Goal: Task Accomplishment & Management: Use online tool/utility

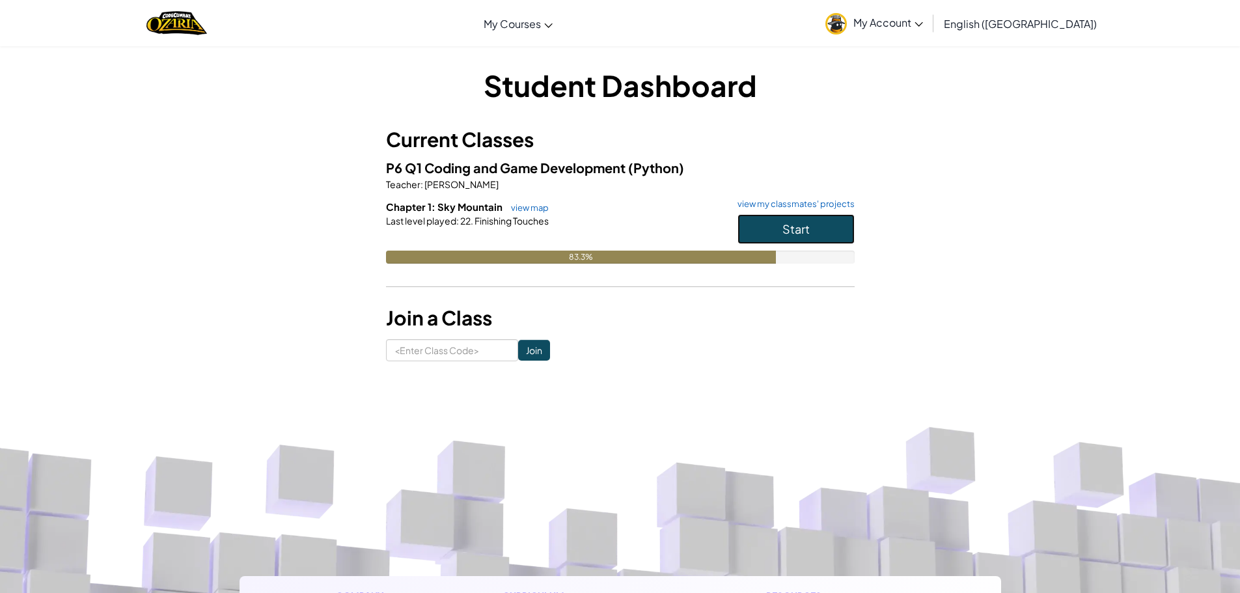
click at [765, 222] on button "Start" at bounding box center [795, 229] width 117 height 30
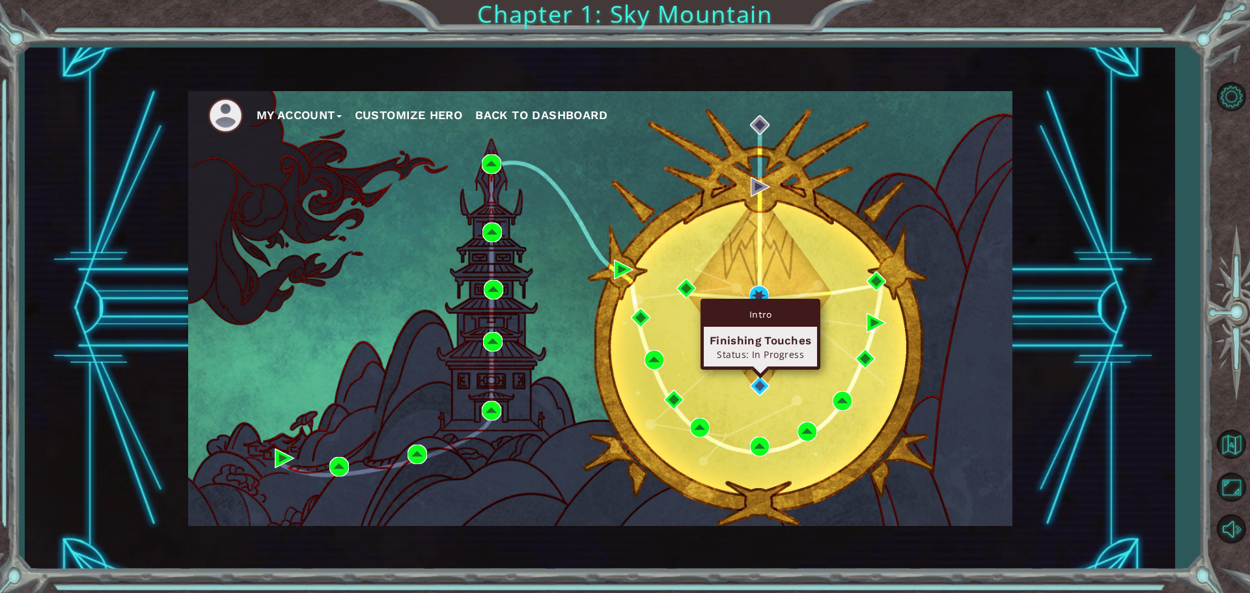
click at [758, 370] on div "Intro Finishing Touches Status: In Progress" at bounding box center [760, 334] width 120 height 71
click at [756, 383] on img at bounding box center [760, 386] width 20 height 20
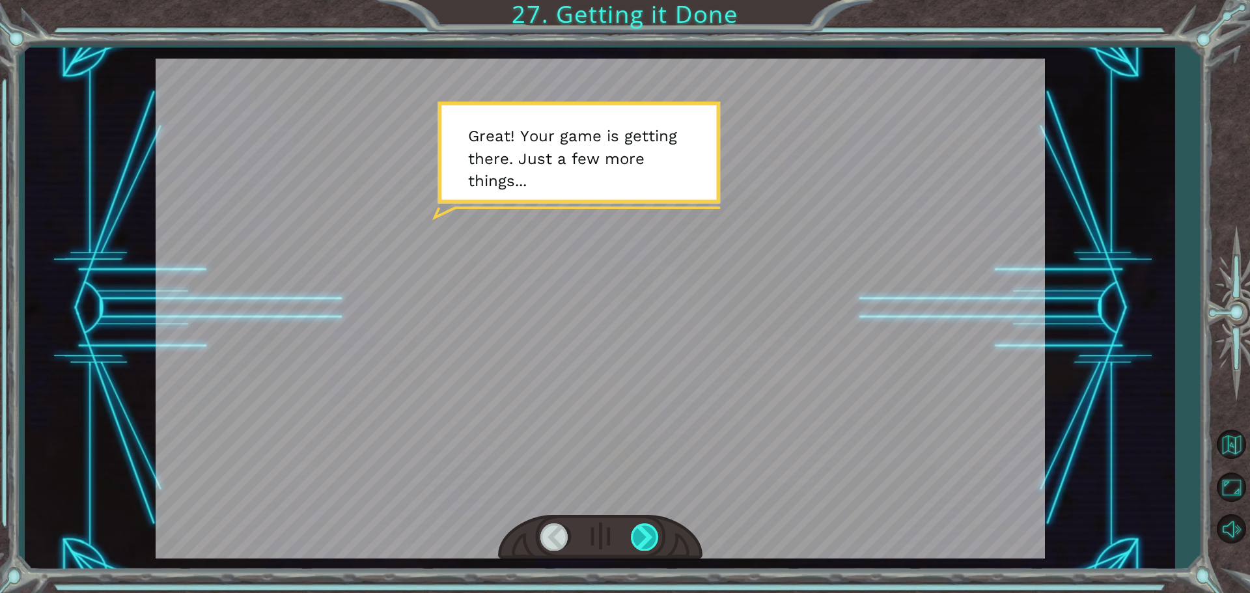
click at [633, 539] on div at bounding box center [645, 536] width 29 height 27
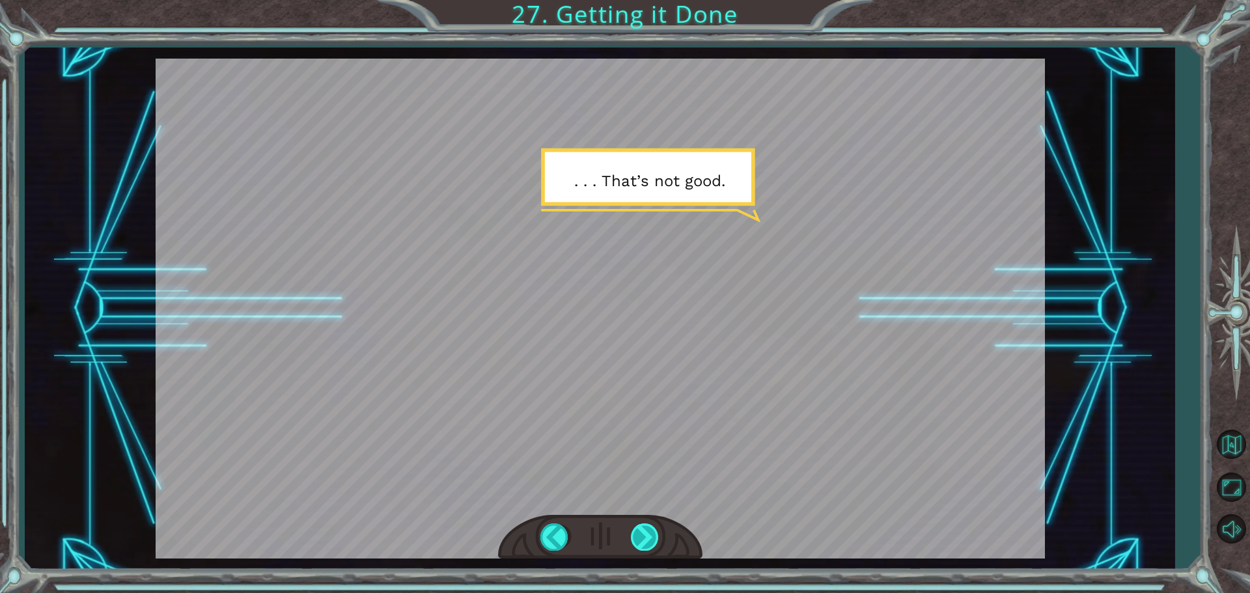
click at [633, 539] on div at bounding box center [645, 536] width 29 height 27
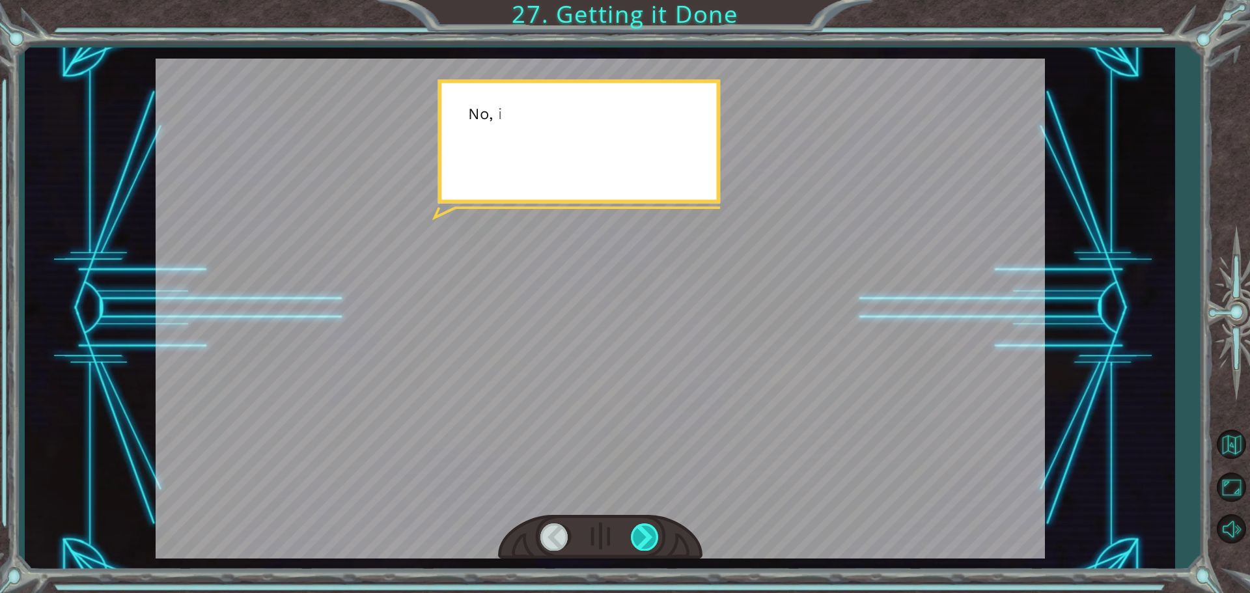
click at [633, 539] on div at bounding box center [645, 536] width 29 height 27
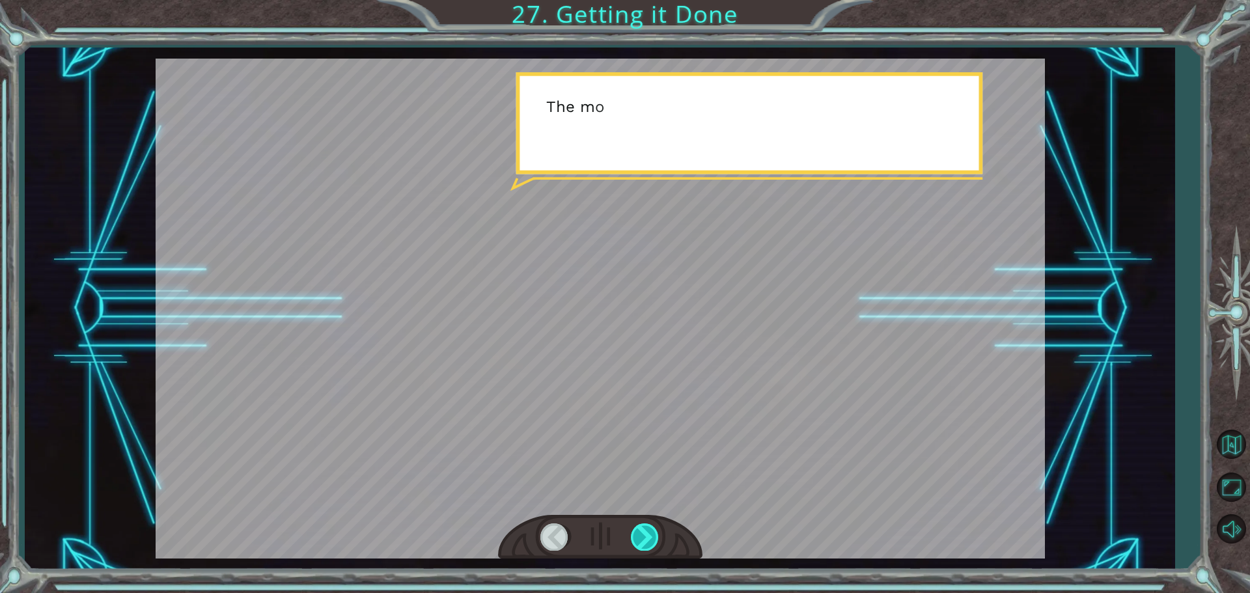
click at [633, 539] on div at bounding box center [645, 536] width 29 height 27
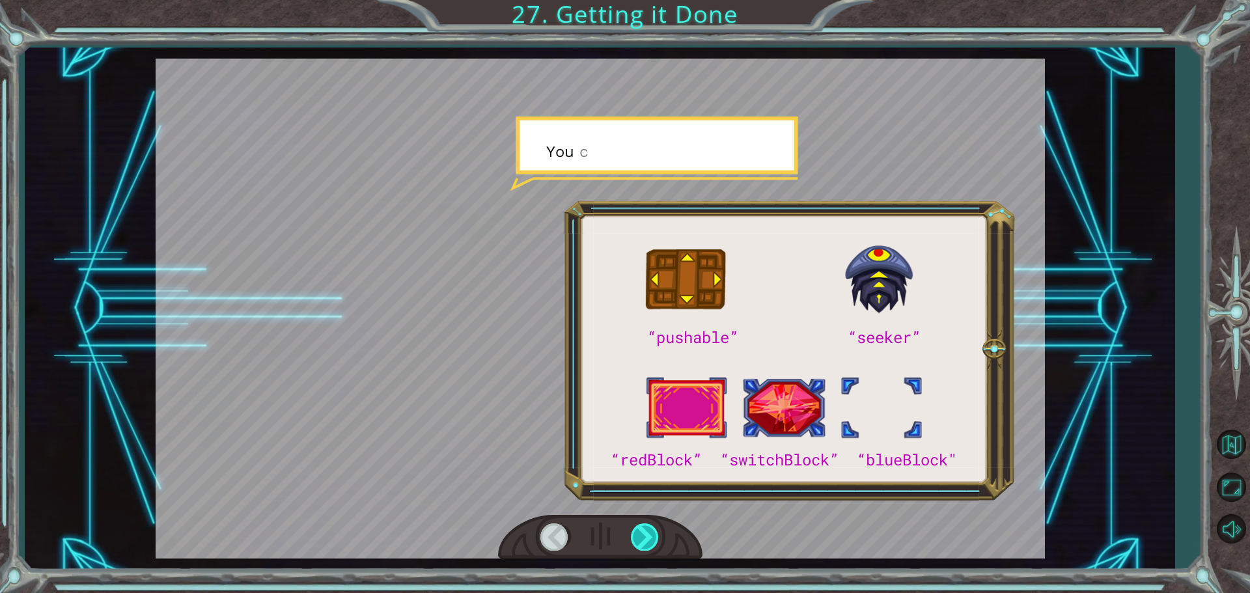
click at [633, 539] on div at bounding box center [645, 536] width 29 height 27
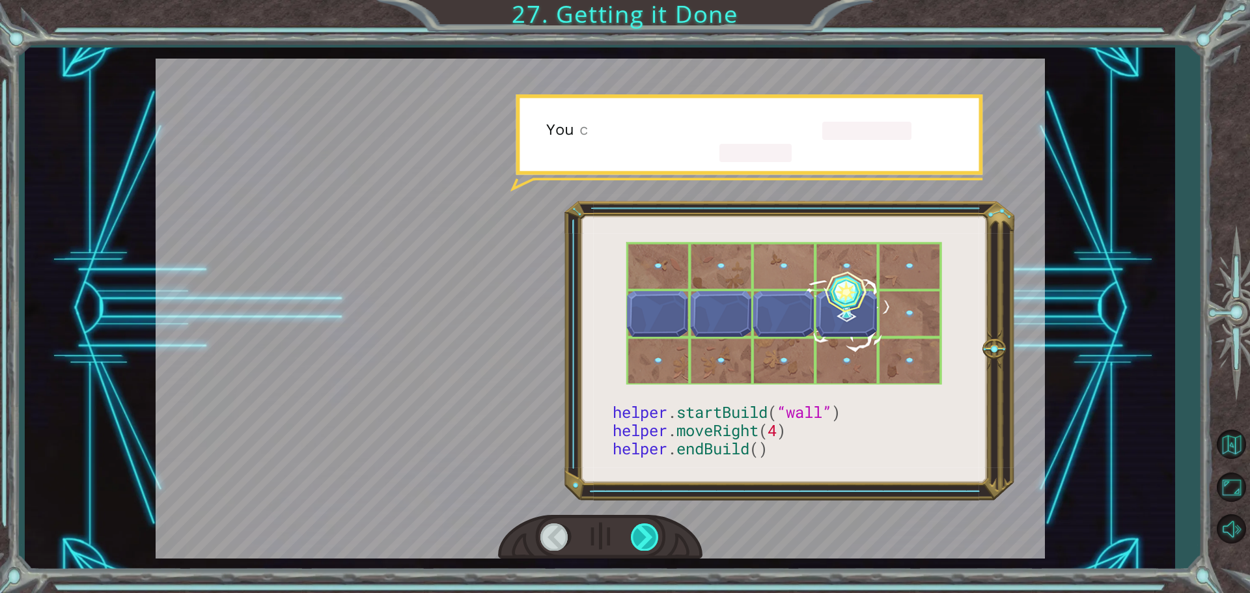
click at [633, 539] on div at bounding box center [645, 536] width 29 height 27
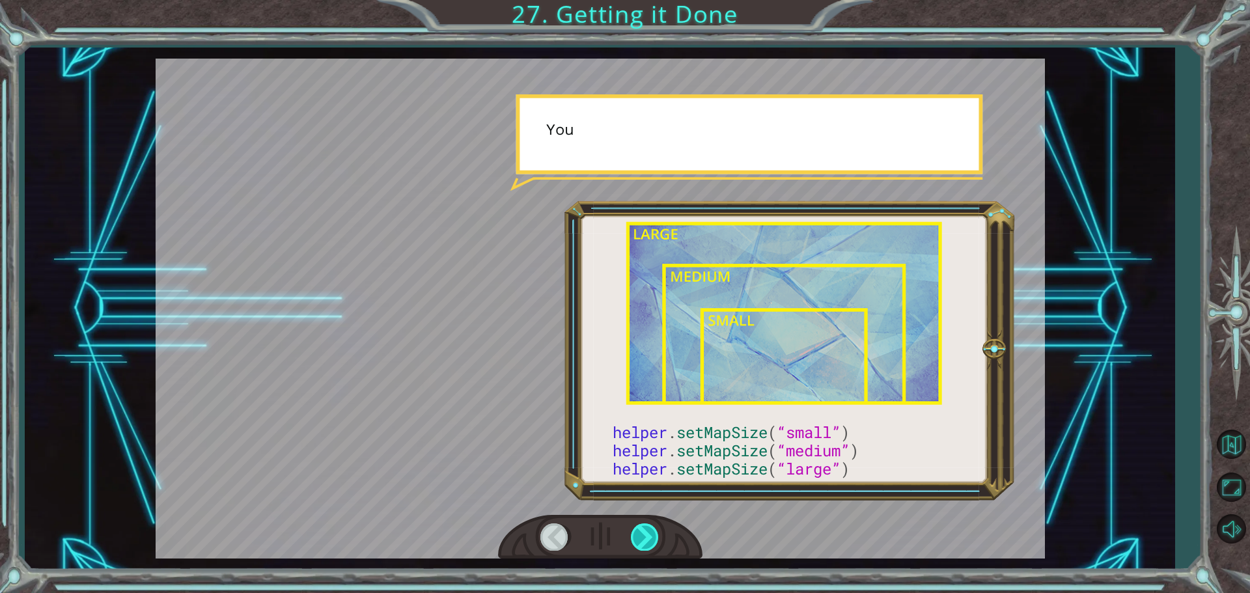
click at [633, 539] on div at bounding box center [645, 536] width 29 height 27
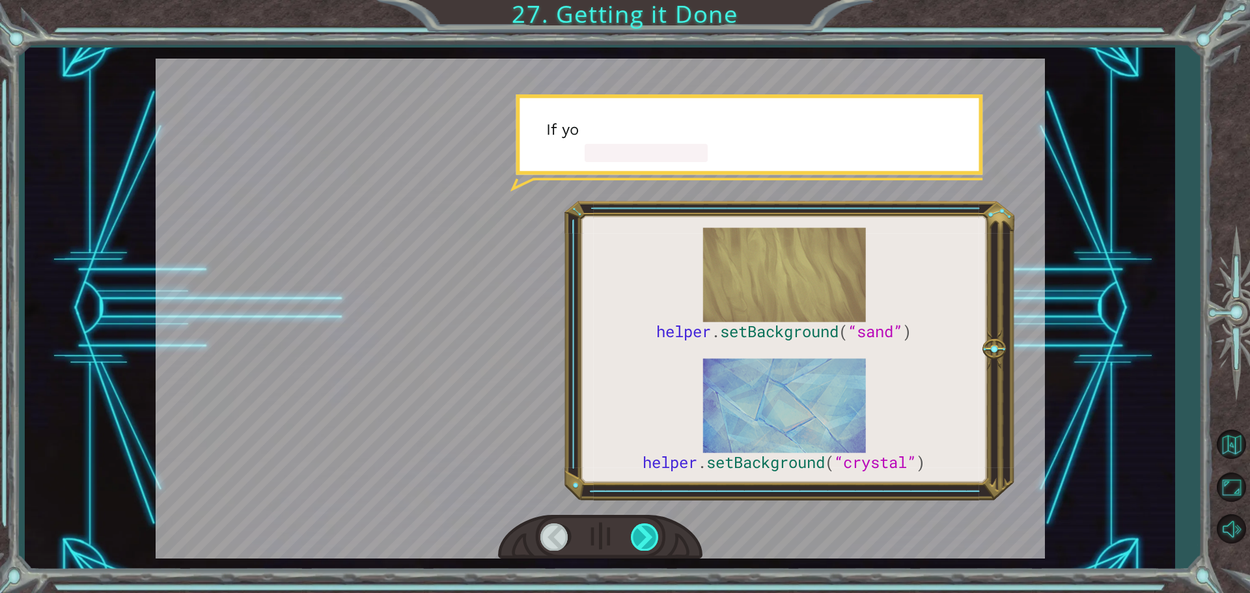
click at [633, 539] on div at bounding box center [645, 536] width 29 height 27
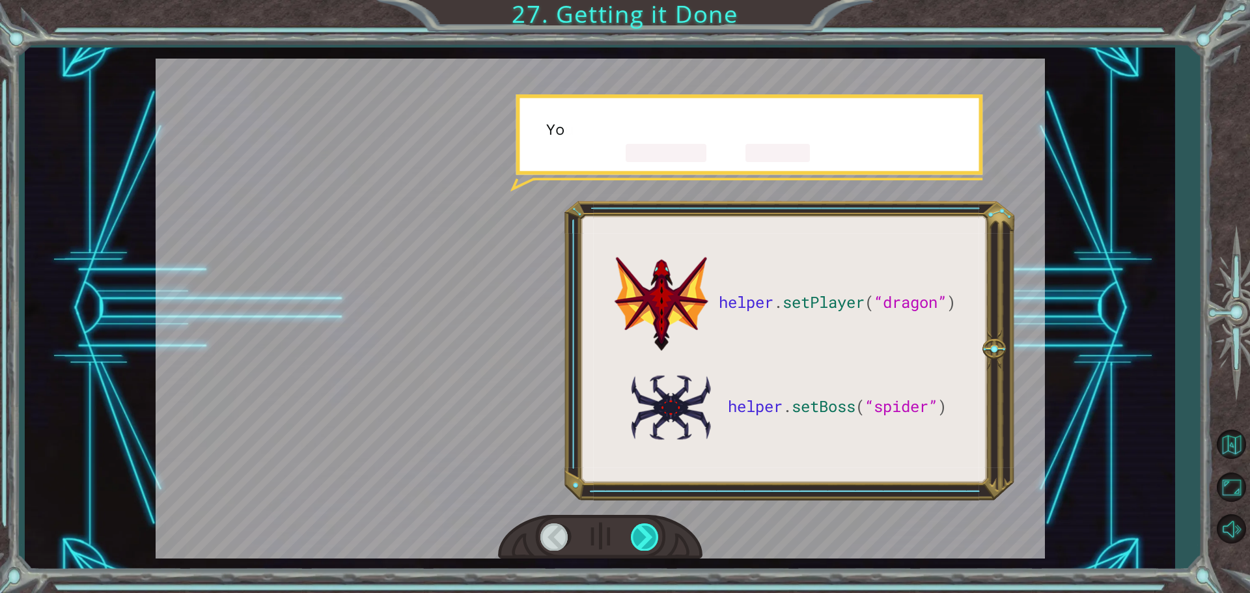
click at [633, 539] on div at bounding box center [645, 536] width 29 height 27
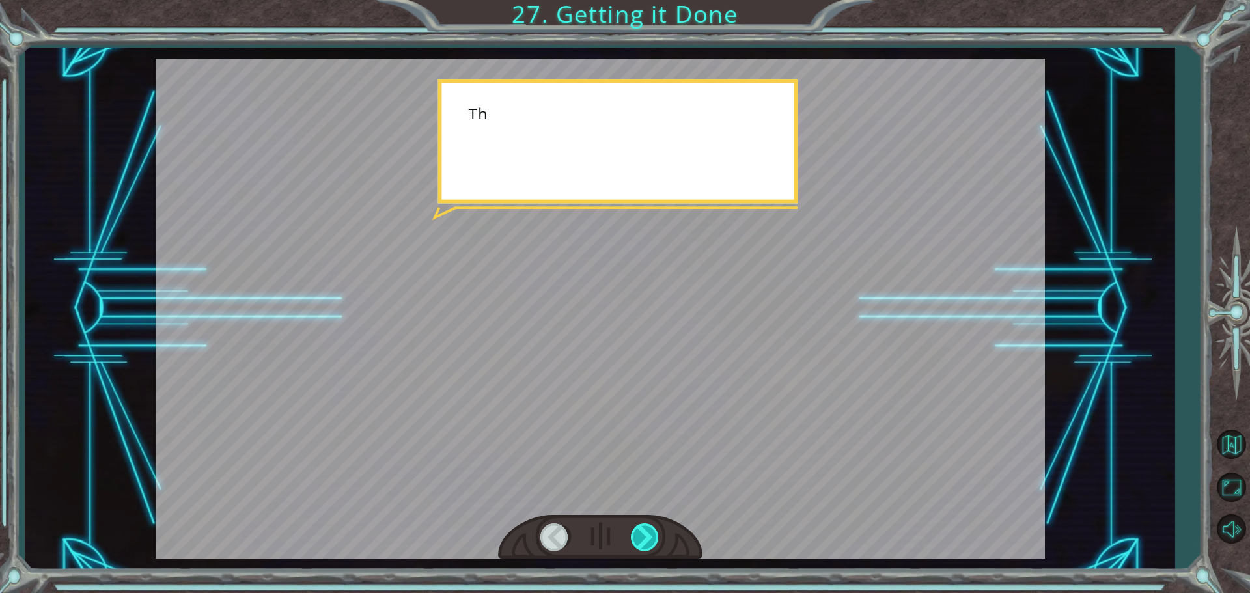
click at [633, 539] on div at bounding box center [645, 536] width 29 height 27
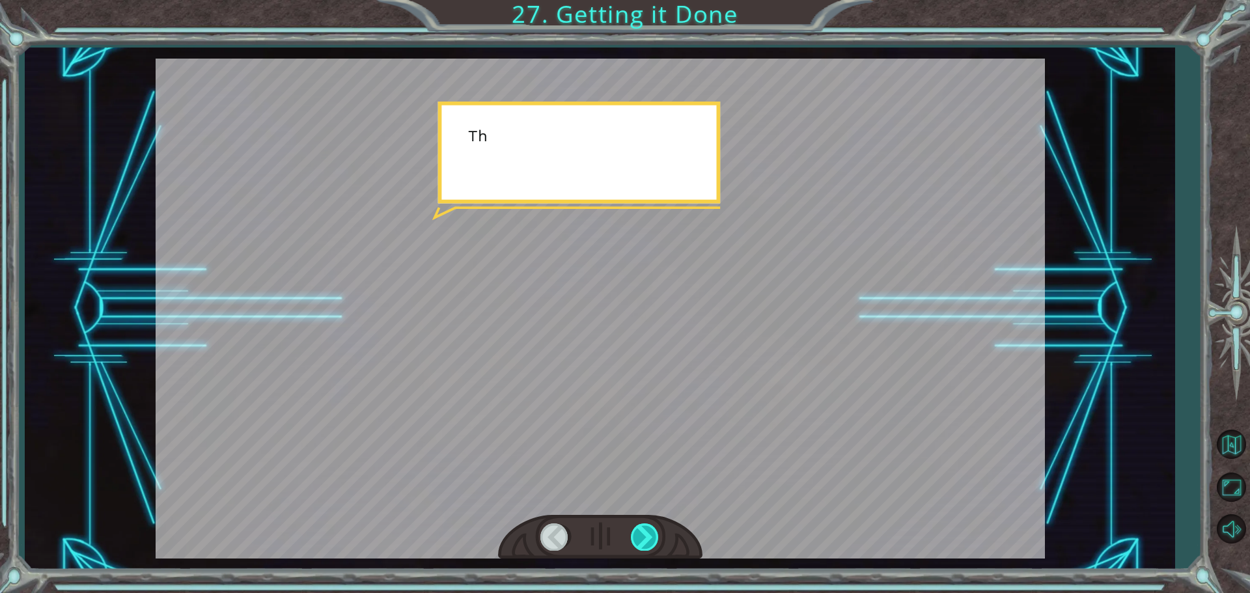
click at [633, 539] on div at bounding box center [645, 536] width 29 height 27
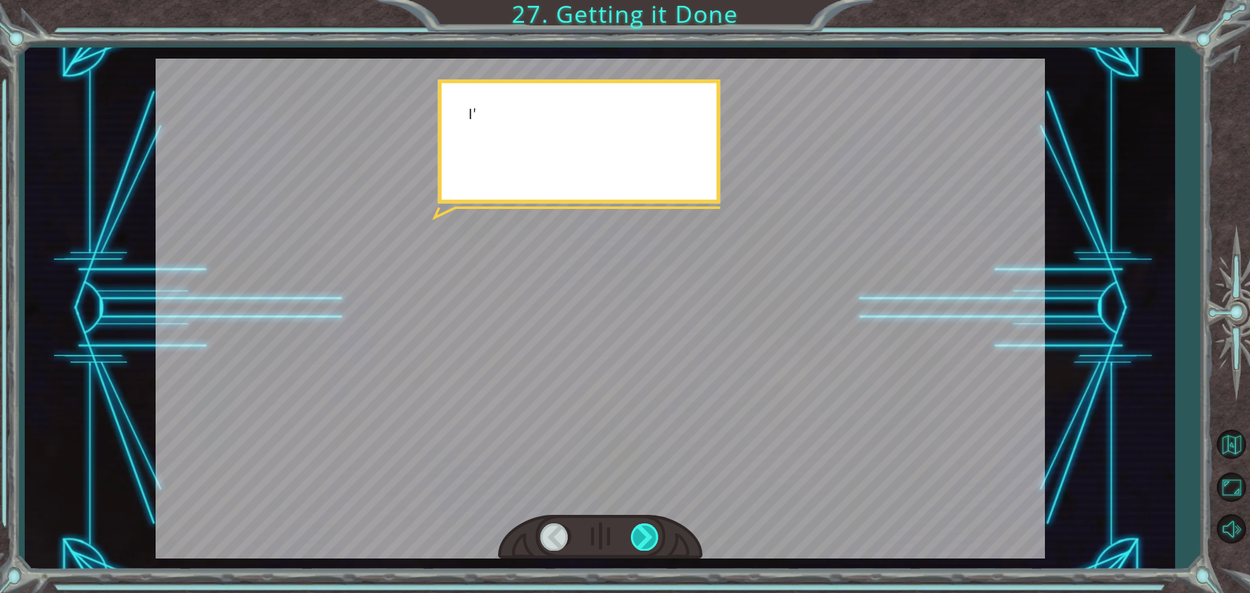
click at [633, 539] on div at bounding box center [645, 536] width 29 height 27
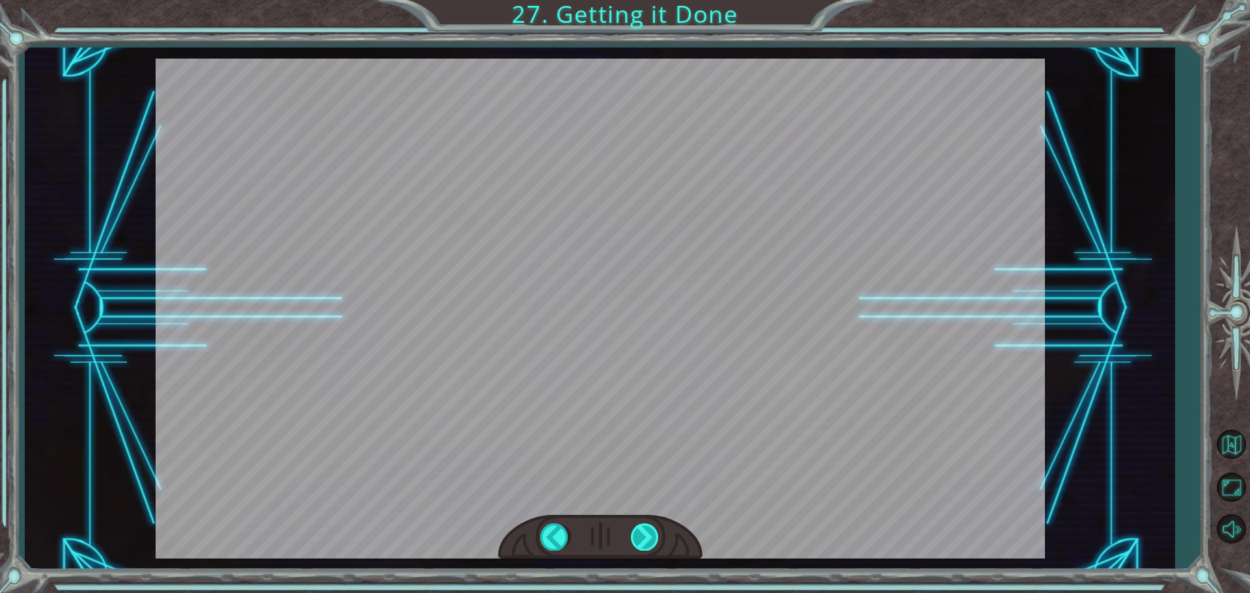
click at [633, 539] on div at bounding box center [645, 536] width 29 height 27
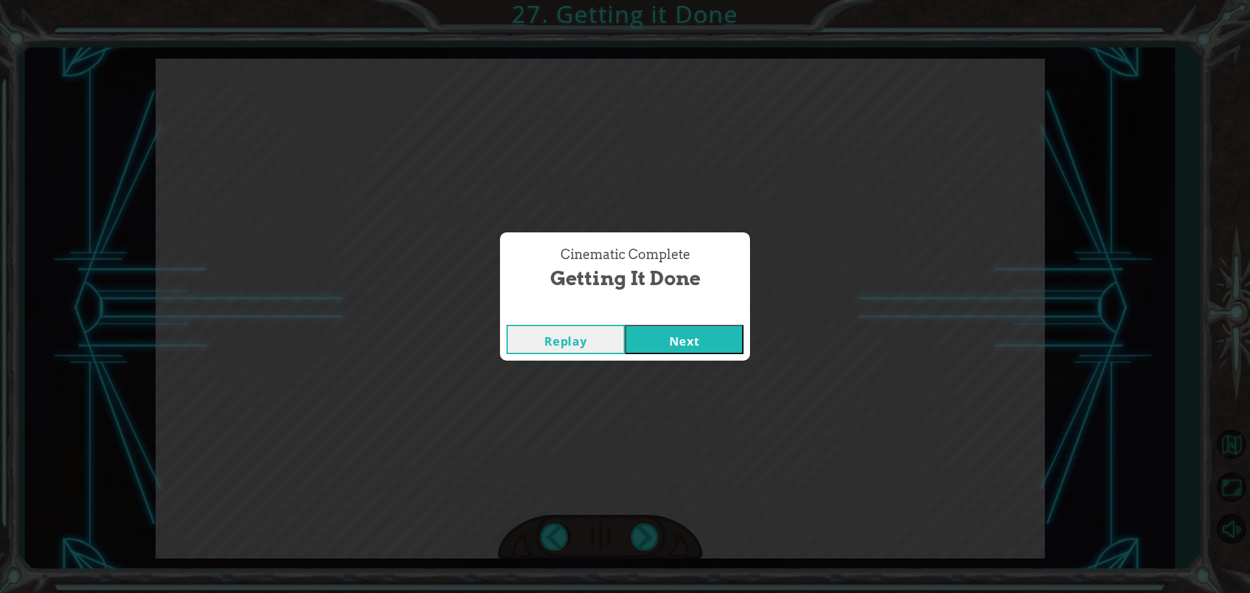
click at [691, 340] on button "Next" at bounding box center [684, 339] width 118 height 29
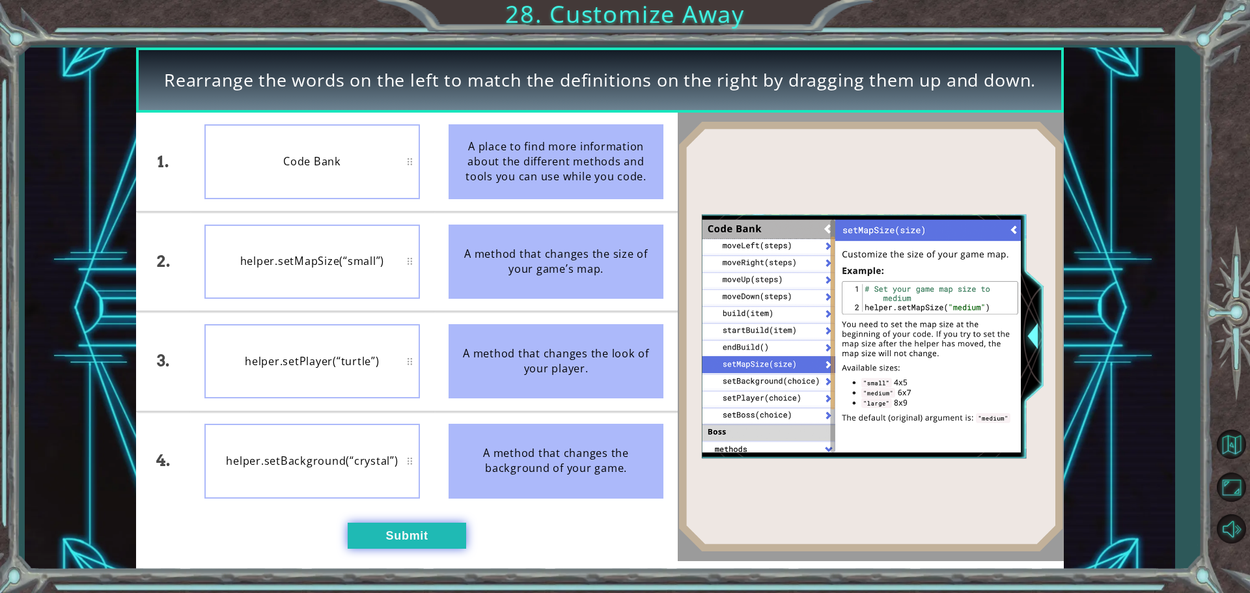
click at [350, 525] on button "Submit" at bounding box center [407, 536] width 118 height 26
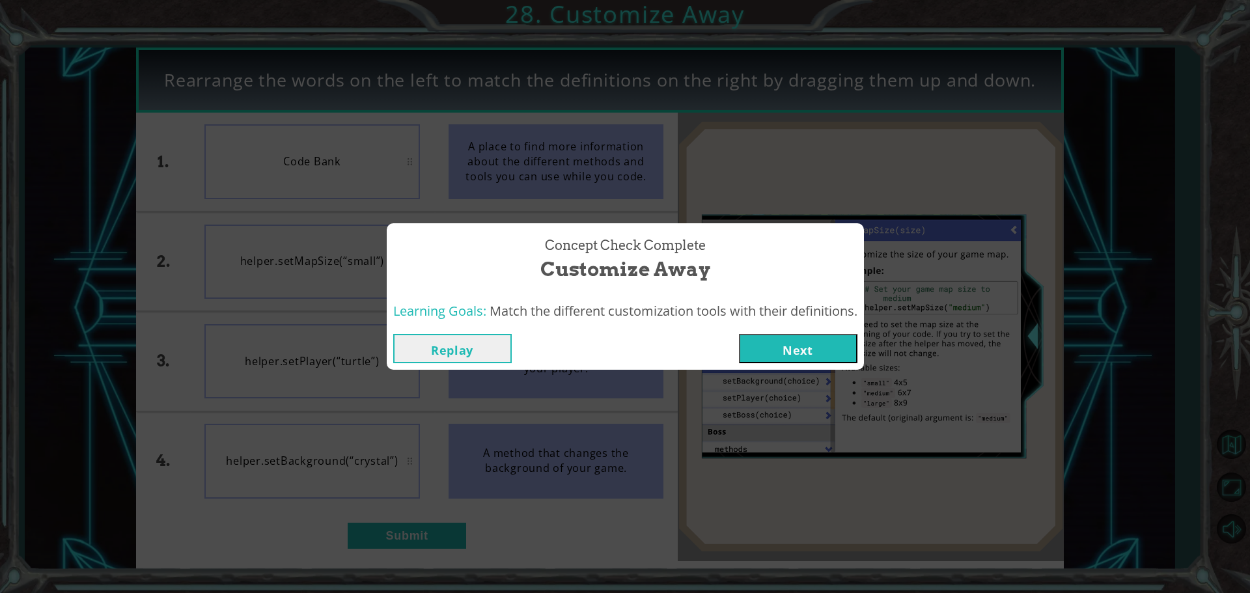
click at [797, 345] on button "Next" at bounding box center [798, 348] width 118 height 29
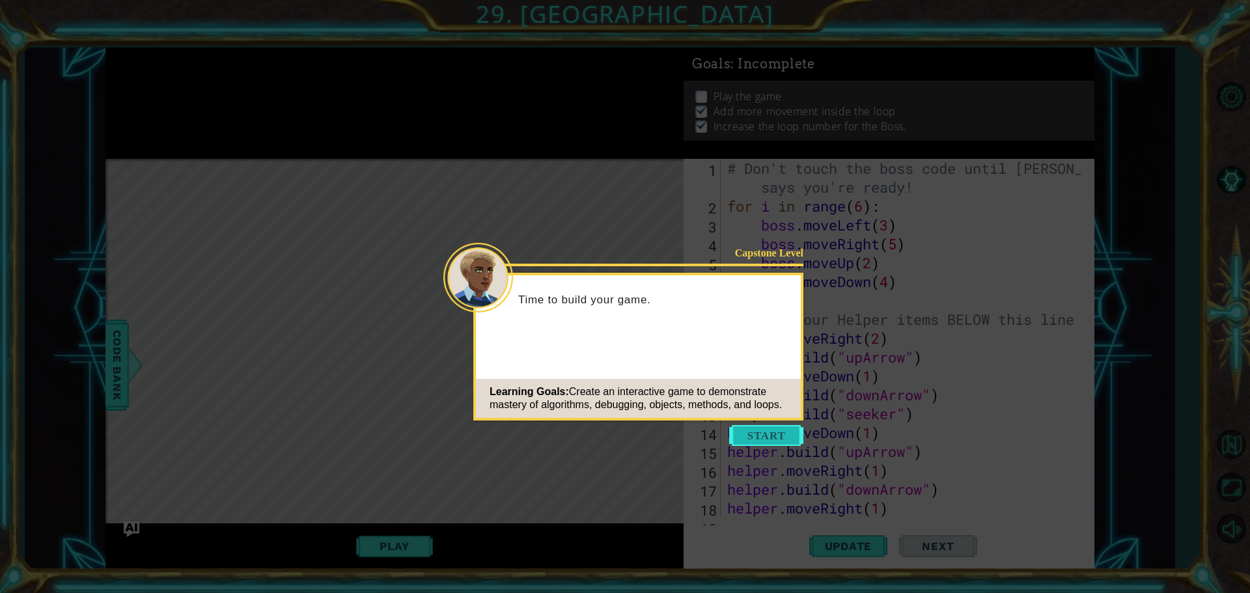
click at [775, 430] on button "Start" at bounding box center [766, 435] width 74 height 21
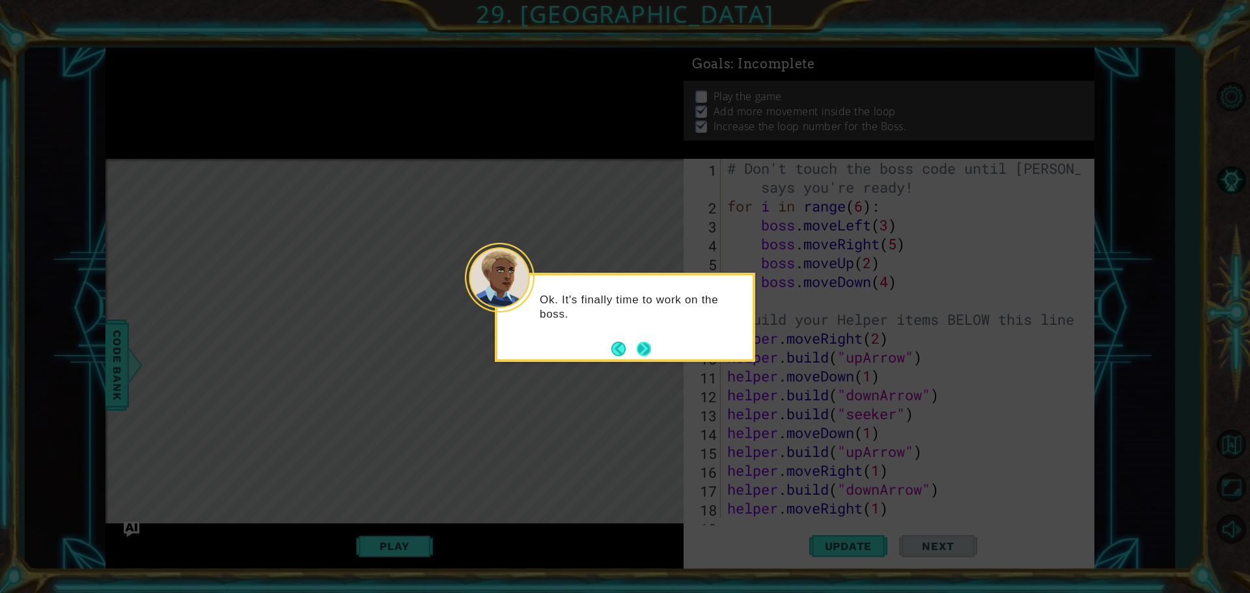
click at [648, 339] on footer at bounding box center [631, 349] width 40 height 20
click at [644, 342] on button "Next" at bounding box center [644, 349] width 14 height 14
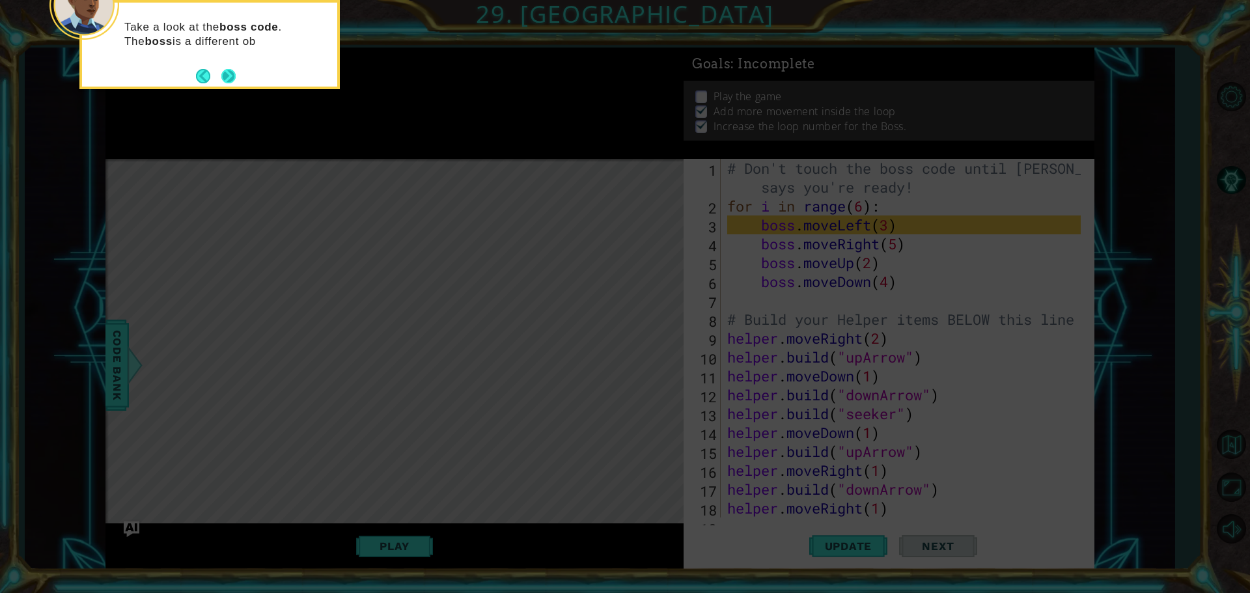
click at [235, 74] on button "Next" at bounding box center [228, 76] width 14 height 14
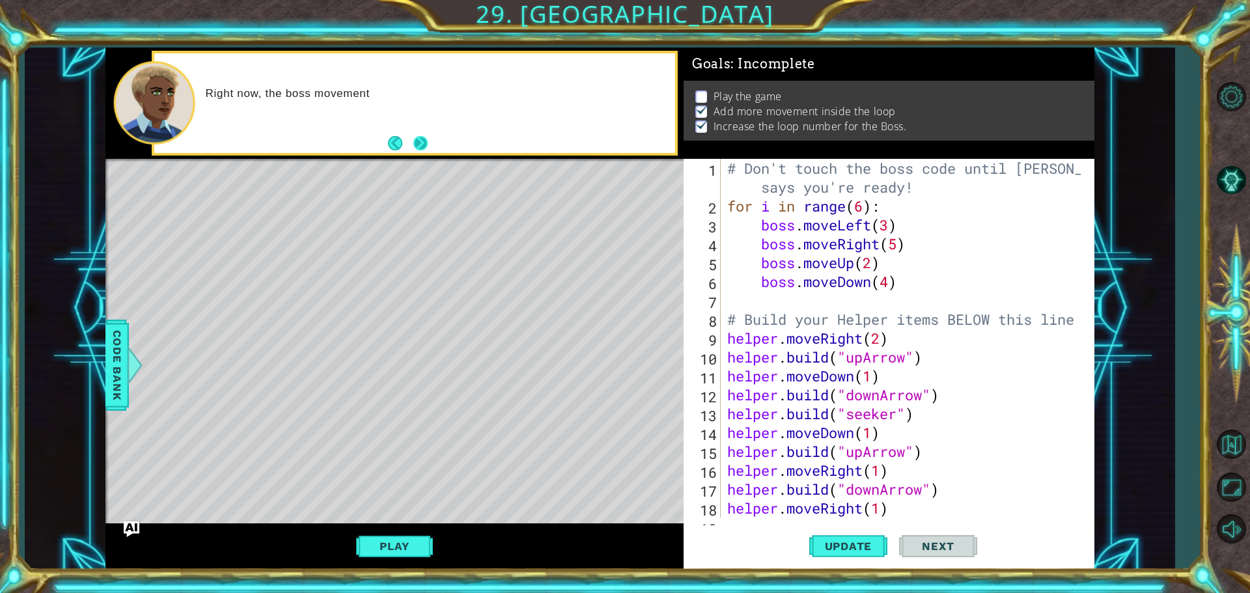
click at [419, 143] on button "Next" at bounding box center [420, 143] width 14 height 14
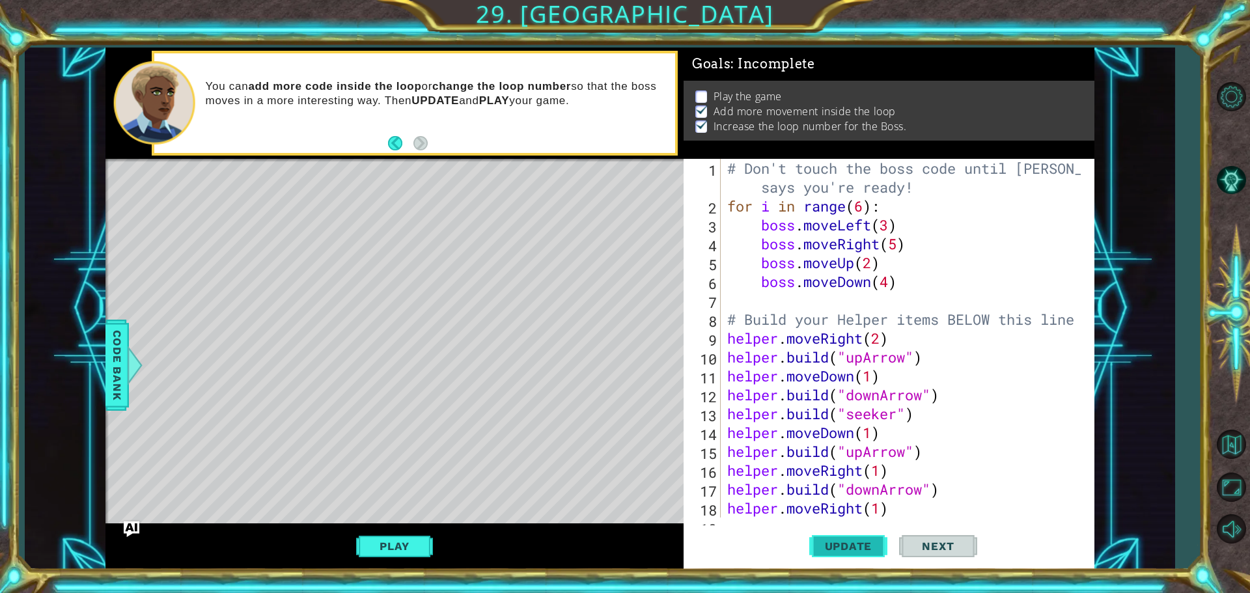
click at [864, 545] on span "Update" at bounding box center [849, 546] width 74 height 13
click at [371, 552] on button "Play" at bounding box center [394, 546] width 76 height 25
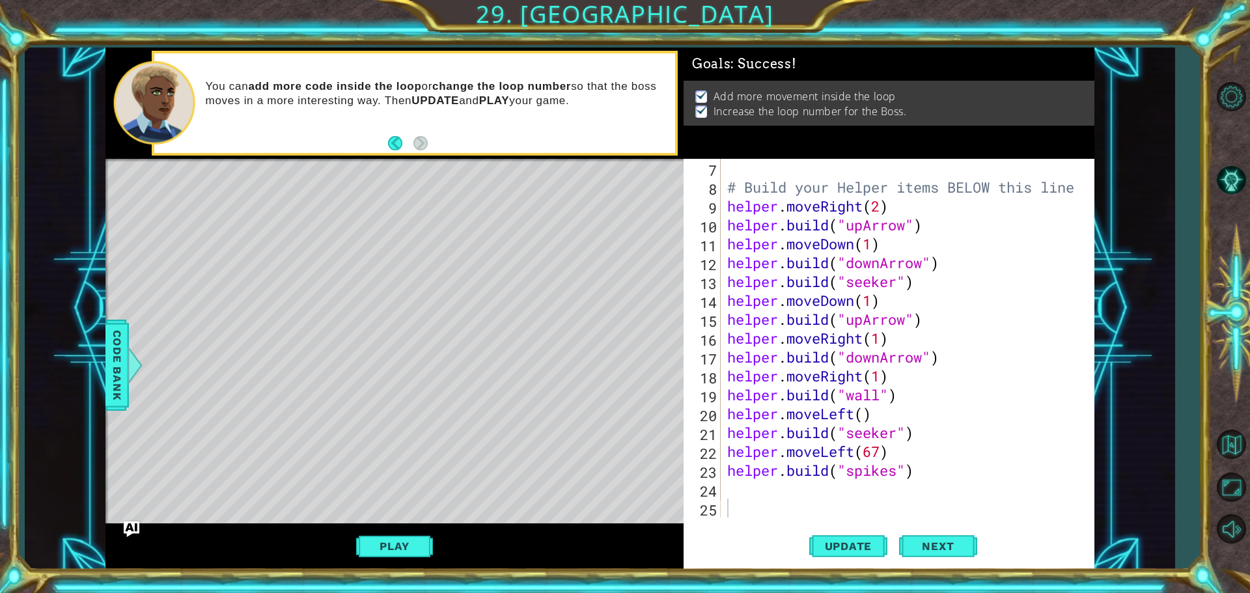
scroll to position [132, 0]
click at [742, 486] on div "# Build your Helper items BELOW this line helper . moveRight ( 2 ) helper . bui…" at bounding box center [905, 357] width 363 height 396
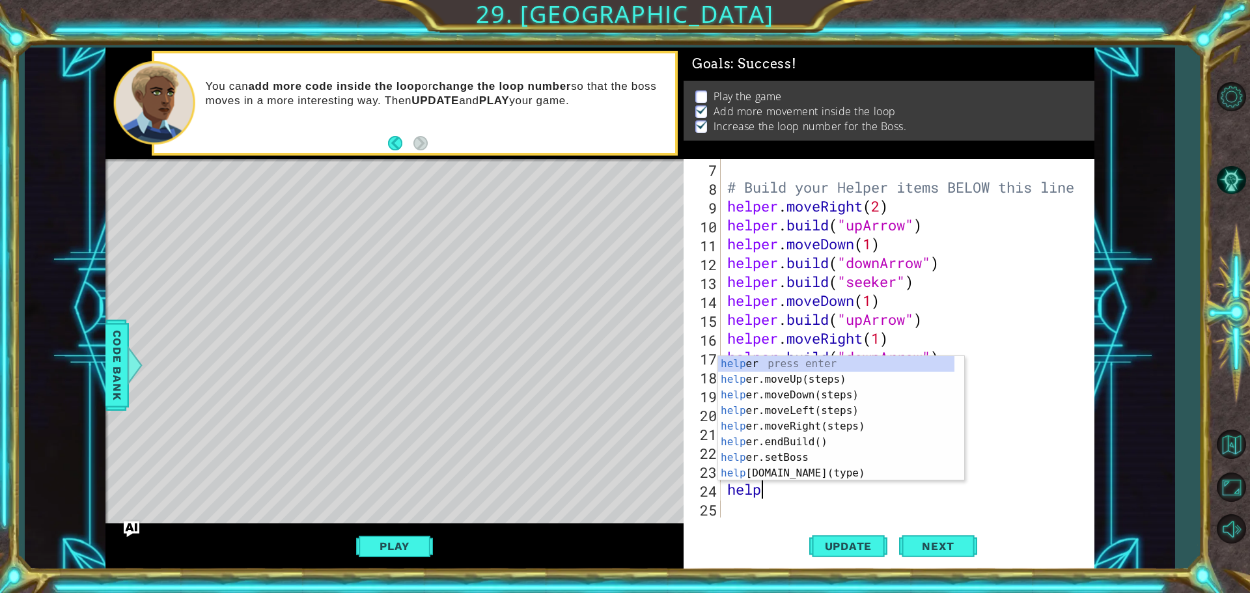
type textarea "helpw"
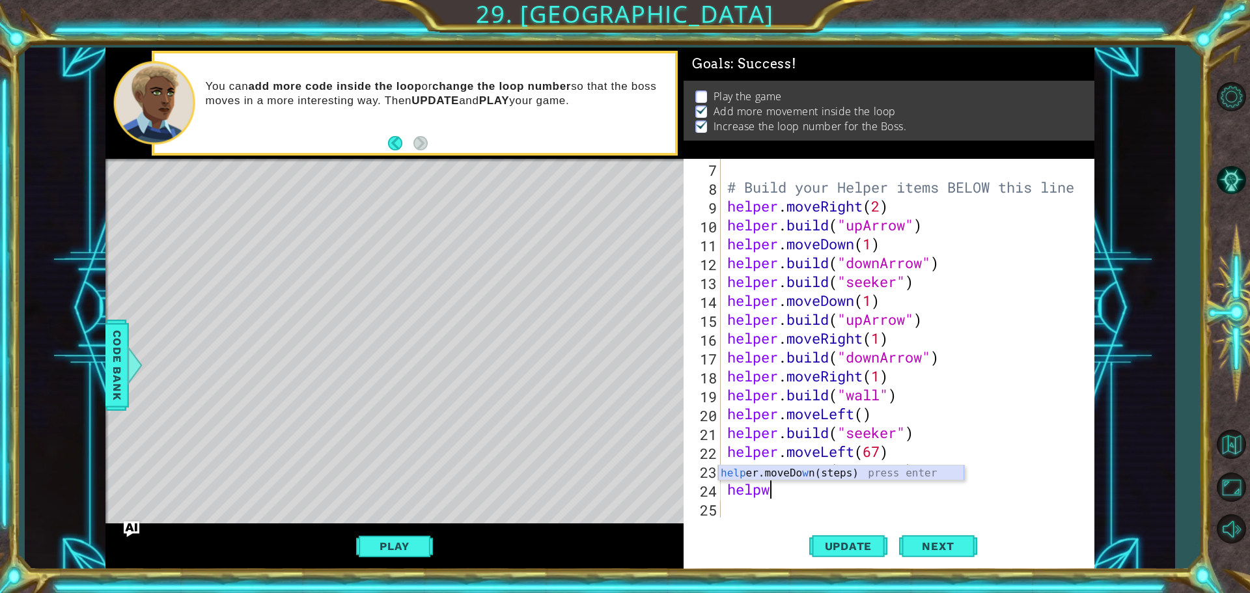
click at [790, 467] on div "help er.moveDo w n(steps) press enter" at bounding box center [841, 488] width 246 height 47
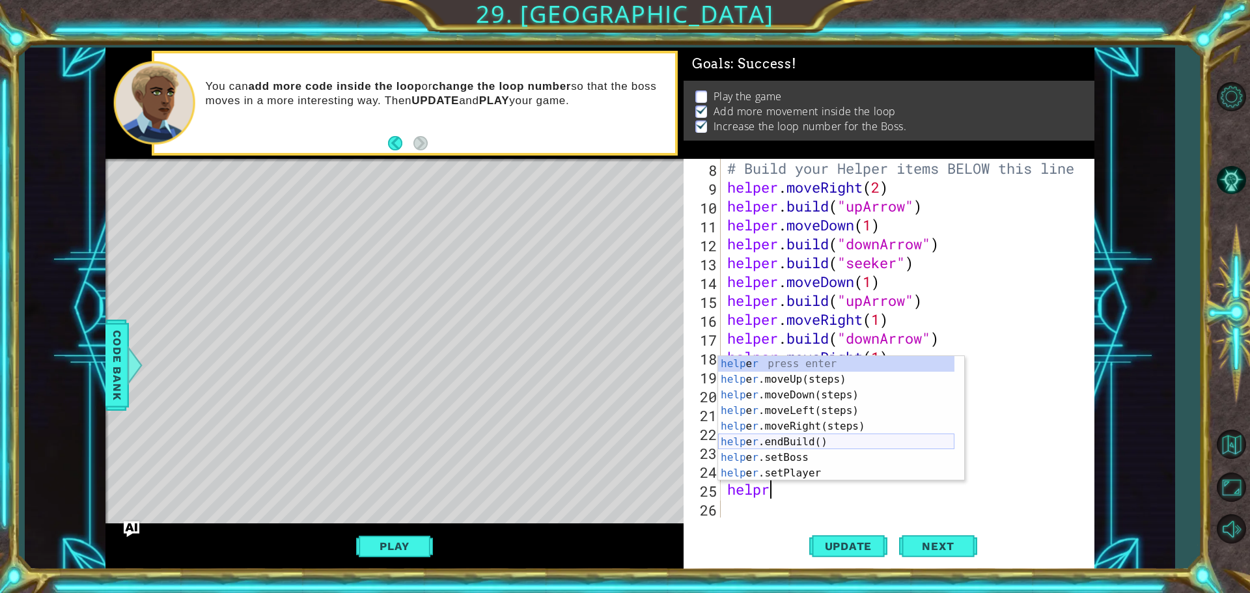
scroll to position [39, 0]
click at [750, 454] on div "help e r .moveDown(steps) press enter help e r .moveLeft(steps) press enter hel…" at bounding box center [836, 426] width 236 height 156
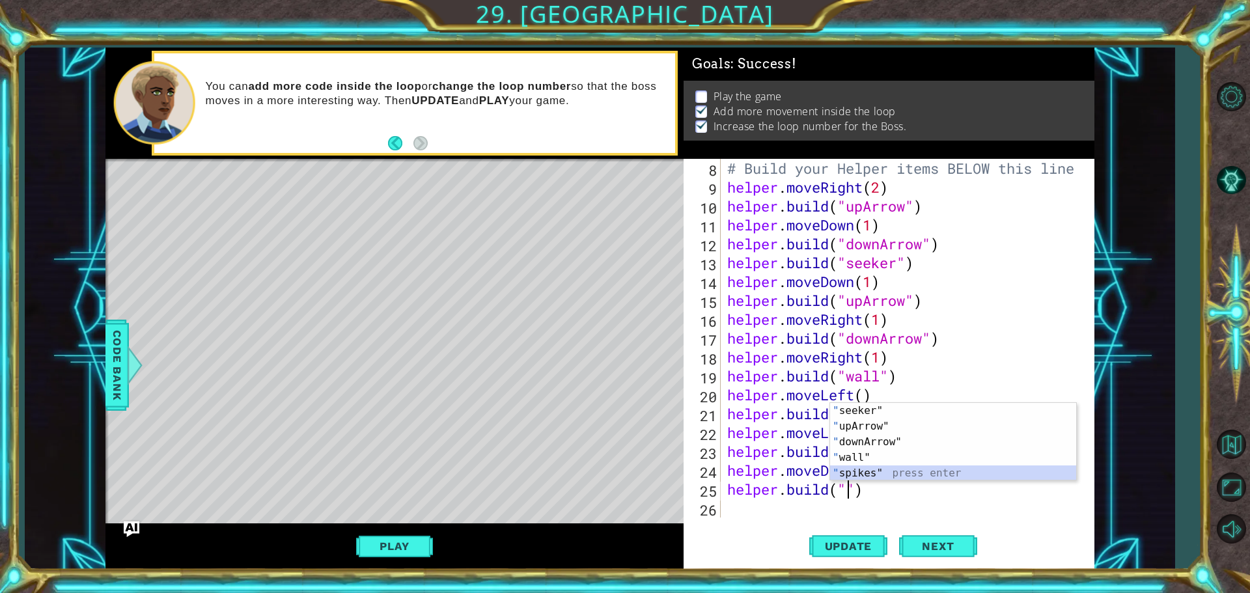
click at [864, 478] on div "" seeker" press enter " upArrow" press enter " downArrow" press enter " wall" p…" at bounding box center [953, 457] width 246 height 109
type textarea "[DOMAIN_NAME]("spikes")"
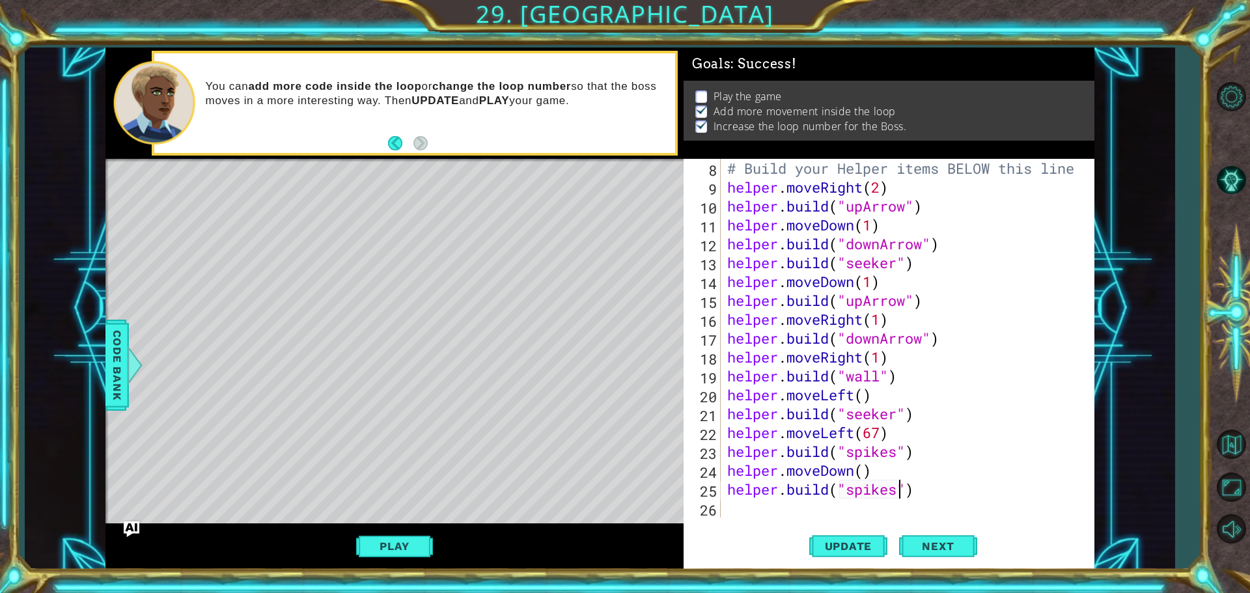
click at [748, 514] on div "# Build your Helper items BELOW this line helper . moveRight ( 2 ) helper . bui…" at bounding box center [905, 357] width 363 height 396
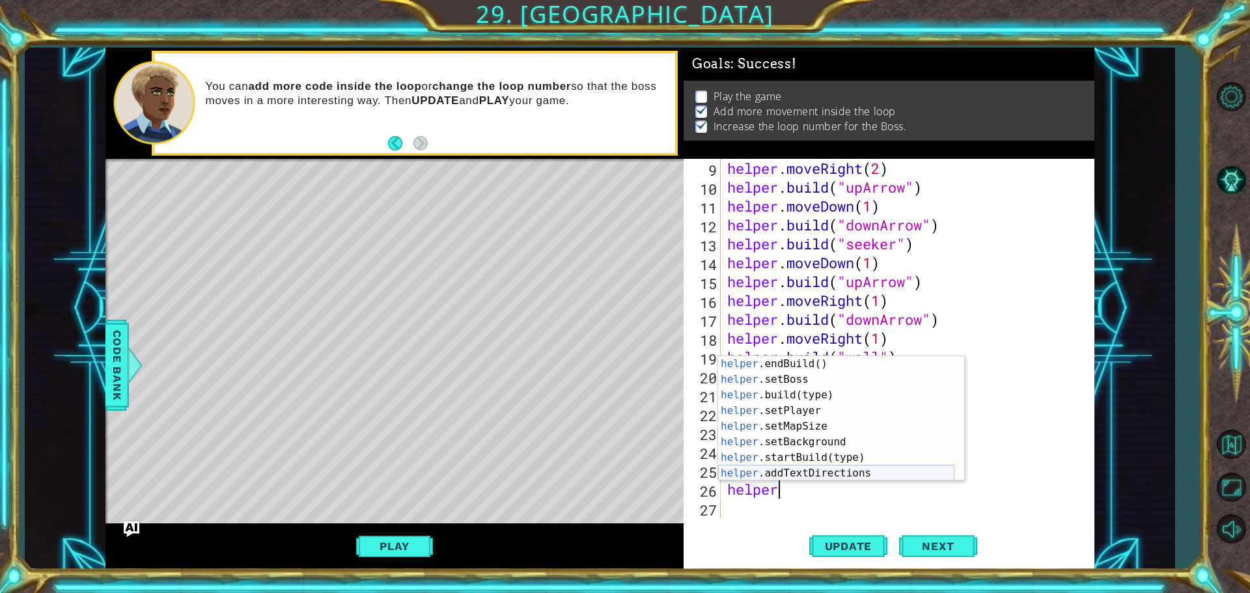
scroll to position [78, 0]
click at [725, 387] on div "helper .endBuild() press enter helper .setBoss press enter helper .build(type) …" at bounding box center [836, 434] width 236 height 156
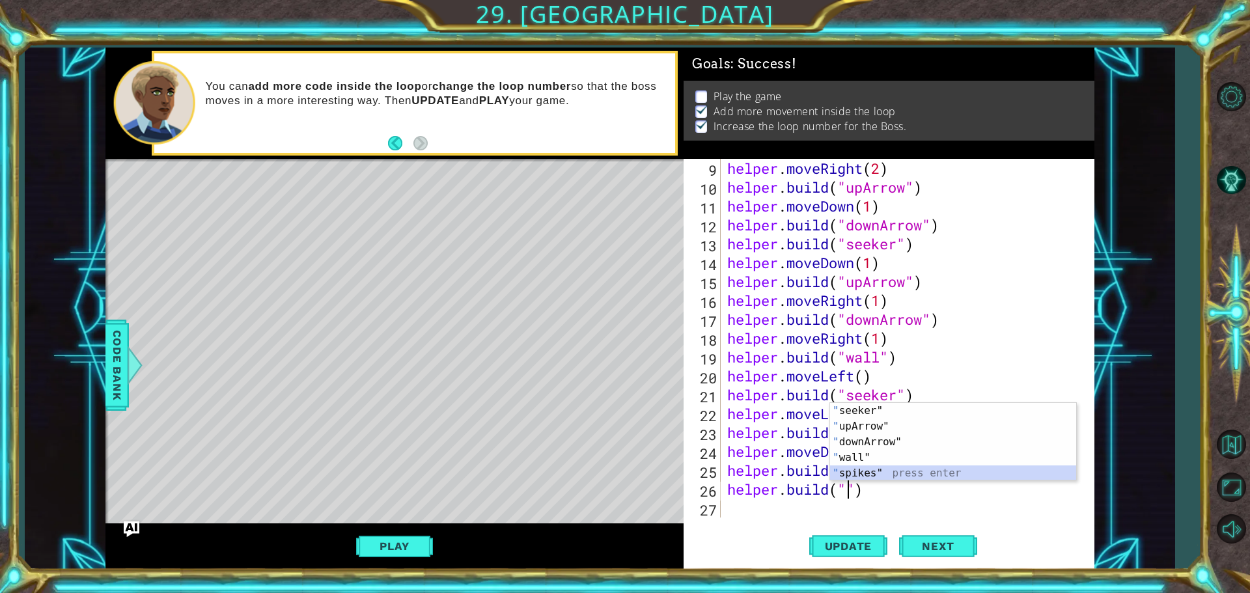
click at [842, 467] on div "" seeker" press enter " upArrow" press enter " downArrow" press enter " wall" p…" at bounding box center [953, 457] width 246 height 109
click at [919, 471] on div "helper . moveRight ( 2 ) helper . build ( "upArrow" ) helper . moveDown ( 1 ) h…" at bounding box center [905, 357] width 363 height 396
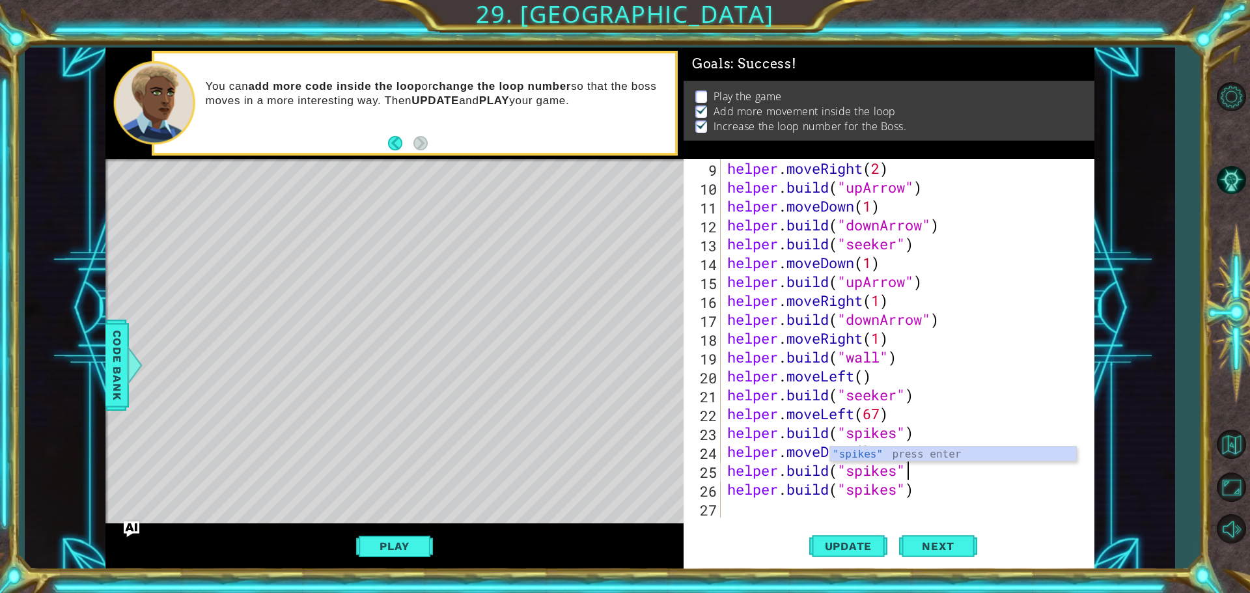
type textarea "[DOMAIN_NAME]("spikes"
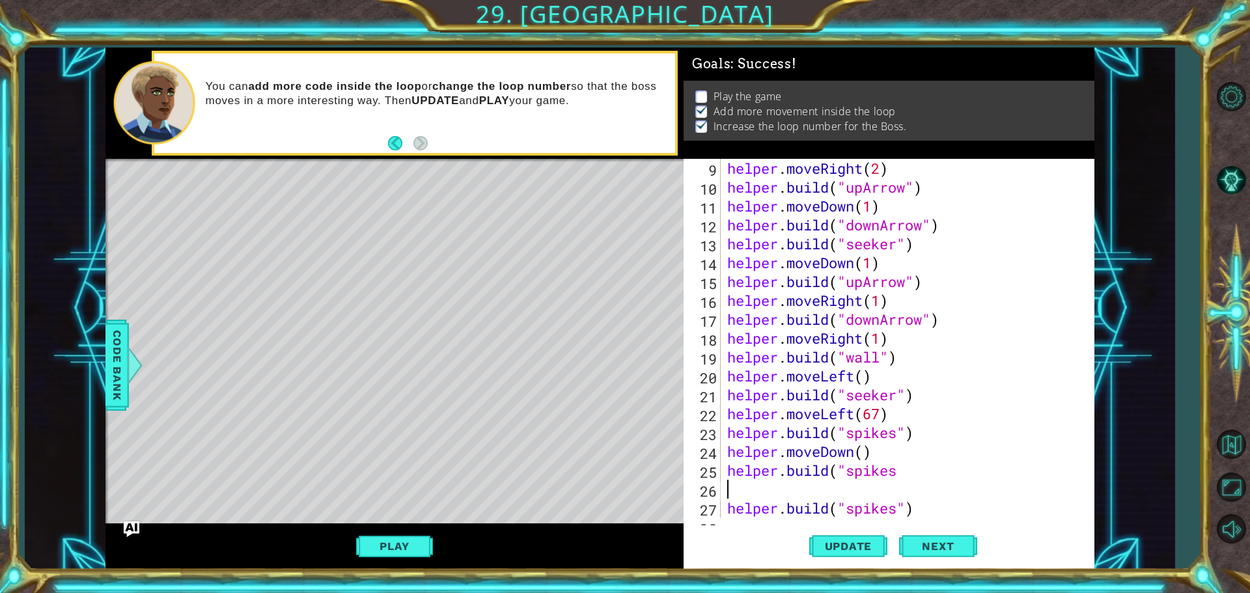
scroll to position [0, 0]
click at [910, 470] on div "helper . moveRight ( 2 ) helper . build ( "upArrow" ) helper . moveDown ( 1 ) h…" at bounding box center [905, 357] width 363 height 396
type textarea "[DOMAIN_NAME]("spikes")"
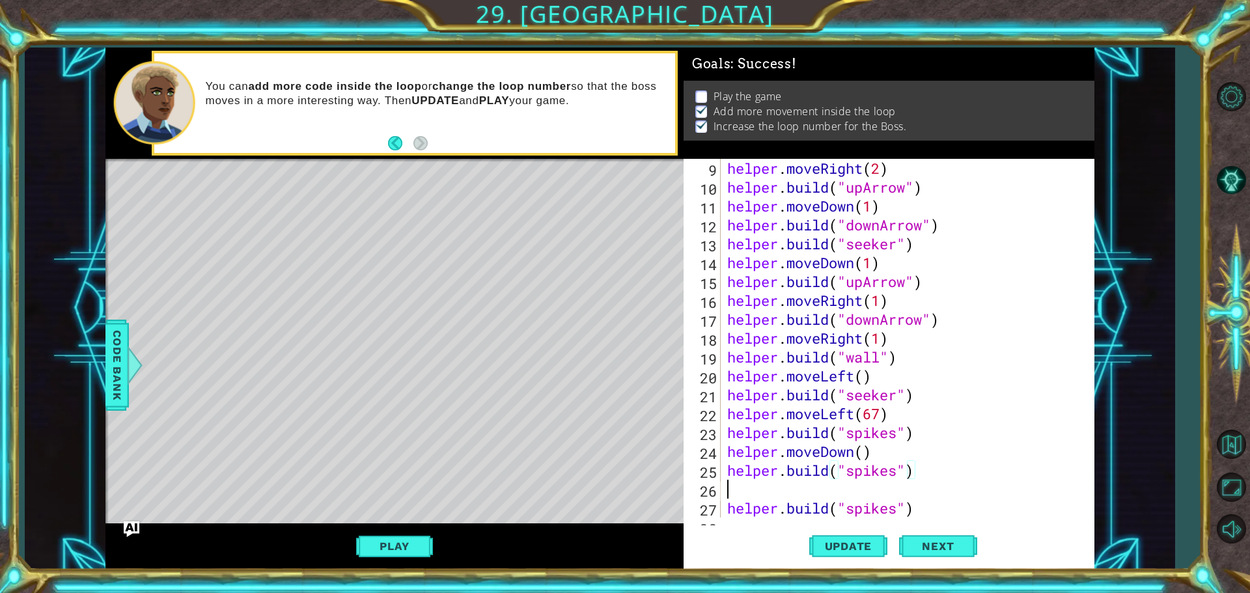
click at [816, 489] on div "helper . moveRight ( 2 ) helper . build ( "upArrow" ) helper . moveDown ( 1 ) h…" at bounding box center [905, 357] width 363 height 396
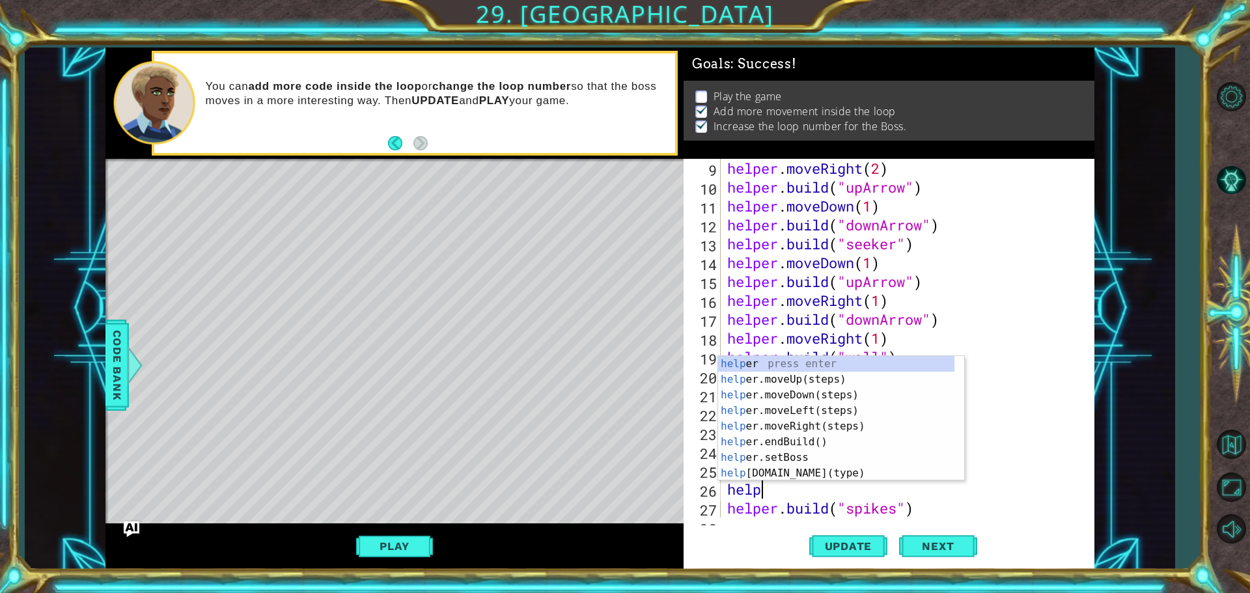
scroll to position [0, 1]
type textarea "helper"
click at [796, 392] on div "helper press enter helper .moveUp(steps) press enter helper .moveDown(steps) pr…" at bounding box center [836, 434] width 236 height 156
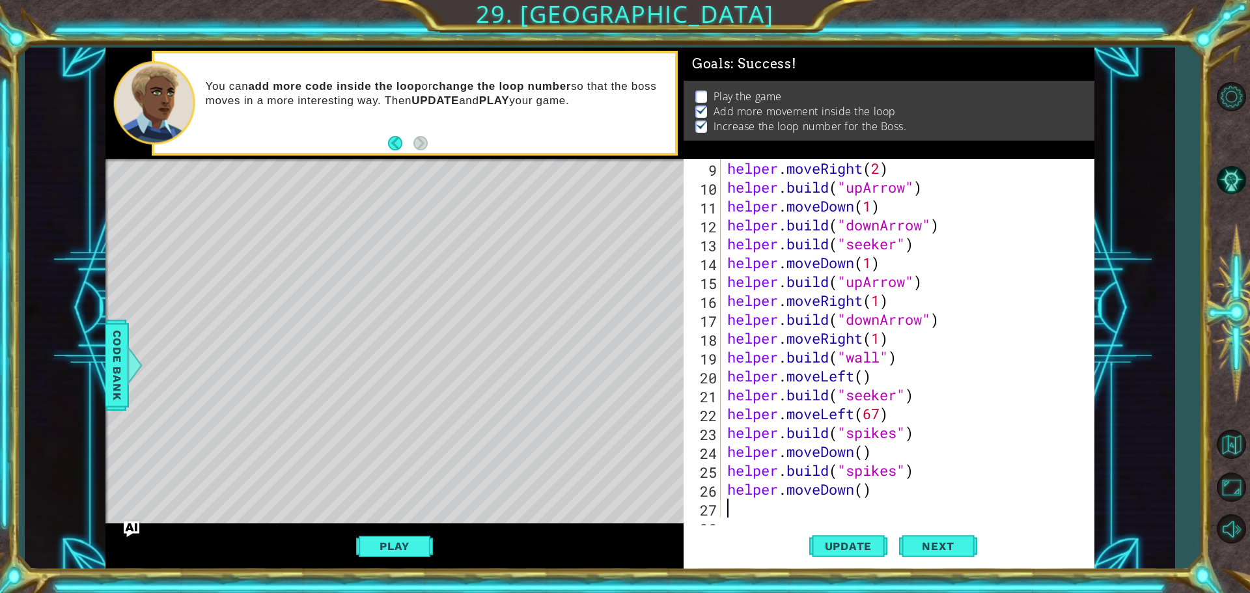
scroll to position [0, 0]
click at [945, 538] on button "Next" at bounding box center [938, 546] width 78 height 41
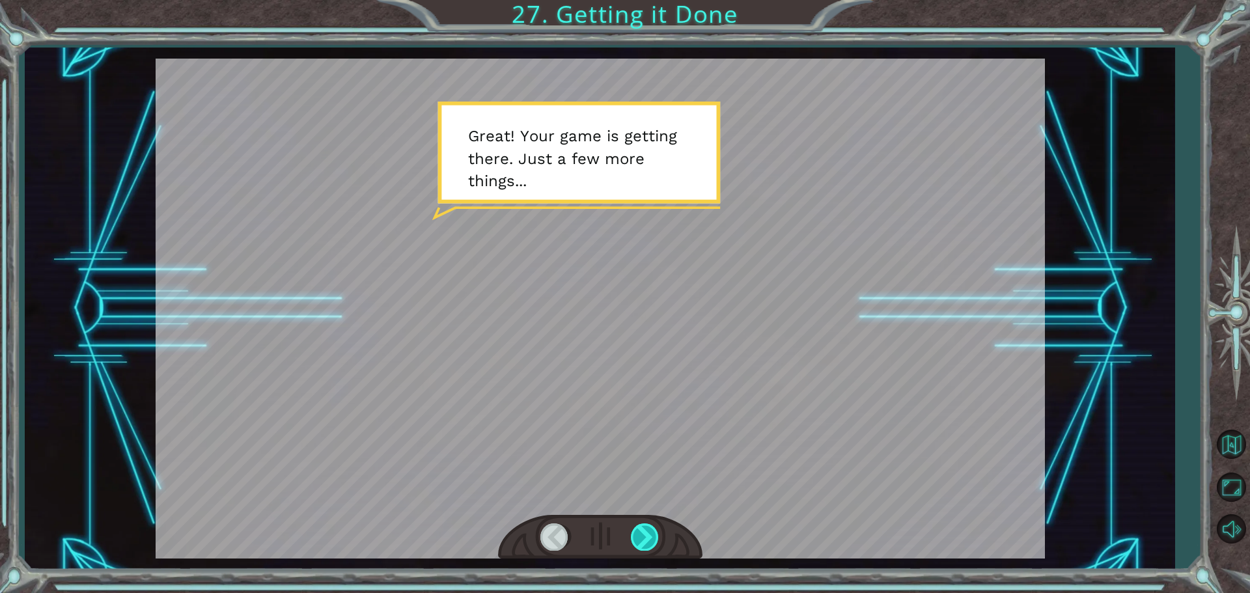
click at [642, 535] on div at bounding box center [645, 536] width 29 height 27
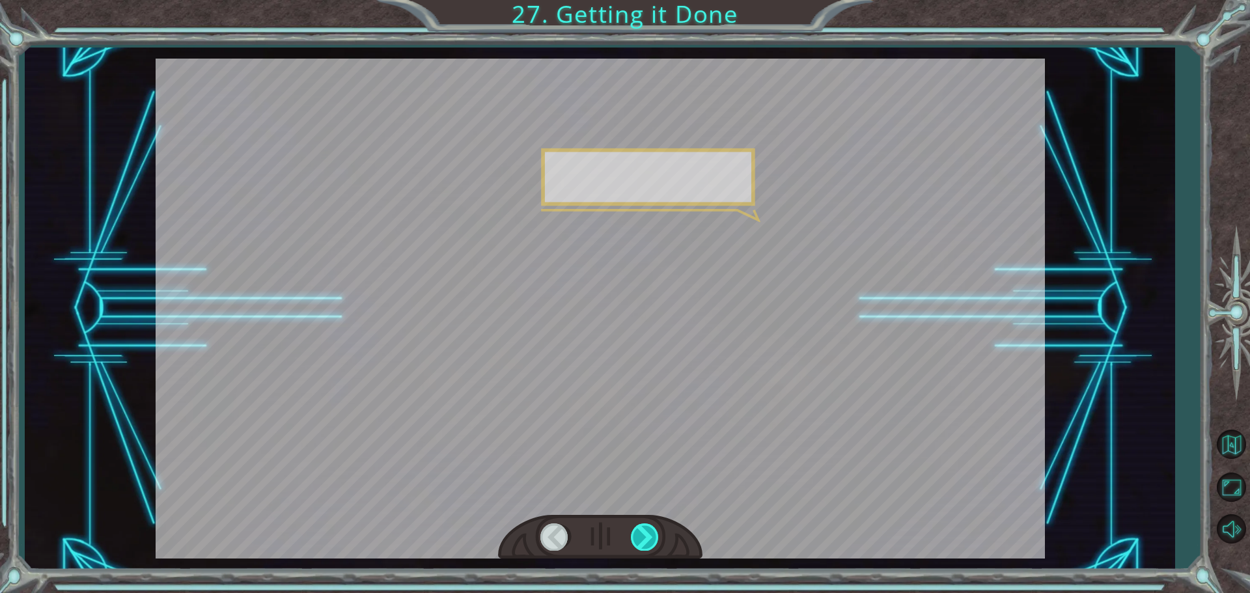
click at [642, 535] on div at bounding box center [645, 536] width 29 height 27
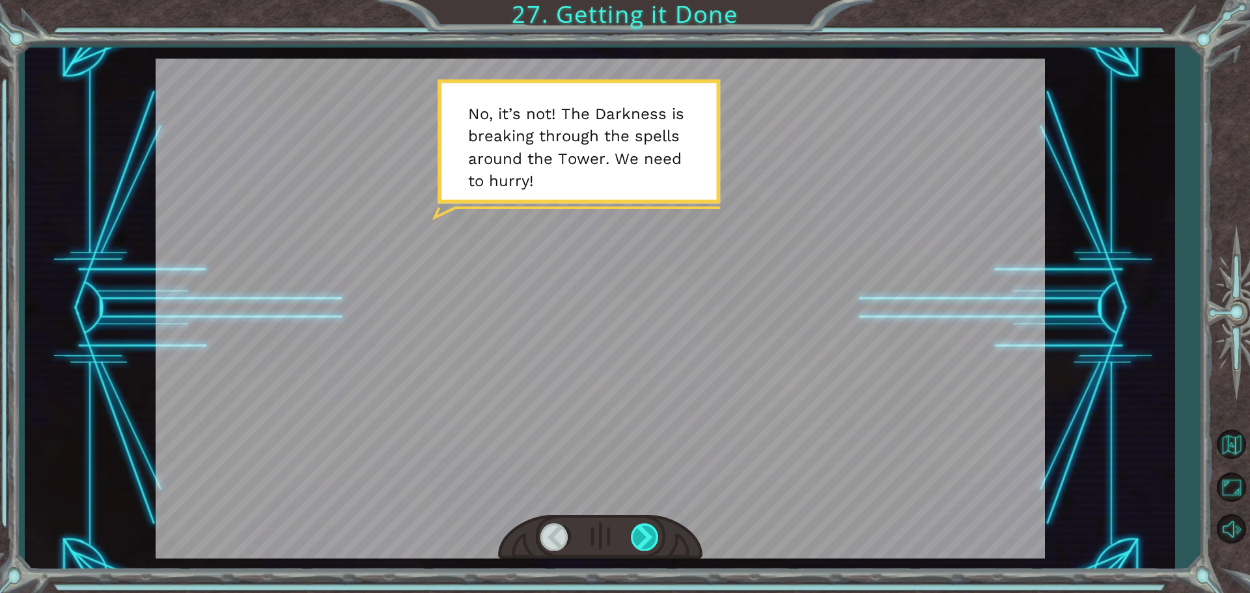
click at [642, 535] on div at bounding box center [645, 536] width 29 height 27
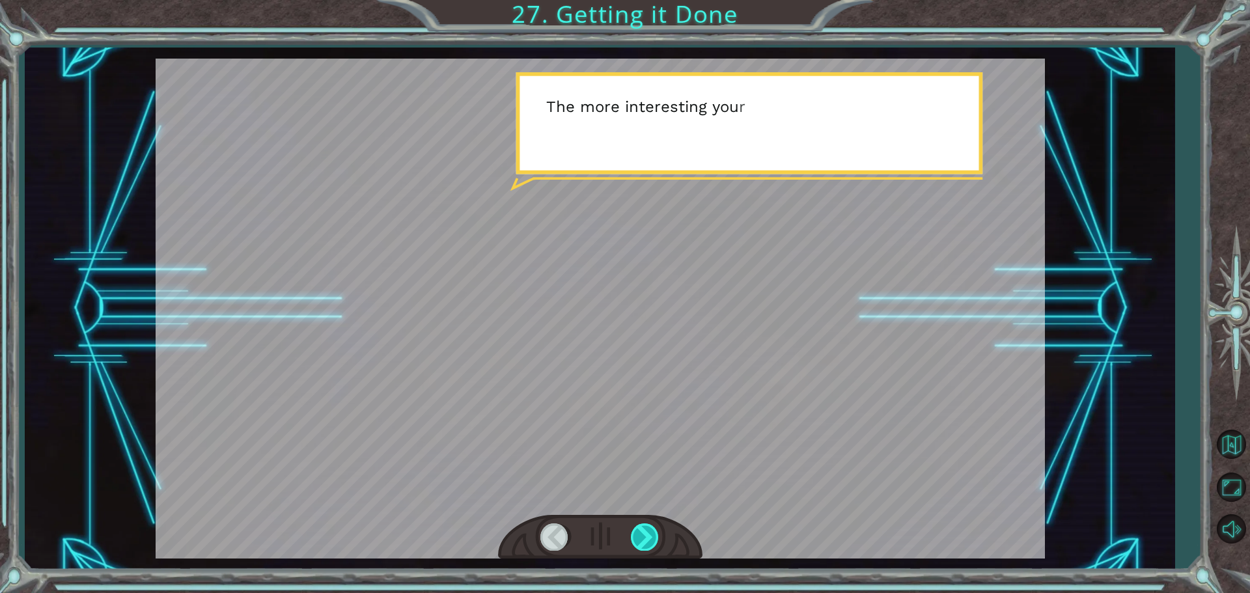
click at [642, 535] on div at bounding box center [645, 536] width 29 height 27
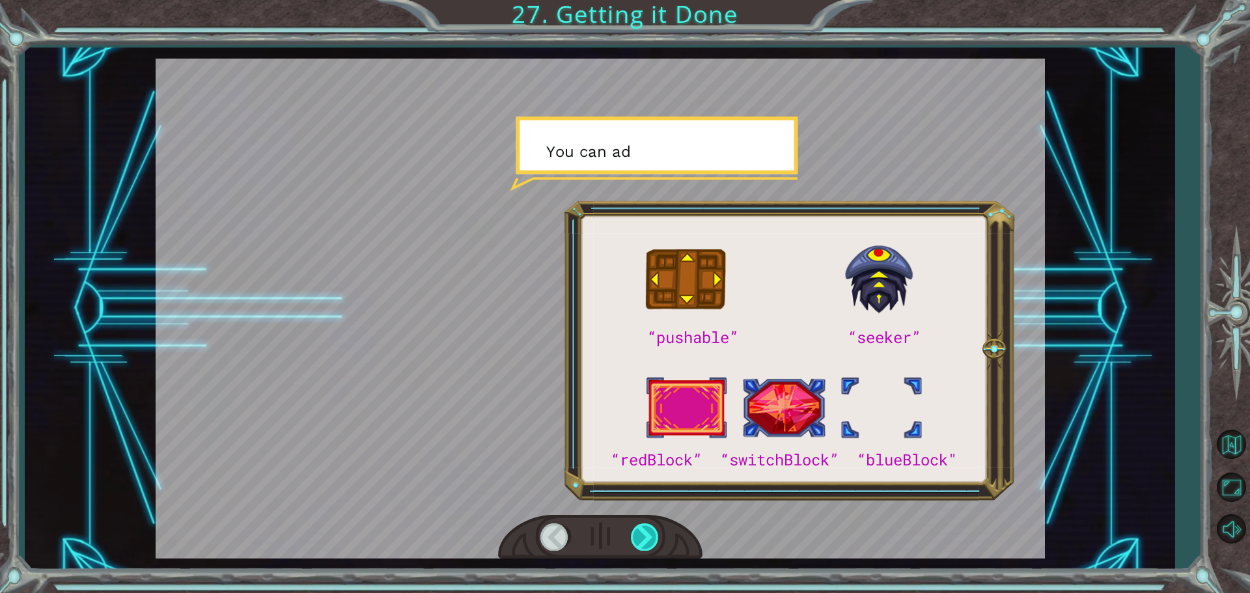
click at [642, 535] on div at bounding box center [645, 536] width 29 height 27
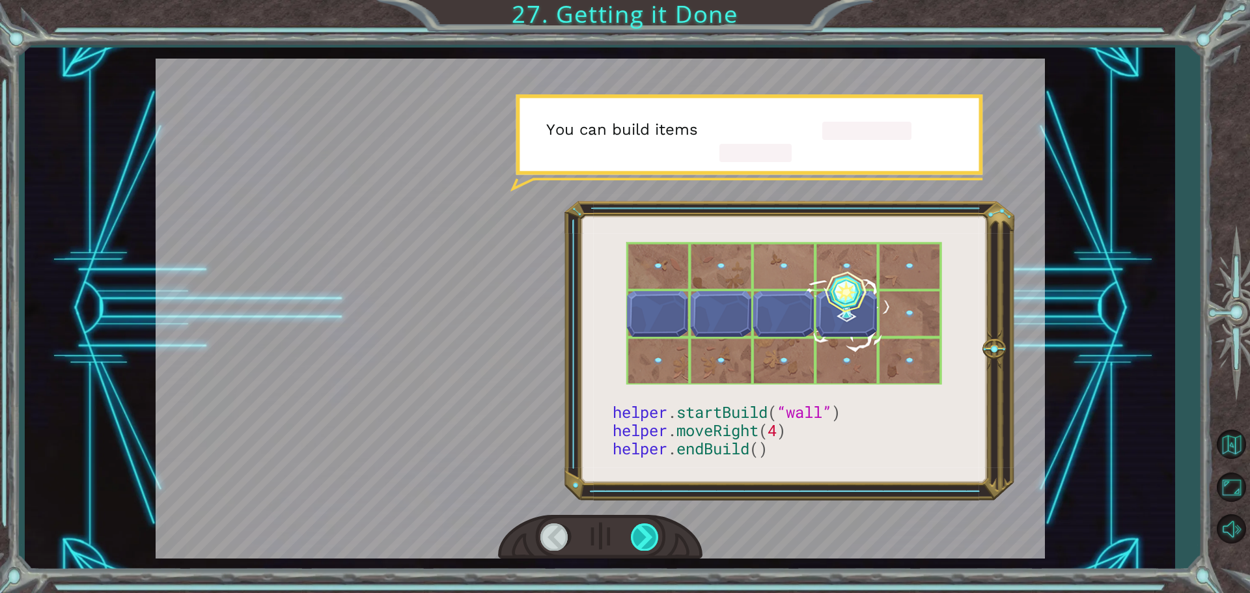
click at [642, 535] on div at bounding box center [645, 536] width 29 height 27
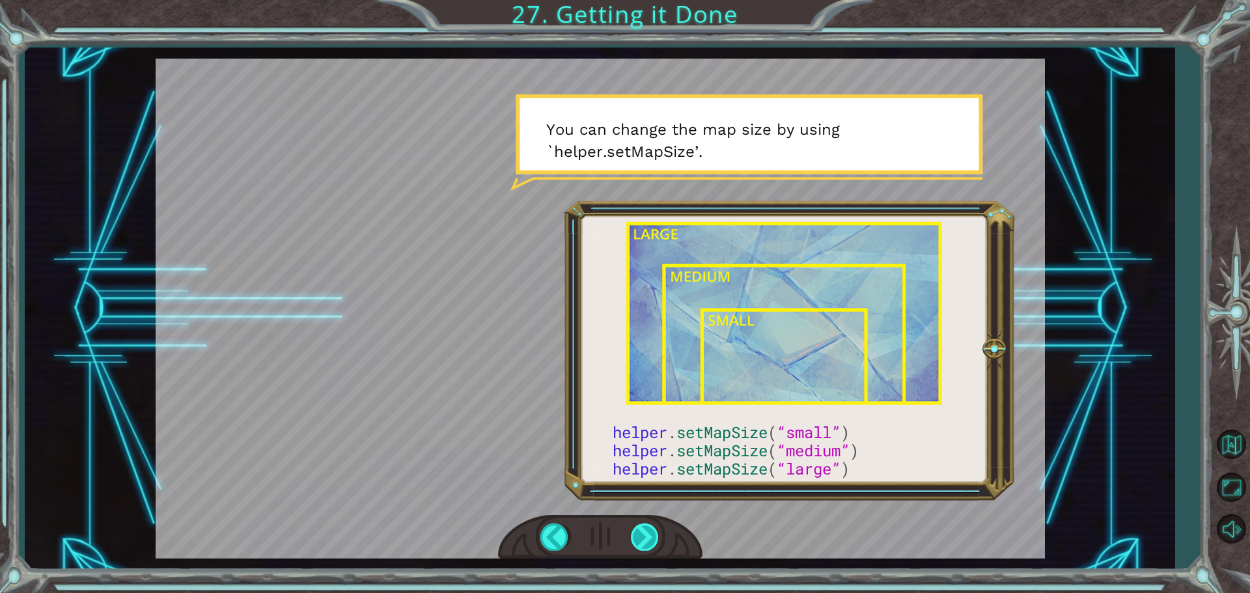
click at [639, 524] on div at bounding box center [645, 536] width 29 height 27
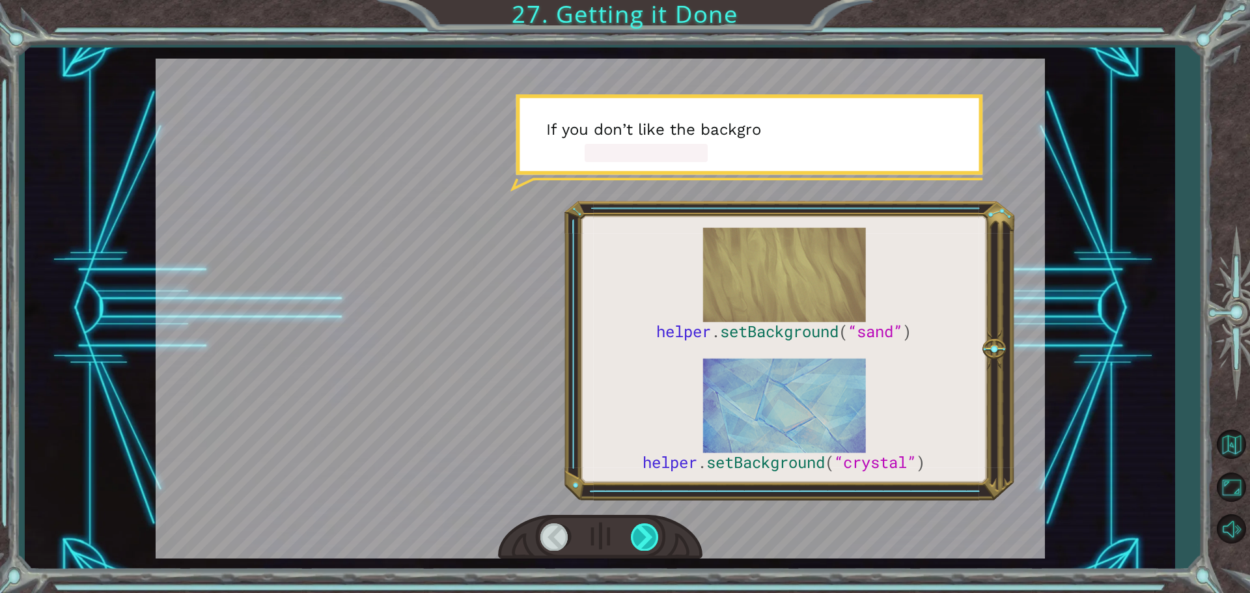
click at [639, 524] on div at bounding box center [645, 536] width 29 height 27
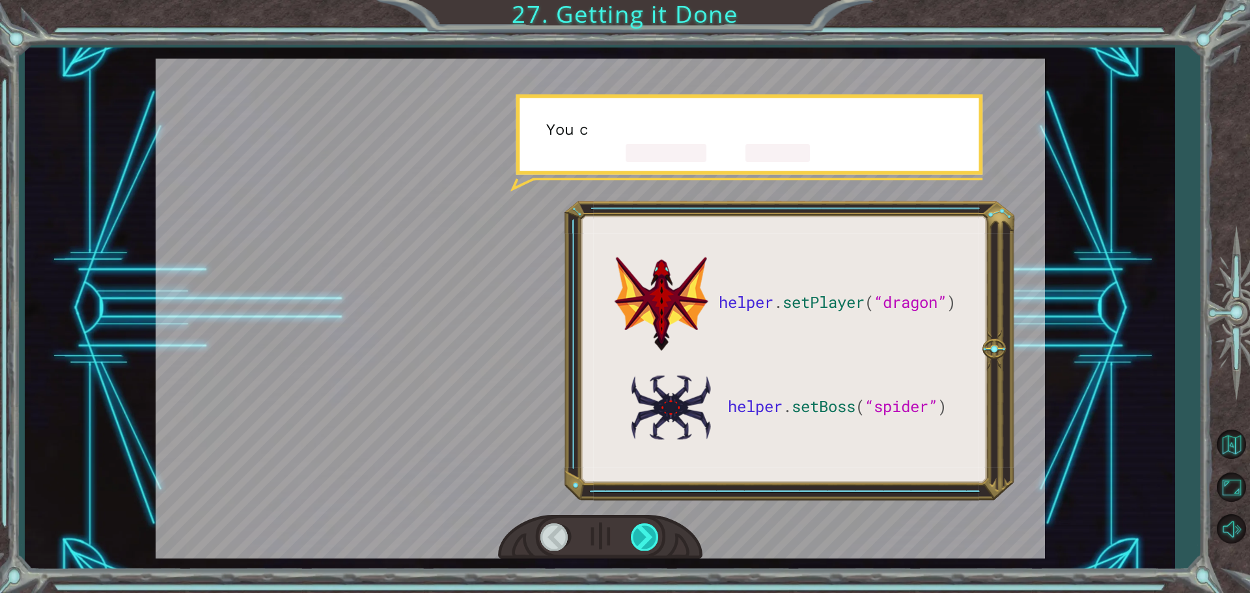
click at [639, 524] on div at bounding box center [645, 536] width 29 height 27
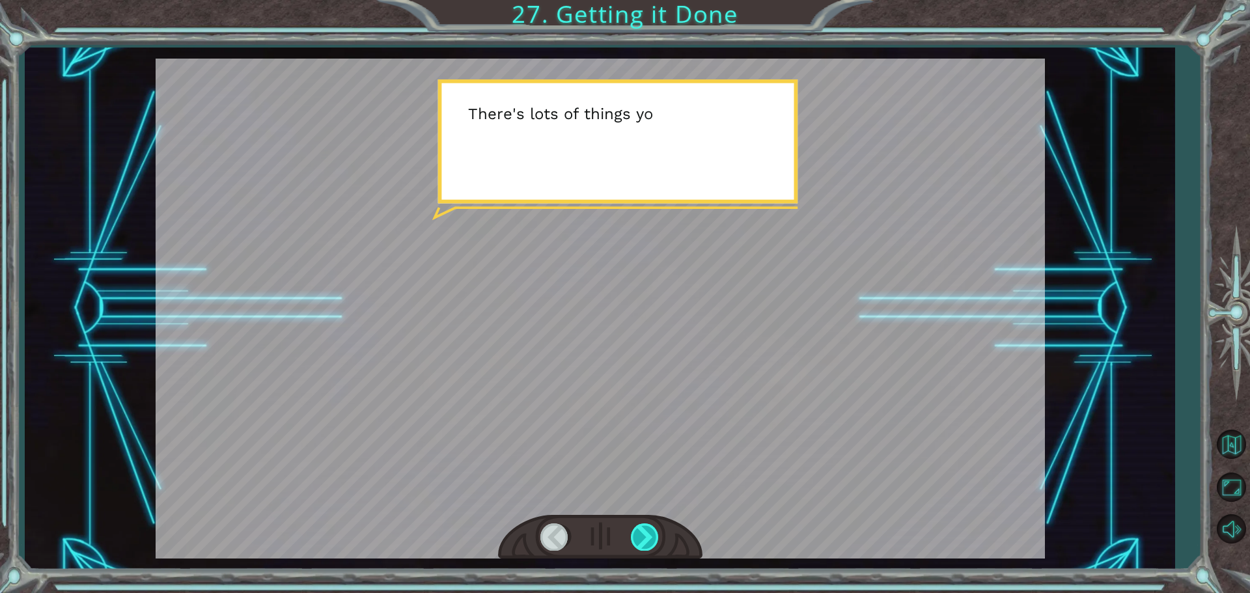
click at [639, 524] on div at bounding box center [645, 536] width 29 height 27
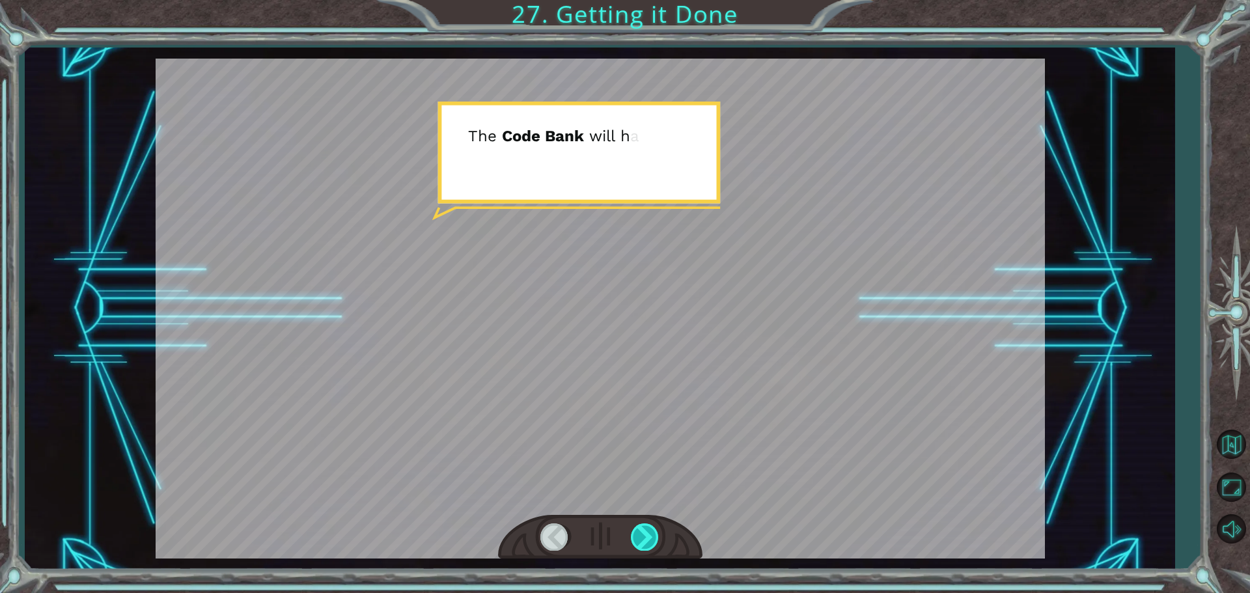
click at [639, 524] on div at bounding box center [645, 536] width 29 height 27
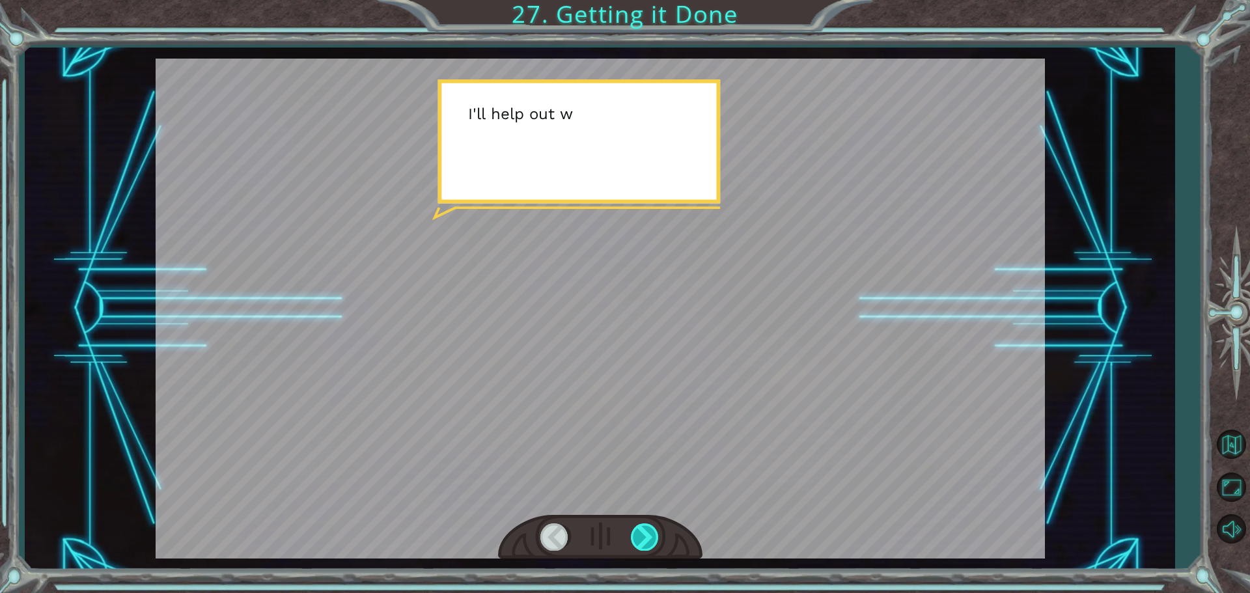
click at [639, 524] on div at bounding box center [645, 536] width 29 height 27
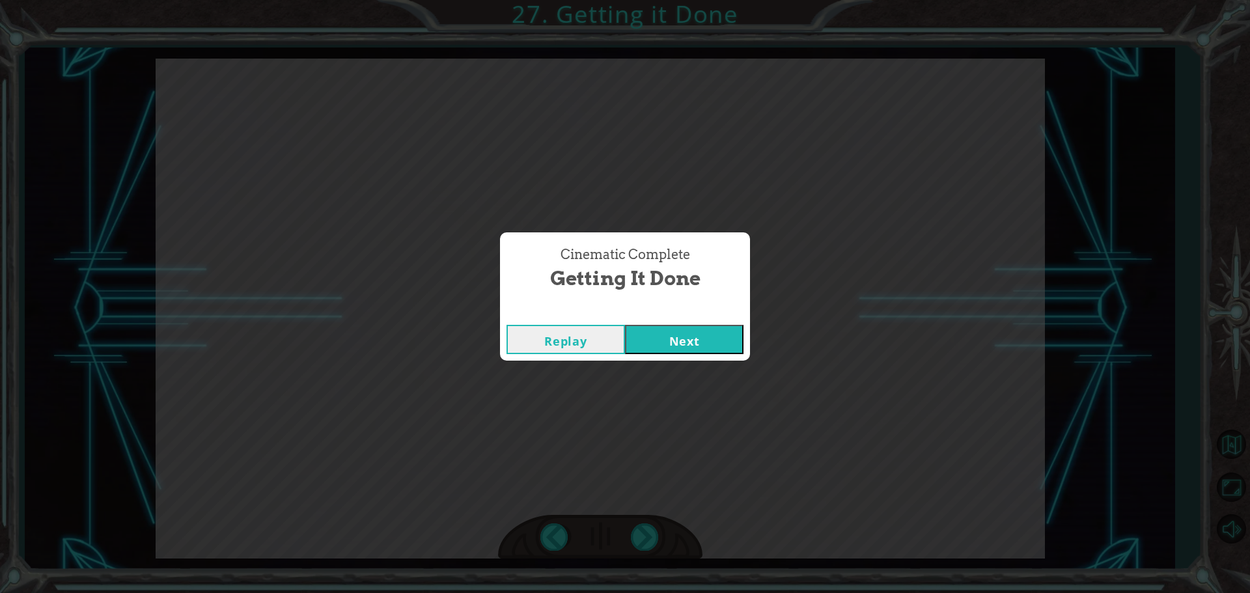
click at [688, 336] on button "Next" at bounding box center [684, 339] width 118 height 29
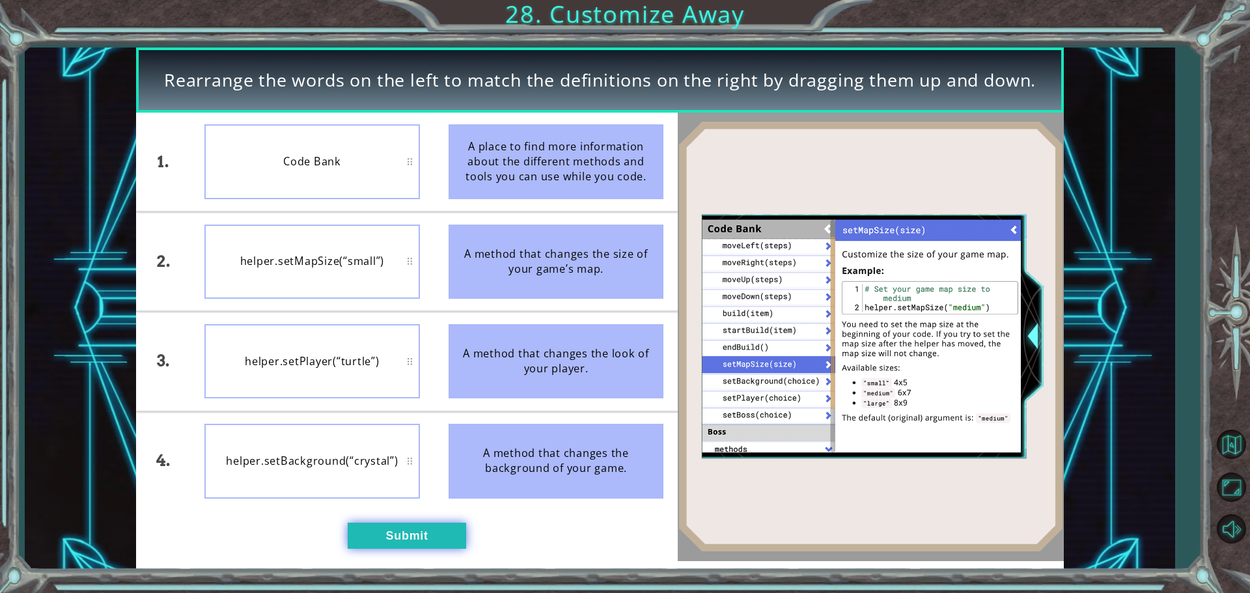
click at [363, 530] on button "Submit" at bounding box center [407, 536] width 118 height 26
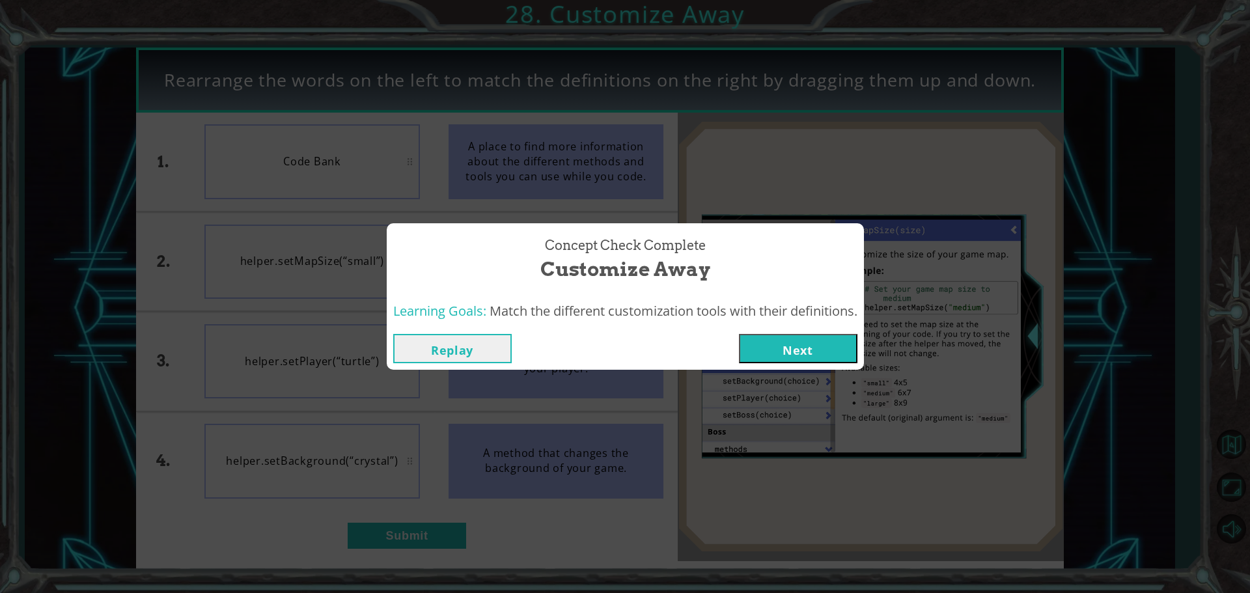
click at [814, 359] on button "Next" at bounding box center [798, 348] width 118 height 29
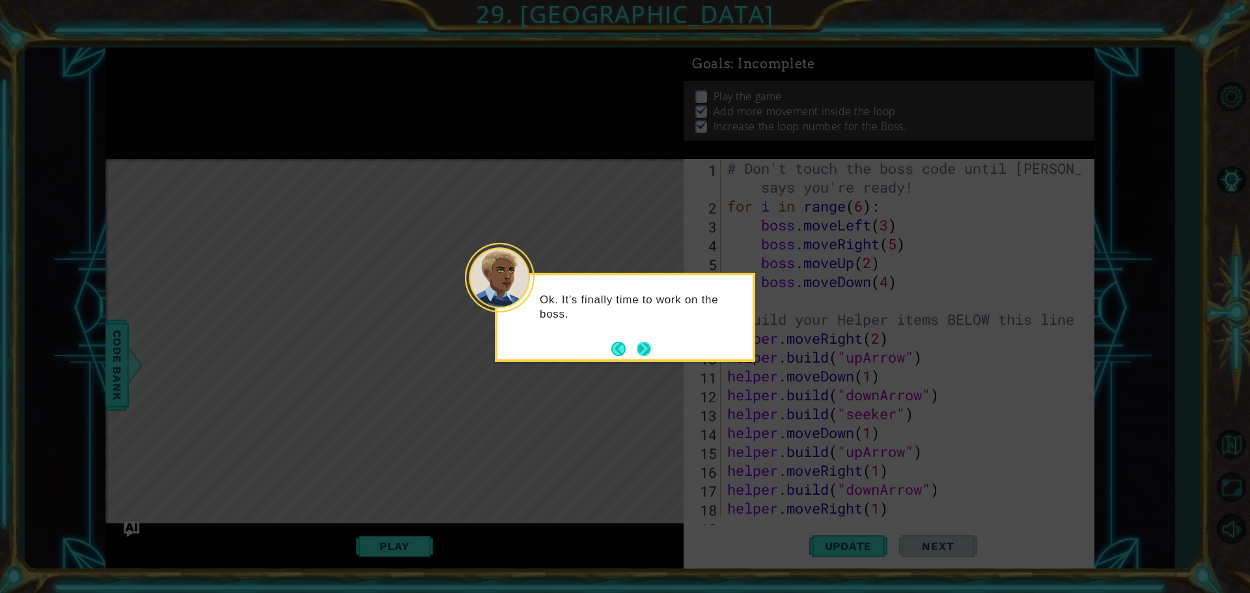
click at [641, 340] on footer at bounding box center [631, 349] width 40 height 20
click at [642, 342] on button "Next" at bounding box center [644, 349] width 14 height 14
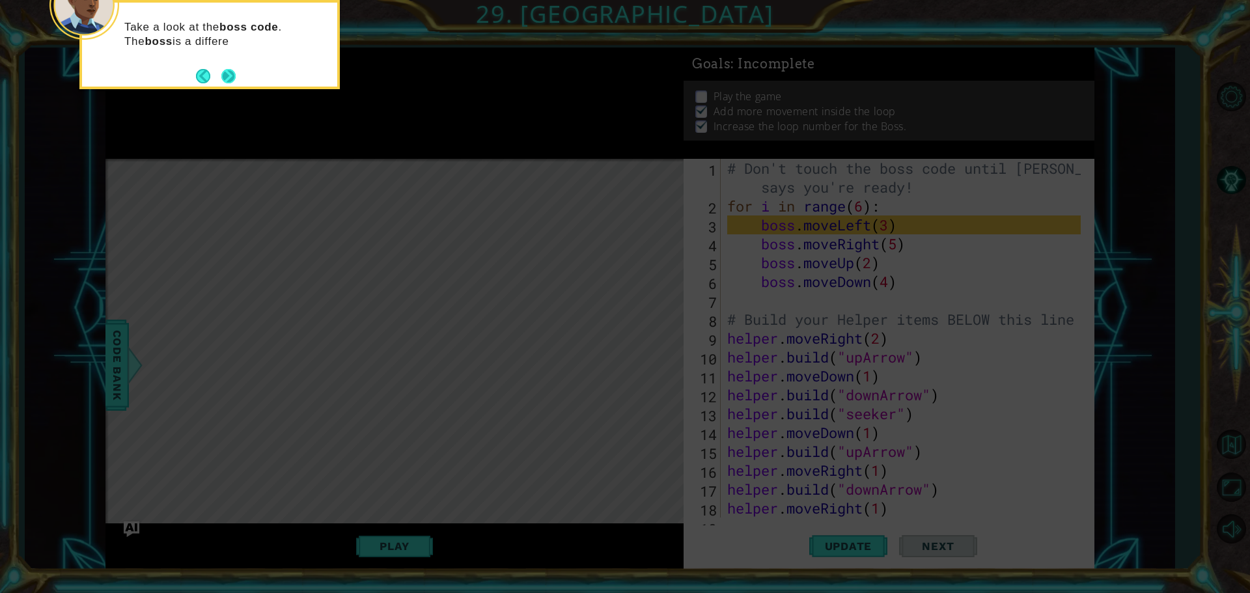
click at [232, 78] on button "Next" at bounding box center [228, 76] width 14 height 14
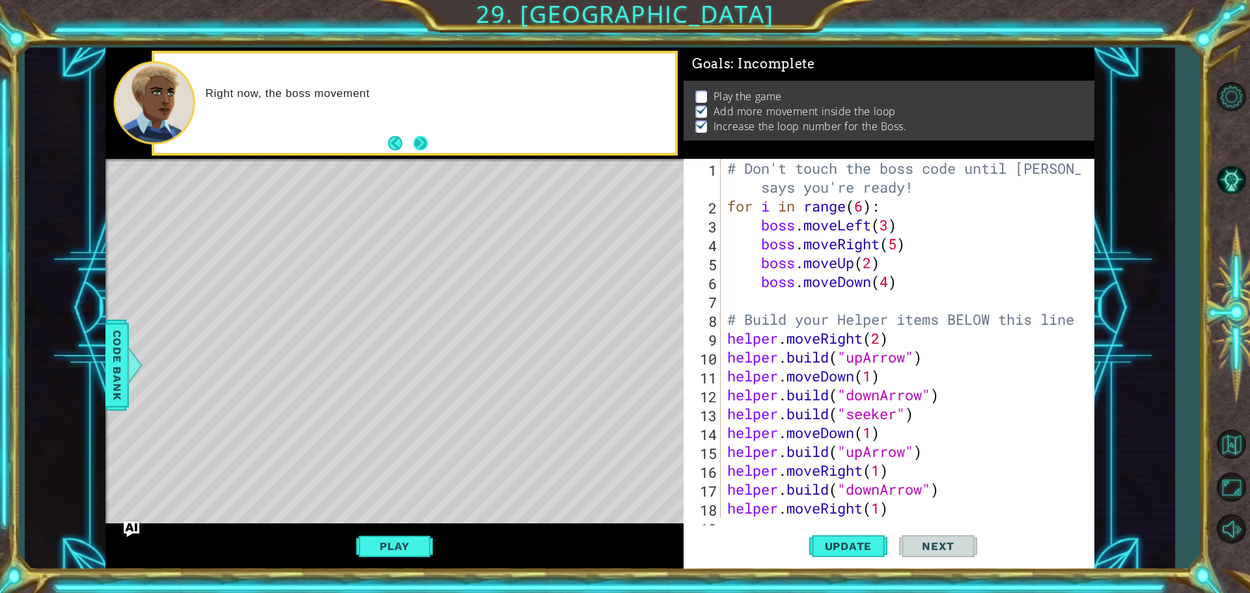
click at [419, 136] on button "Next" at bounding box center [420, 143] width 14 height 14
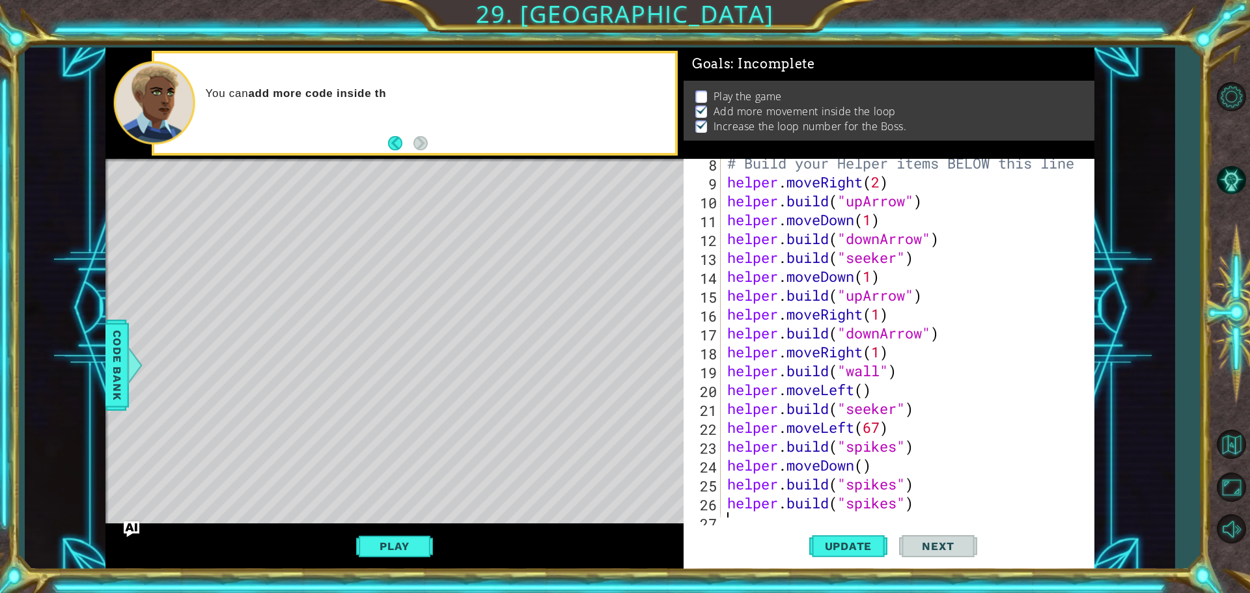
scroll to position [170, 0]
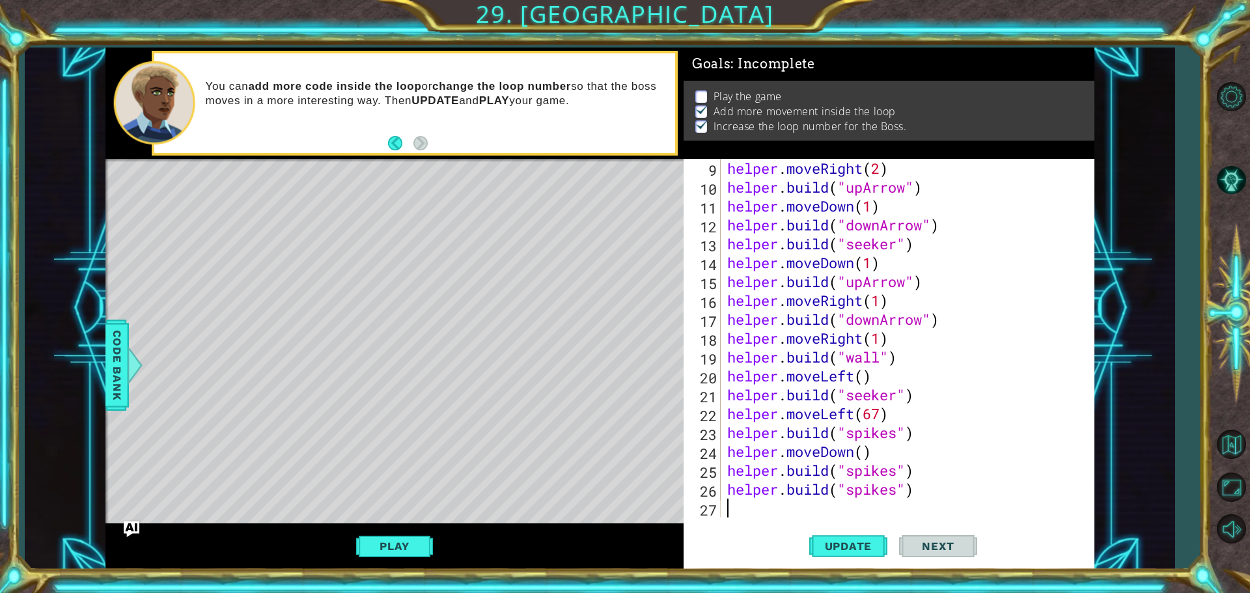
click at [916, 487] on div "helper . moveRight ( 2 ) helper . build ( "upArrow" ) helper . moveDown ( 1 ) h…" at bounding box center [905, 357] width 363 height 396
type textarea "[DOMAIN_NAME]("spikes")"
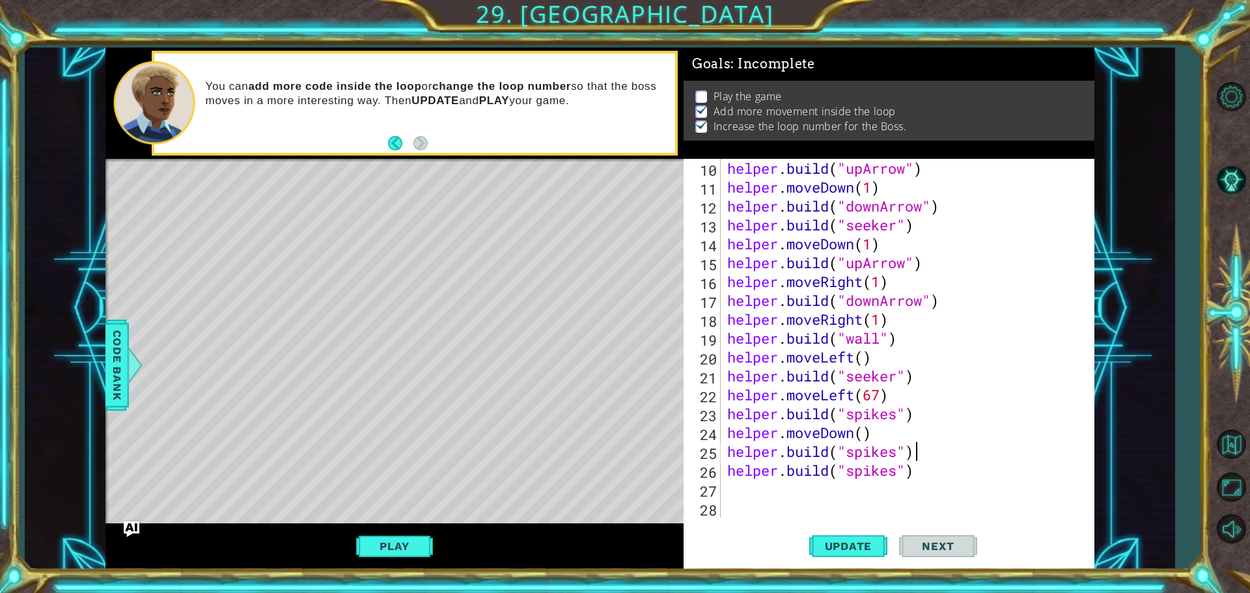
click at [922, 444] on div "helper . build ( "upArrow" ) helper . moveDown ( 1 ) helper . build ( "downArro…" at bounding box center [905, 357] width 363 height 396
type textarea "[DOMAIN_NAME]("spikes")"
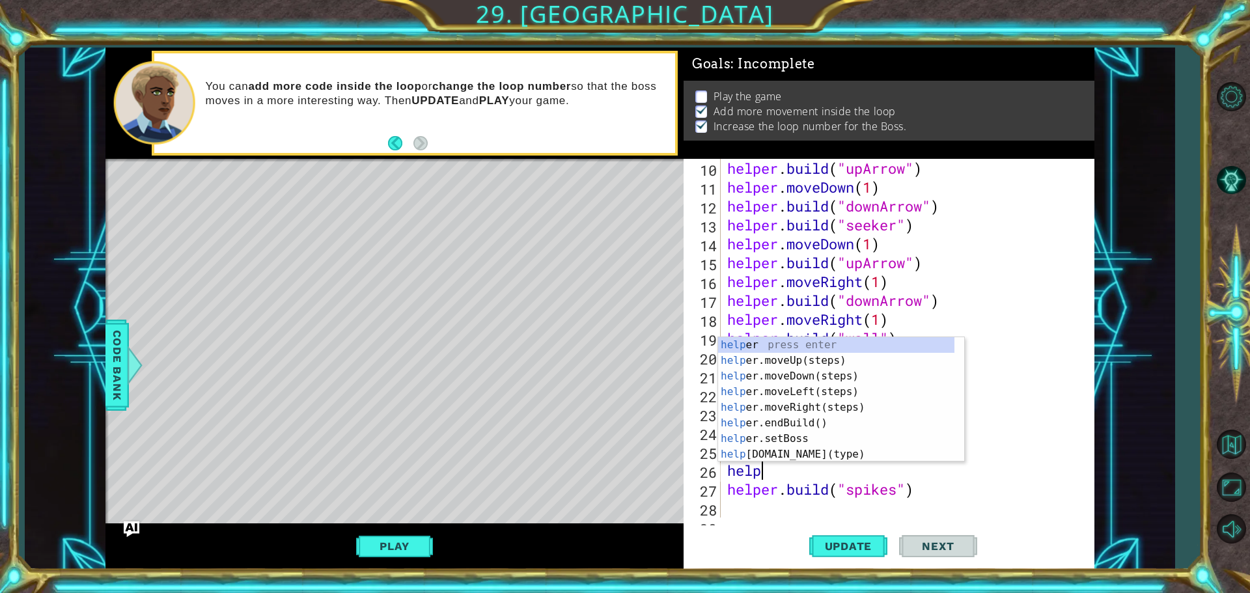
scroll to position [0, 1]
type textarea "helper"
click at [835, 373] on div "helper press enter helper .moveUp(steps) press enter helper .moveDown(steps) pr…" at bounding box center [836, 415] width 236 height 156
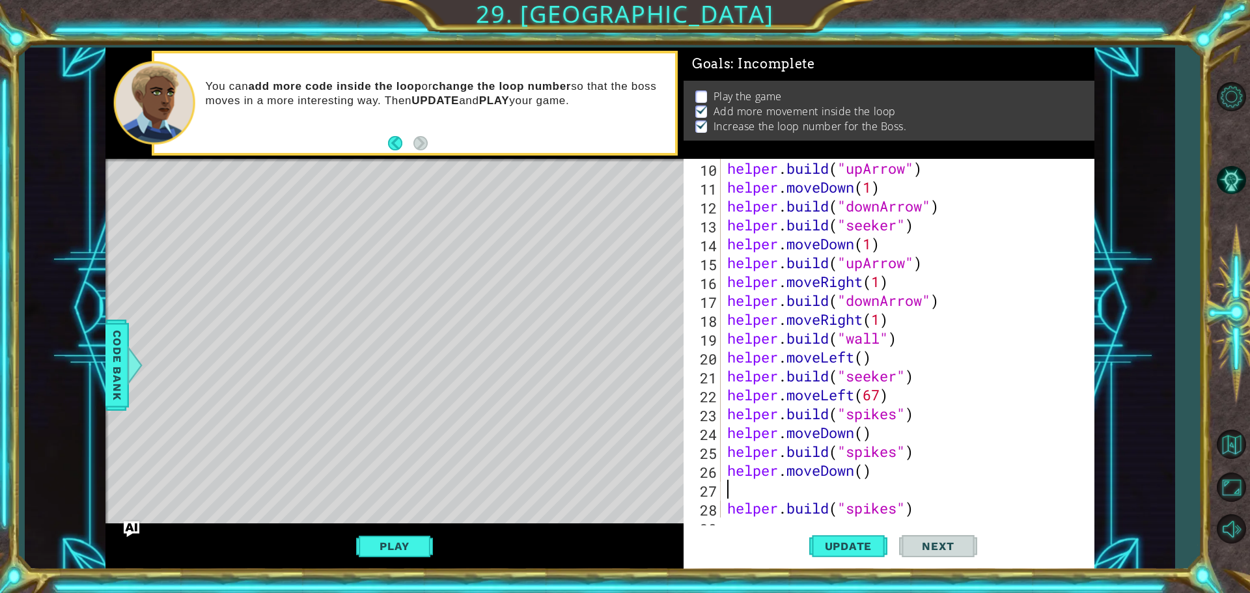
scroll to position [0, 0]
type textarea "helper.moveDown()"
click at [838, 556] on button "Update" at bounding box center [848, 545] width 78 height 41
click at [373, 546] on button "Play" at bounding box center [394, 546] width 76 height 25
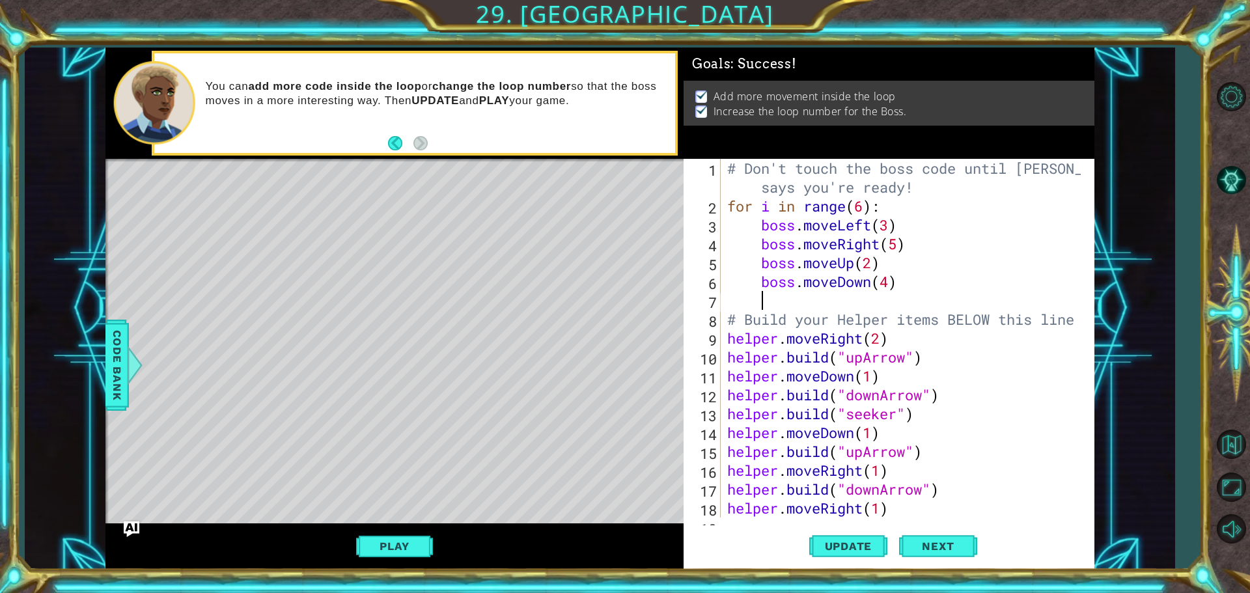
click at [760, 294] on div "# Don't touch the boss code until [PERSON_NAME] says you're ready! for i in ran…" at bounding box center [905, 366] width 363 height 415
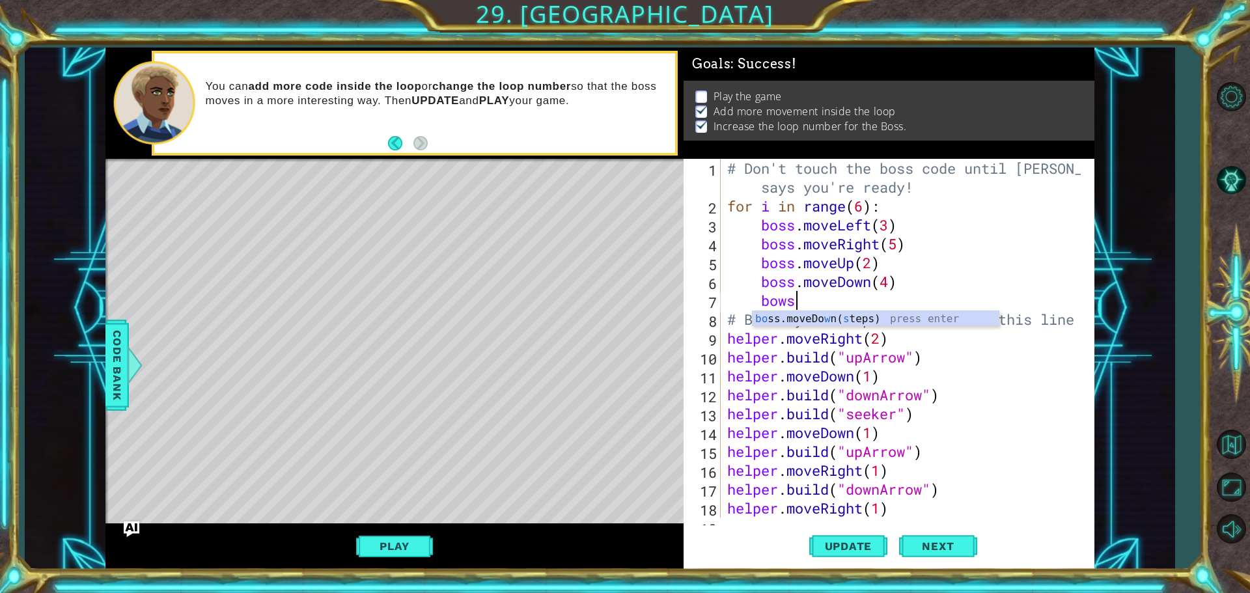
scroll to position [0, 2]
type textarea "bo"
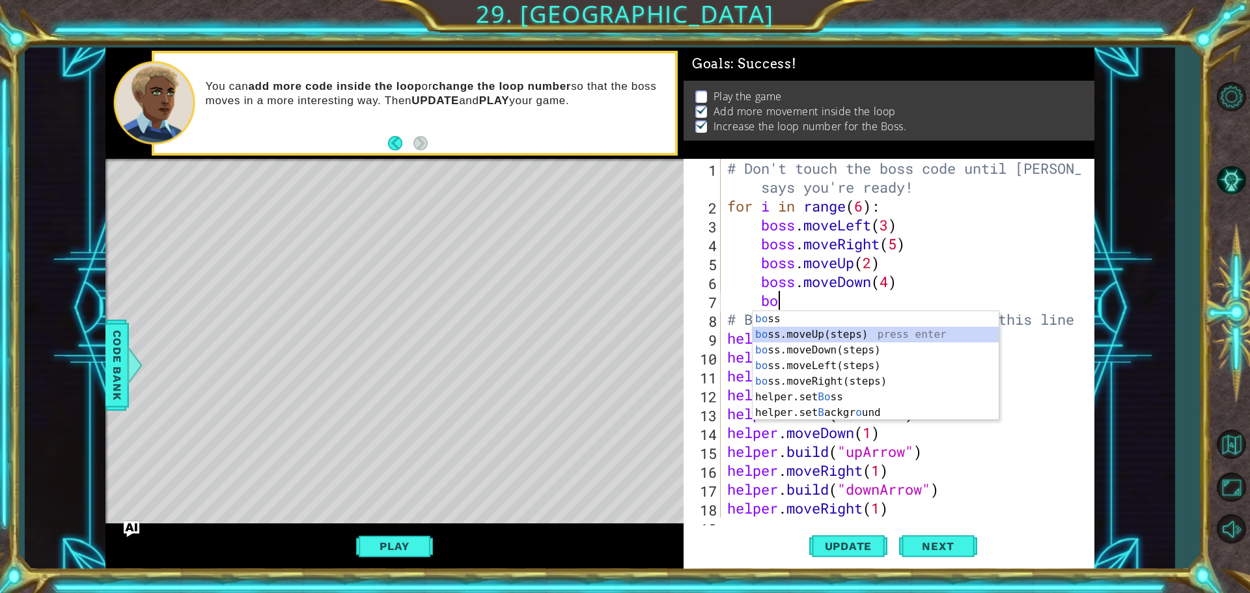
click at [786, 337] on div "bo ss press enter bo ss.moveUp(steps) press enter bo ss.moveDown(steps) press e…" at bounding box center [875, 381] width 246 height 141
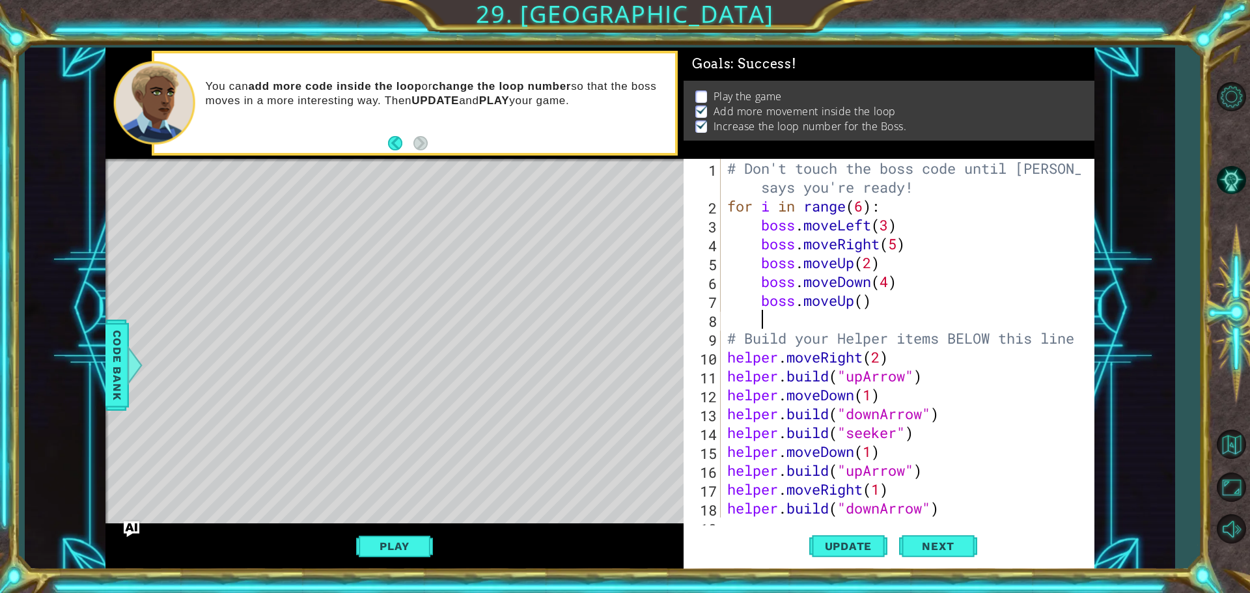
click at [863, 304] on div "# Don't touch the boss code until [PERSON_NAME] says you're ready! for i in ran…" at bounding box center [905, 366] width 363 height 415
type textarea "boss.moveUp(2)"
click at [852, 548] on span "Update" at bounding box center [849, 546] width 74 height 13
click at [366, 540] on button "Play" at bounding box center [394, 546] width 76 height 25
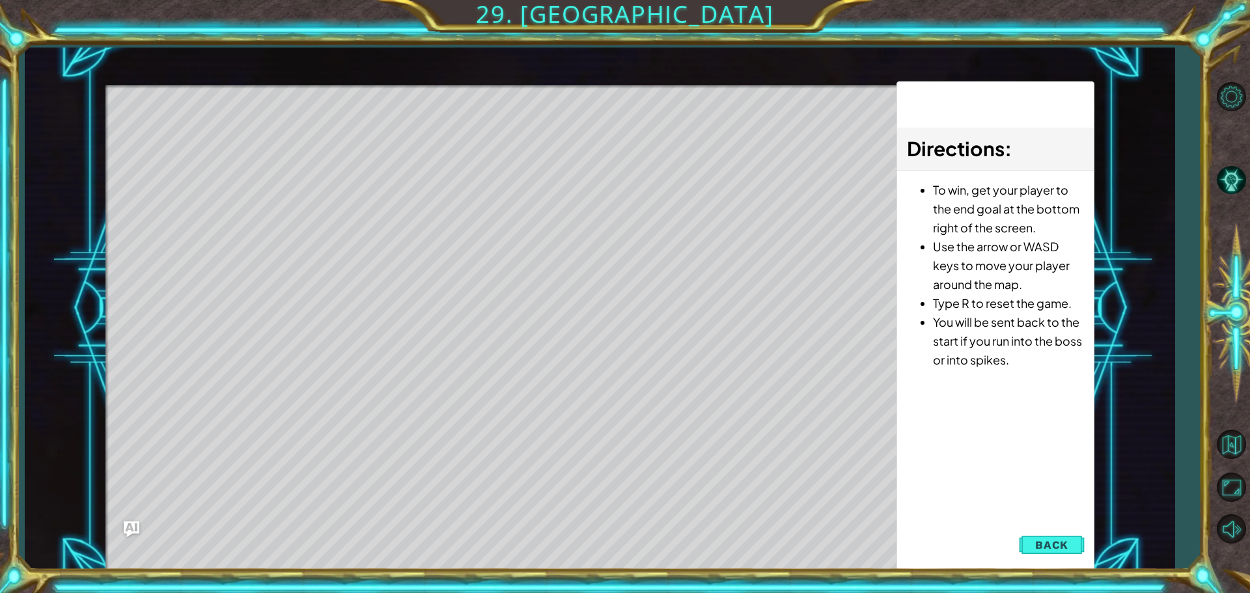
click at [1046, 547] on span "Back" at bounding box center [1051, 544] width 33 height 13
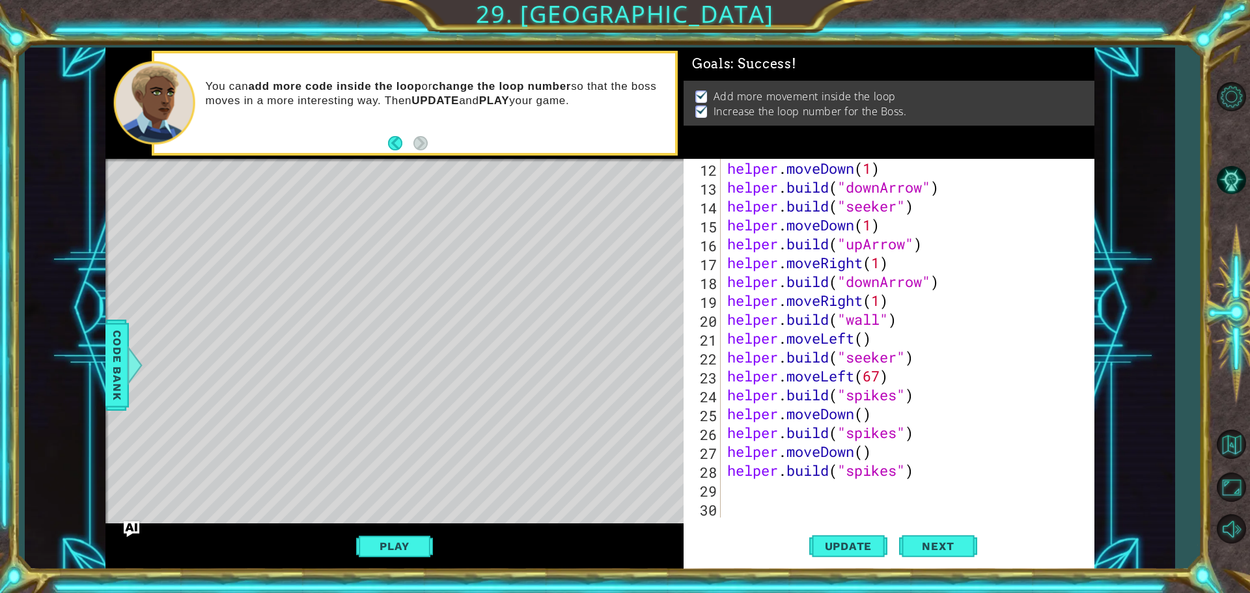
scroll to position [0, 0]
click at [739, 487] on div "helper . moveDown ( 1 ) helper . build ( "downArrow" ) helper . build ( "seeker…" at bounding box center [905, 357] width 363 height 396
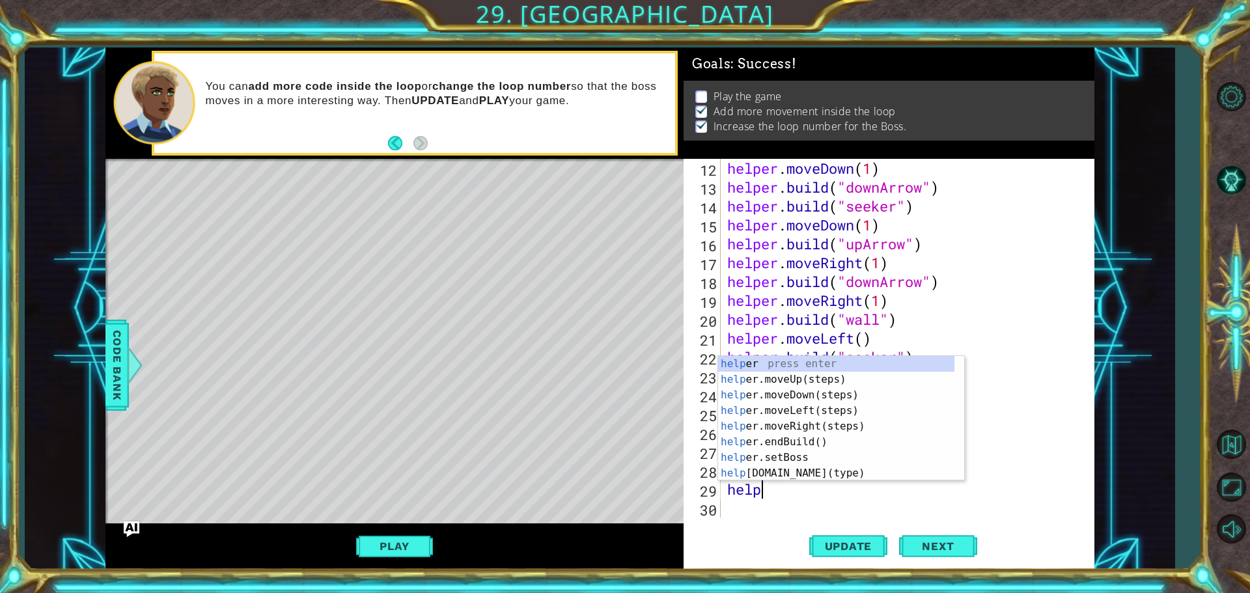
scroll to position [0, 1]
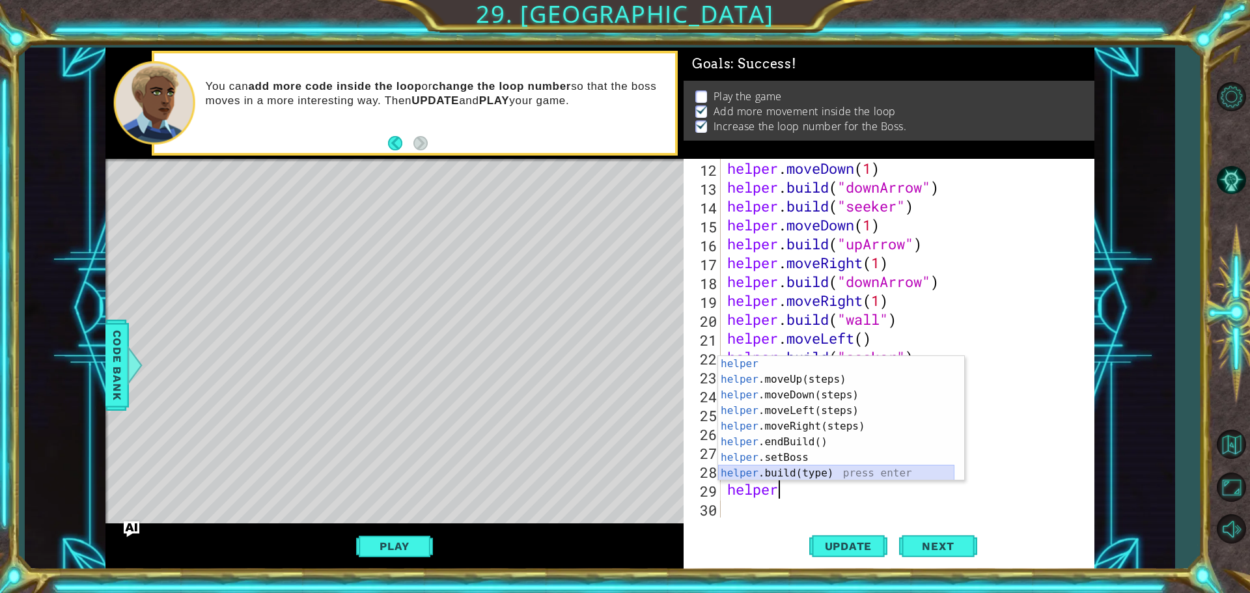
click at [721, 474] on div "helper press enter helper .moveUp(steps) press enter helper .moveDown(steps) pr…" at bounding box center [836, 434] width 236 height 156
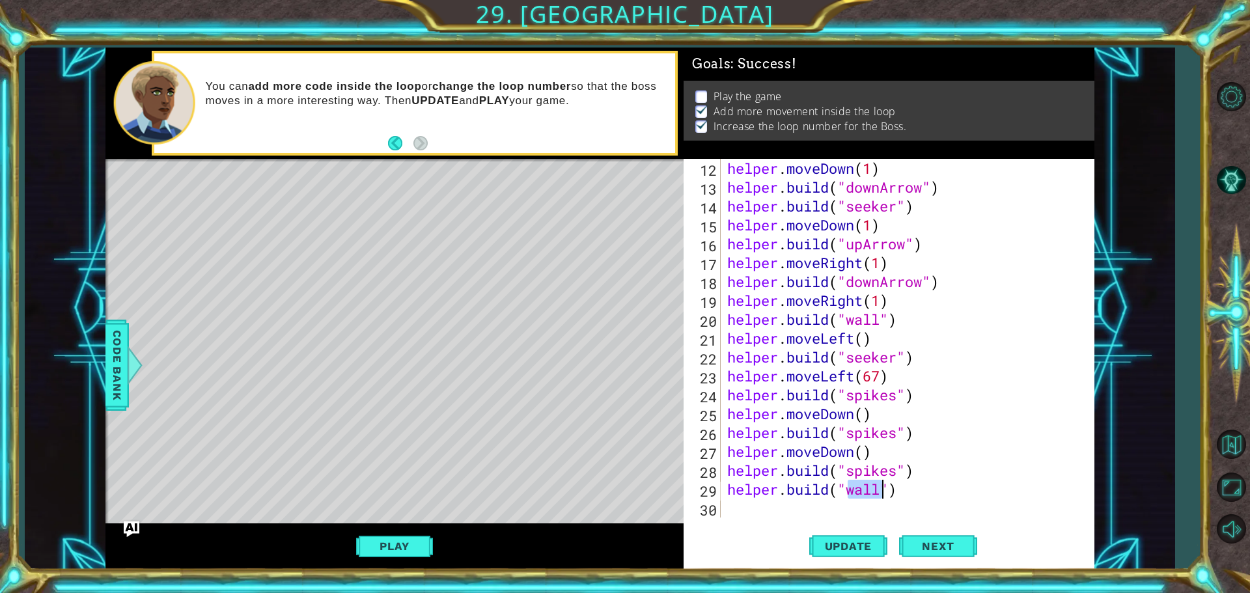
drag, startPoint x: 920, startPoint y: 463, endPoint x: 919, endPoint y: 470, distance: 7.2
click at [920, 467] on div "helper . moveDown ( 1 ) helper . build ( "downArrow" ) helper . build ( "seeker…" at bounding box center [905, 357] width 363 height 396
type textarea "[DOMAIN_NAME]("spikes")"
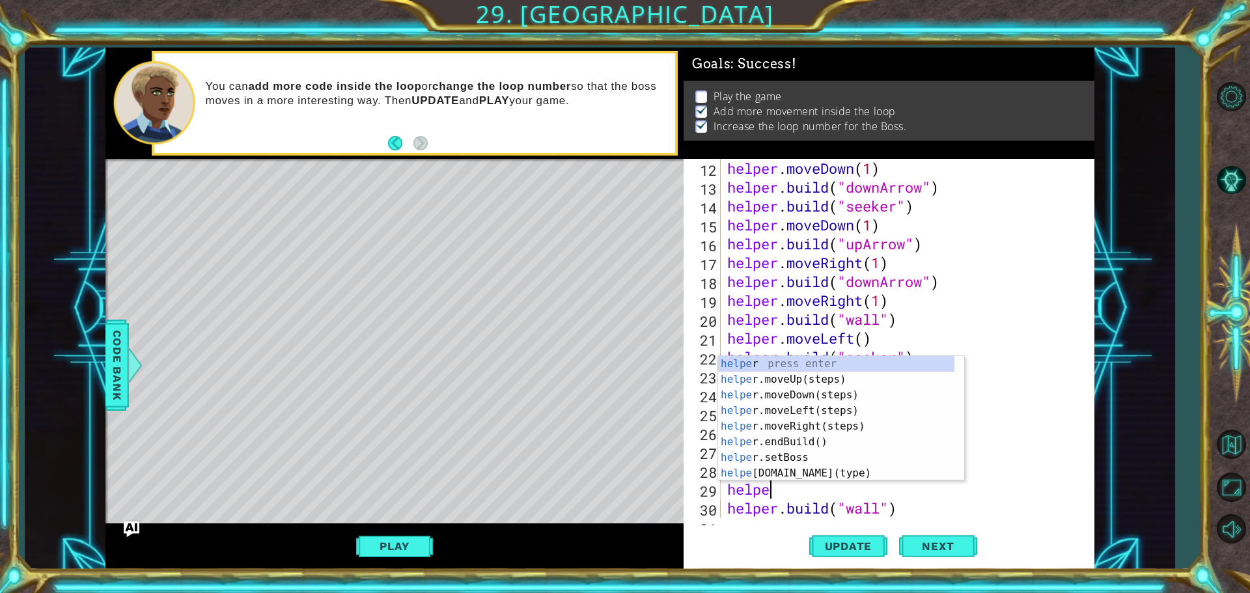
type textarea "helper"
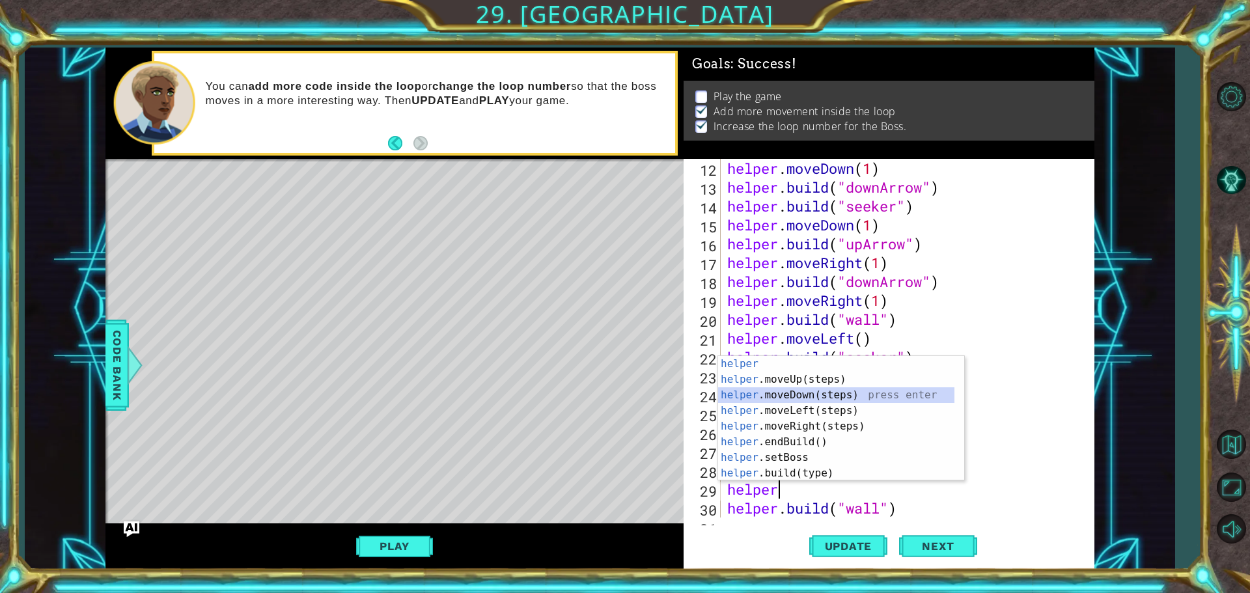
click at [814, 389] on div "helper press enter helper .moveUp(steps) press enter helper .moveDown(steps) pr…" at bounding box center [836, 434] width 236 height 156
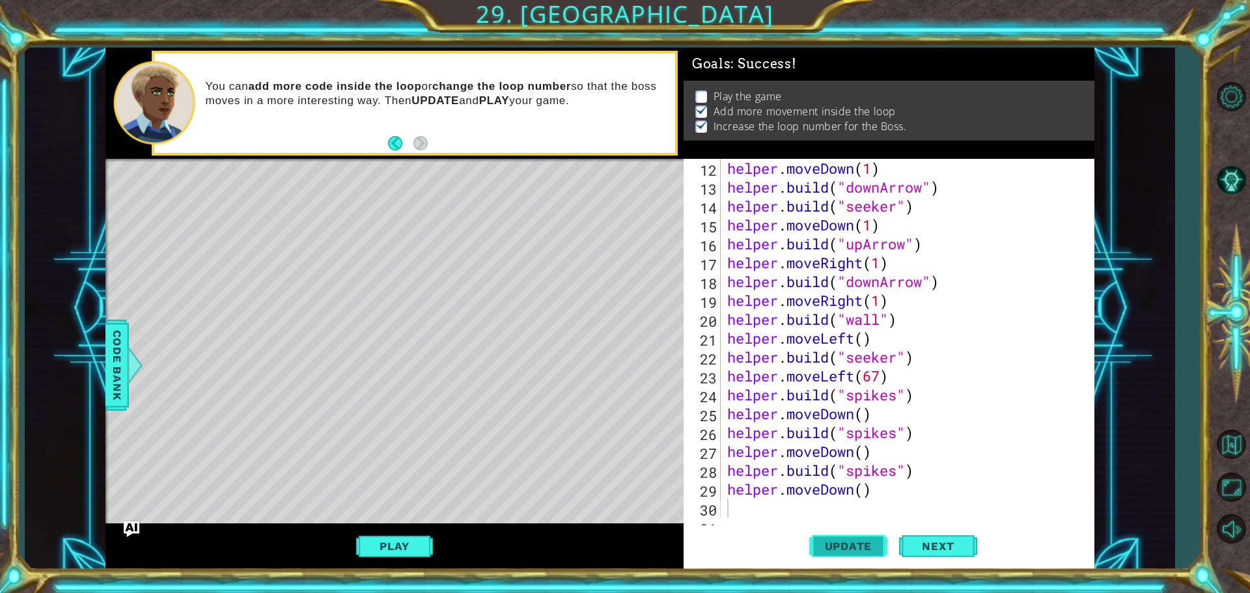
click at [827, 549] on span "Update" at bounding box center [849, 546] width 74 height 13
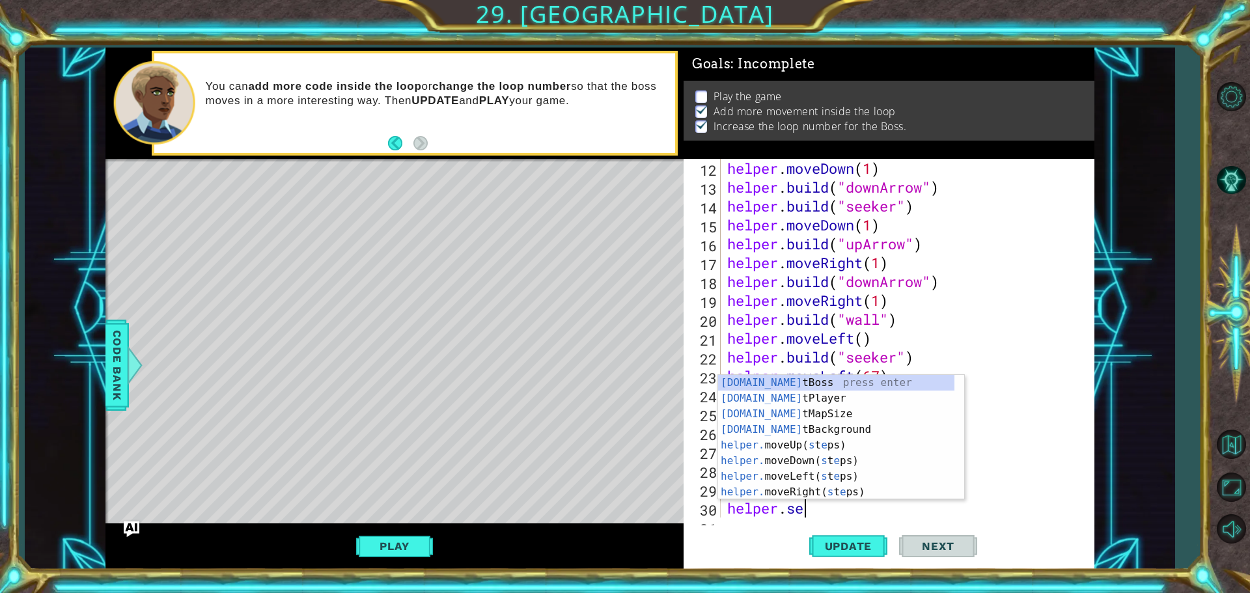
scroll to position [0, 3]
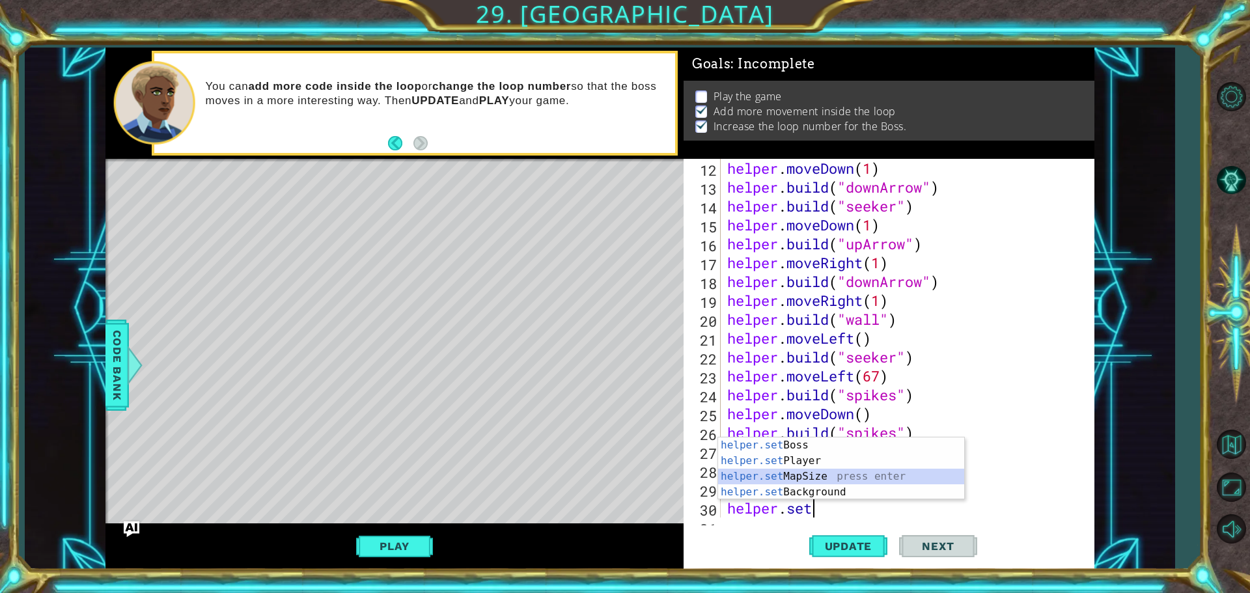
click at [834, 478] on div "helper.set Boss press enter helper.set Player press enter helper.set MapSize pr…" at bounding box center [841, 484] width 246 height 94
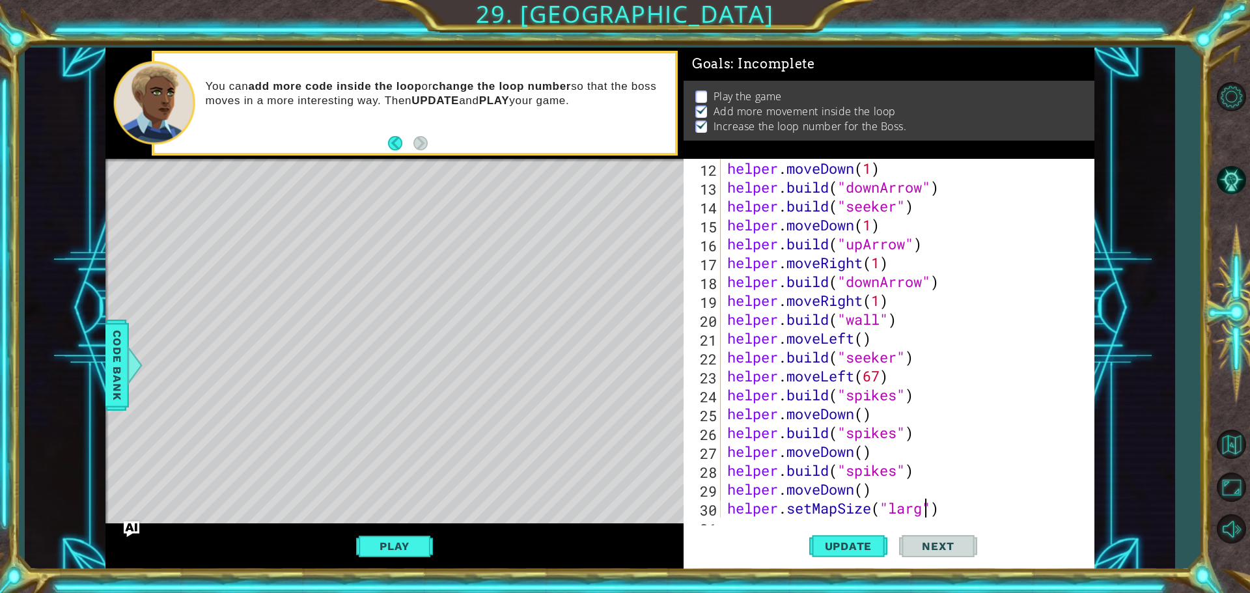
scroll to position [0, 9]
type textarea "helper.setMapSize("large")"
click at [829, 539] on button "Update" at bounding box center [848, 545] width 78 height 41
click at [830, 539] on button "Update" at bounding box center [848, 545] width 78 height 41
click at [392, 554] on button "Play" at bounding box center [394, 546] width 76 height 25
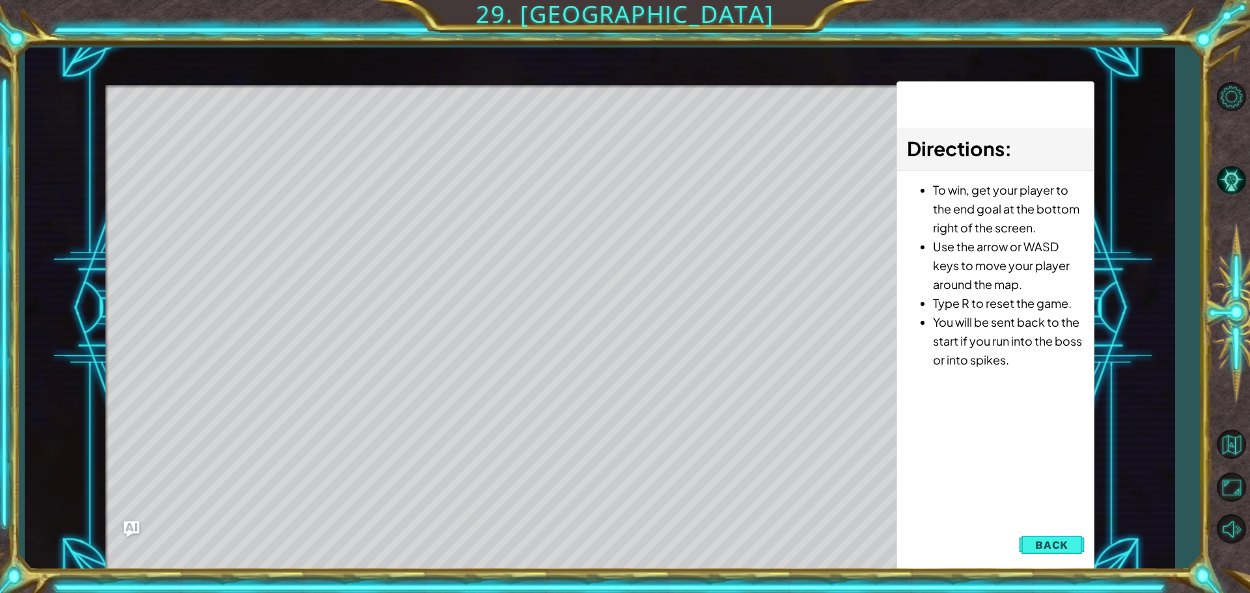
click at [1029, 547] on button "Back" at bounding box center [1052, 545] width 66 height 26
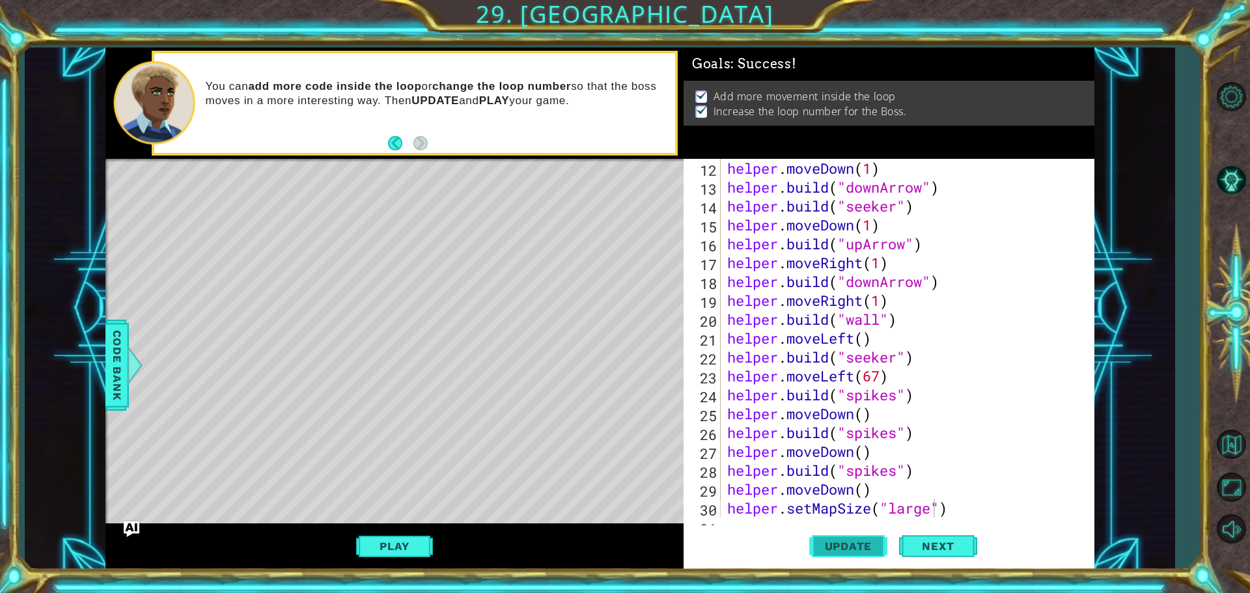
click at [857, 546] on span "Update" at bounding box center [849, 546] width 74 height 13
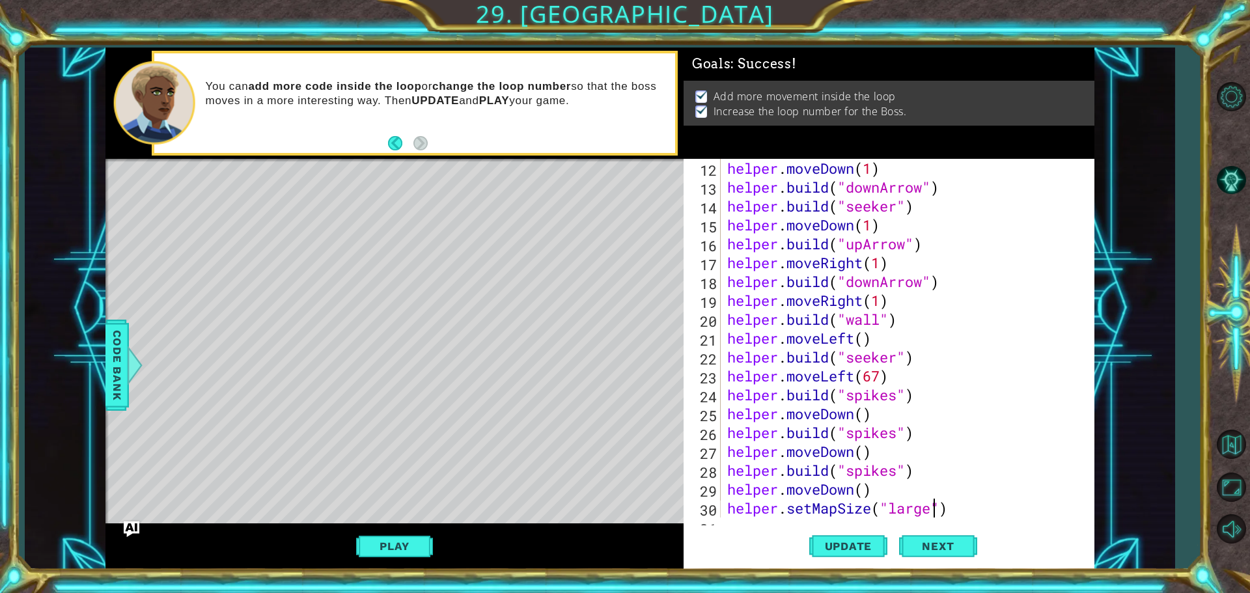
click at [389, 549] on button "Play" at bounding box center [394, 546] width 76 height 25
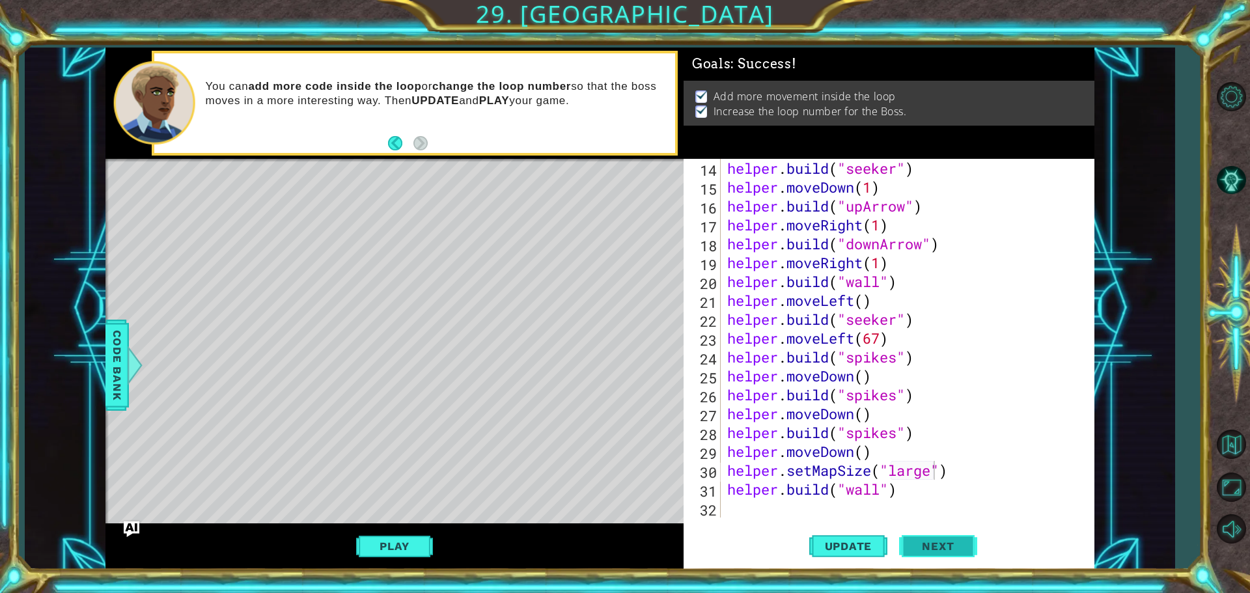
click at [922, 550] on span "Next" at bounding box center [938, 549] width 58 height 13
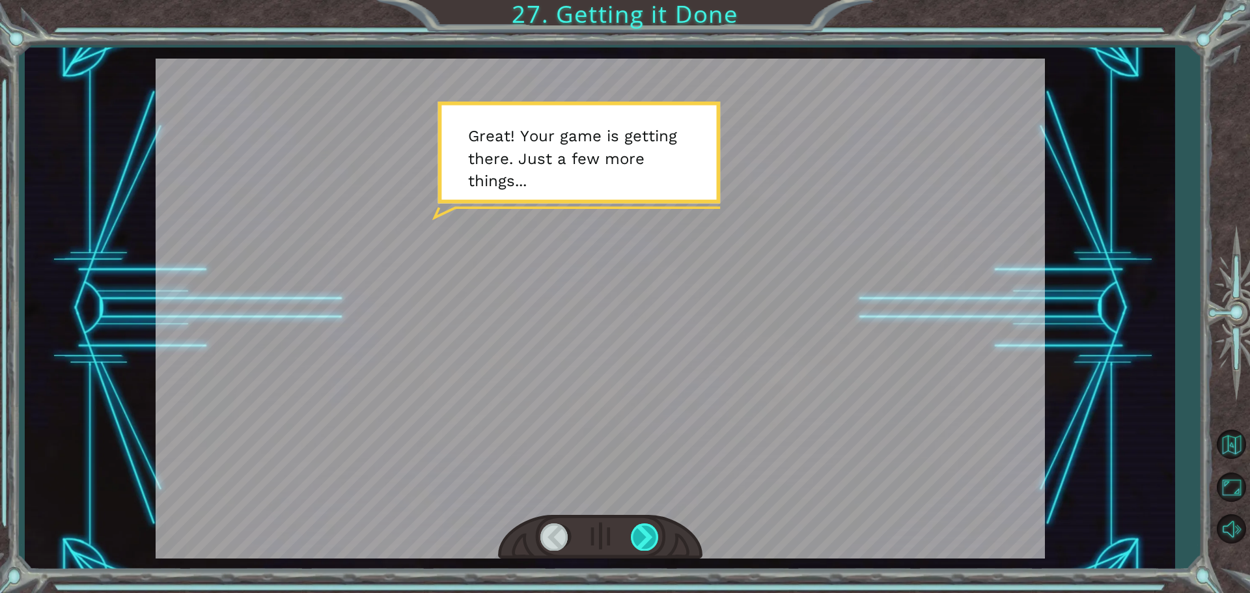
click at [648, 532] on div at bounding box center [645, 536] width 29 height 27
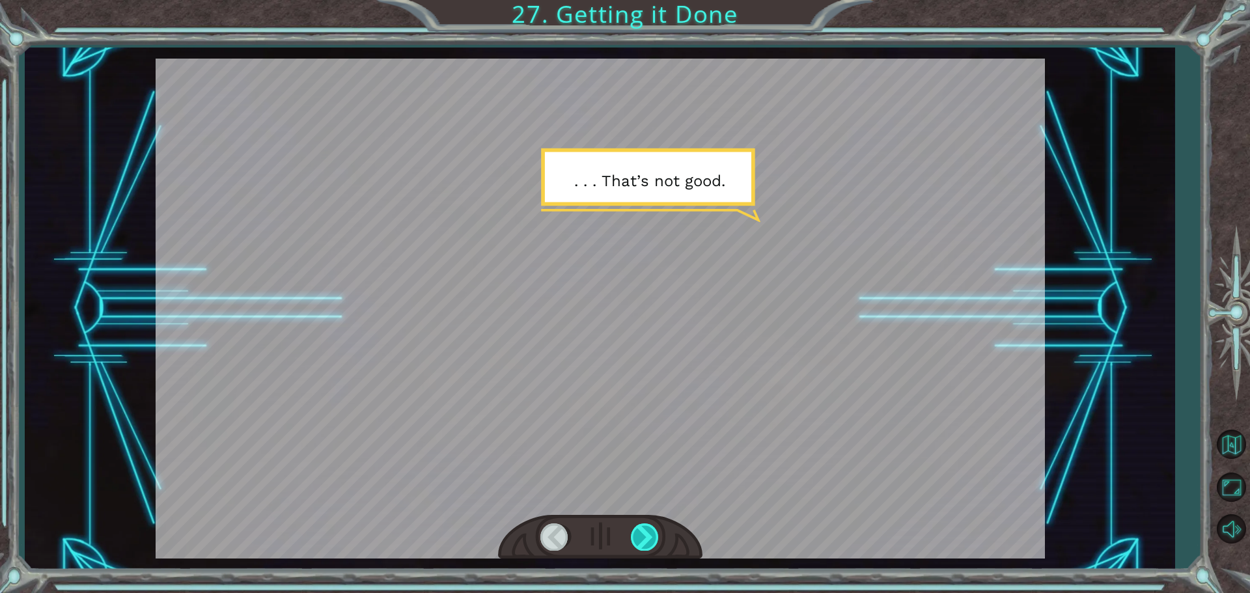
click at [653, 534] on div at bounding box center [645, 536] width 29 height 27
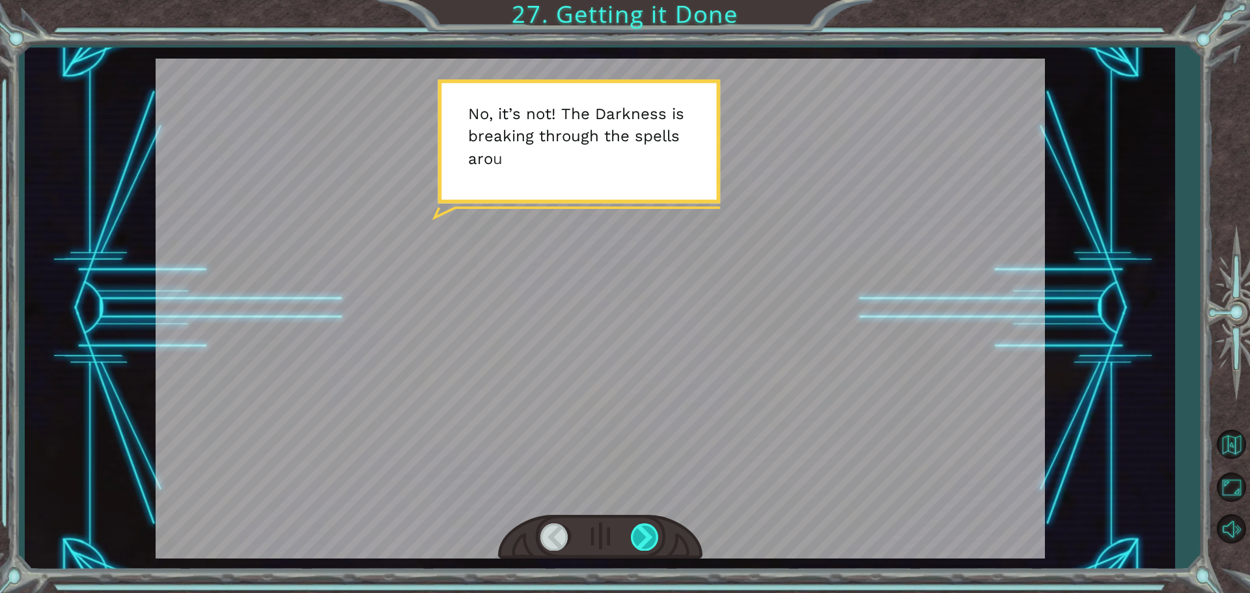
click at [653, 534] on div at bounding box center [645, 536] width 29 height 27
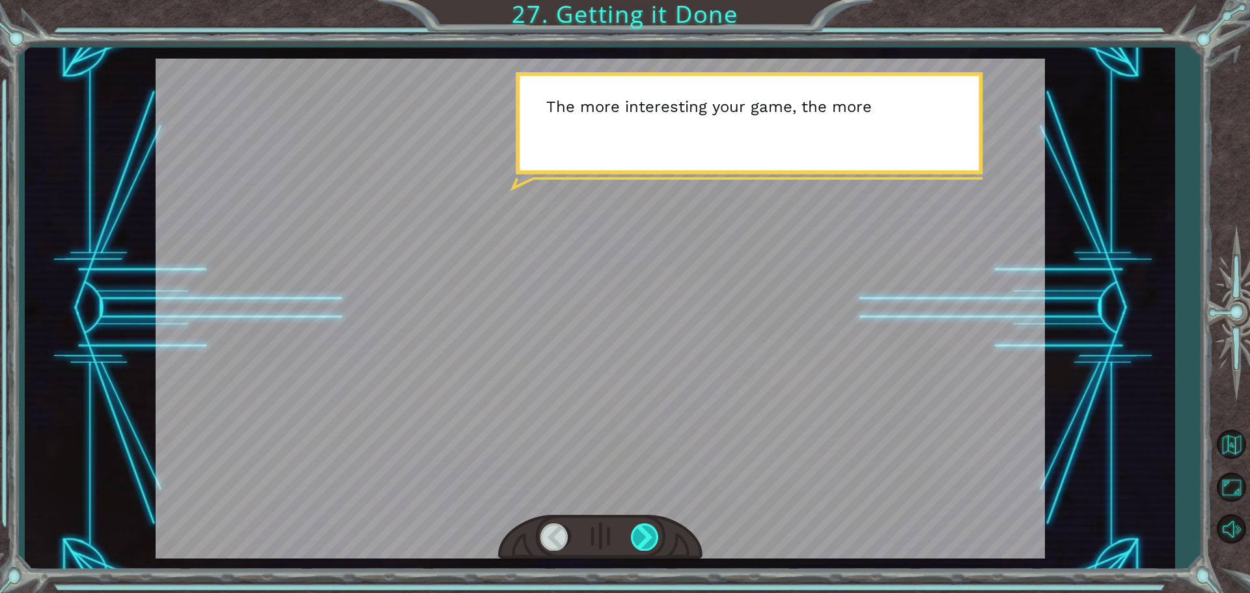
click at [653, 534] on div at bounding box center [645, 536] width 29 height 27
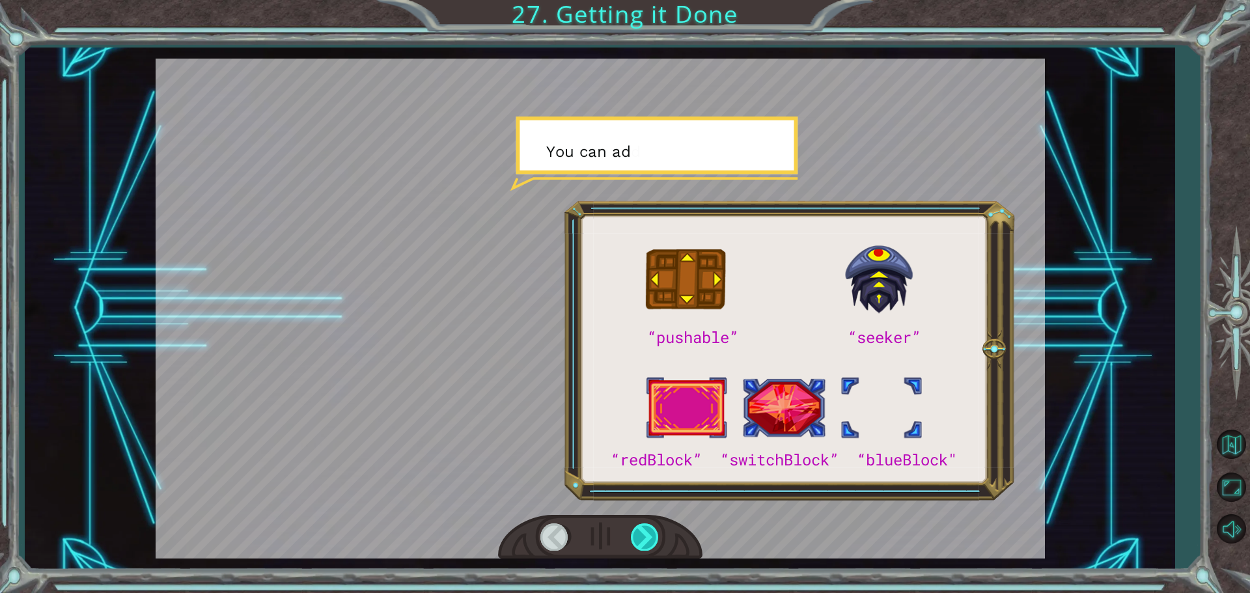
click at [653, 534] on div at bounding box center [645, 536] width 29 height 27
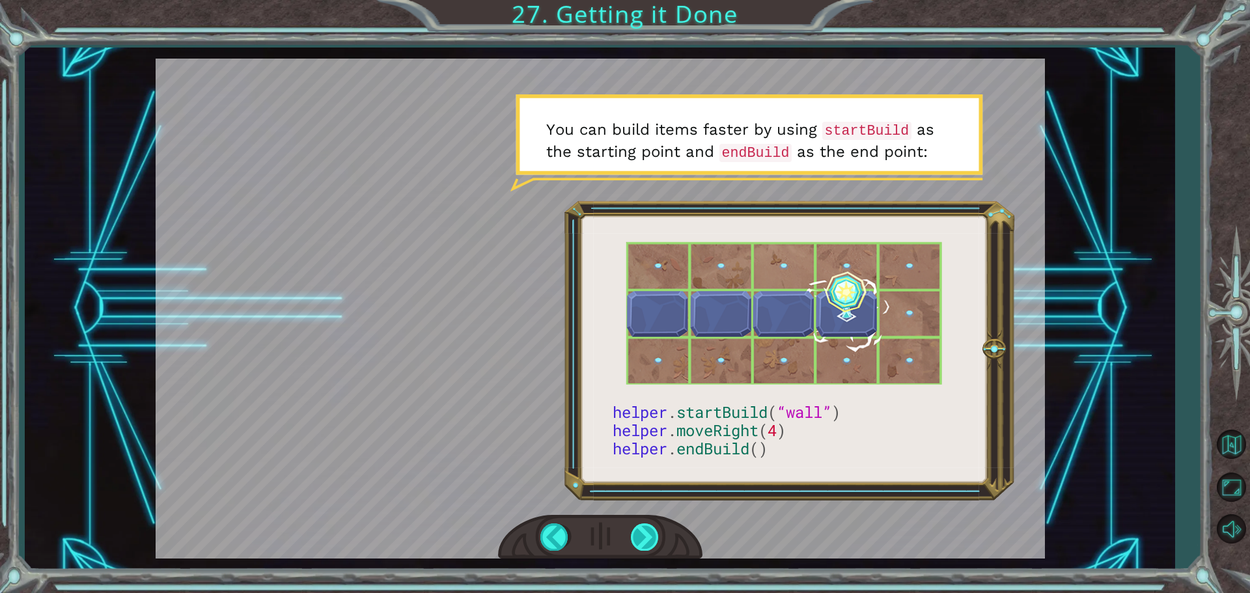
click at [652, 528] on div at bounding box center [645, 536] width 29 height 27
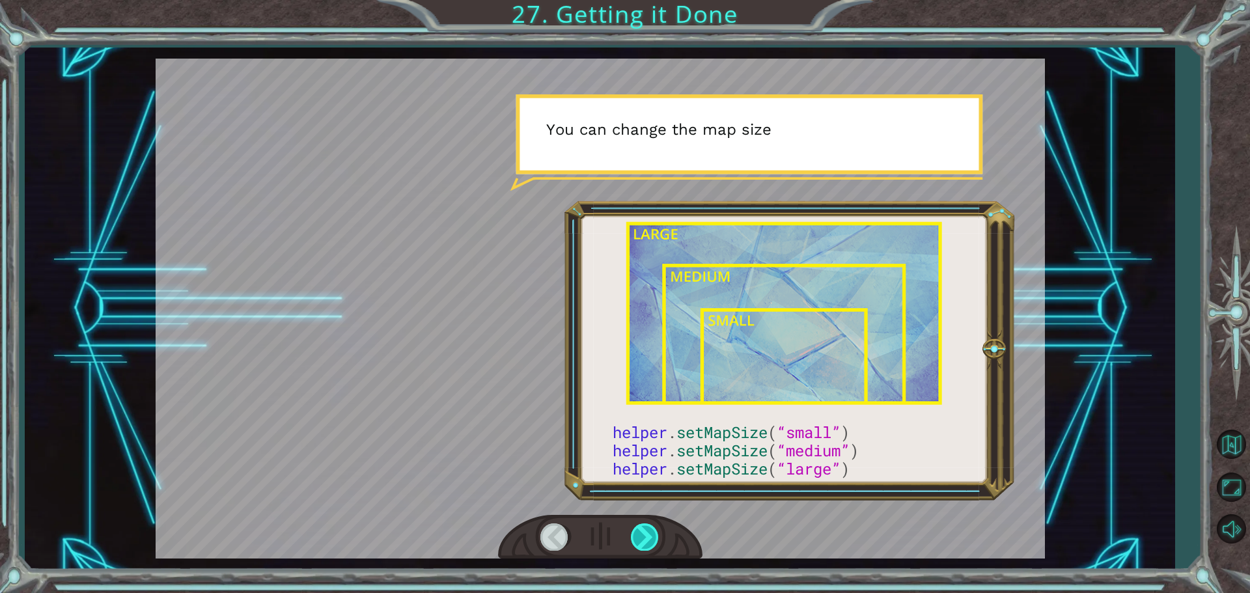
click at [648, 525] on div at bounding box center [645, 536] width 29 height 27
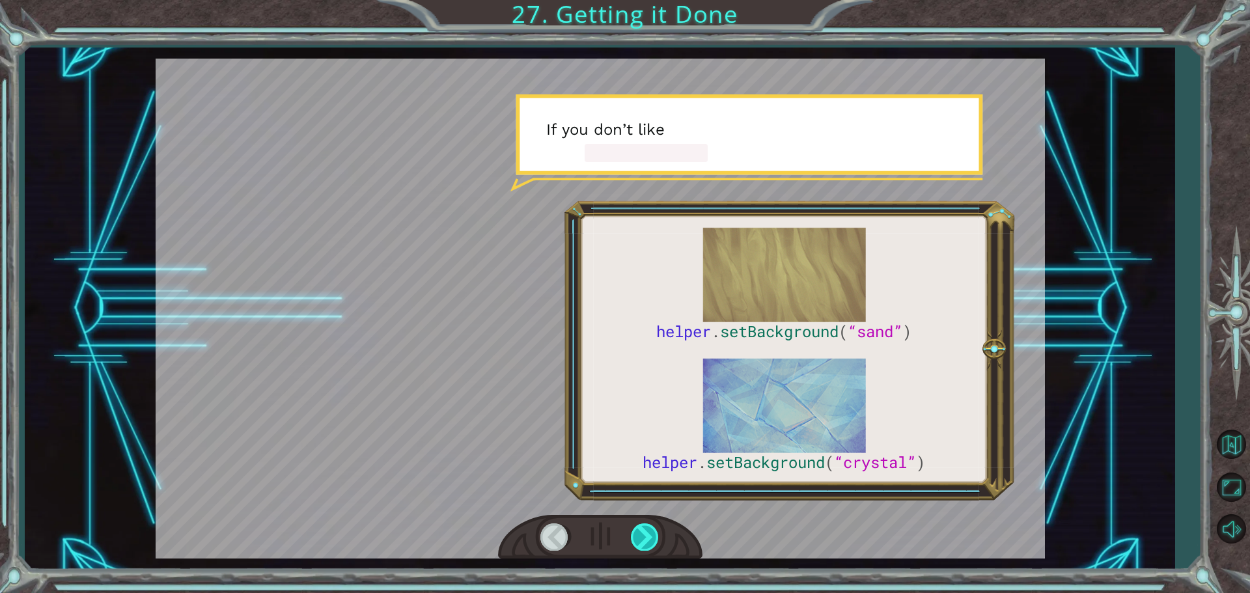
click at [648, 525] on div at bounding box center [645, 536] width 29 height 27
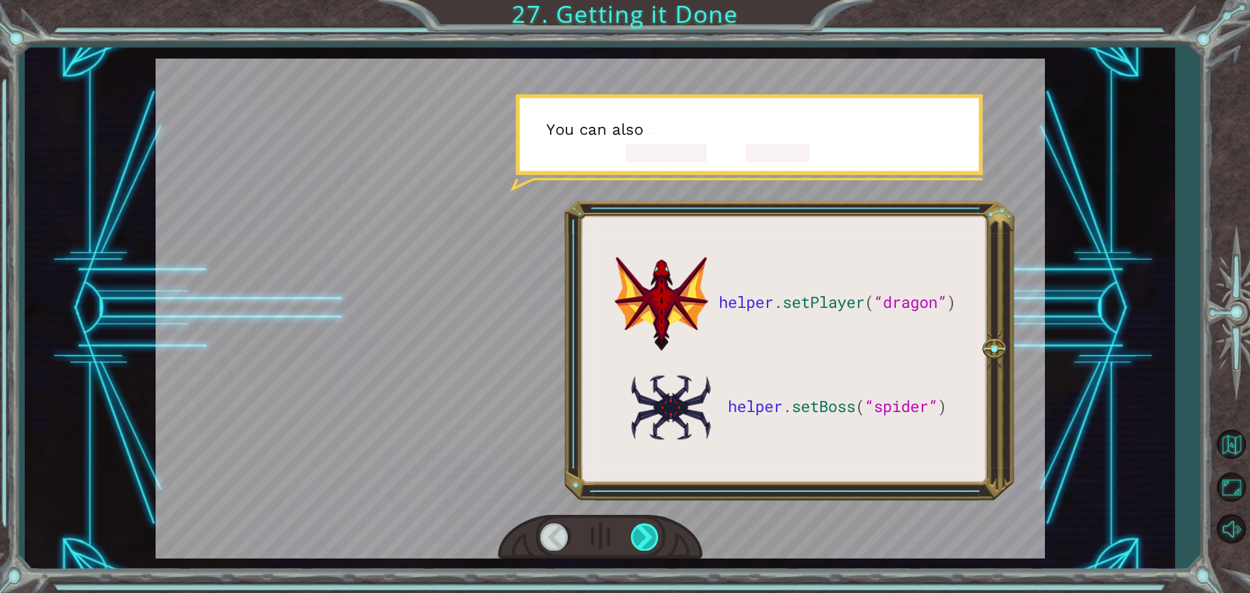
click at [648, 525] on div at bounding box center [645, 536] width 29 height 27
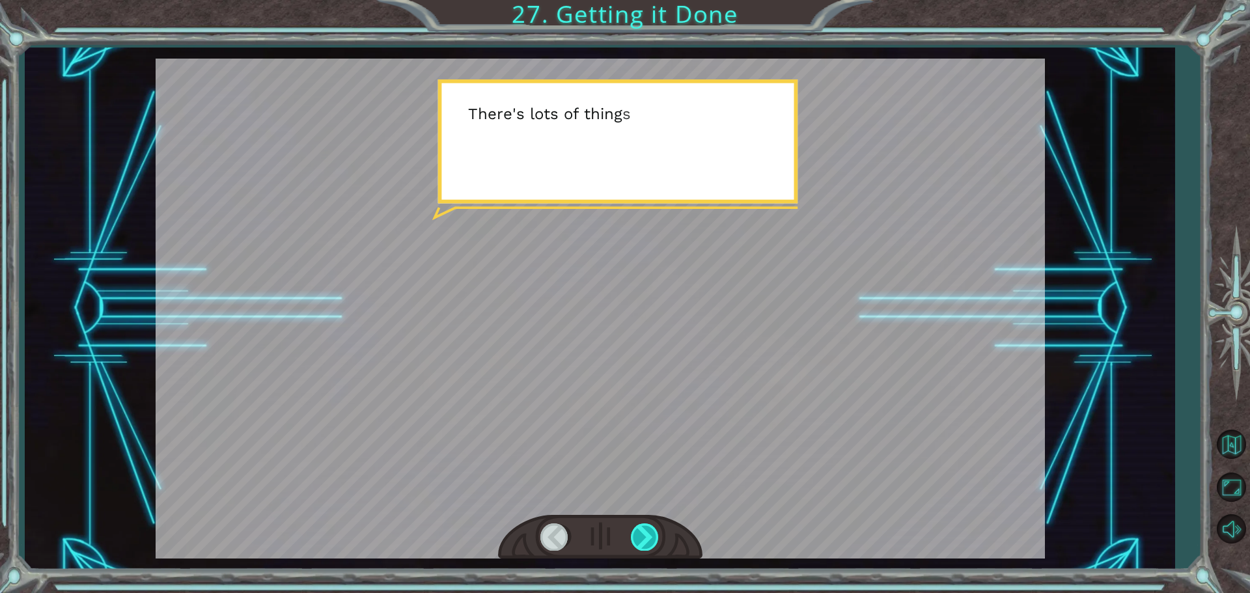
click at [652, 525] on div at bounding box center [645, 536] width 29 height 27
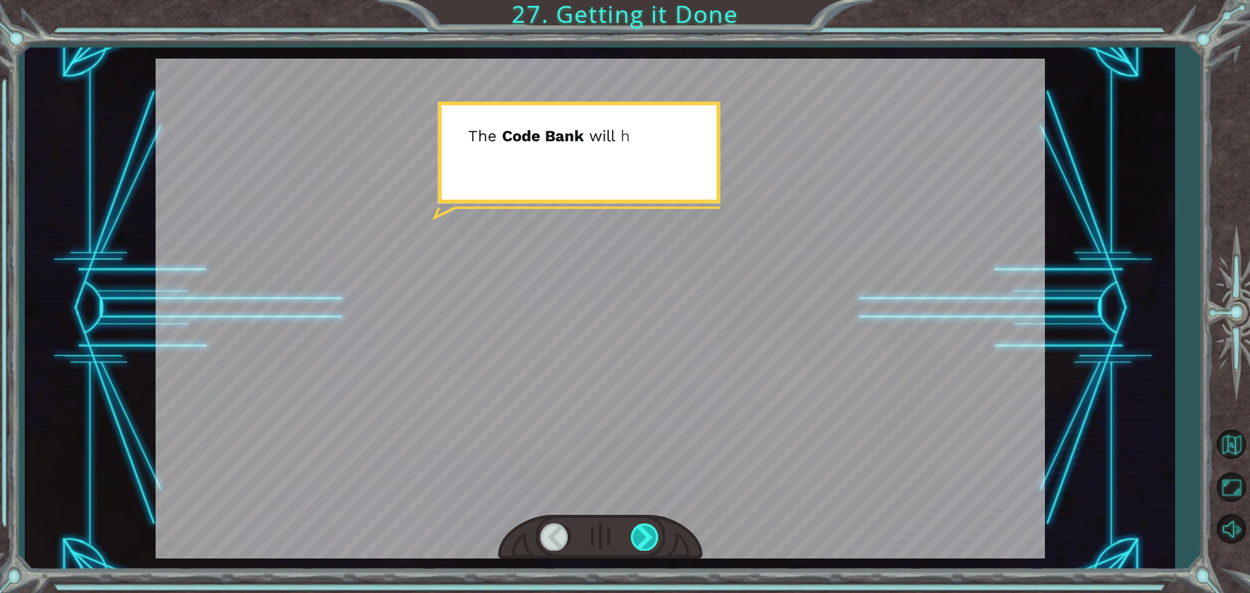
click at [652, 526] on div at bounding box center [645, 536] width 29 height 27
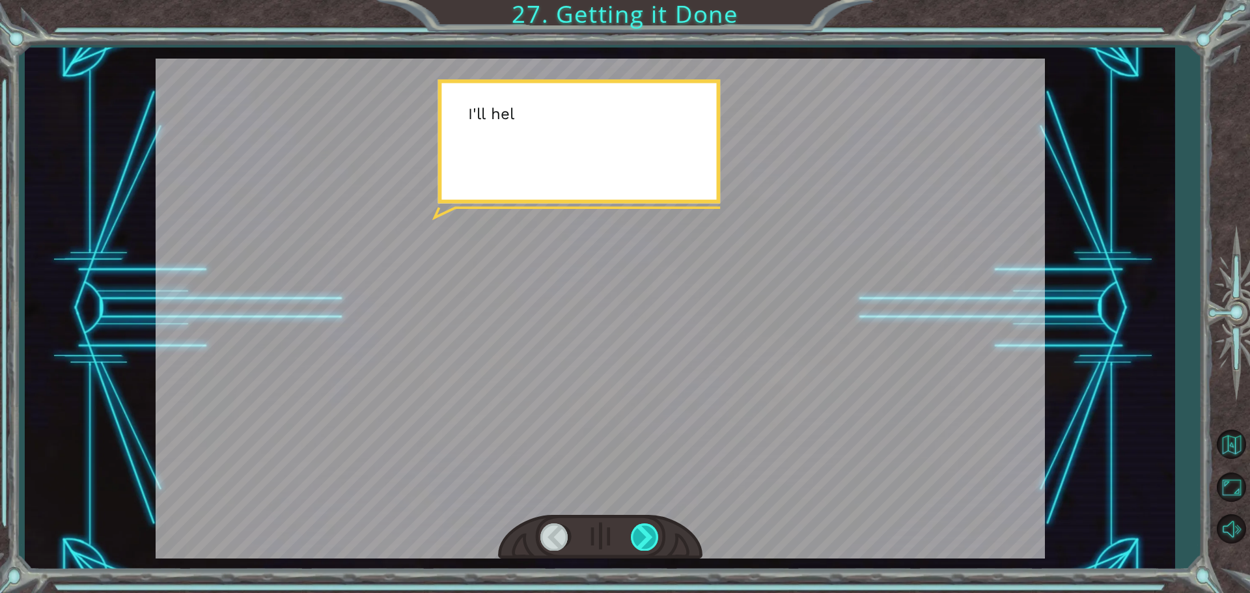
click at [652, 526] on div at bounding box center [645, 536] width 29 height 27
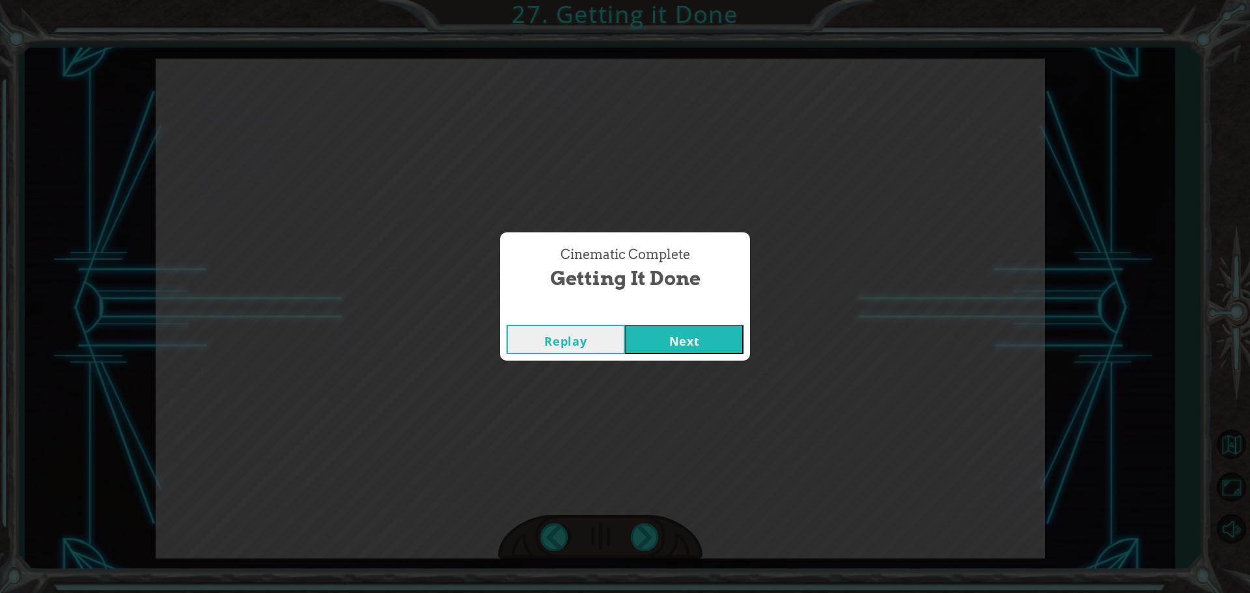
click at [696, 325] on button "Next" at bounding box center [684, 339] width 118 height 29
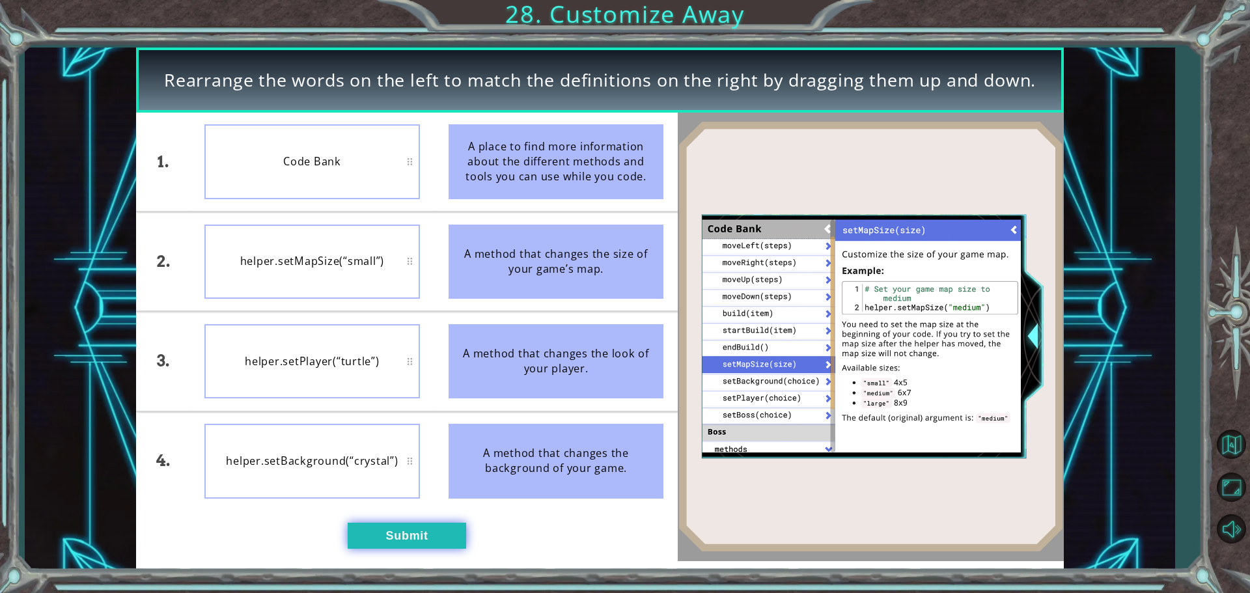
click at [357, 541] on button "Submit" at bounding box center [407, 536] width 118 height 26
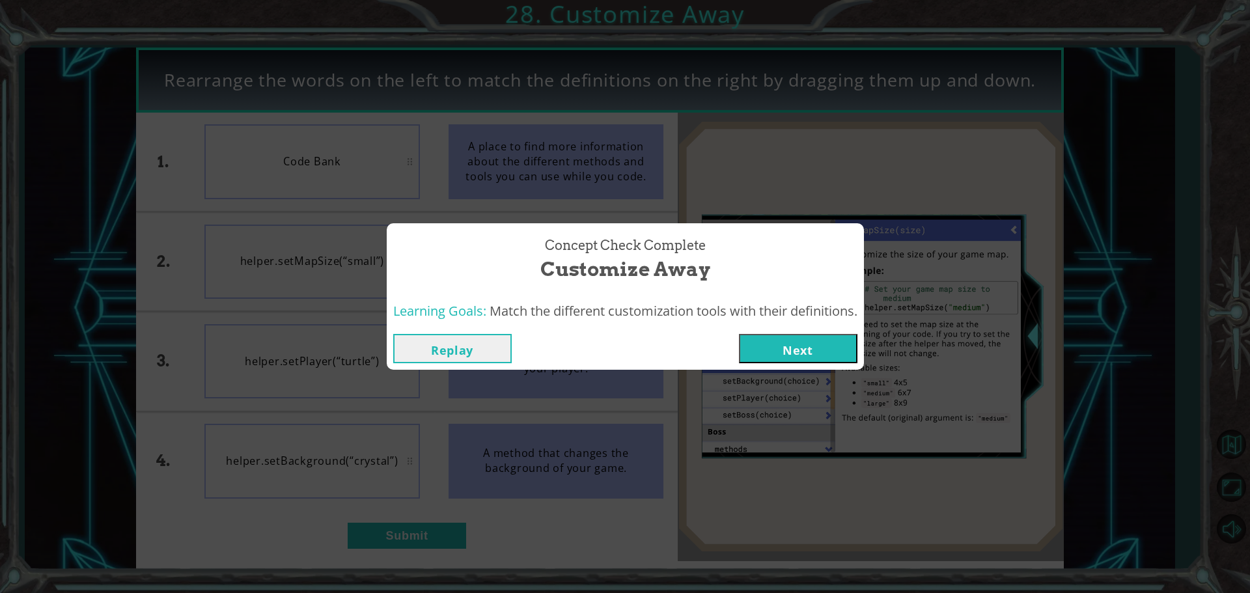
click at [771, 336] on button "Next" at bounding box center [798, 348] width 118 height 29
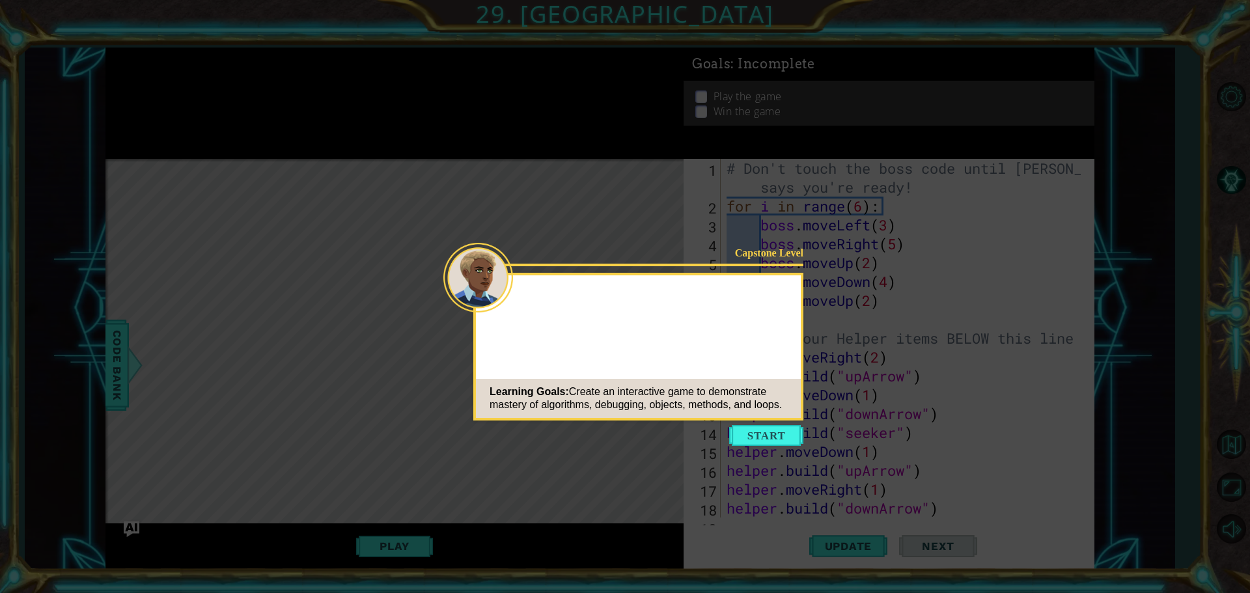
click at [742, 433] on button "Start" at bounding box center [766, 435] width 74 height 21
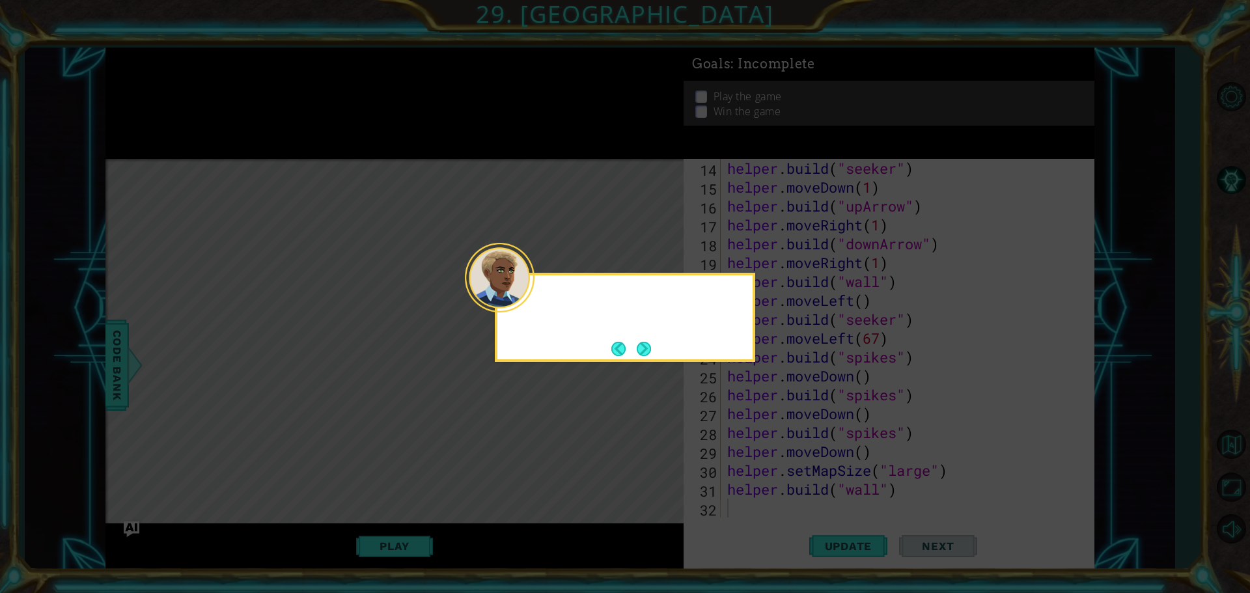
scroll to position [264, 0]
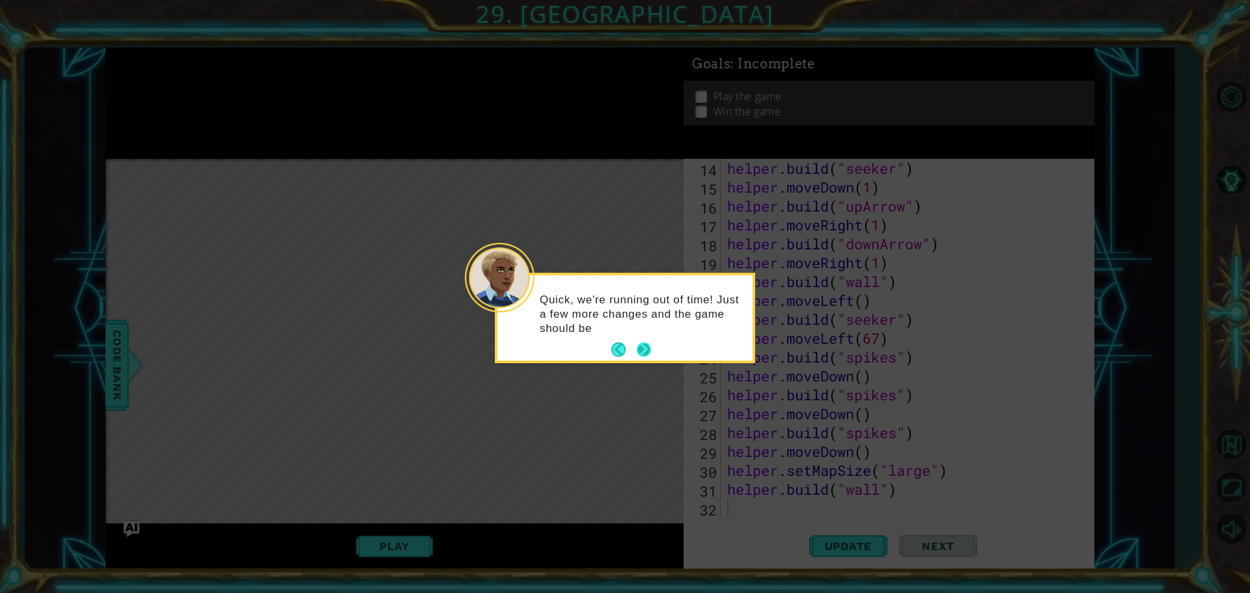
click at [639, 346] on button "Next" at bounding box center [644, 350] width 16 height 16
click at [646, 348] on button "Next" at bounding box center [644, 349] width 14 height 14
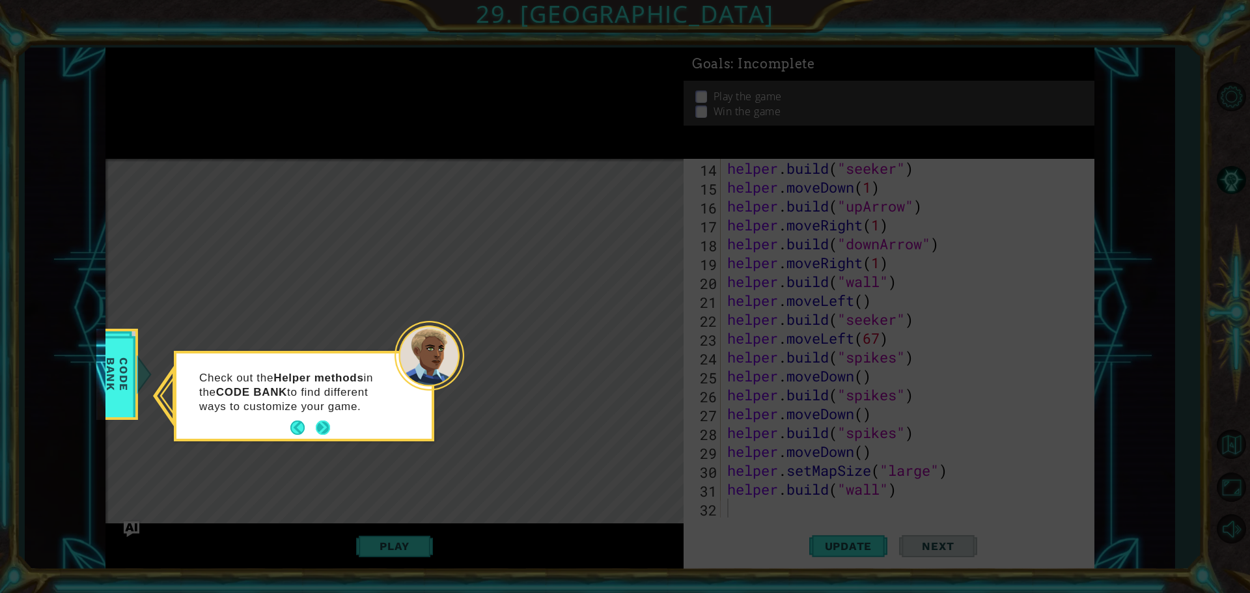
click at [322, 424] on button "Next" at bounding box center [323, 427] width 14 height 14
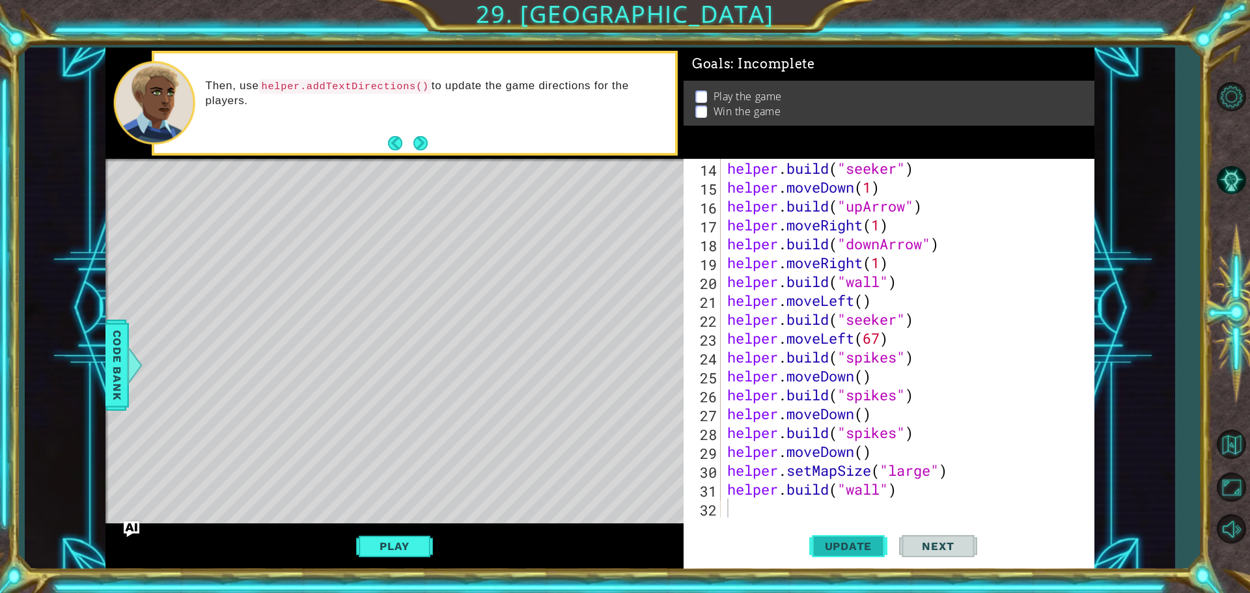
click at [857, 548] on span "Update" at bounding box center [849, 546] width 74 height 13
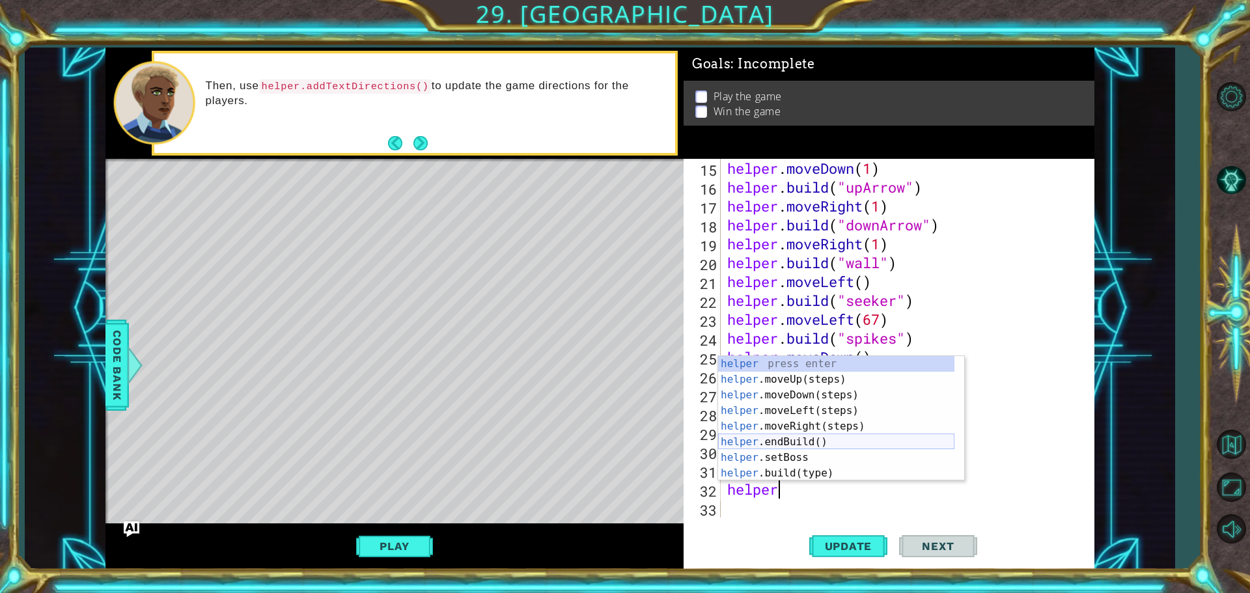
scroll to position [78, 0]
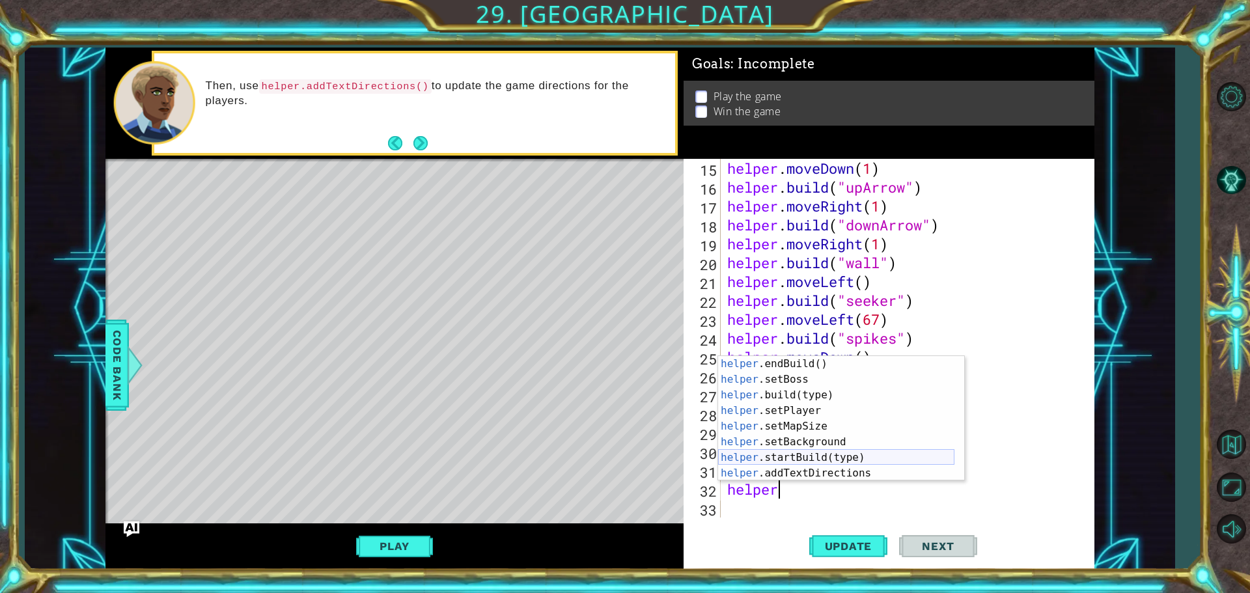
click at [744, 452] on div "helper .endBuild() press enter helper .setBoss press enter helper .build(type) …" at bounding box center [836, 434] width 236 height 156
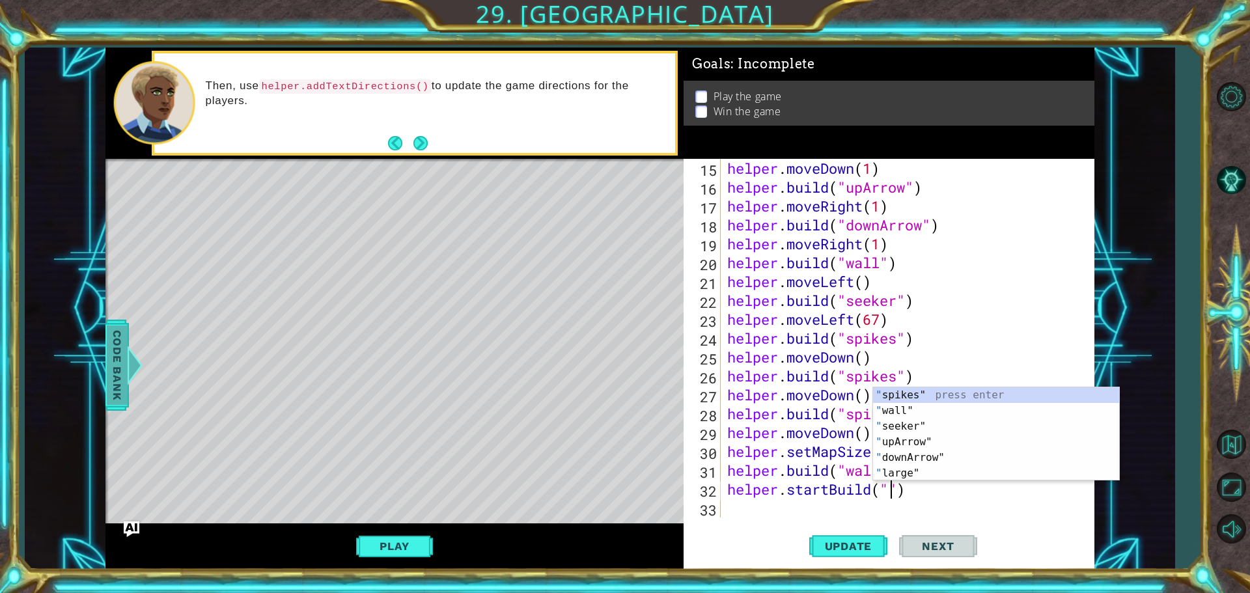
click at [118, 359] on span "Code Bank" at bounding box center [117, 364] width 21 height 79
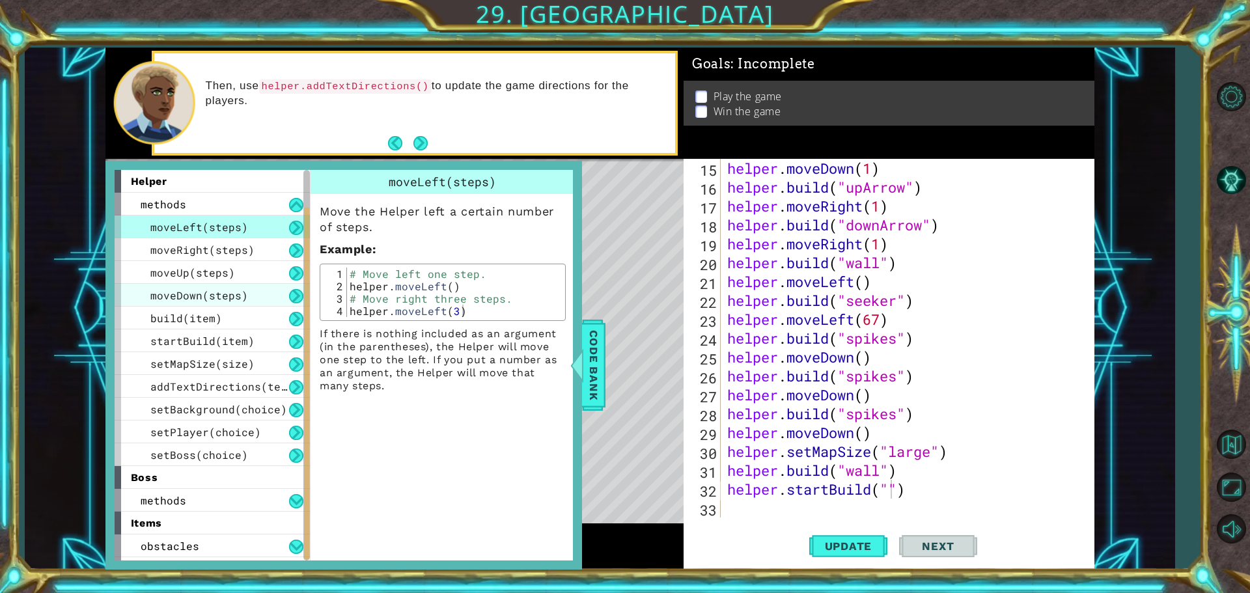
scroll to position [65, 0]
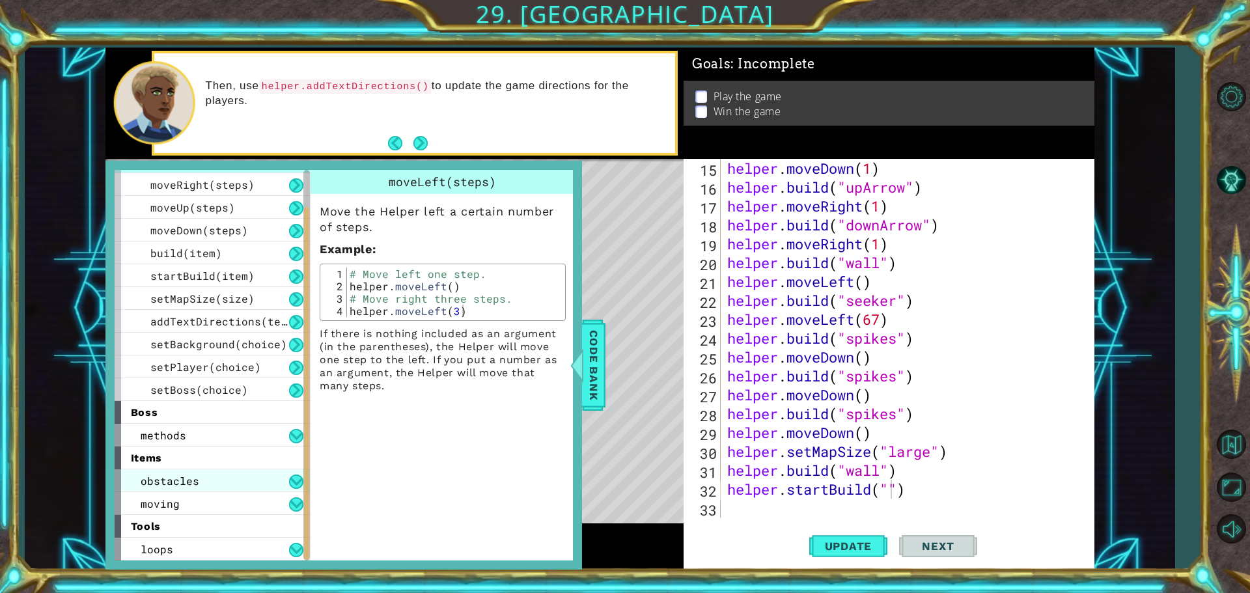
click at [235, 469] on div "obstacles" at bounding box center [212, 480] width 195 height 23
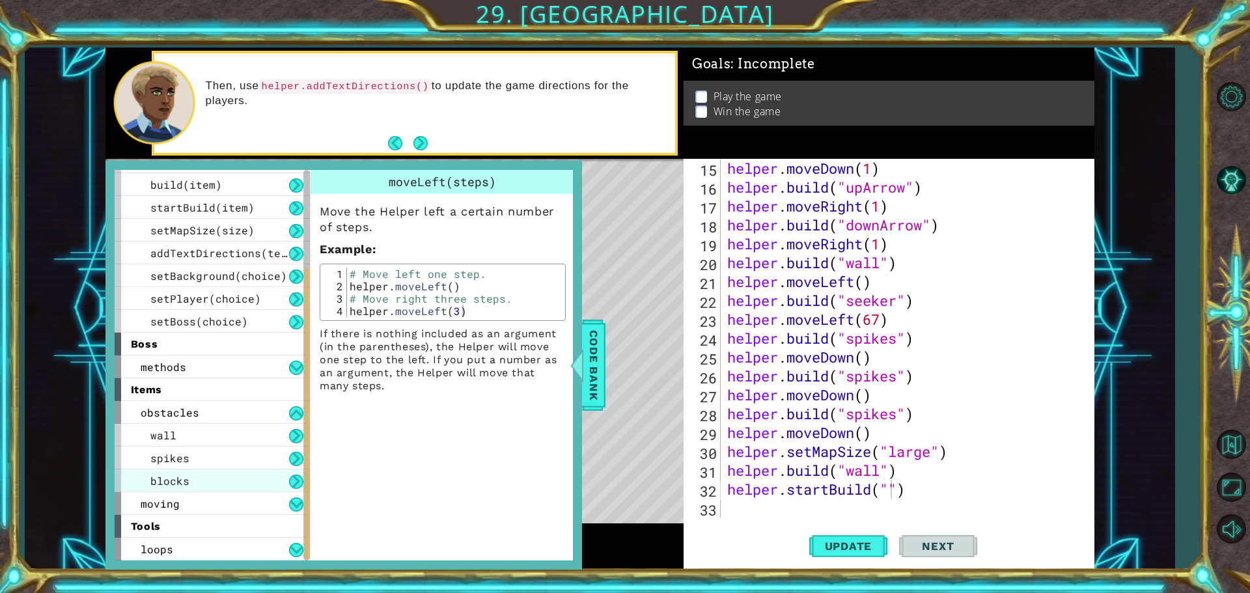
click at [169, 485] on span "blocks" at bounding box center [169, 481] width 39 height 14
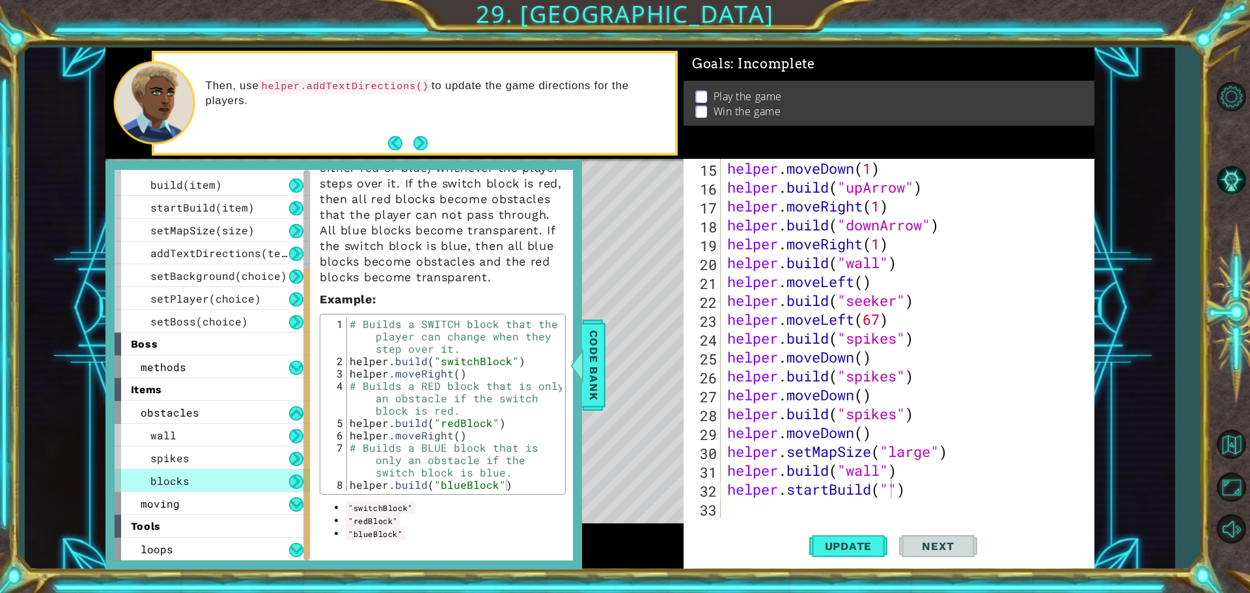
scroll to position [74, 0]
click at [988, 497] on div "helper . moveDown ( 1 ) helper . build ( "upArrow" ) helper . moveRight ( 1 ) h…" at bounding box center [905, 357] width 363 height 396
click at [886, 494] on div "helper . moveDown ( 1 ) helper . build ( "upArrow" ) helper . moveRight ( 1 ) h…" at bounding box center [905, 357] width 363 height 396
type textarea "helper.startBuild("redblock")"
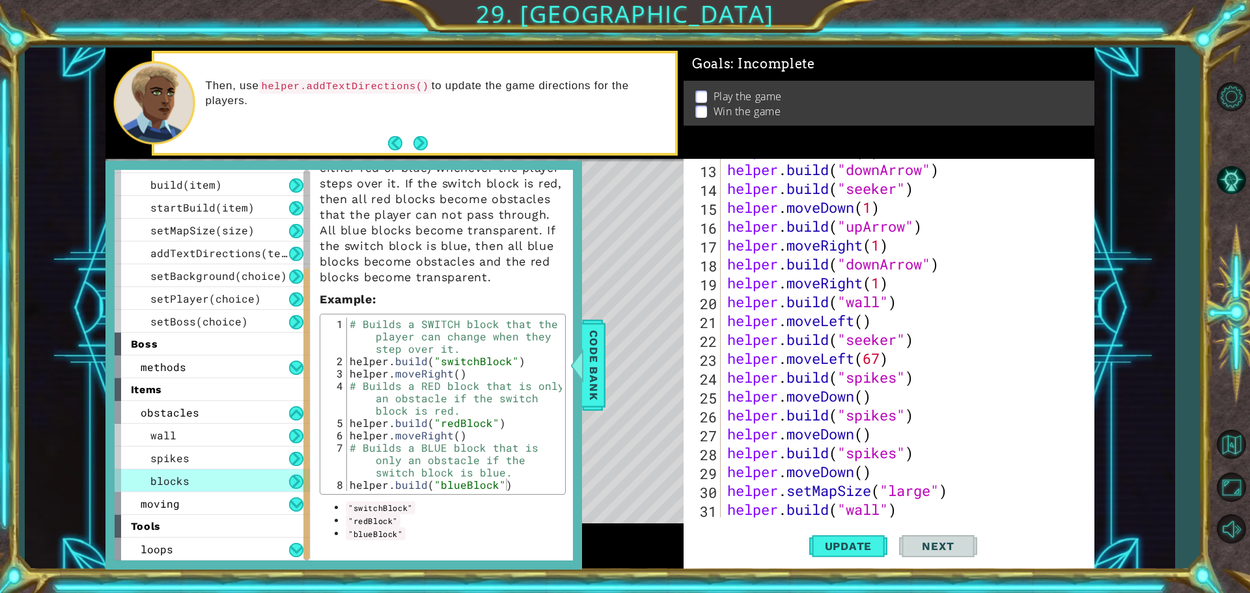
scroll to position [283, 0]
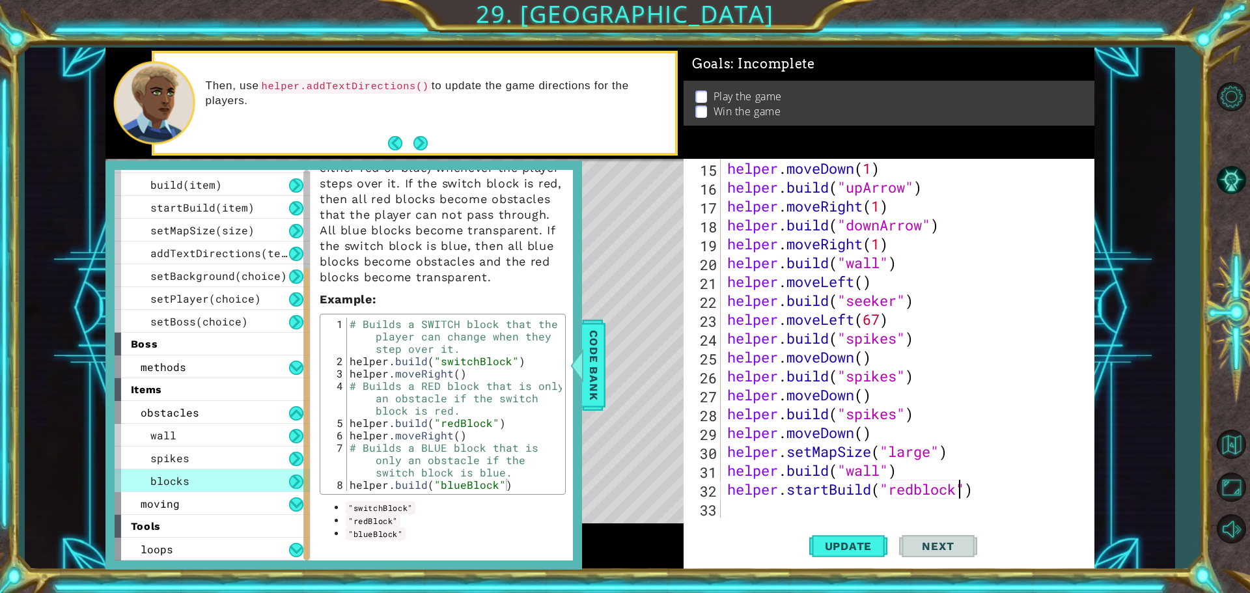
click at [736, 506] on div "helper . moveDown ( 1 ) helper . build ( "upArrow" ) helper . moveRight ( 1 ) h…" at bounding box center [905, 357] width 363 height 396
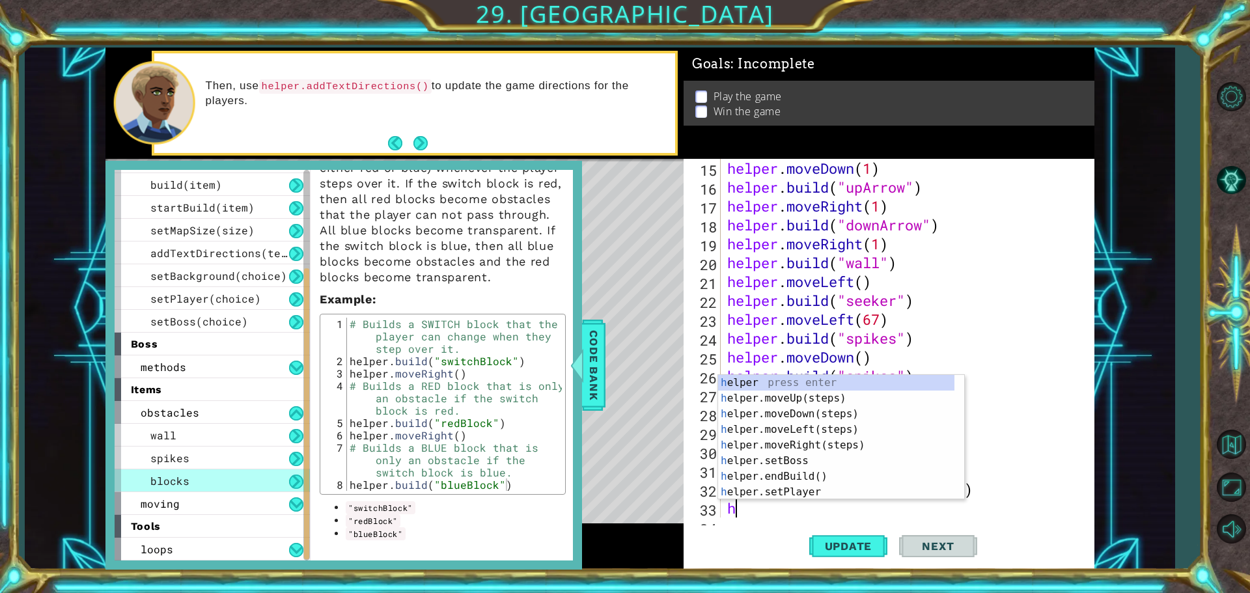
scroll to position [302, 0]
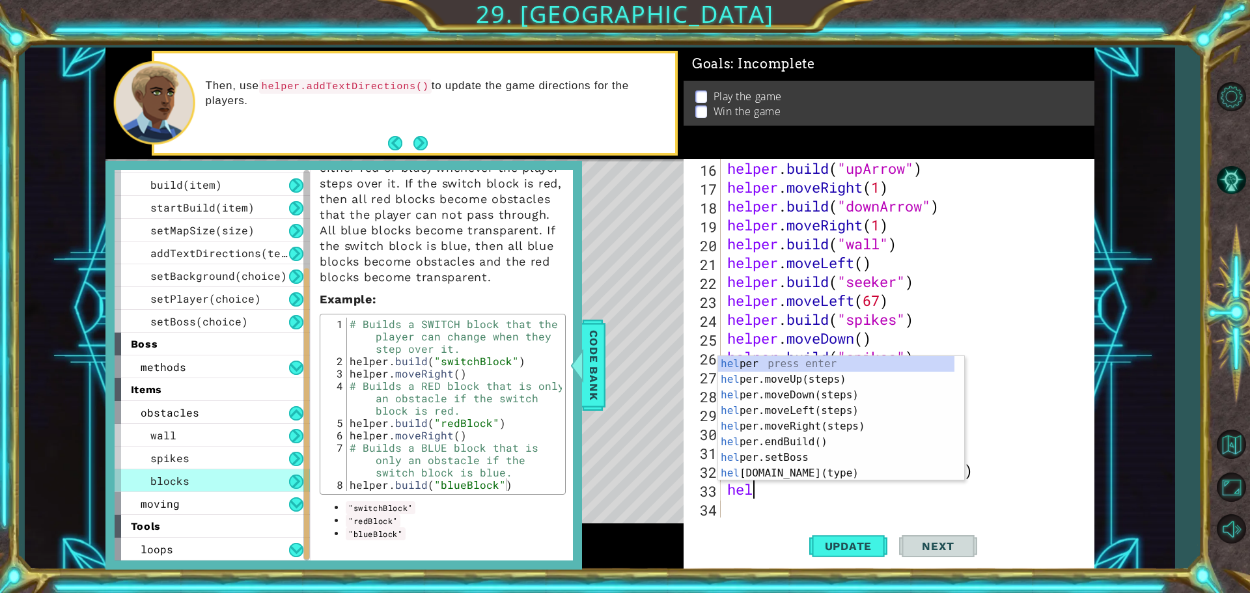
click at [1047, 379] on div "helper . build ( "upArrow" ) helper . moveRight ( 1 ) helper . build ( "downArr…" at bounding box center [905, 357] width 363 height 396
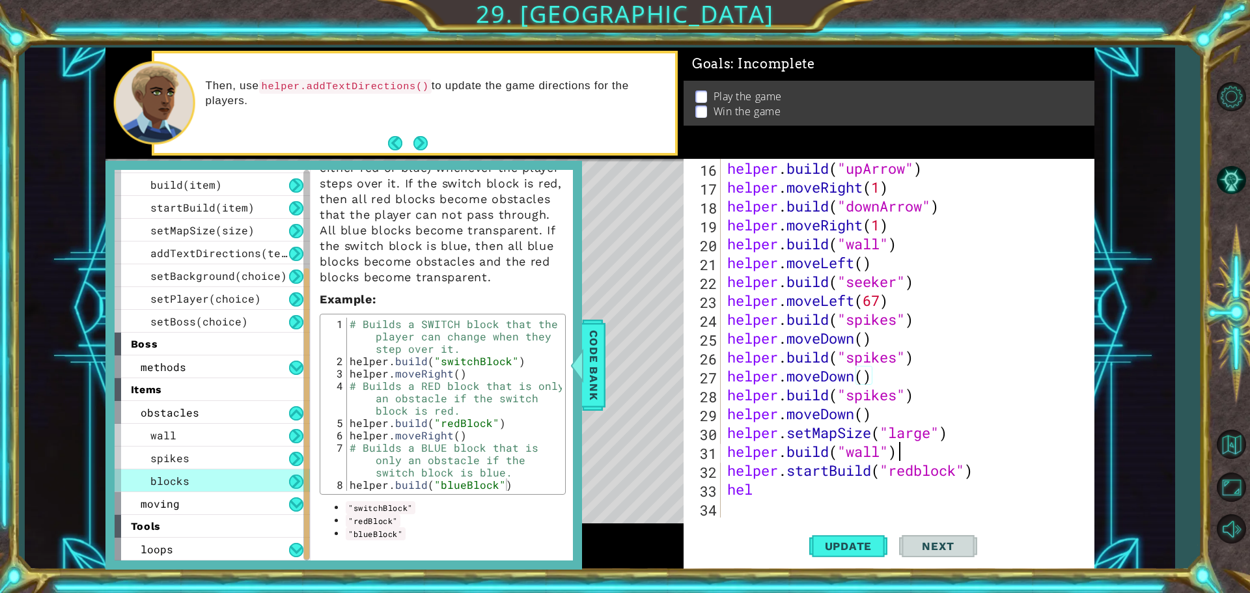
click at [918, 450] on div "helper . build ( "upArrow" ) helper . moveRight ( 1 ) helper . build ( "downArr…" at bounding box center [905, 357] width 363 height 396
click at [38, 377] on div "1 ההההההההההההההההההההההההההההההההההההההההההההההההההההההההההההההההההההההההההההה…" at bounding box center [599, 309] width 1149 height 522
click at [586, 363] on span "Code Bank" at bounding box center [593, 364] width 21 height 79
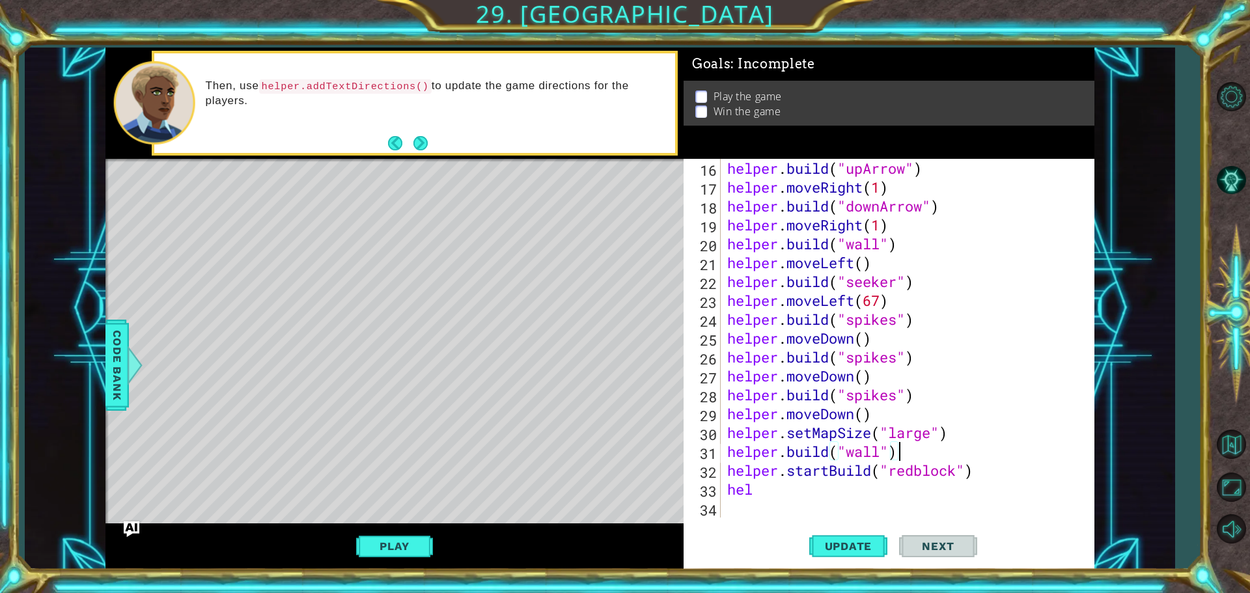
click at [940, 454] on div "helper . build ( "upArrow" ) helper . moveRight ( 1 ) helper . build ( "downArr…" at bounding box center [905, 357] width 363 height 396
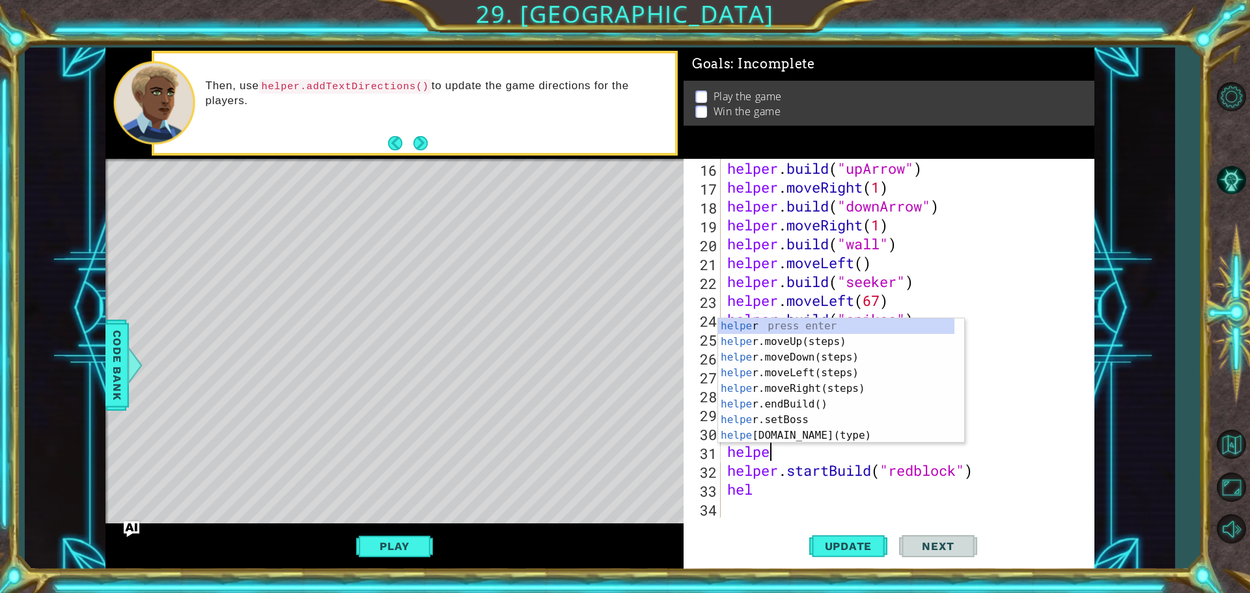
type textarea "h"
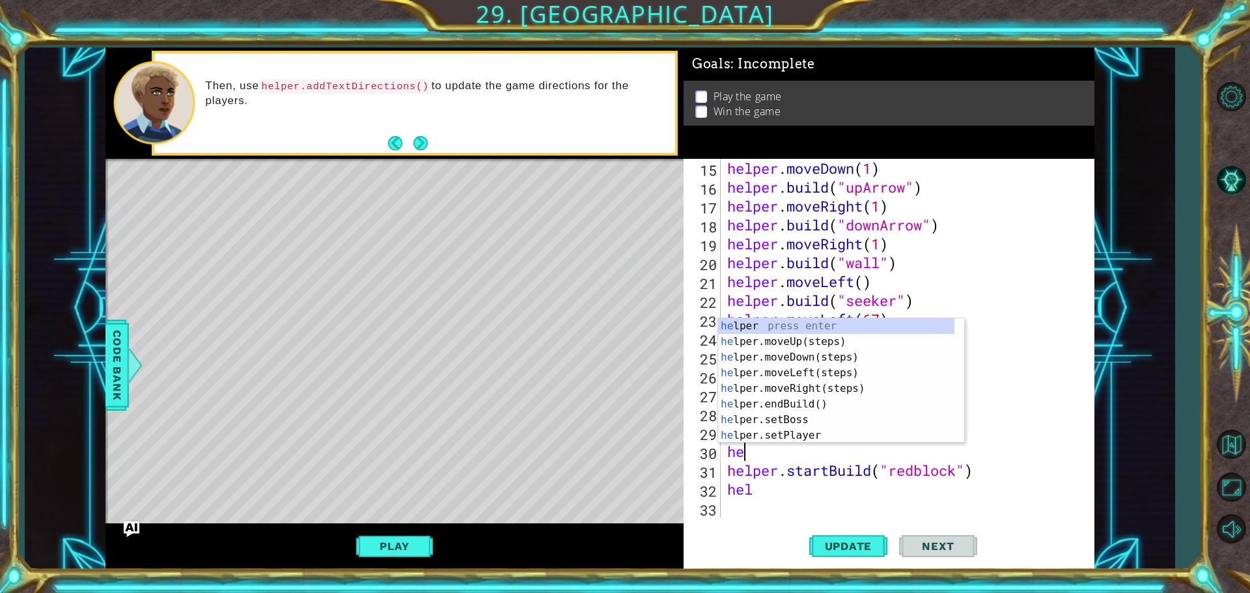
type textarea "h"
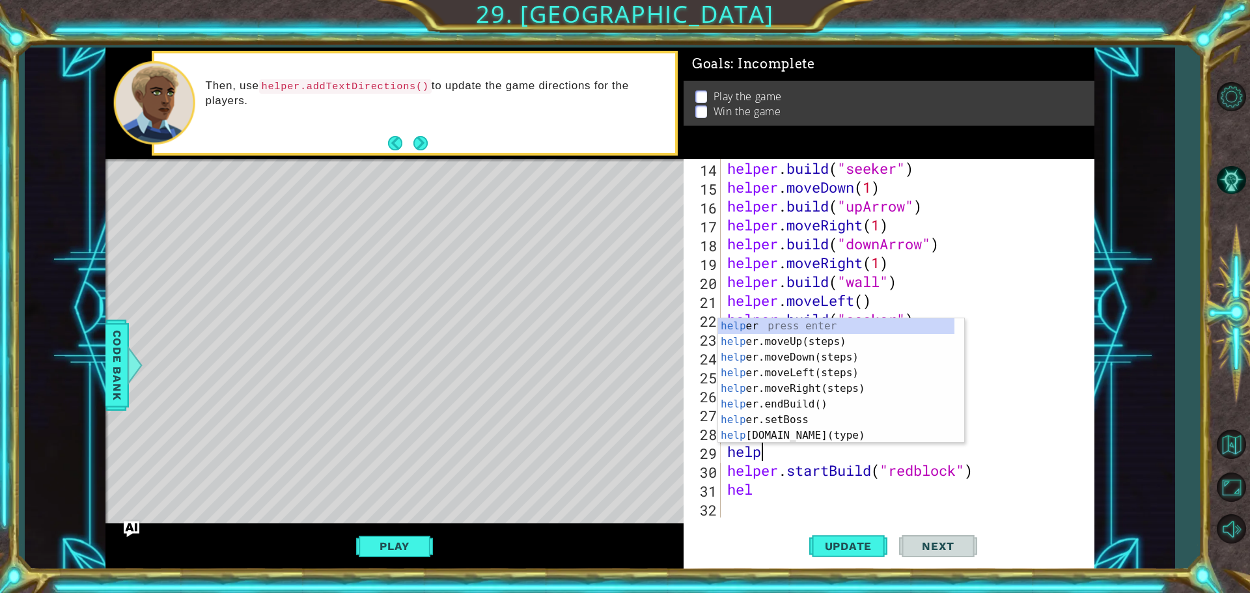
type textarea "h"
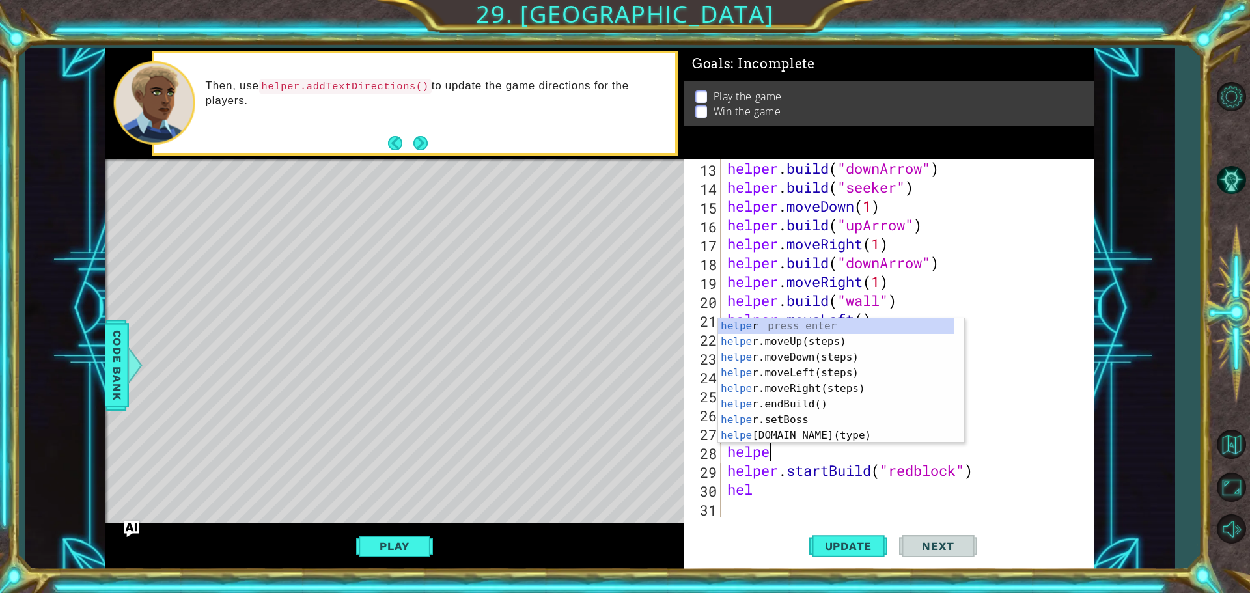
type textarea "h"
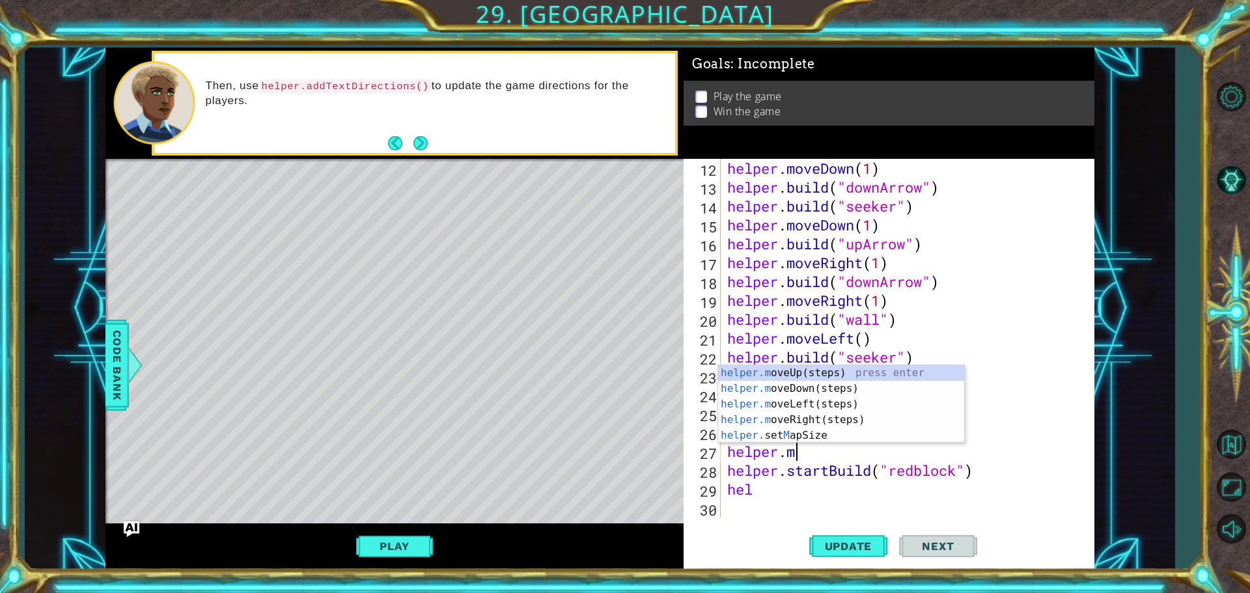
type textarea "h"
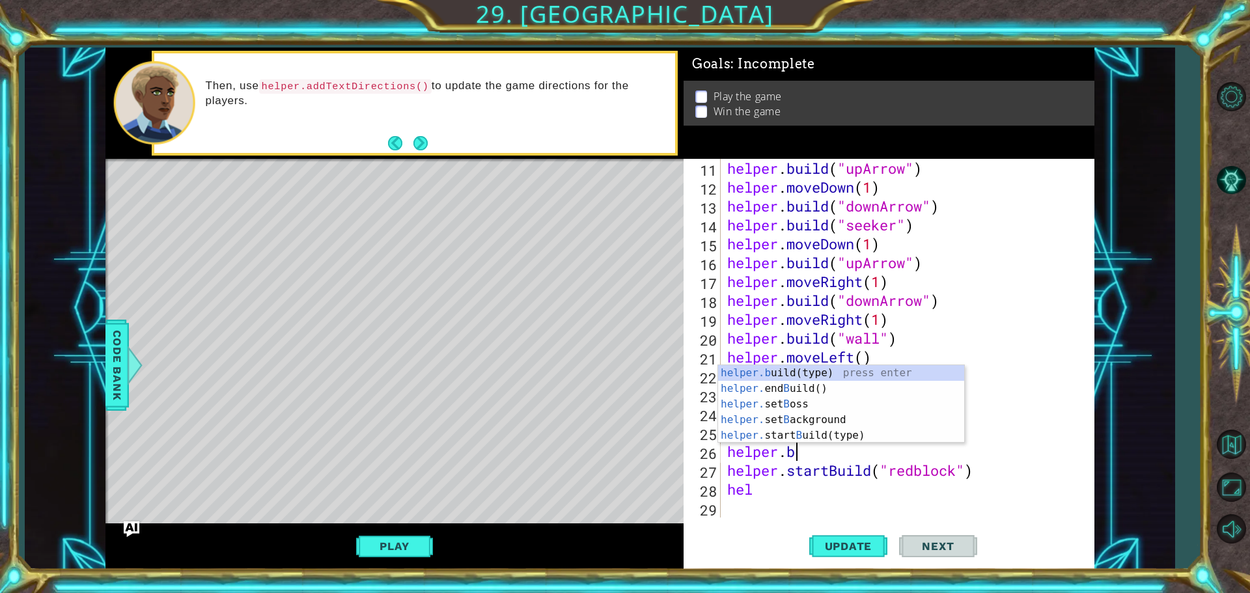
type textarea "h"
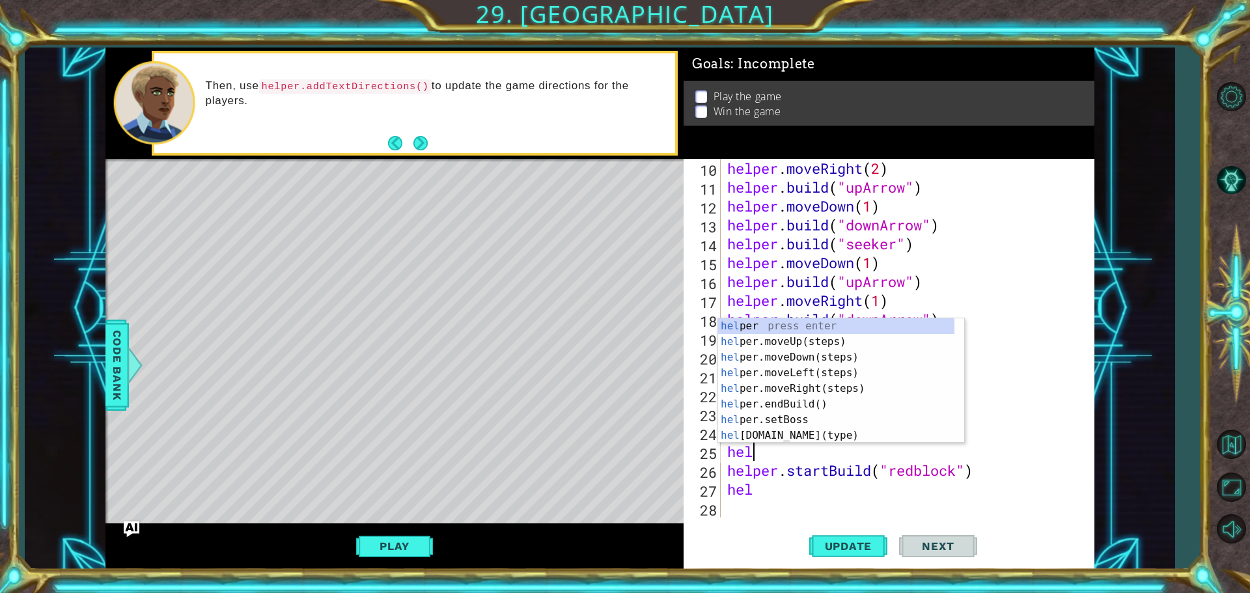
type textarea "h"
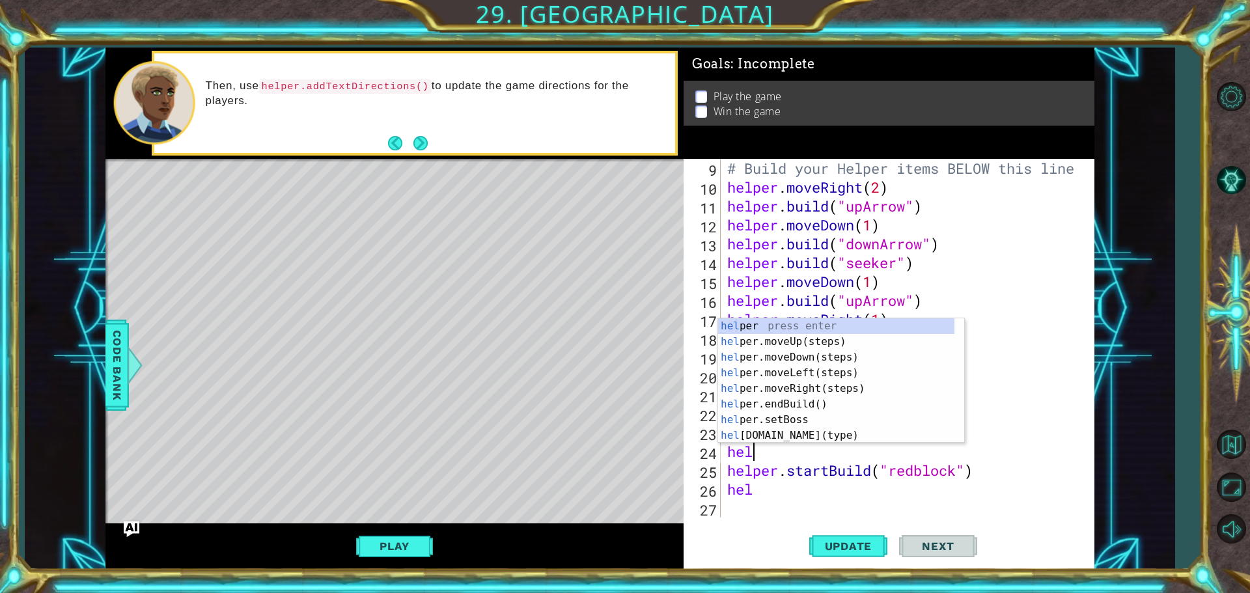
type textarea "h"
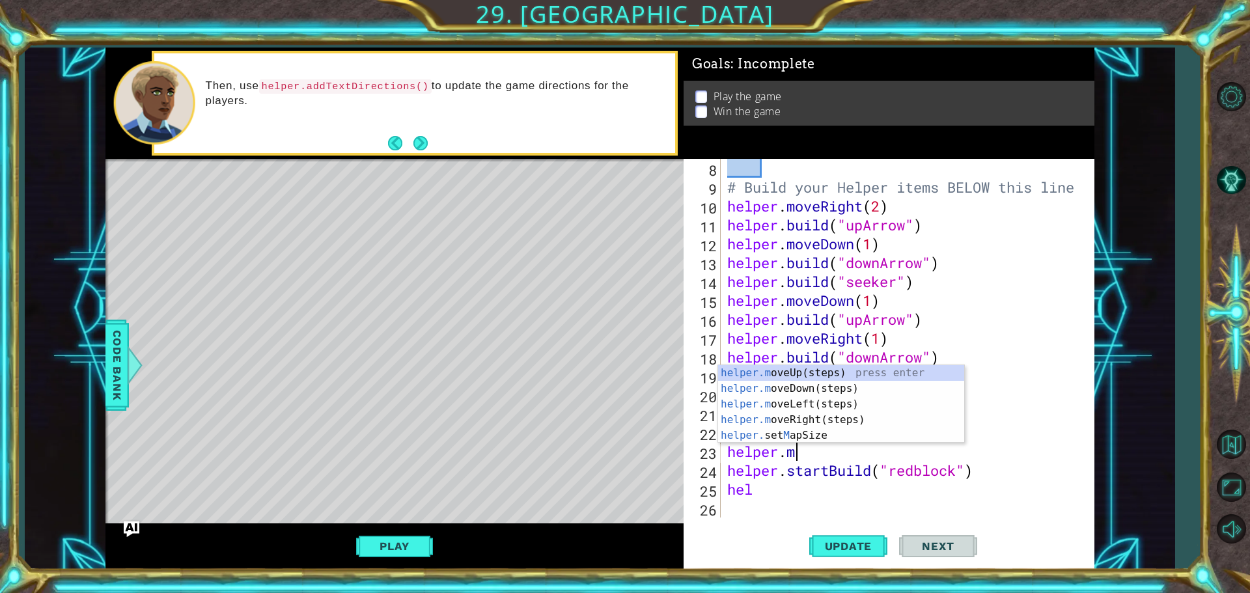
type textarea "h"
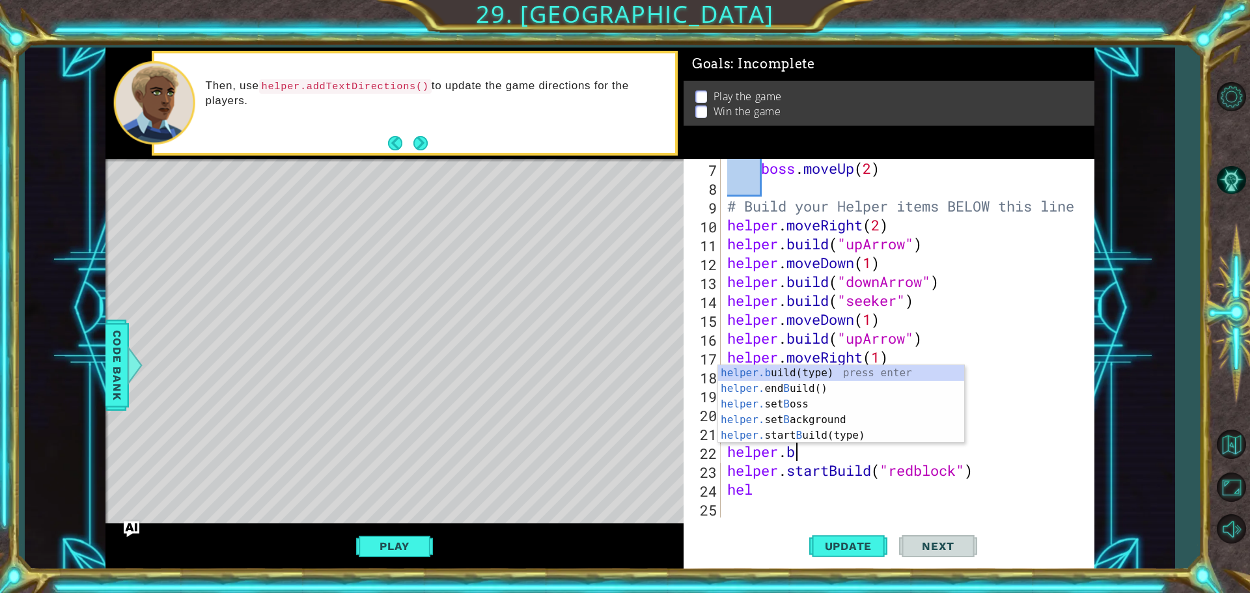
type textarea "h"
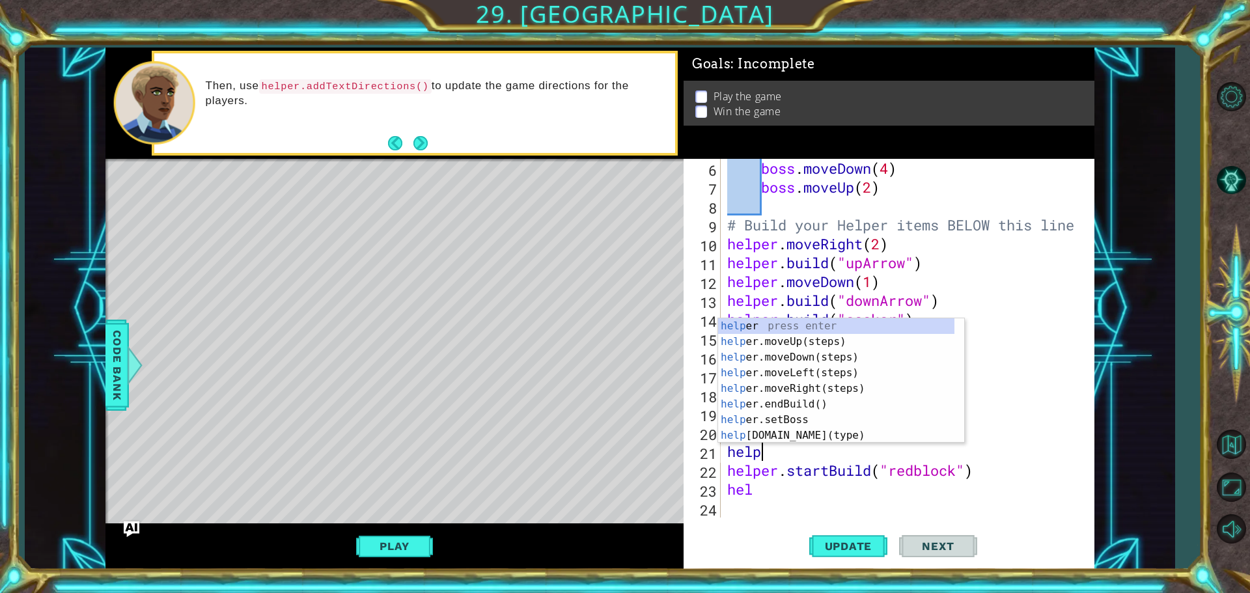
type textarea "h"
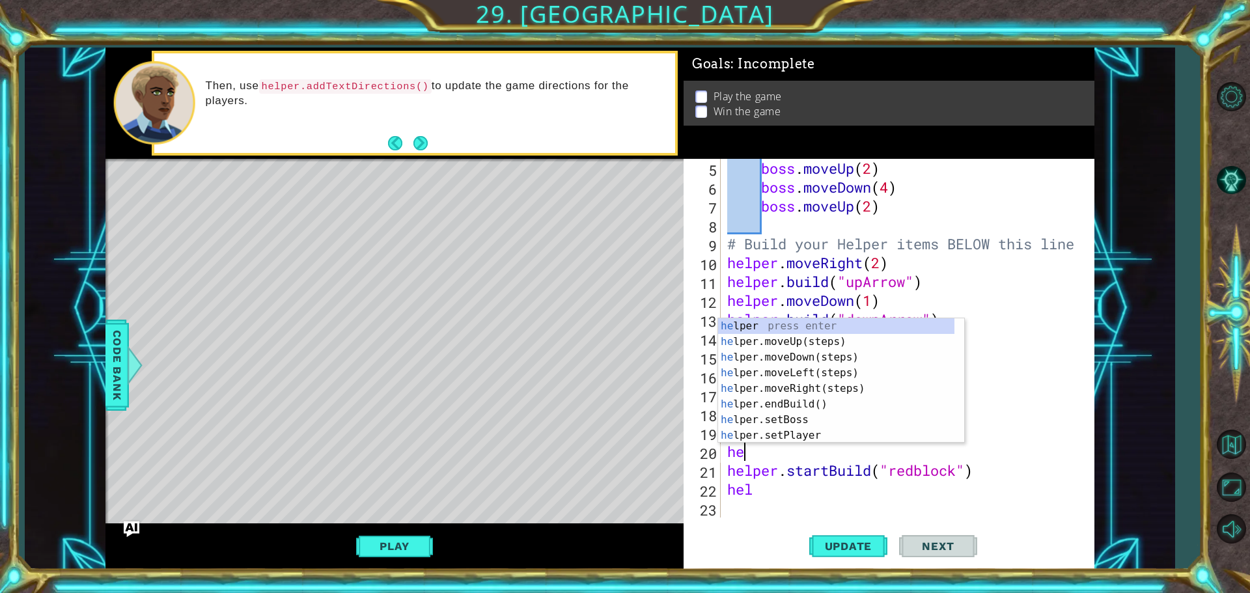
type textarea "h"
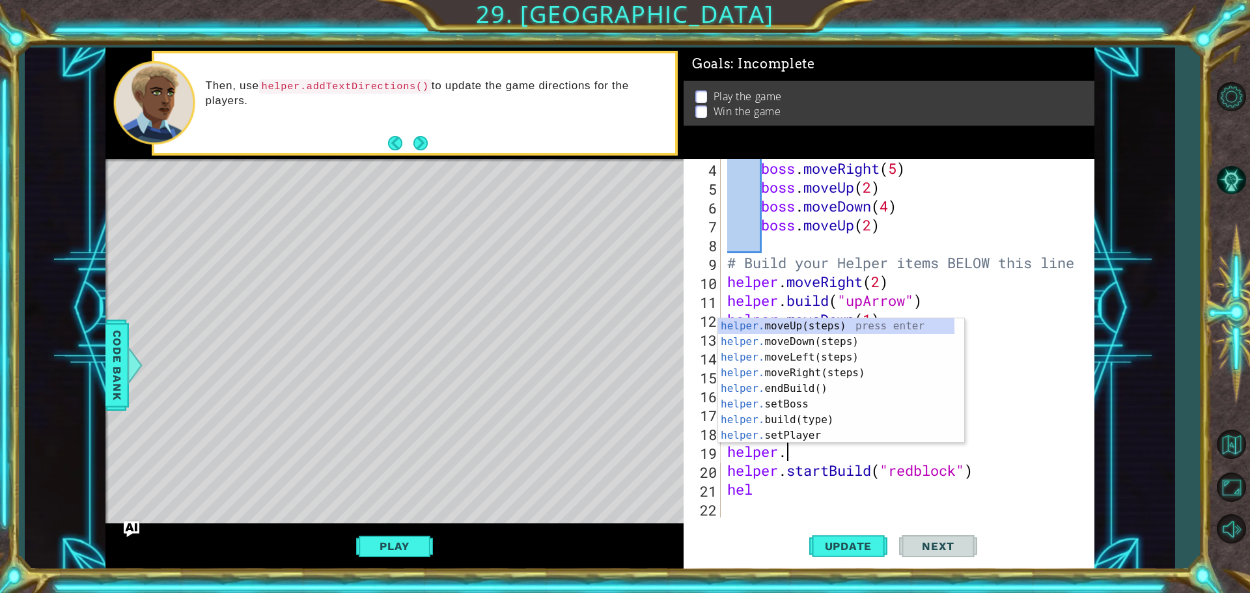
type textarea "h"
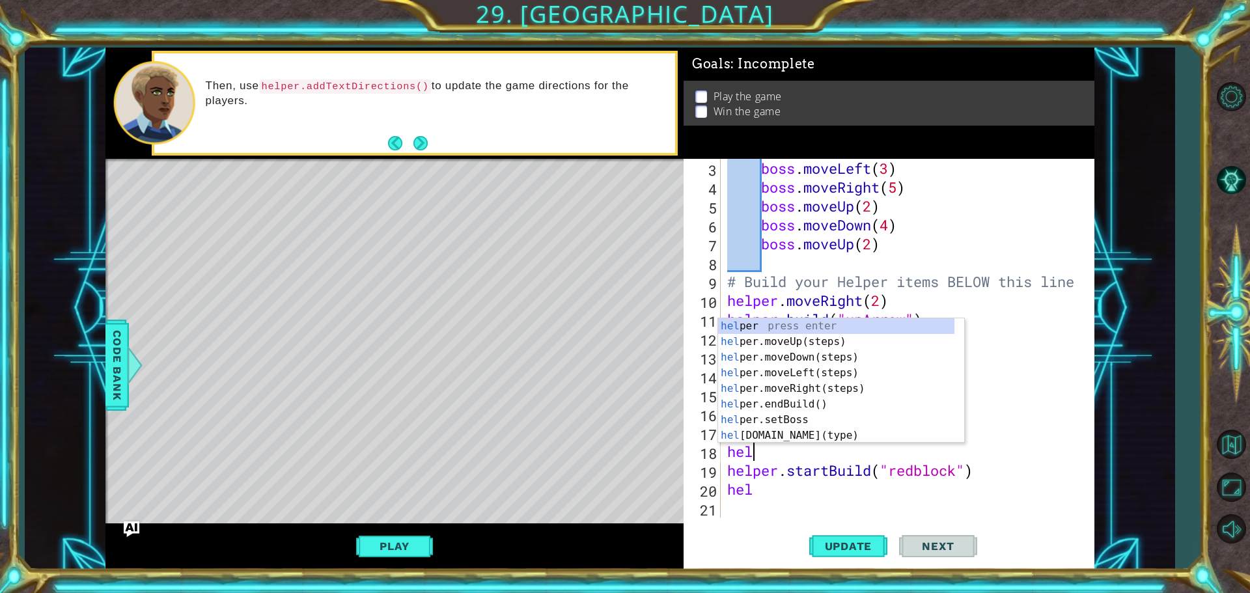
type textarea "h"
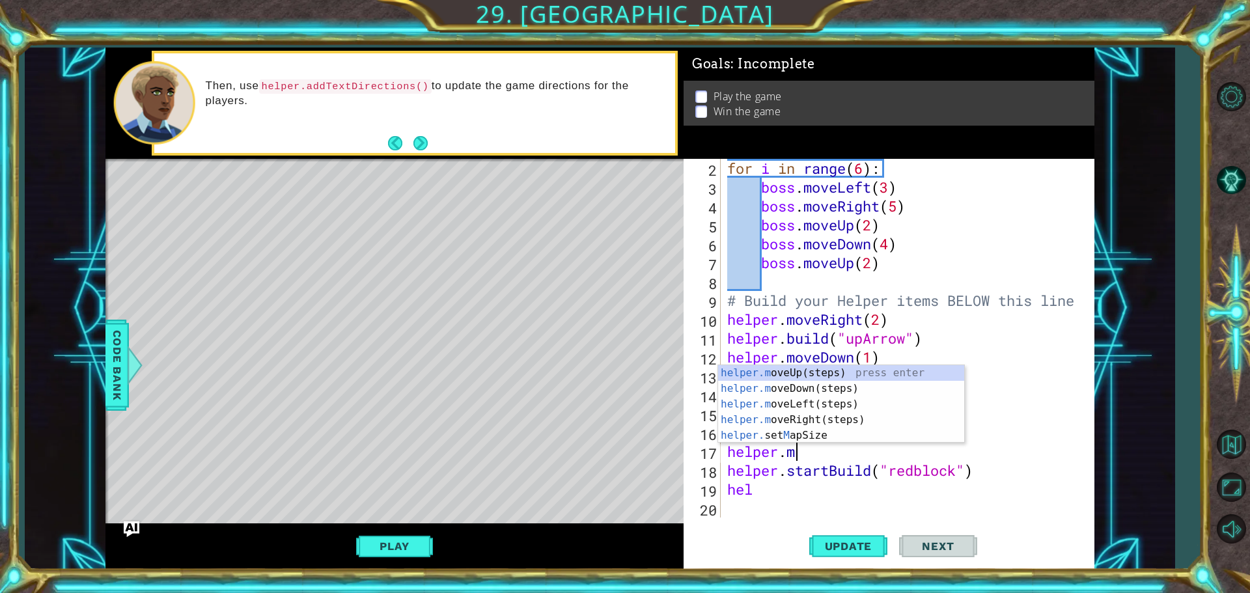
type textarea "h"
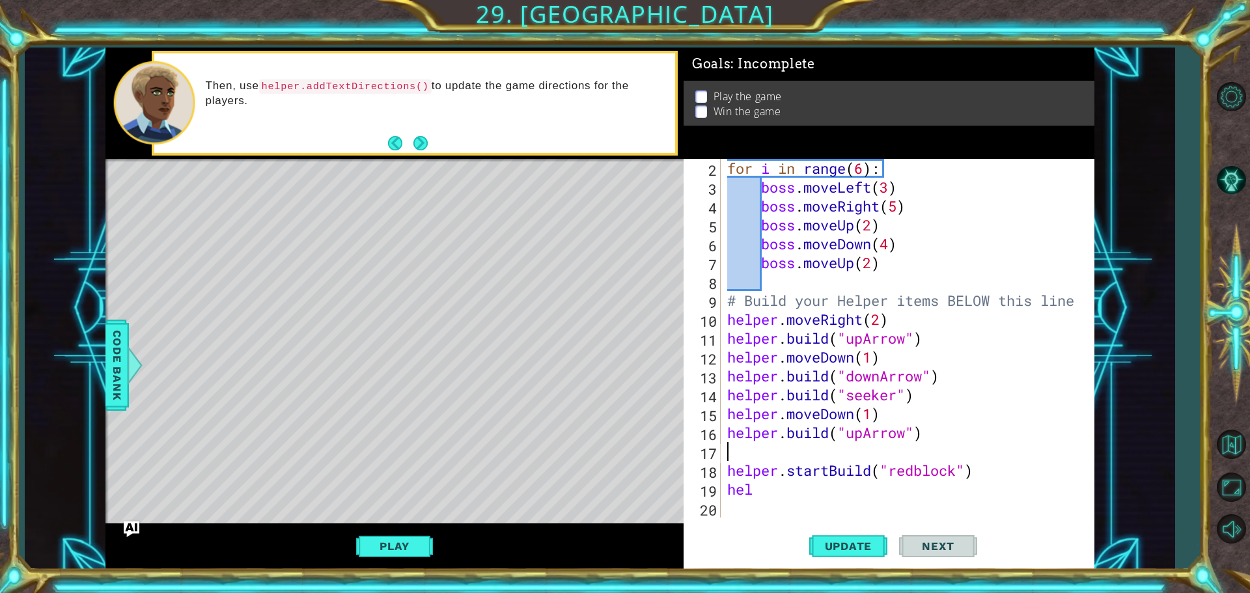
scroll to position [19, 0]
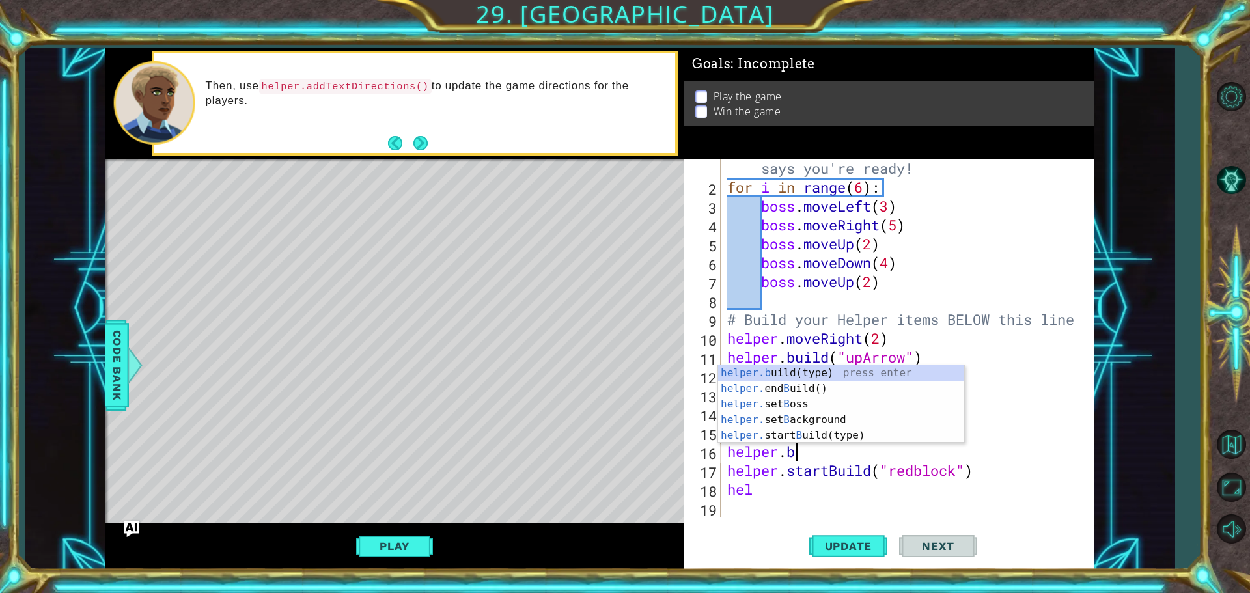
type textarea "h"
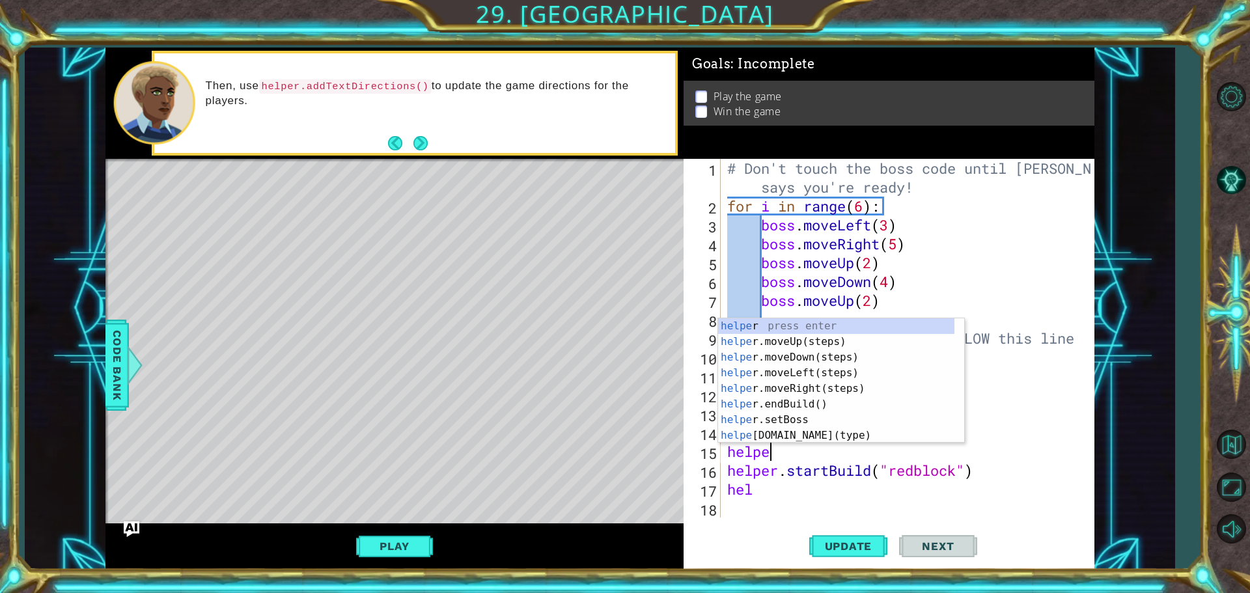
type textarea "h"
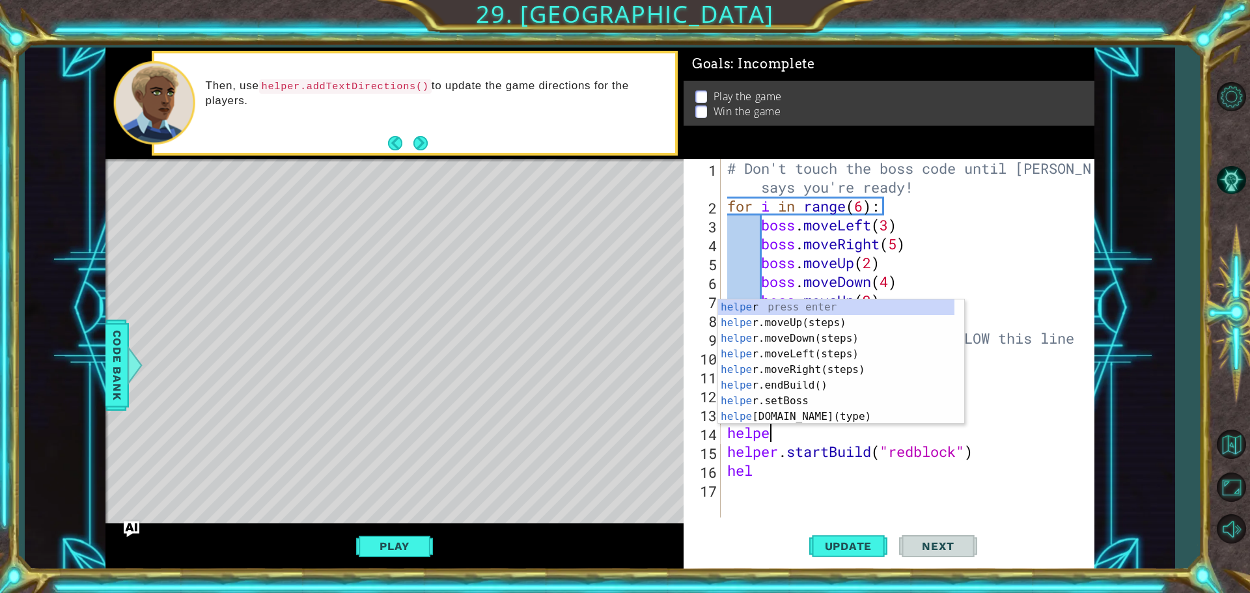
type textarea "h"
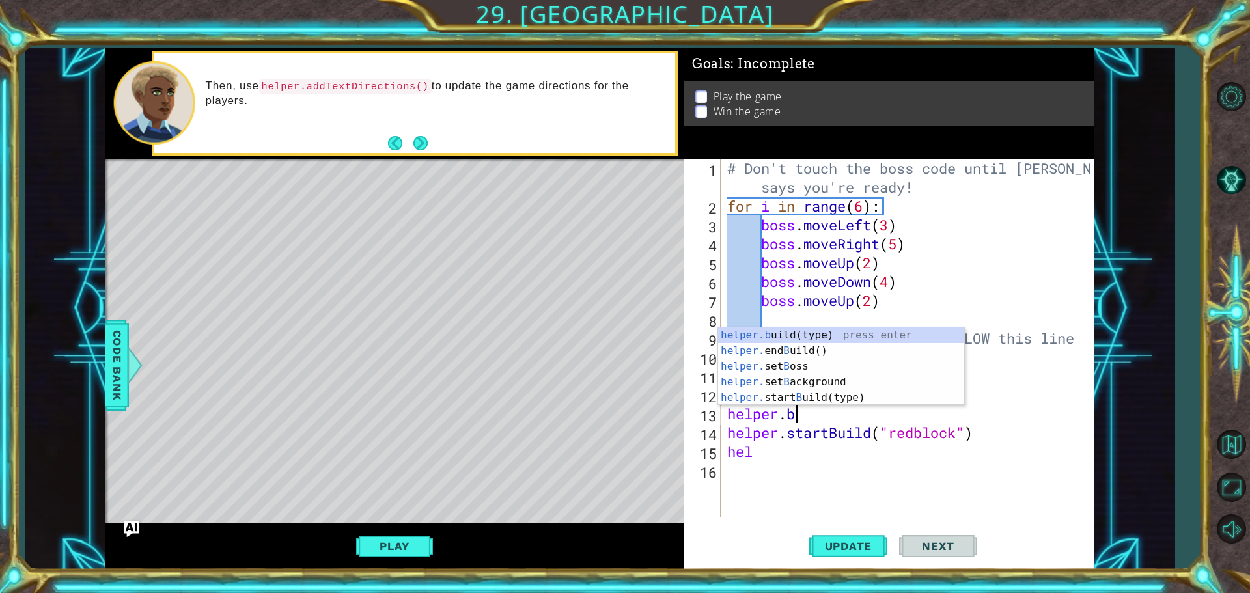
type textarea "h"
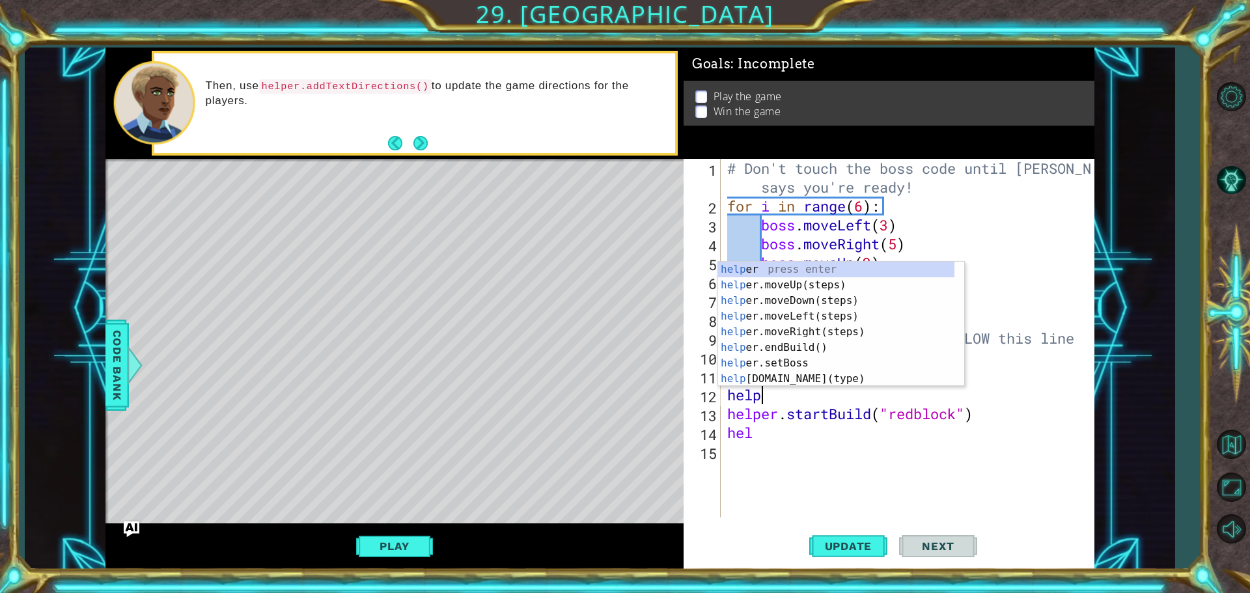
type textarea "h"
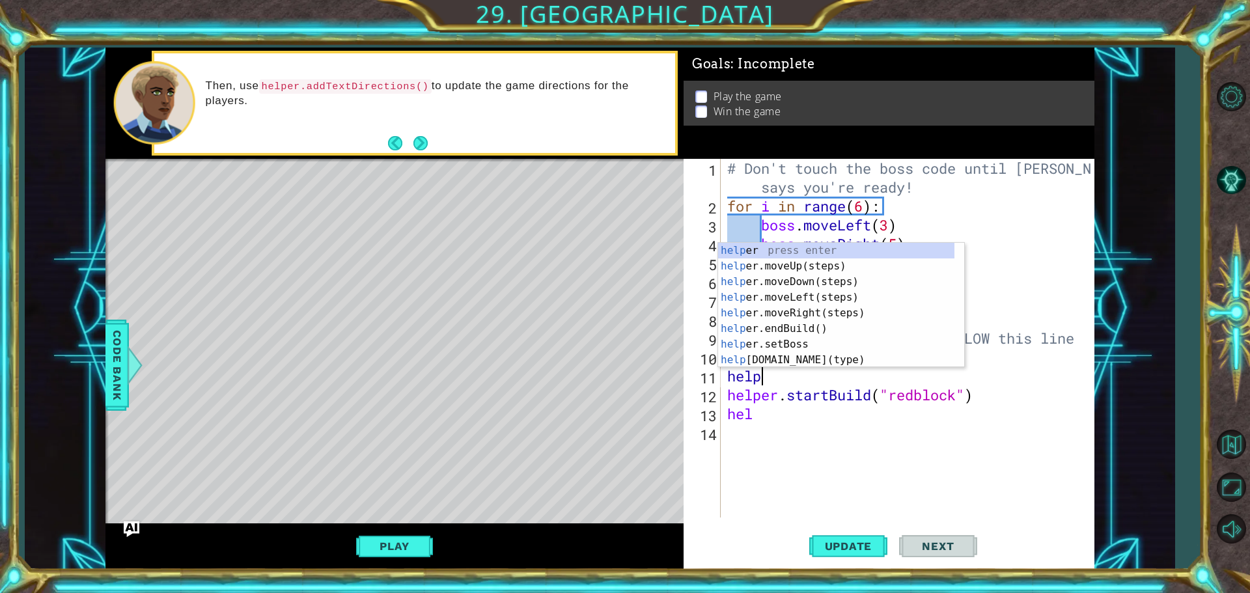
type textarea "h"
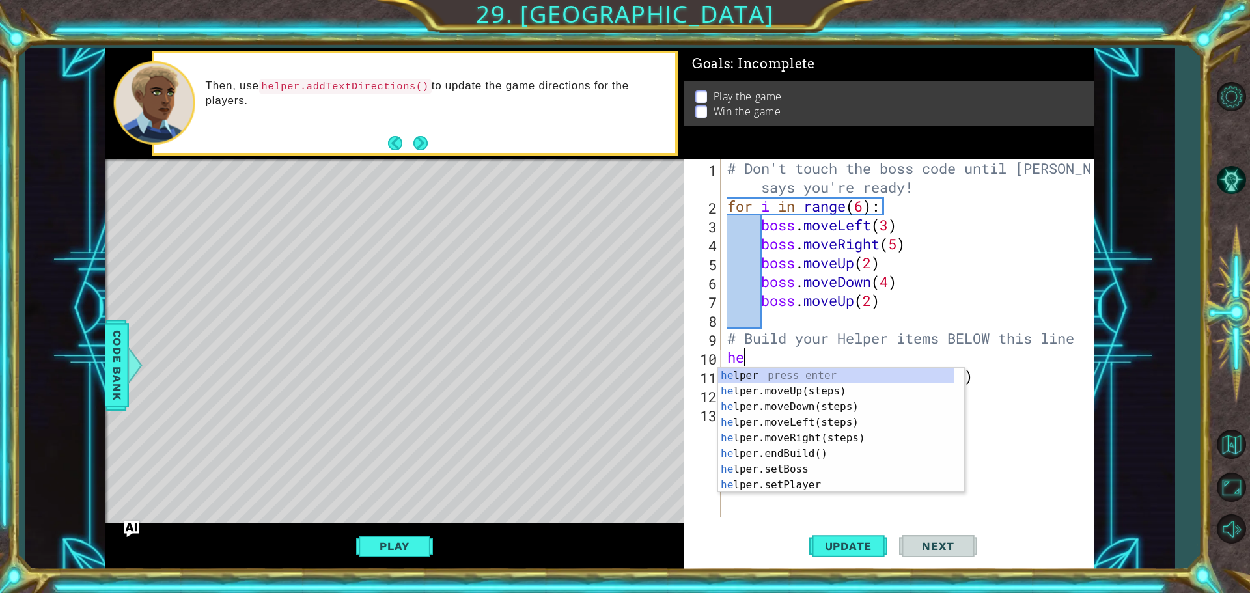
type textarea "h"
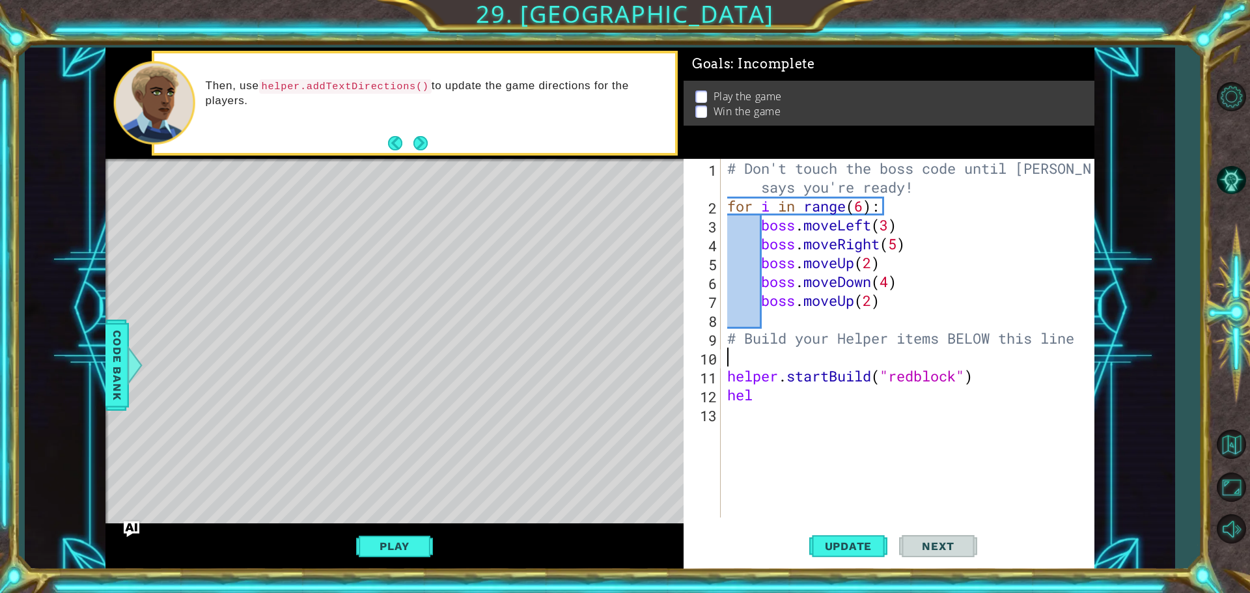
type textarea "# Build your Helper items BELOW this line"
click at [789, 389] on div "# Don't touch the boss code until [PERSON_NAME] says you're ready! for i in ran…" at bounding box center [910, 366] width 372 height 415
click at [765, 378] on div "# Don't touch the boss code until [PERSON_NAME] says you're ready! for i in ran…" at bounding box center [910, 366] width 372 height 415
click at [833, 544] on span "Update" at bounding box center [849, 546] width 74 height 13
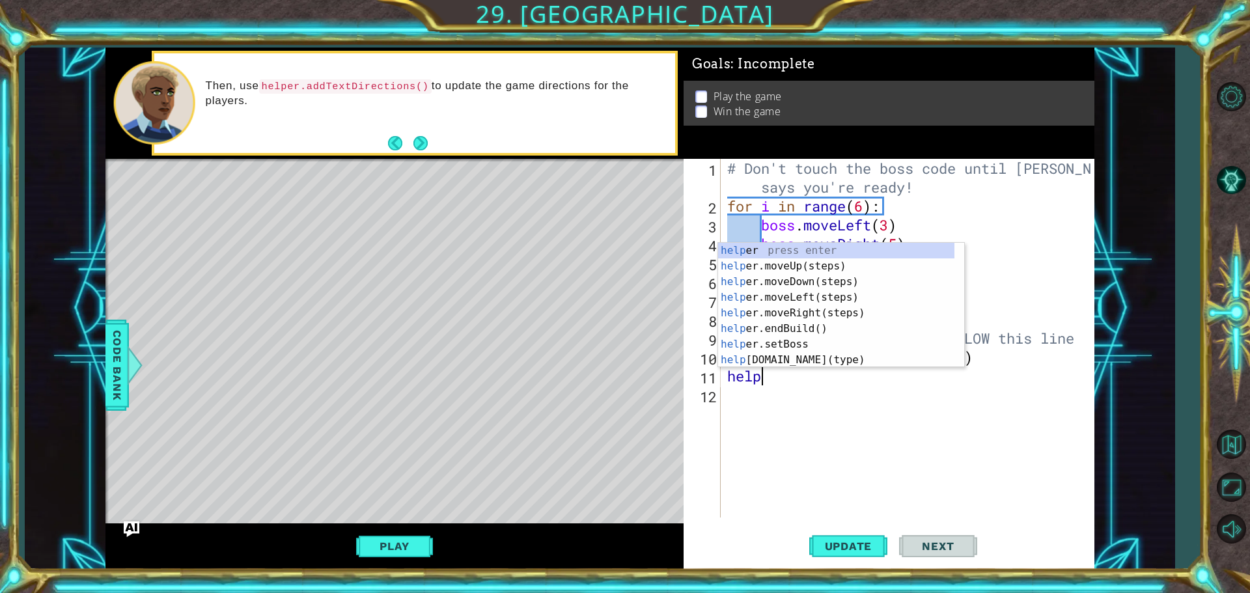
scroll to position [0, 1]
type textarea "helper"
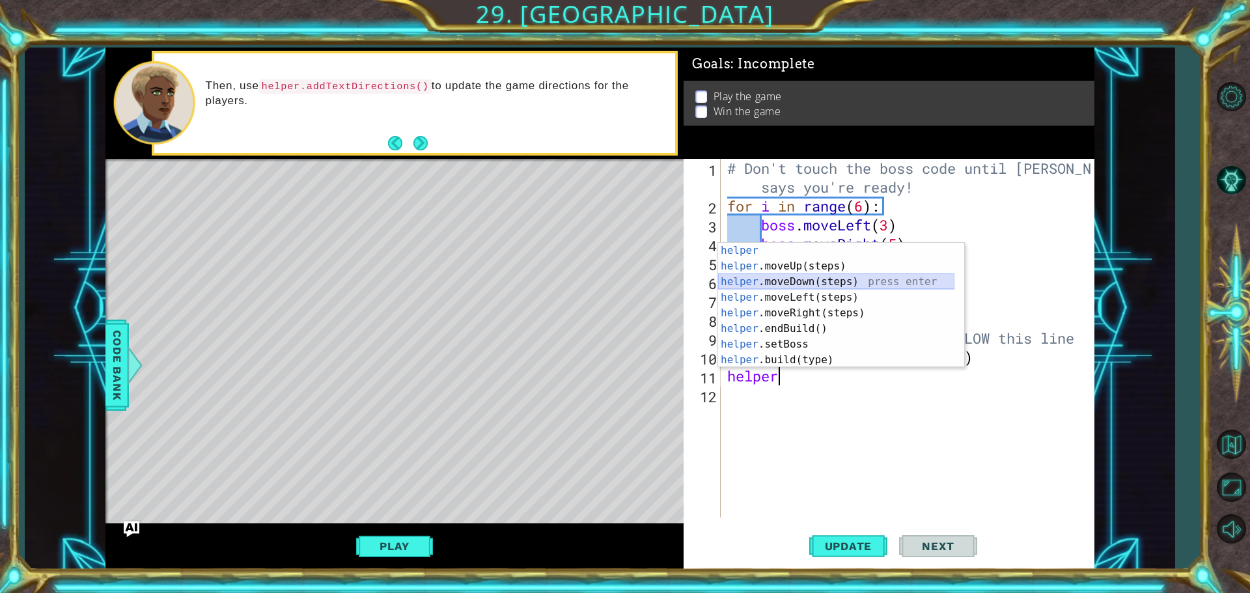
click at [730, 282] on div "helper press enter helper .moveUp(steps) press enter helper .moveDown(steps) pr…" at bounding box center [836, 321] width 236 height 156
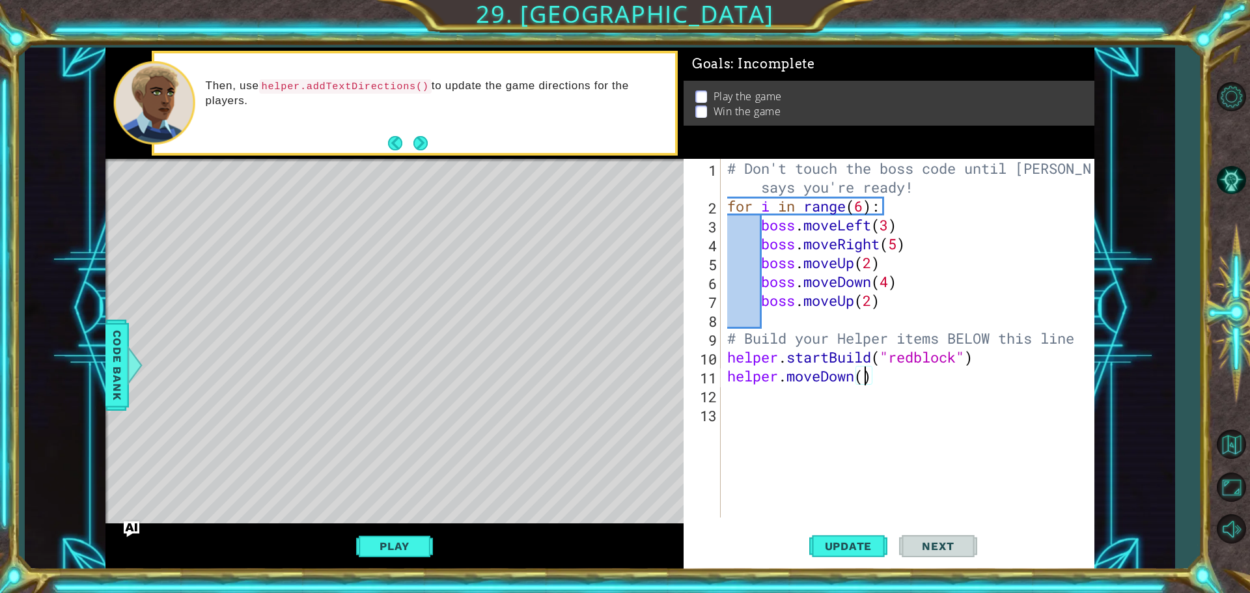
click at [862, 376] on div "# Don't touch the boss code until [PERSON_NAME] says you're ready! for i in ran…" at bounding box center [910, 366] width 372 height 415
type textarea "helper.moveDown(2)"
click at [768, 397] on div "# Don't touch the boss code until [PERSON_NAME] says you're ready! for i in ran…" at bounding box center [910, 366] width 372 height 415
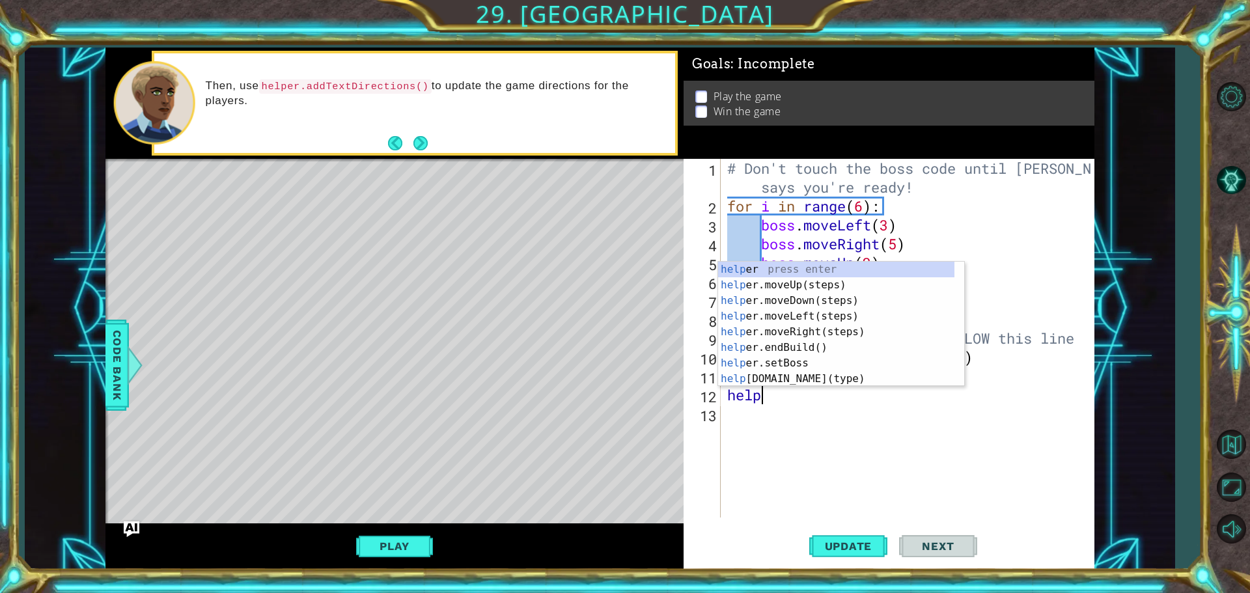
scroll to position [0, 1]
type textarea "helper"
click at [763, 334] on div "helper press enter helper .moveUp(steps) press enter helper .moveDown(steps) pr…" at bounding box center [836, 340] width 236 height 156
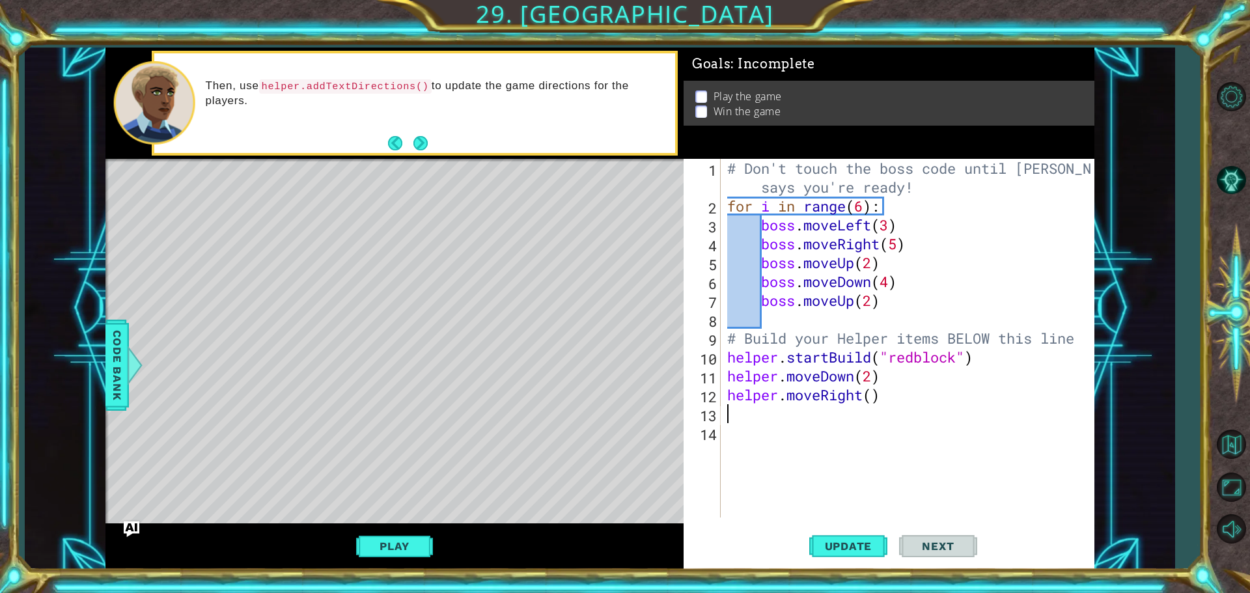
scroll to position [0, 0]
click at [874, 398] on div "# Don't touch the boss code until [PERSON_NAME] says you're ready! for i in ran…" at bounding box center [910, 366] width 372 height 415
type textarea "helper.moveRight(2)"
click at [815, 420] on div "# Don't touch the boss code until [PERSON_NAME] says you're ready! for i in ran…" at bounding box center [910, 366] width 372 height 415
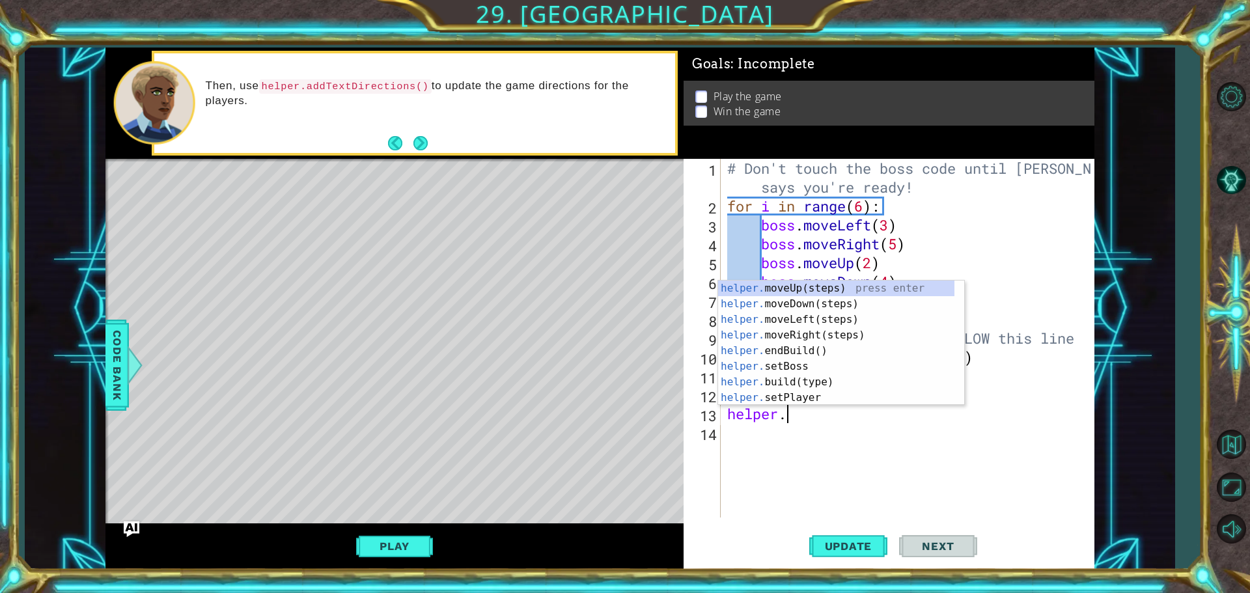
scroll to position [0, 0]
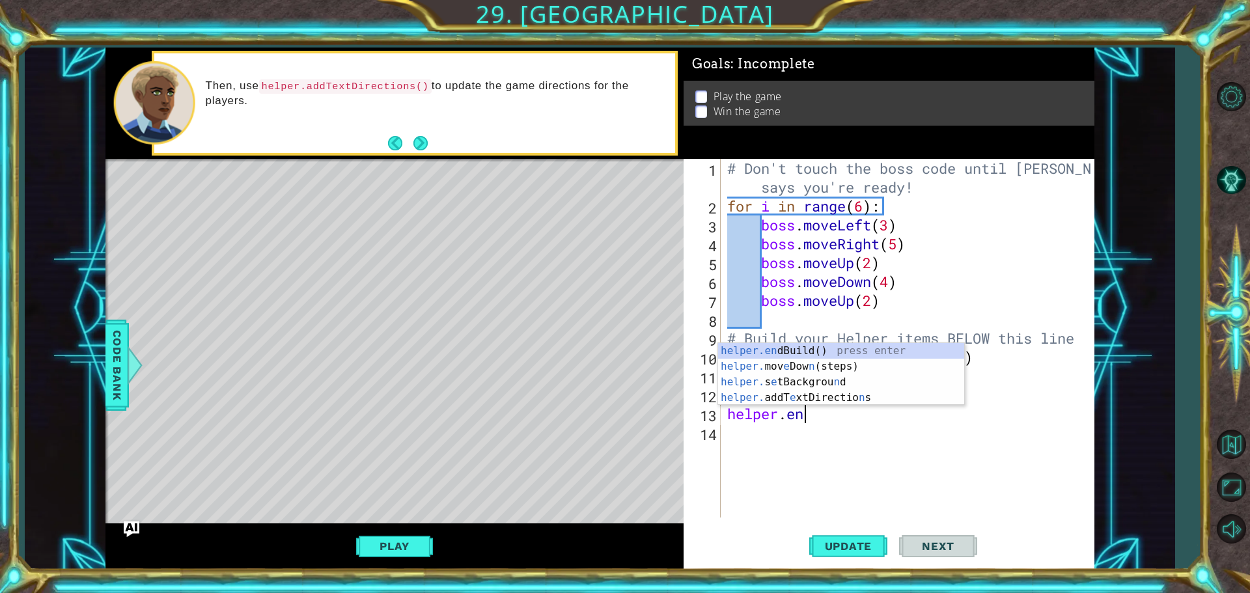
type textarea "helper.end"
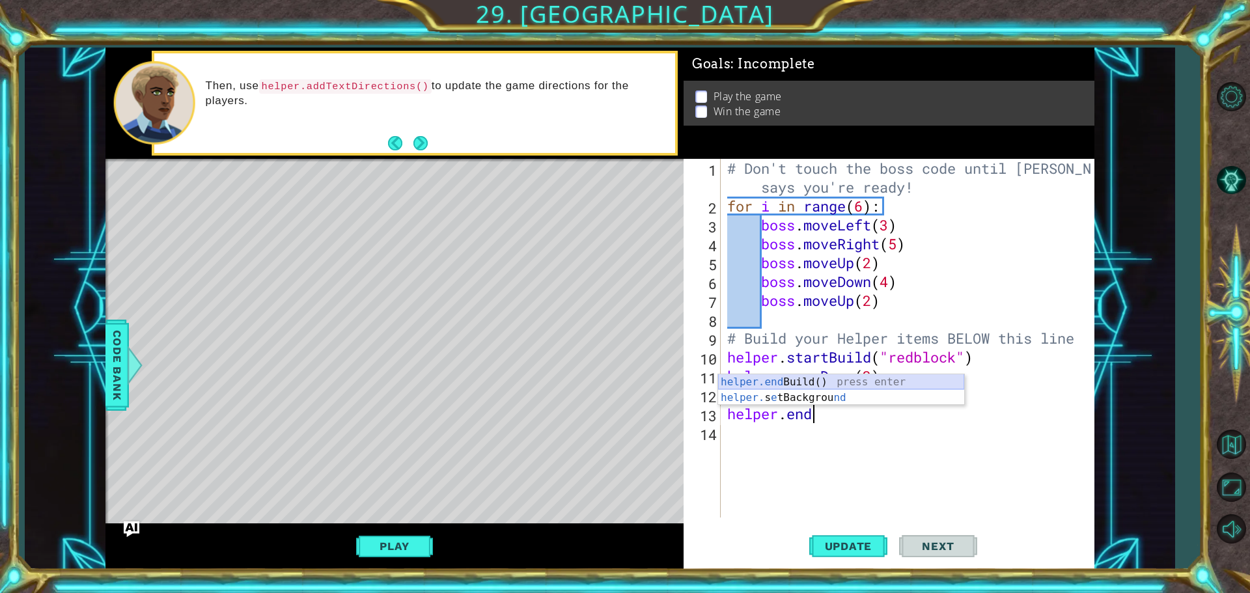
click at [777, 383] on div "helper.end Build() press enter helper. s e tBackgrou nd press enter" at bounding box center [841, 405] width 246 height 62
click at [864, 414] on div "# Don't touch the boss code until [PERSON_NAME] says you're ready! for i in ran…" at bounding box center [910, 366] width 372 height 415
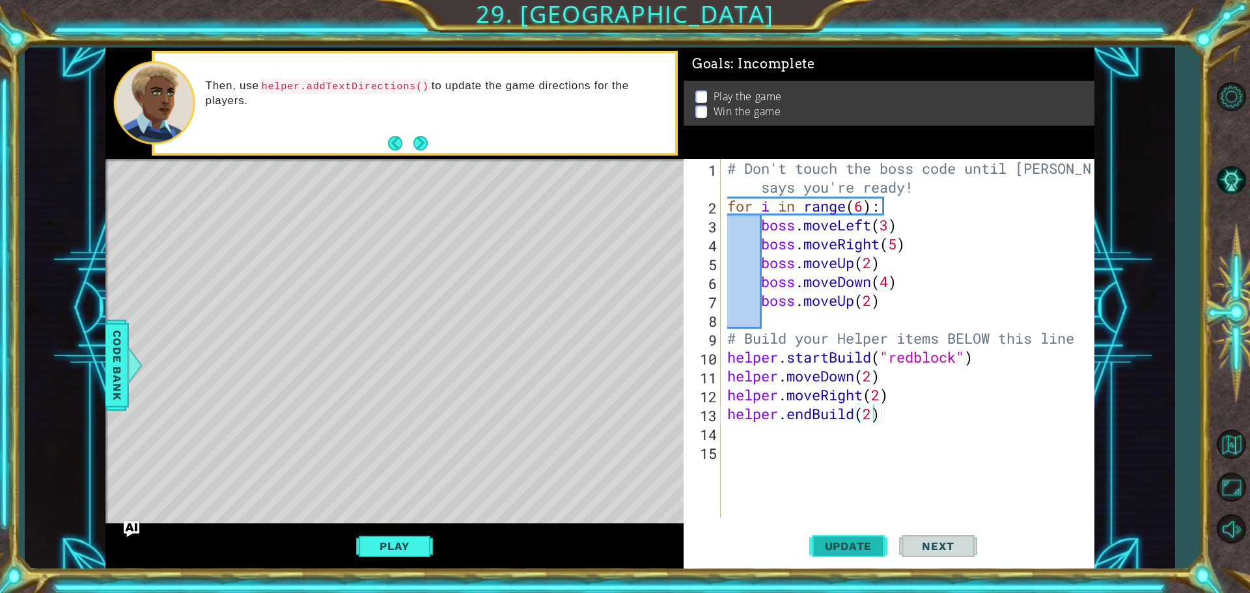
click at [834, 557] on button "Update" at bounding box center [848, 545] width 78 height 41
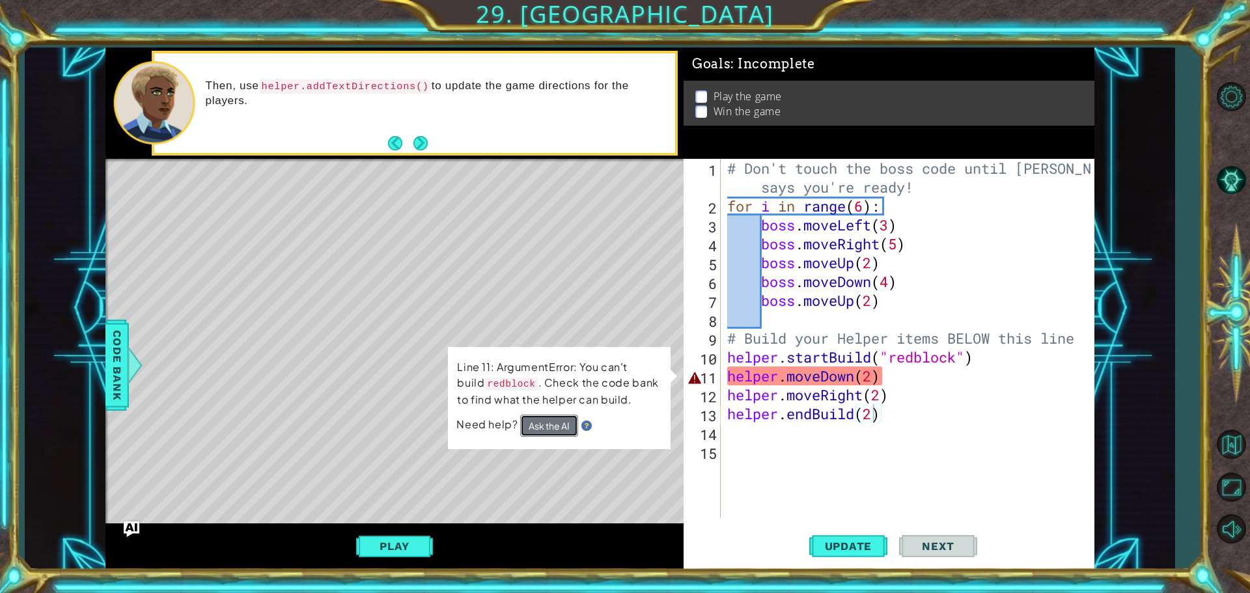
click at [562, 415] on button "Ask the AI" at bounding box center [549, 426] width 58 height 22
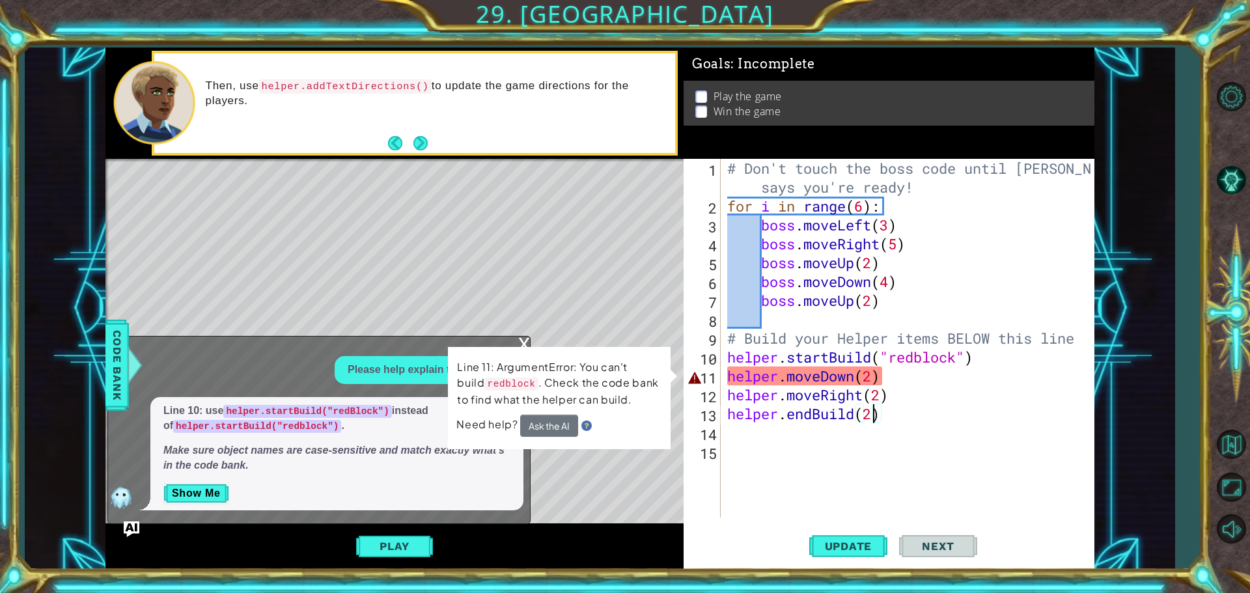
click at [357, 295] on div "Level Map" at bounding box center [405, 350] width 601 height 383
click at [916, 378] on div "# Don't touch the boss code until [PERSON_NAME] says you're ready! for i in ran…" at bounding box center [910, 366] width 372 height 415
click at [560, 337] on div "Level Map" at bounding box center [405, 350] width 601 height 383
click at [586, 424] on img at bounding box center [586, 425] width 10 height 10
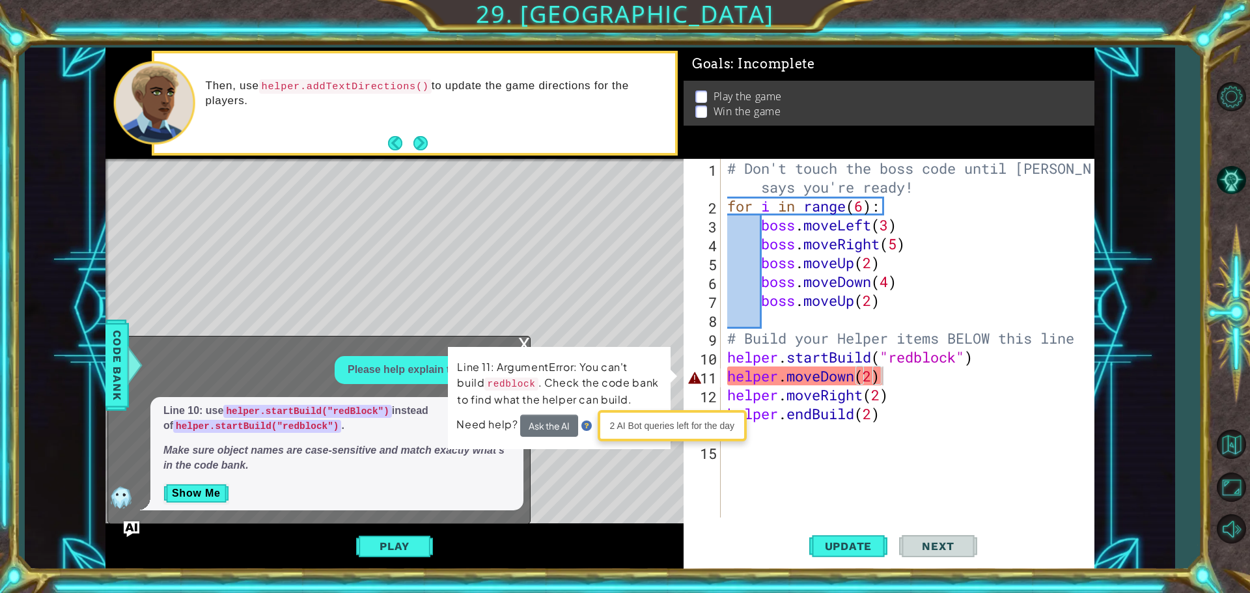
click at [616, 298] on div "Level Map" at bounding box center [405, 350] width 601 height 383
click at [593, 340] on div "Level Map" at bounding box center [405, 350] width 601 height 383
click at [944, 373] on div "# Don't touch the boss code until [PERSON_NAME] says you're ready! for i in ran…" at bounding box center [910, 366] width 372 height 415
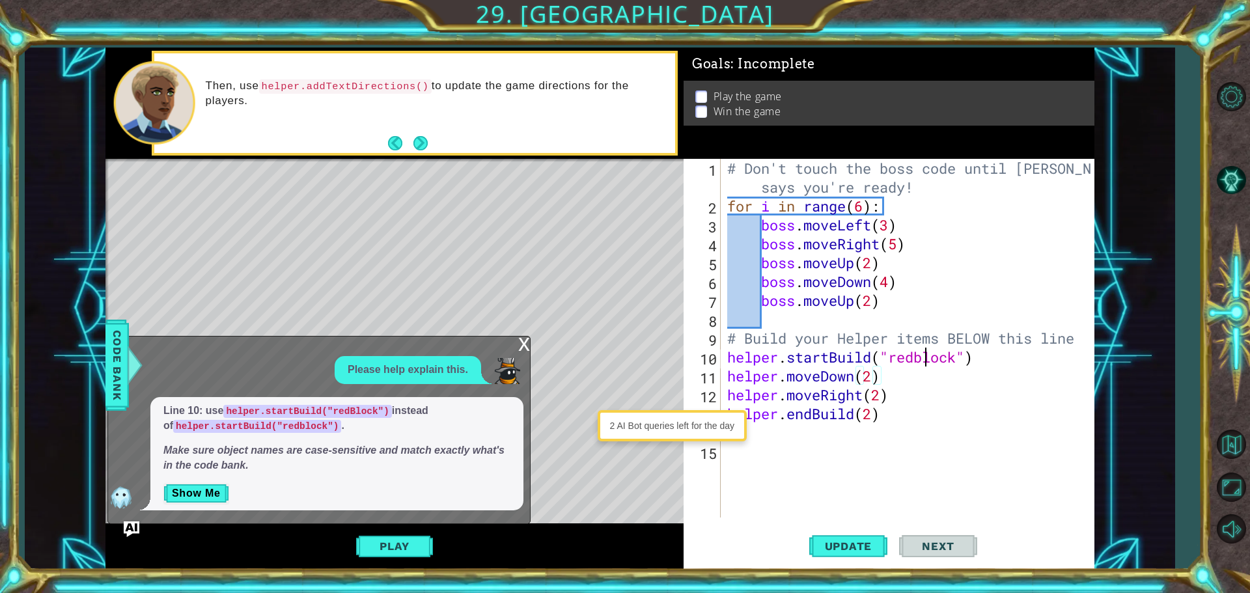
click at [926, 359] on div "# Don't touch the boss code until [PERSON_NAME] says you're ready! for i in ran…" at bounding box center [910, 366] width 372 height 415
type textarea "helper.startBuild("redBlock")"
click at [841, 536] on button "Update" at bounding box center [848, 545] width 78 height 41
click at [516, 337] on div "x Please help explain this. Line 10: use helper.startBuild("redBlock") instead …" at bounding box center [318, 429] width 423 height 187
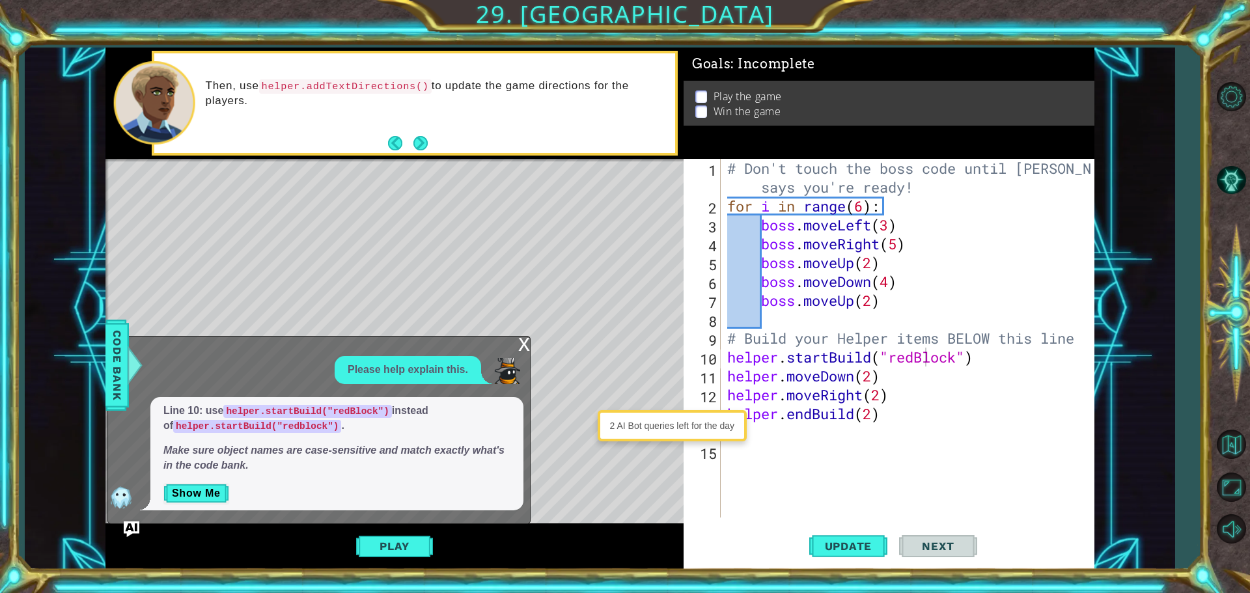
click at [519, 347] on div "x" at bounding box center [524, 342] width 12 height 13
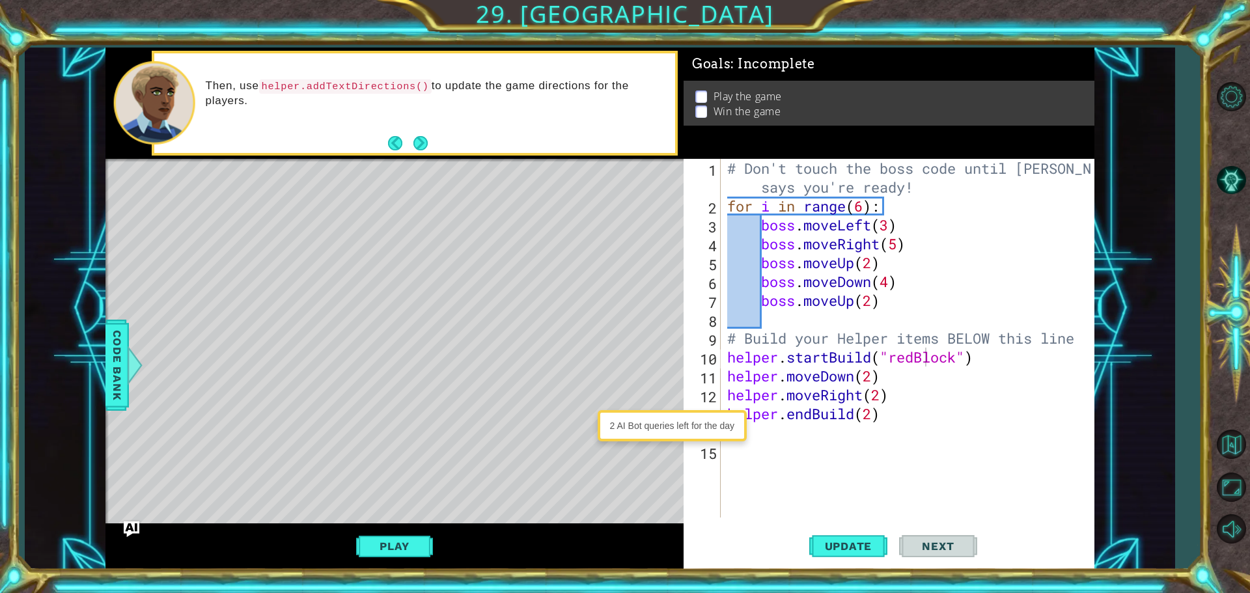
click at [417, 547] on button "Play" at bounding box center [394, 546] width 76 height 25
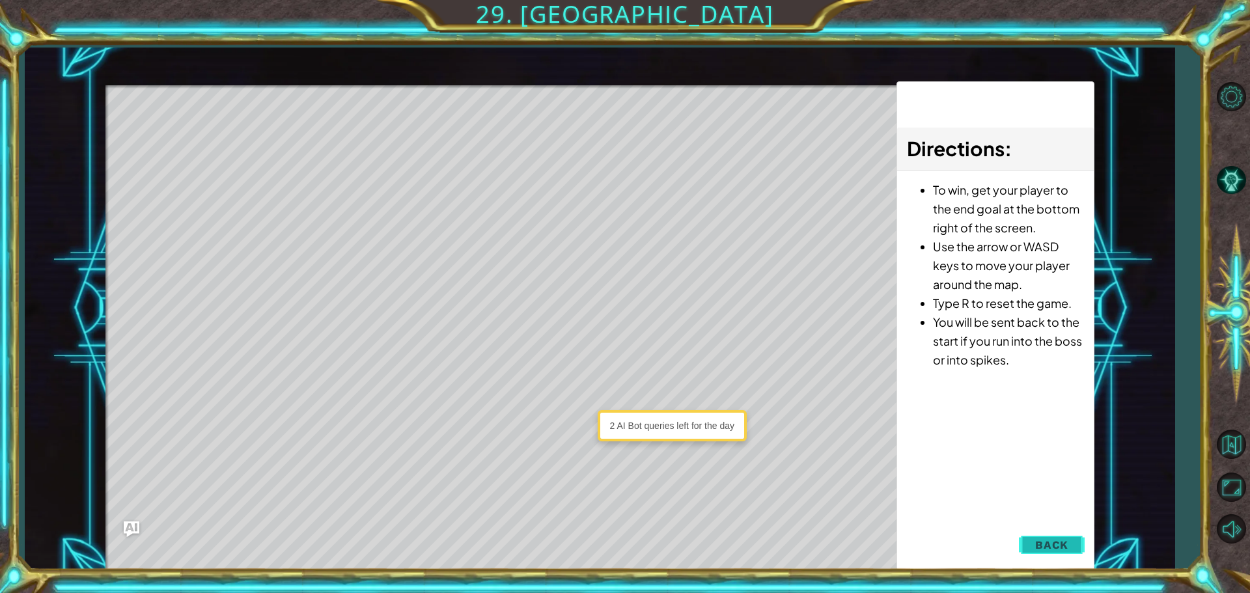
click at [1065, 543] on span "Back" at bounding box center [1051, 544] width 33 height 13
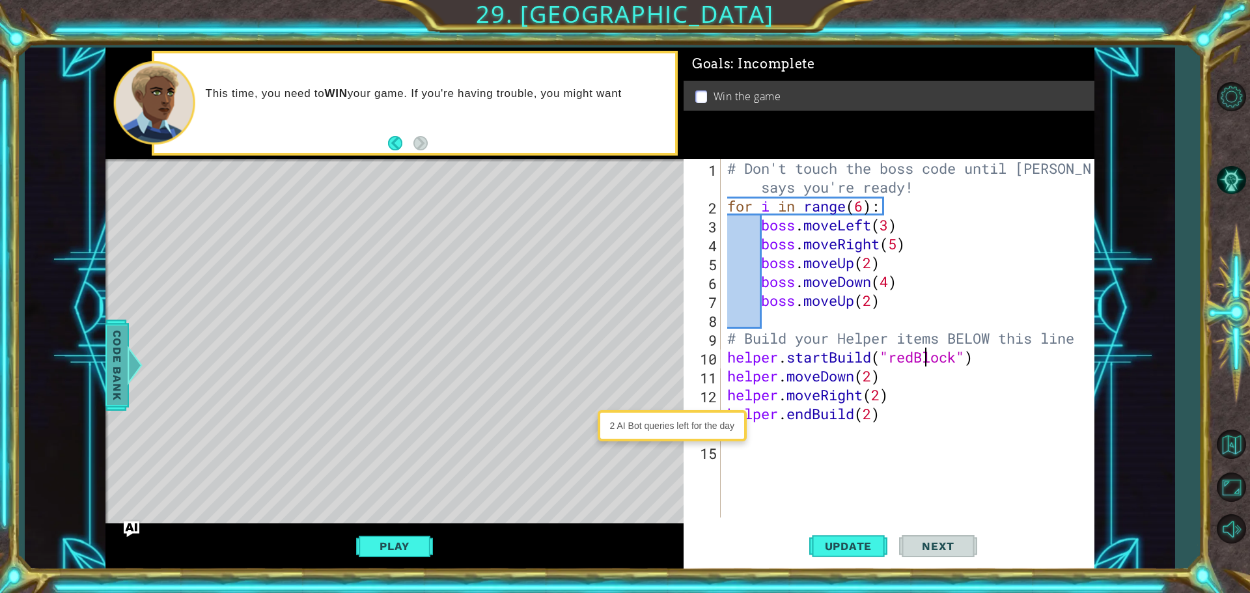
click at [105, 362] on div "Code Bank" at bounding box center [116, 365] width 23 height 91
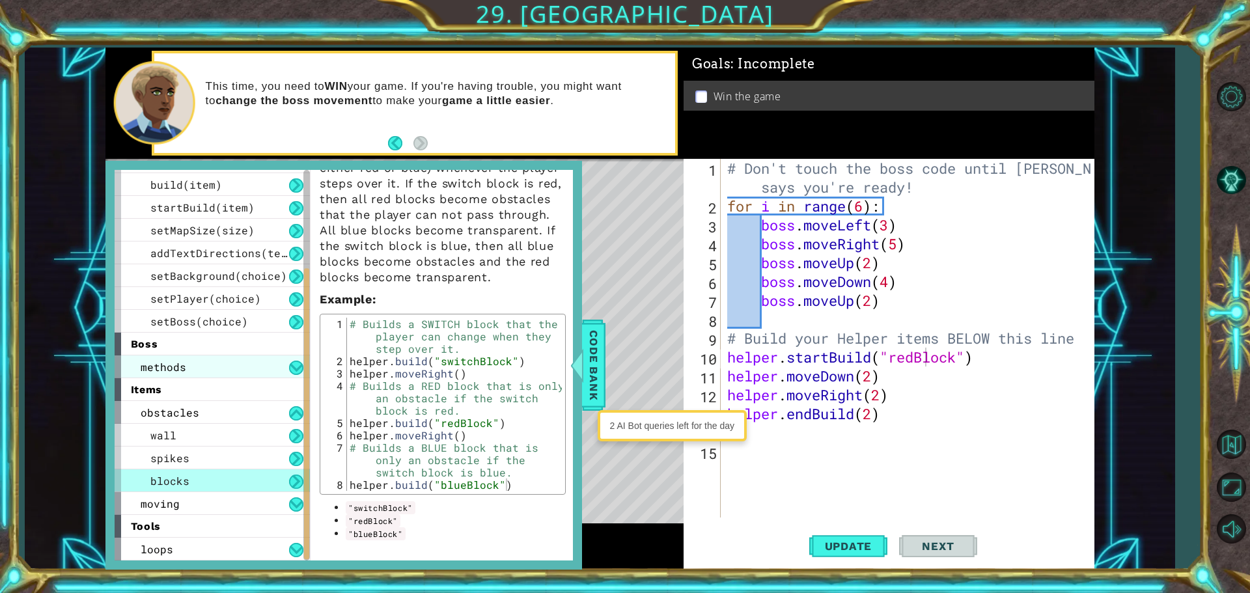
click at [245, 368] on div "methods" at bounding box center [212, 366] width 195 height 23
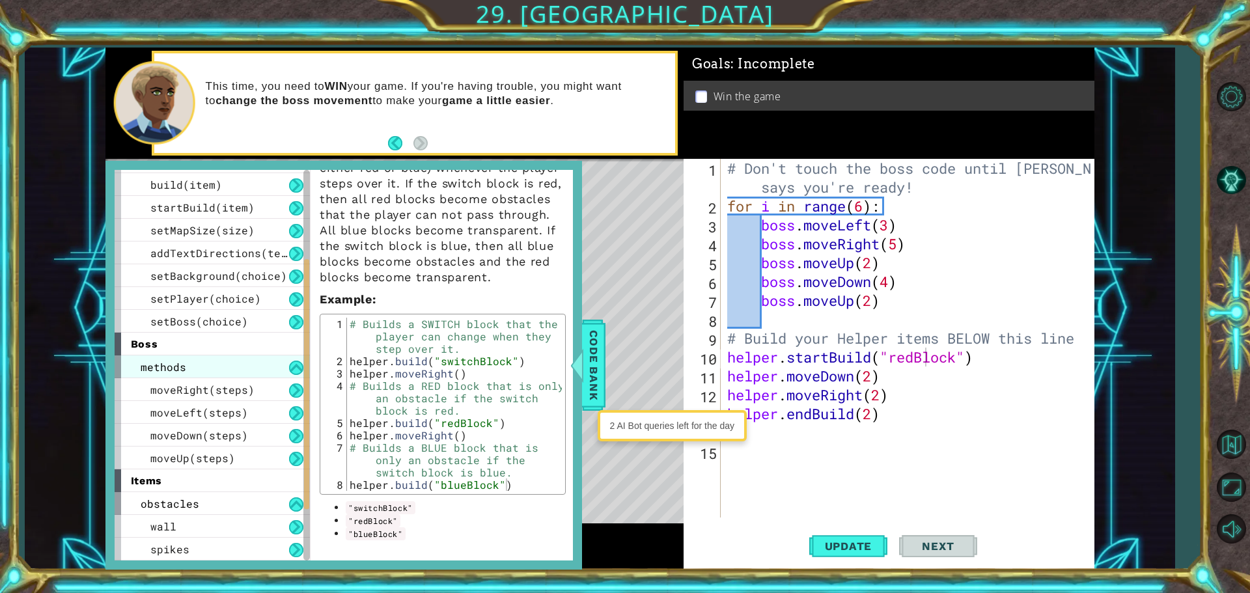
click at [286, 370] on div "methods" at bounding box center [212, 366] width 195 height 23
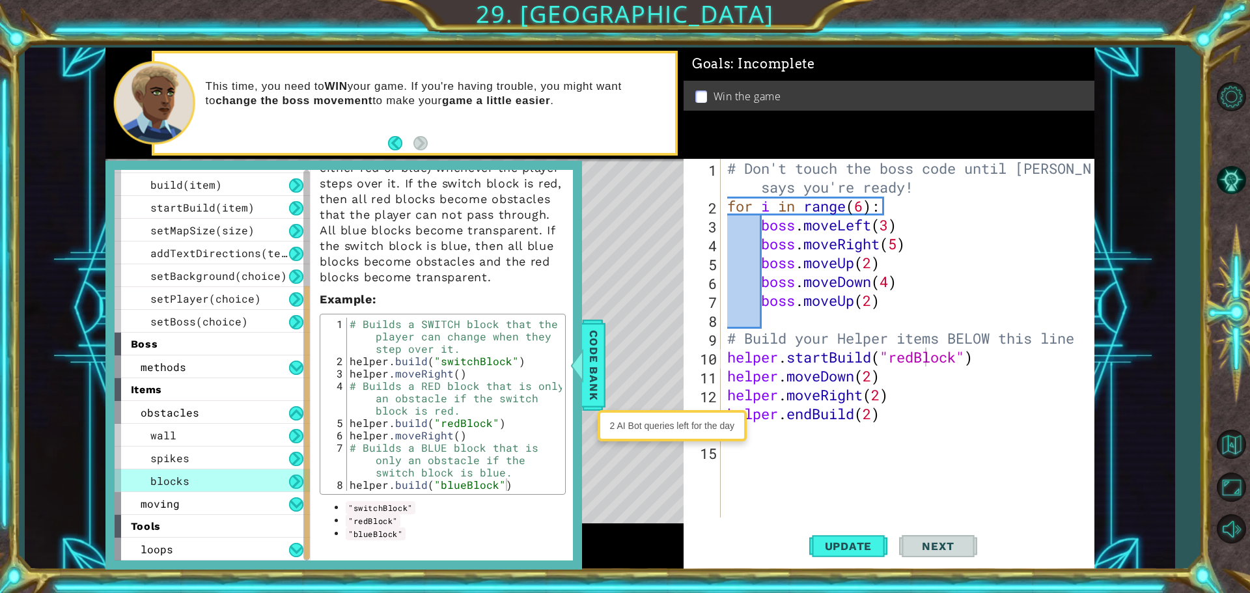
click at [612, 359] on div "Level Map" at bounding box center [405, 350] width 601 height 383
click at [605, 323] on div "Level Map" at bounding box center [405, 350] width 601 height 383
click at [819, 532] on button "Update" at bounding box center [848, 545] width 78 height 41
click at [738, 466] on div "# Don't touch the boss code until [PERSON_NAME] says you're ready! for i in ran…" at bounding box center [910, 366] width 372 height 415
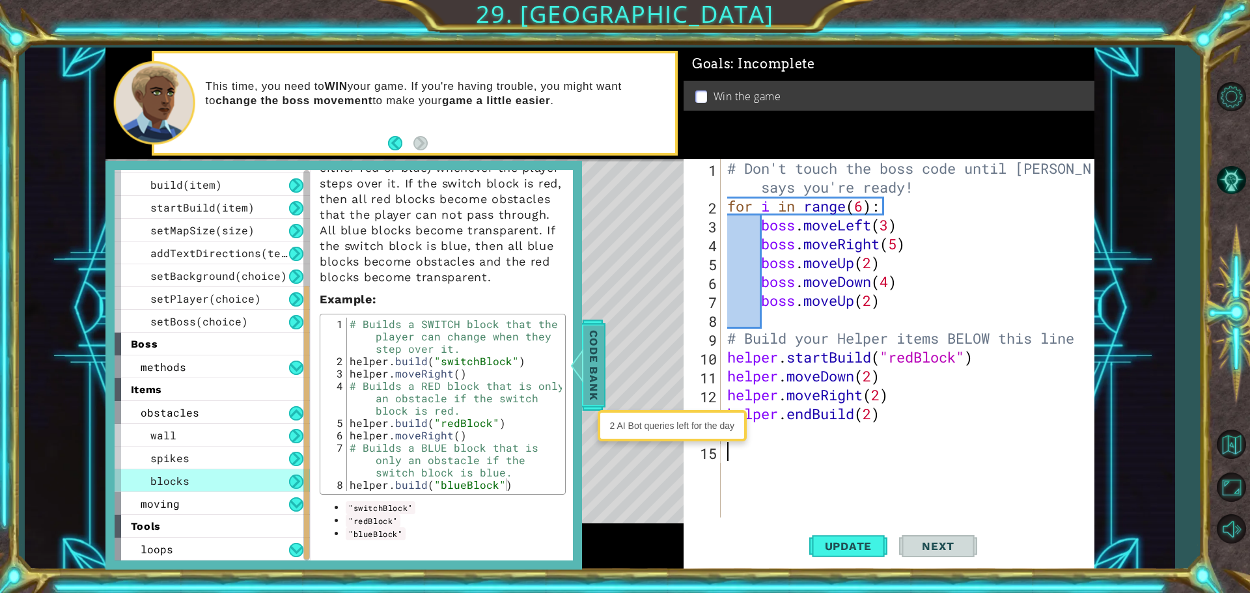
click at [579, 366] on div at bounding box center [576, 365] width 16 height 39
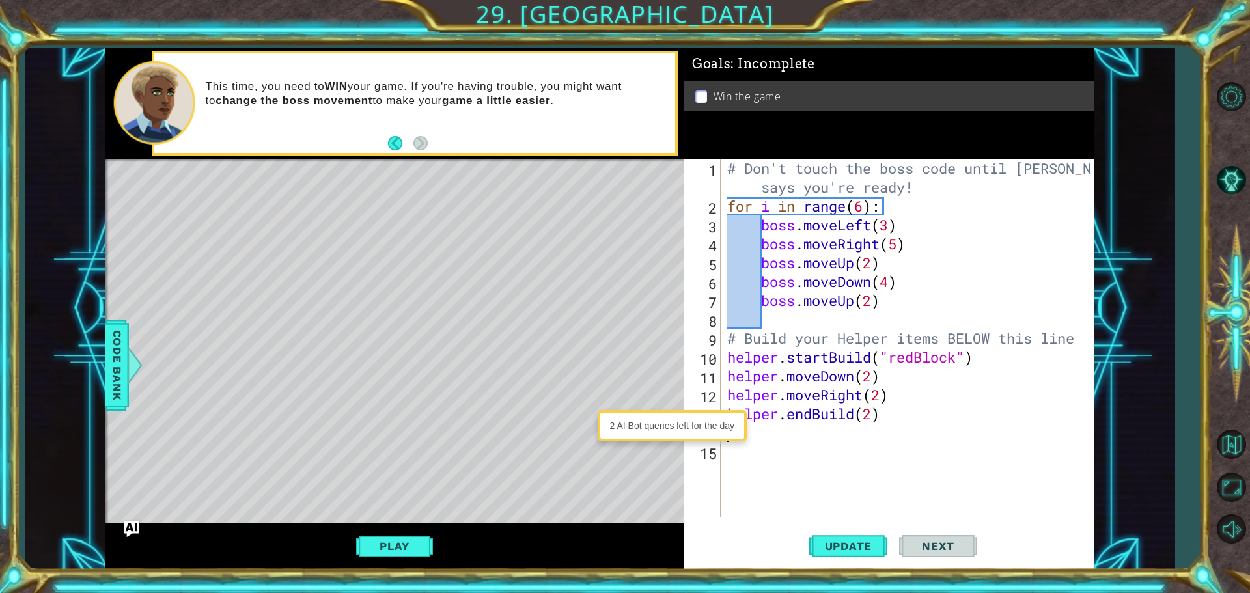
click at [806, 437] on div "# Don't touch the boss code until [PERSON_NAME] says you're ready! for i in ran…" at bounding box center [910, 366] width 372 height 415
click at [667, 428] on div "2 AI Bot queries left for the day" at bounding box center [672, 425] width 143 height 25
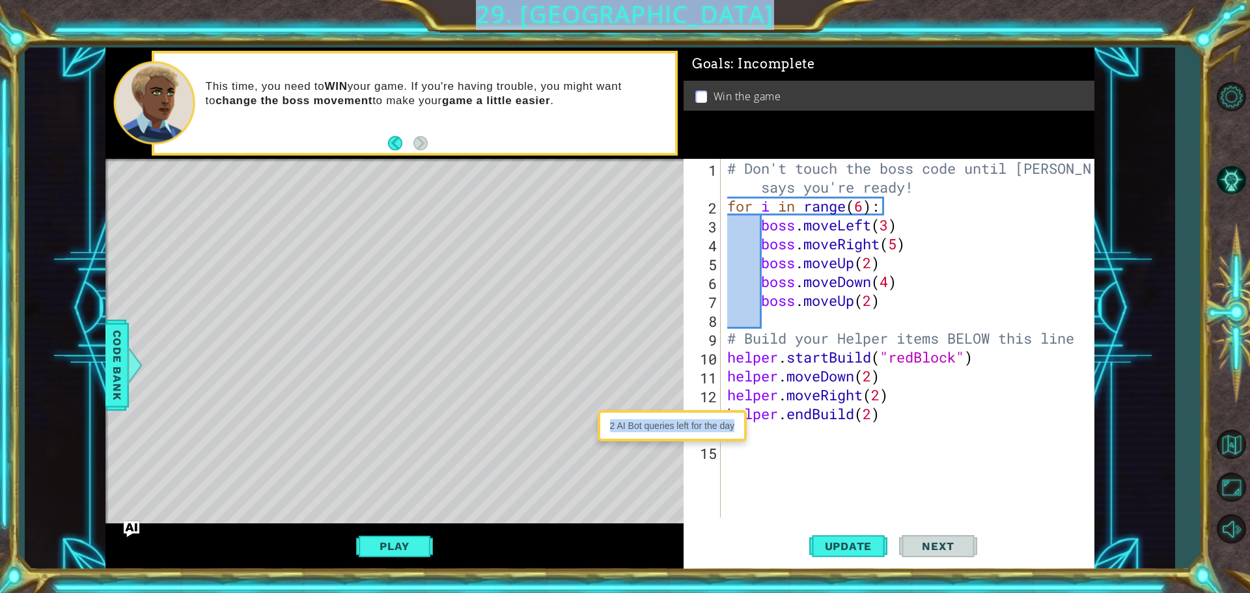
drag, startPoint x: 744, startPoint y: 435, endPoint x: 491, endPoint y: 413, distance: 254.1
click at [491, 413] on body "1 2 3 4 5 6 7 8 9 10 11 12 13 14 # Don't touch the boss code until [PERSON_NAME…" at bounding box center [625, 296] width 1250 height 593
click at [361, 543] on button "Play" at bounding box center [394, 546] width 76 height 25
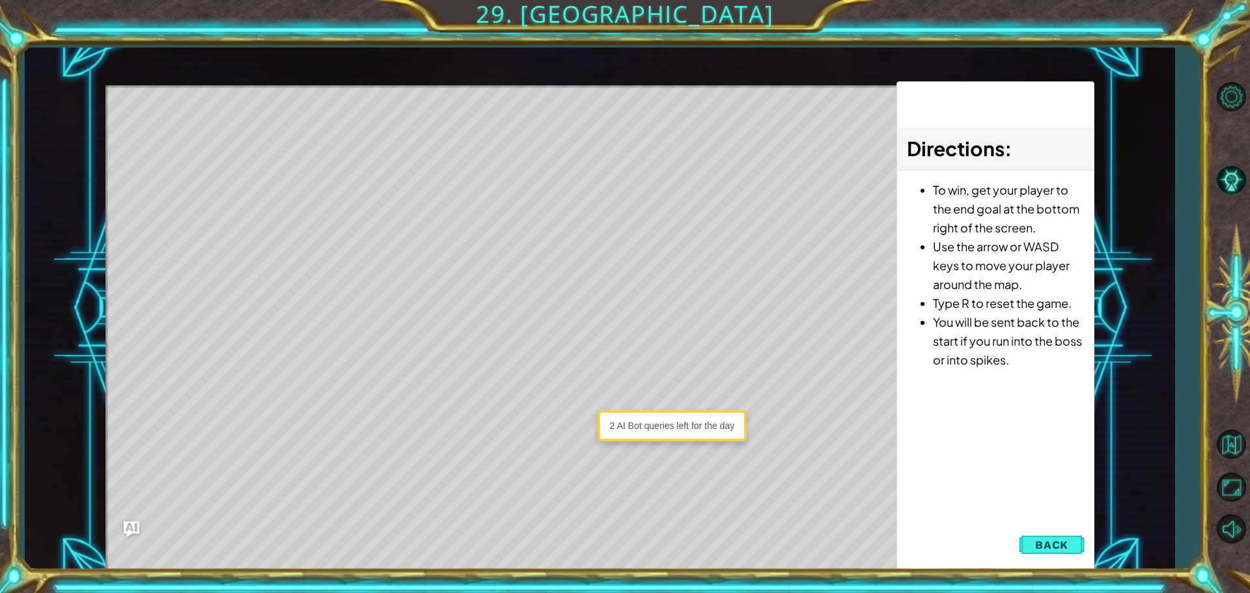
click at [669, 425] on div "2 AI Bot queries left for the day" at bounding box center [672, 425] width 143 height 25
click at [668, 425] on div "2 AI Bot queries left for the day" at bounding box center [672, 425] width 143 height 25
click at [667, 425] on div "2 AI Bot queries left for the day" at bounding box center [672, 425] width 143 height 25
click at [127, 525] on img "Ask AI" at bounding box center [131, 528] width 17 height 17
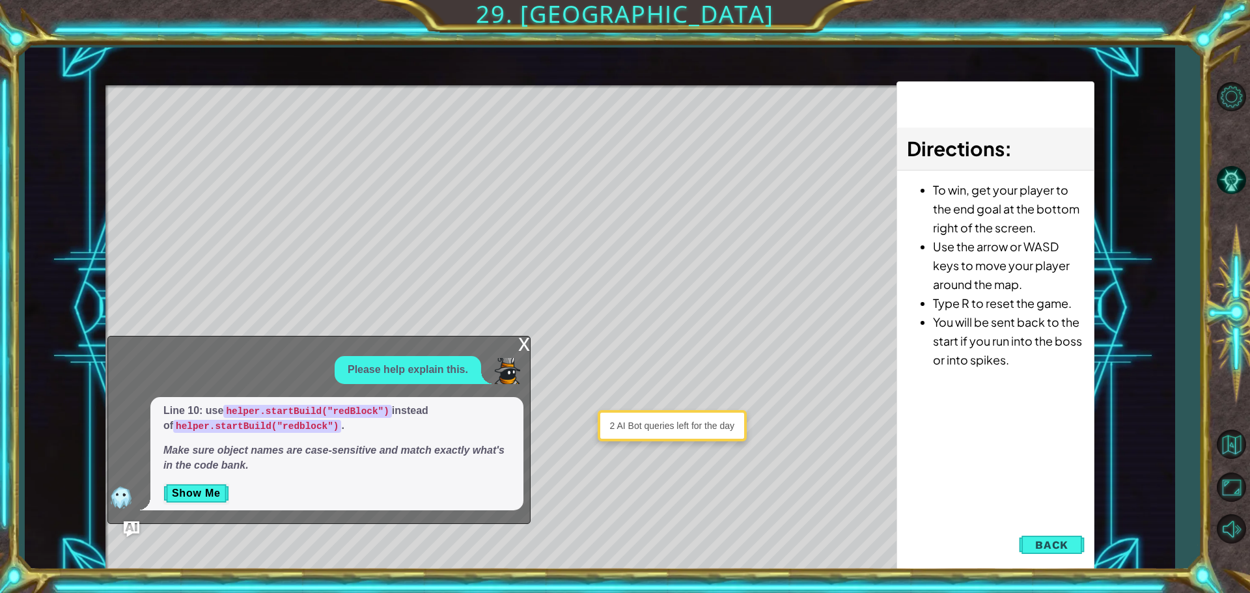
click at [526, 340] on div "x" at bounding box center [524, 342] width 12 height 13
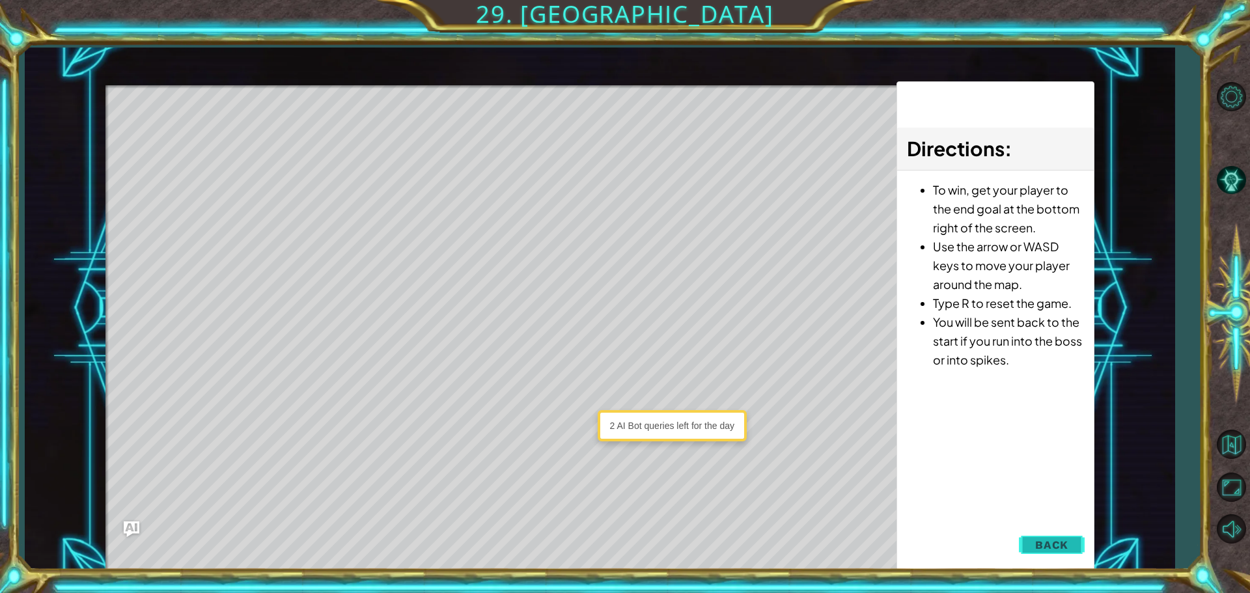
click at [1082, 547] on button "Back" at bounding box center [1052, 545] width 66 height 26
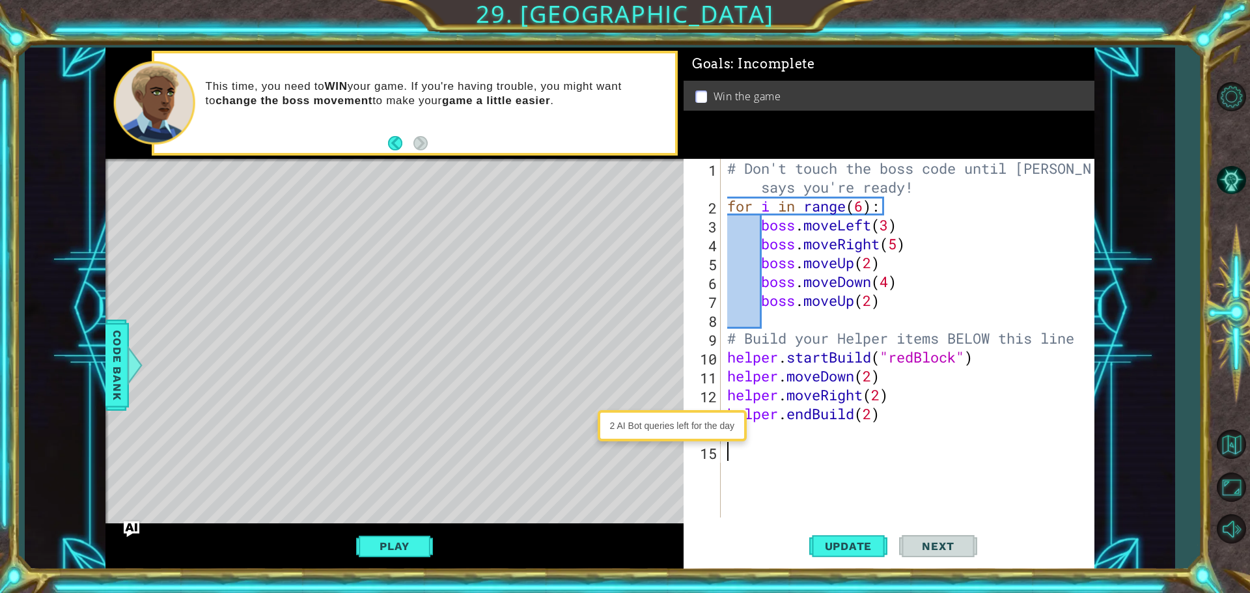
click at [791, 446] on div "# Don't touch the boss code until [PERSON_NAME] says you're ready! for i in ran…" at bounding box center [910, 366] width 372 height 415
drag, startPoint x: 779, startPoint y: 430, endPoint x: 787, endPoint y: 432, distance: 8.1
click at [786, 432] on div "# Don't touch the boss code until [PERSON_NAME] says you're ready! for i in ran…" at bounding box center [910, 366] width 372 height 415
drag, startPoint x: 617, startPoint y: 425, endPoint x: 657, endPoint y: 427, distance: 39.8
click at [657, 427] on div "2 AI Bot queries left for the day" at bounding box center [672, 425] width 143 height 25
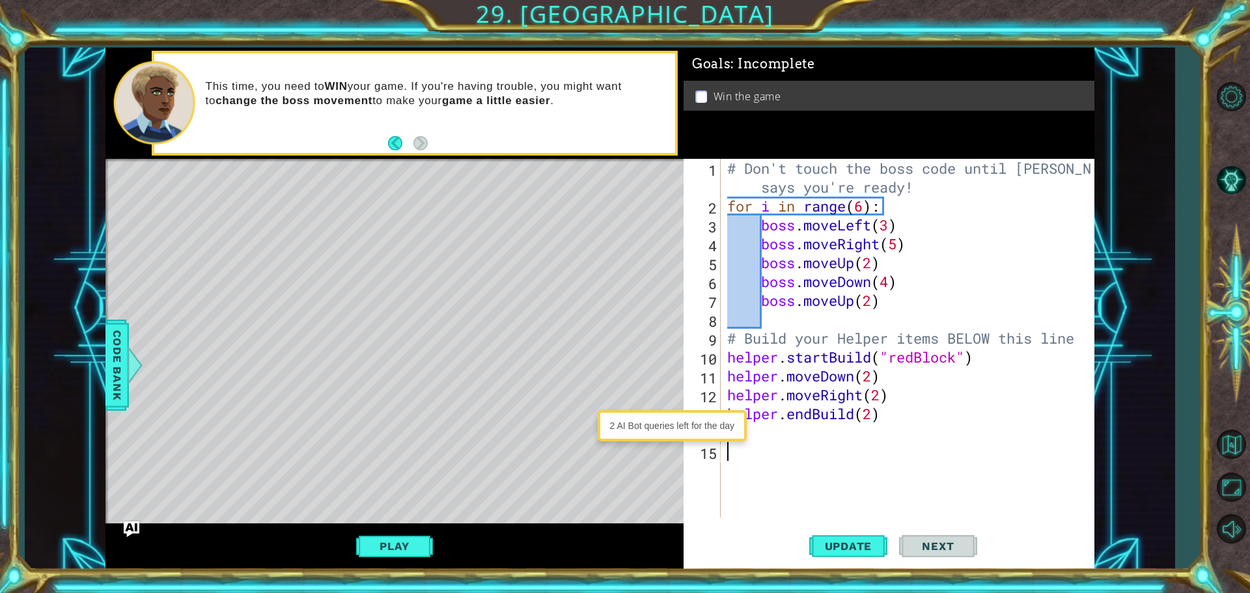
click at [806, 469] on div "# Don't touch the boss code until [PERSON_NAME] says you're ready! for i in ran…" at bounding box center [910, 366] width 372 height 415
click at [754, 432] on div "# Don't touch the boss code until [PERSON_NAME] says you're ready! for i in ran…" at bounding box center [910, 366] width 372 height 415
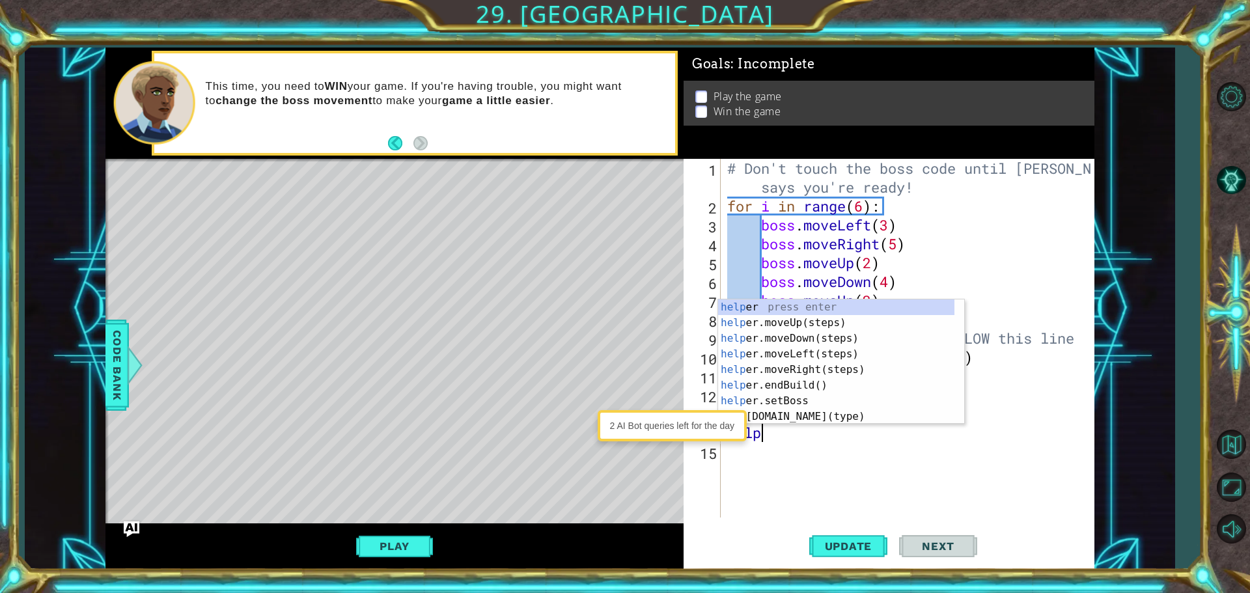
scroll to position [0, 1]
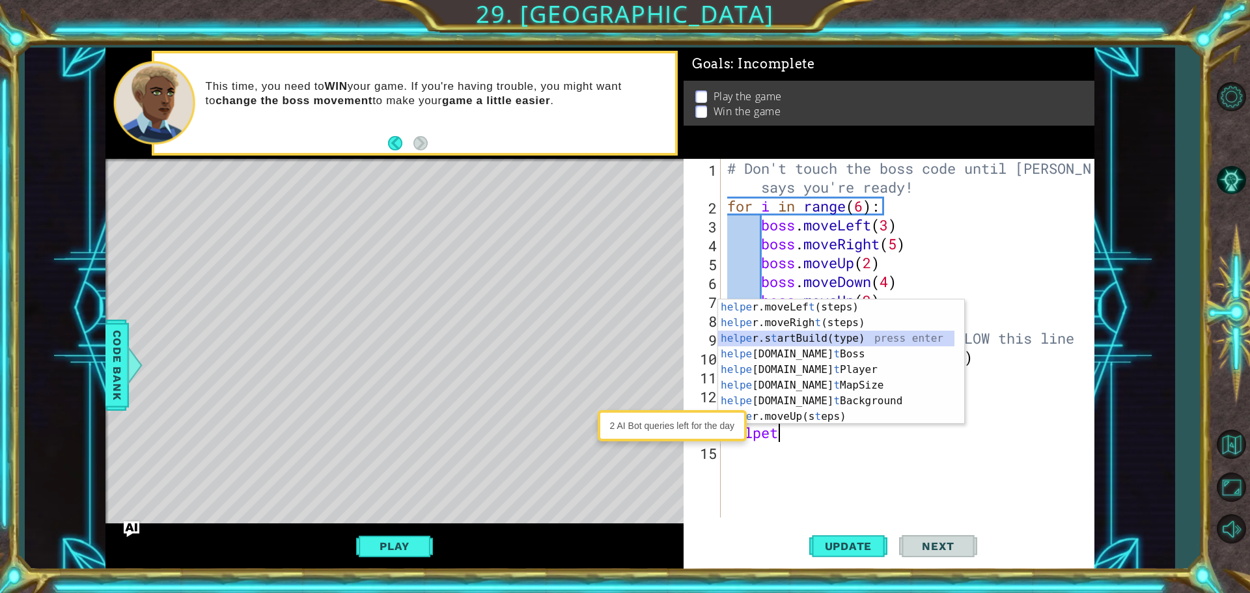
click at [795, 335] on div "helpe [PERSON_NAME]moveLef t (steps) press enter helpe [PERSON_NAME]moveRigh t …" at bounding box center [836, 377] width 236 height 156
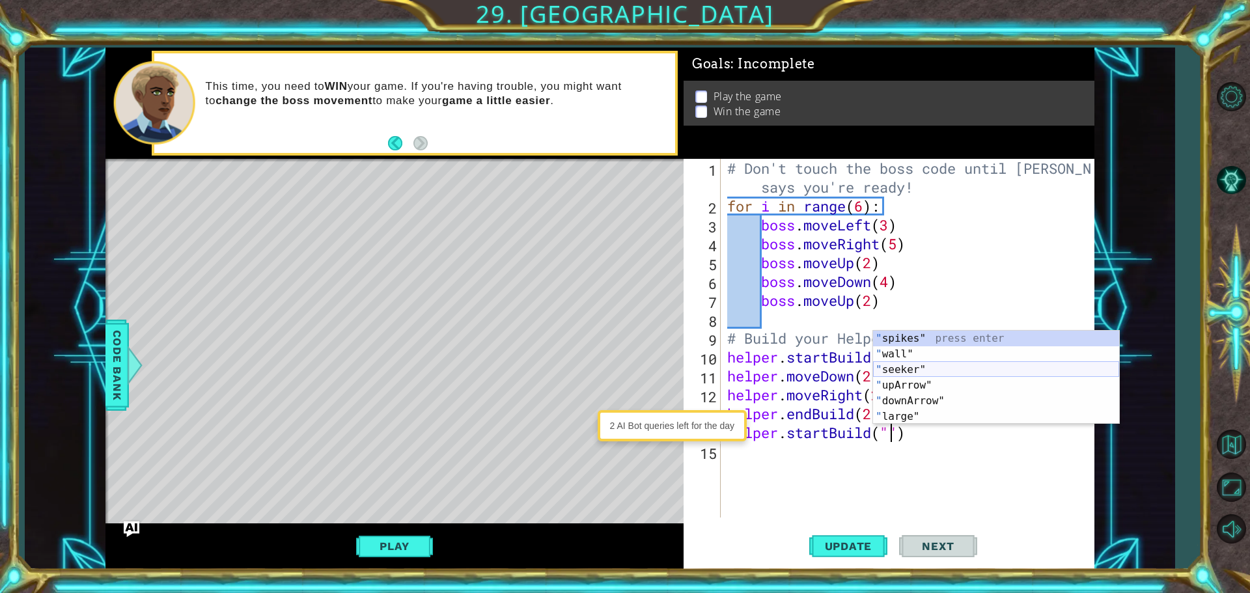
click at [881, 368] on div "" spikes" press enter " wall" press enter " seeker" press enter " upArrow" pres…" at bounding box center [996, 393] width 246 height 125
type textarea "helper.startBuild("seeker")"
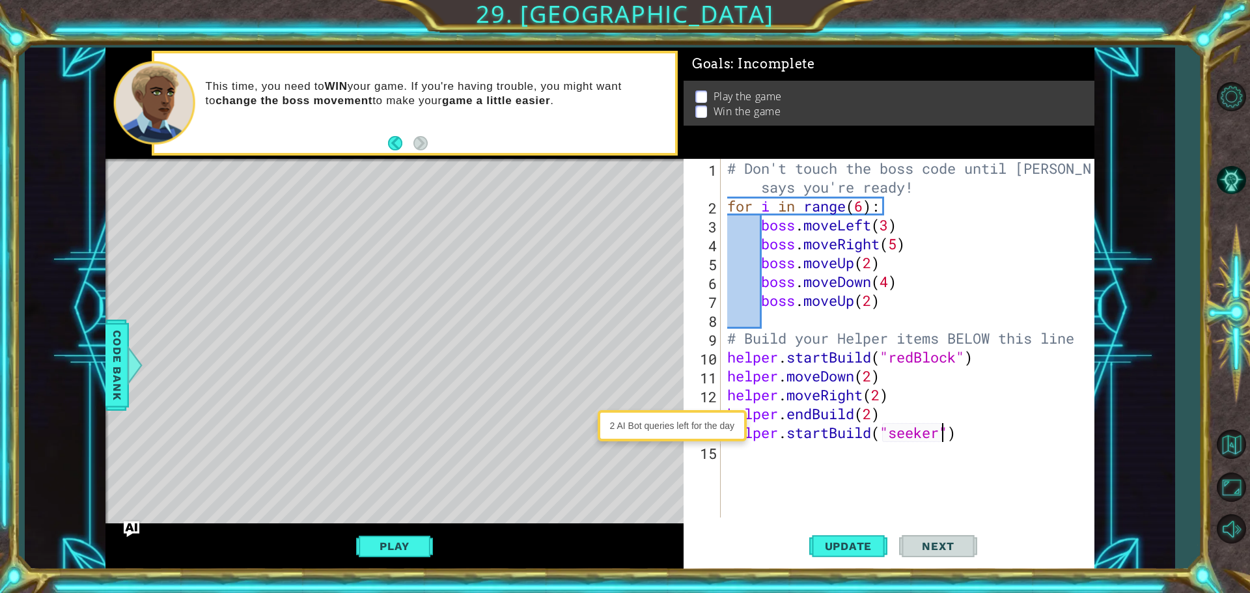
click at [772, 451] on div "# Don't touch the boss code until [PERSON_NAME] says you're ready! for i in ran…" at bounding box center [910, 366] width 372 height 415
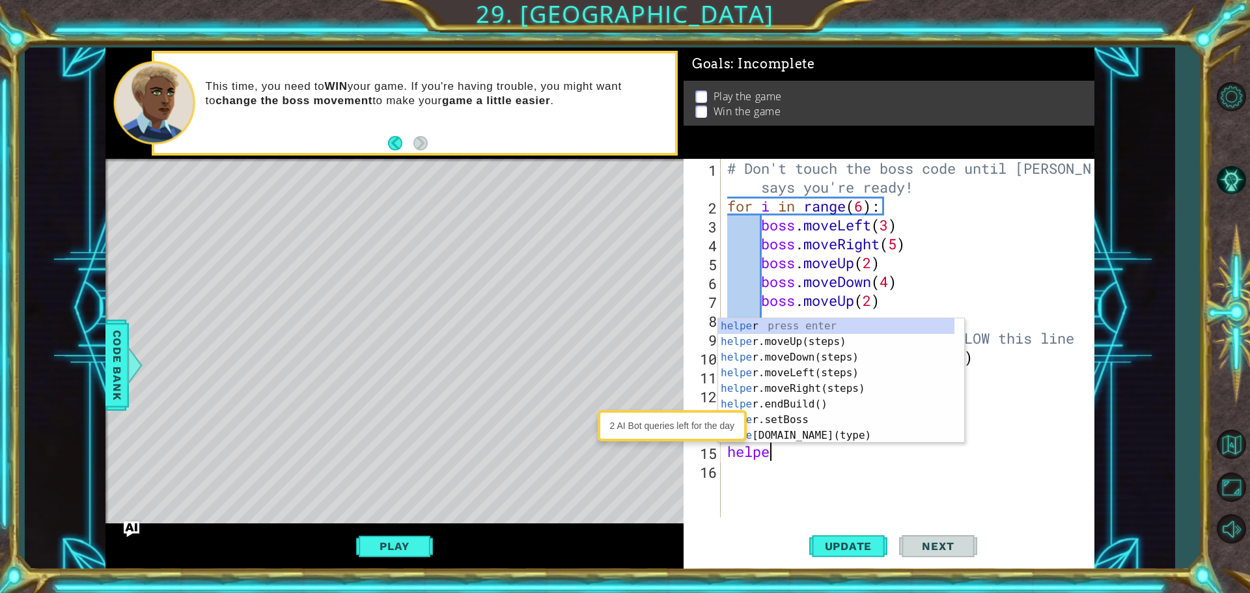
type textarea "helper"
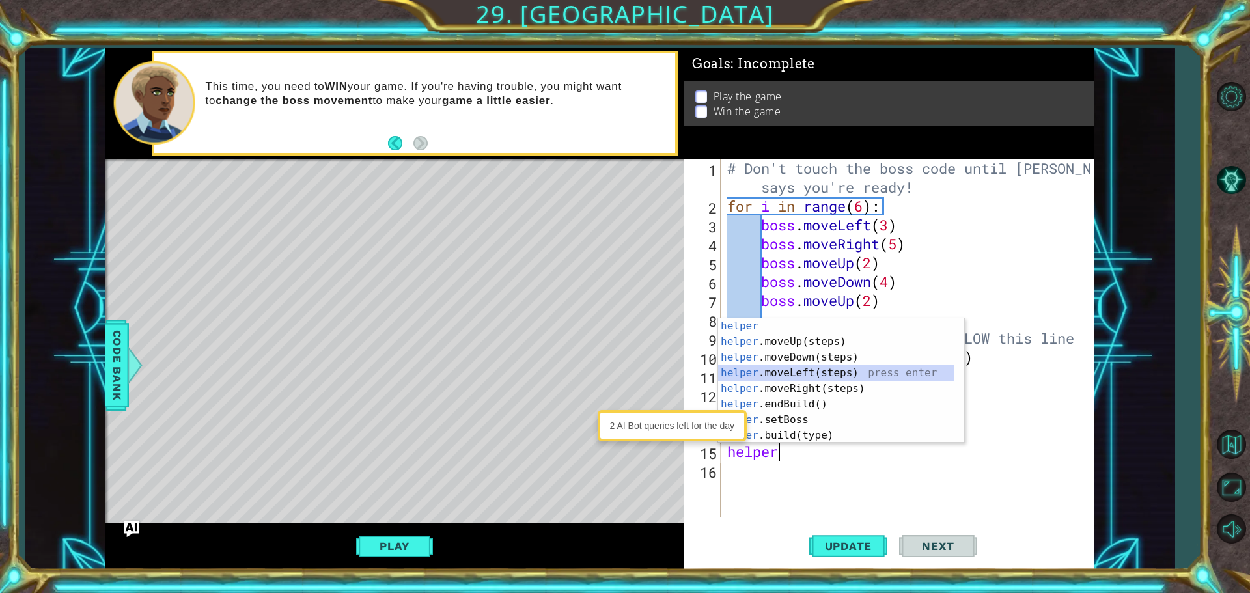
click at [767, 371] on div "helper press enter helper .moveUp(steps) press enter helper .moveDown(steps) pr…" at bounding box center [836, 396] width 236 height 156
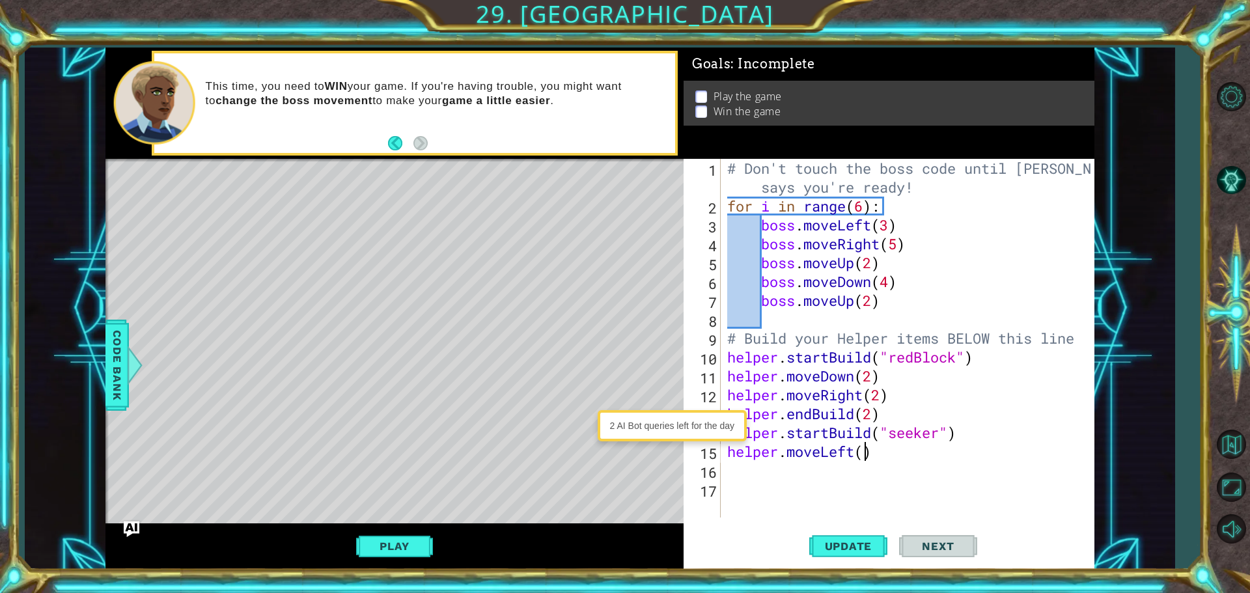
click at [862, 458] on div "# Don't touch the boss code until [PERSON_NAME] says you're ready! for i in ran…" at bounding box center [910, 366] width 372 height 415
type textarea "helper.moveLeft(2)"
click at [789, 471] on div "# Don't touch the boss code until [PERSON_NAME] says you're ready! for i in ran…" at bounding box center [910, 366] width 372 height 415
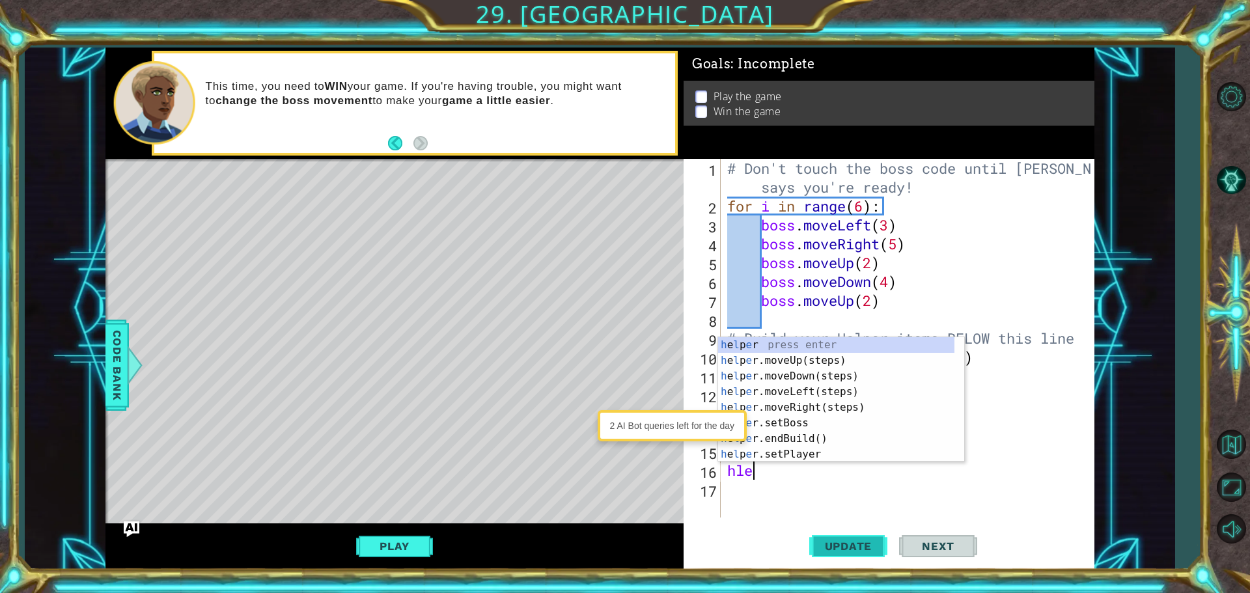
type textarea "hlep"
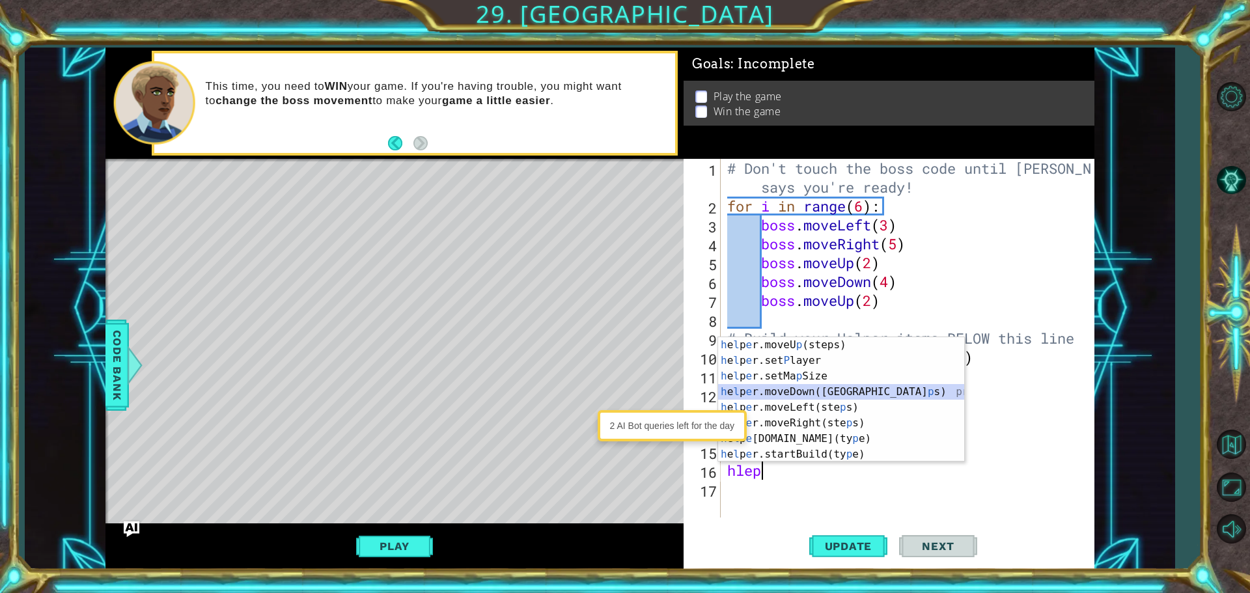
click at [827, 386] on div "h e l p e r.moveU p (steps) press enter h e l p e r.set P layer press enter h e…" at bounding box center [841, 415] width 246 height 156
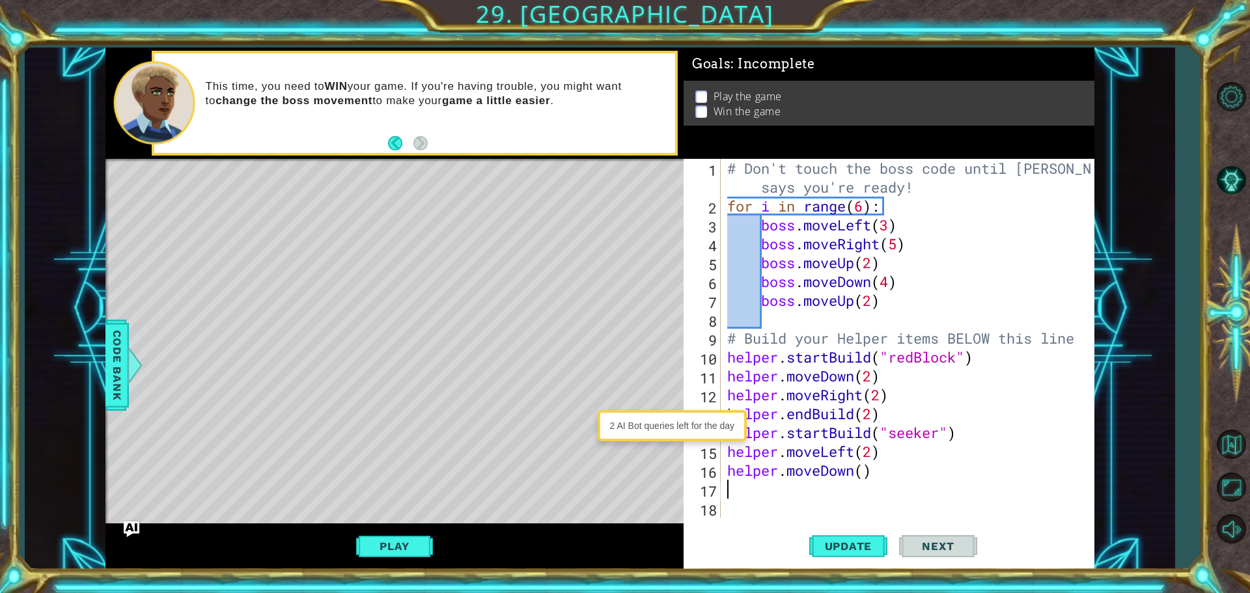
click at [861, 482] on div "# Don't touch the boss code until [PERSON_NAME] says you're ready! for i in ran…" at bounding box center [910, 366] width 372 height 415
click at [861, 474] on div "# Don't touch the boss code until [PERSON_NAME] says you're ready! for i in ran…" at bounding box center [910, 366] width 372 height 415
type textarea "helper.moveDown(2)"
click at [767, 493] on div "# Don't touch the boss code until [PERSON_NAME] says you're ready! for i in ran…" at bounding box center [910, 366] width 372 height 415
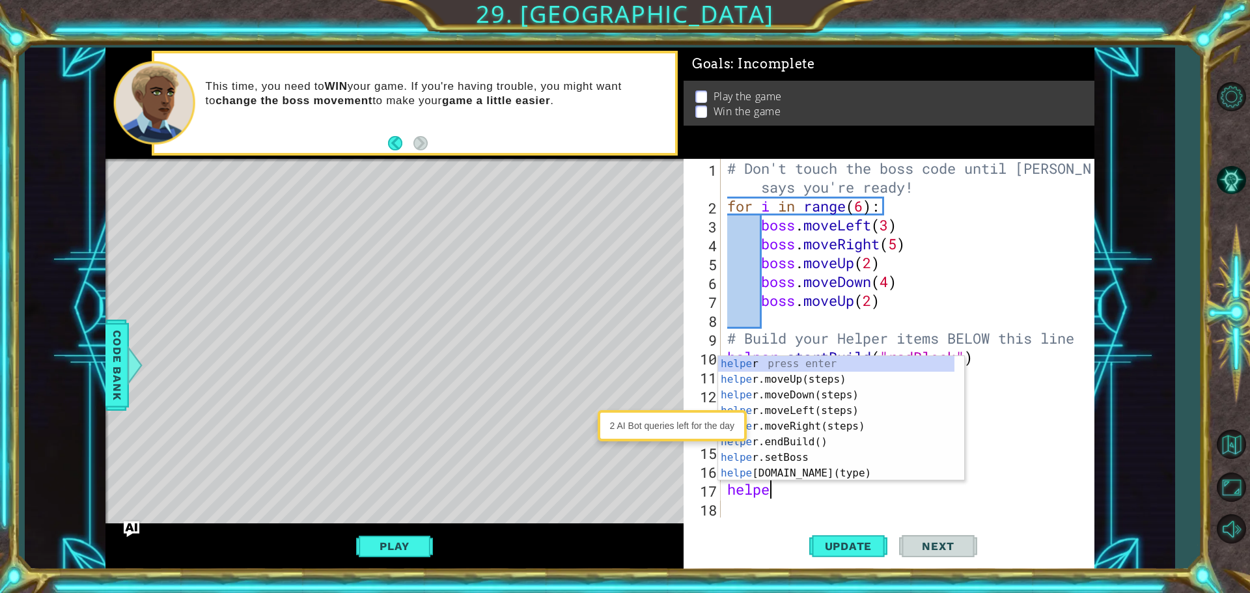
scroll to position [0, 1]
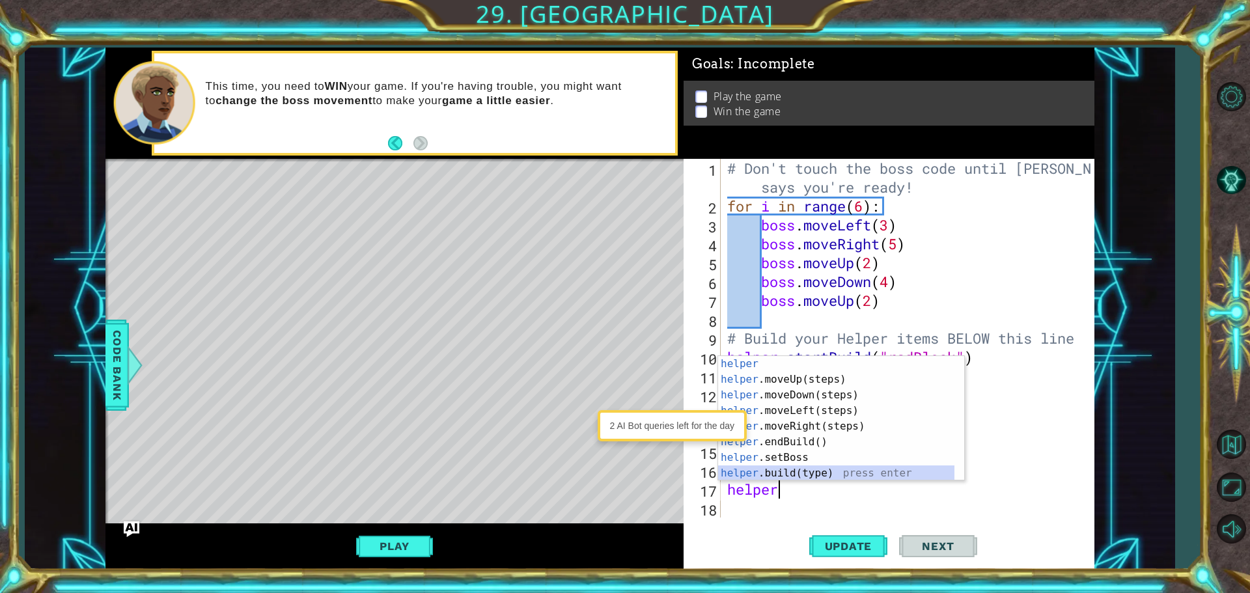
click at [814, 469] on div "helper press enter helper .moveUp(steps) press enter helper .moveDown(steps) pr…" at bounding box center [836, 434] width 236 height 156
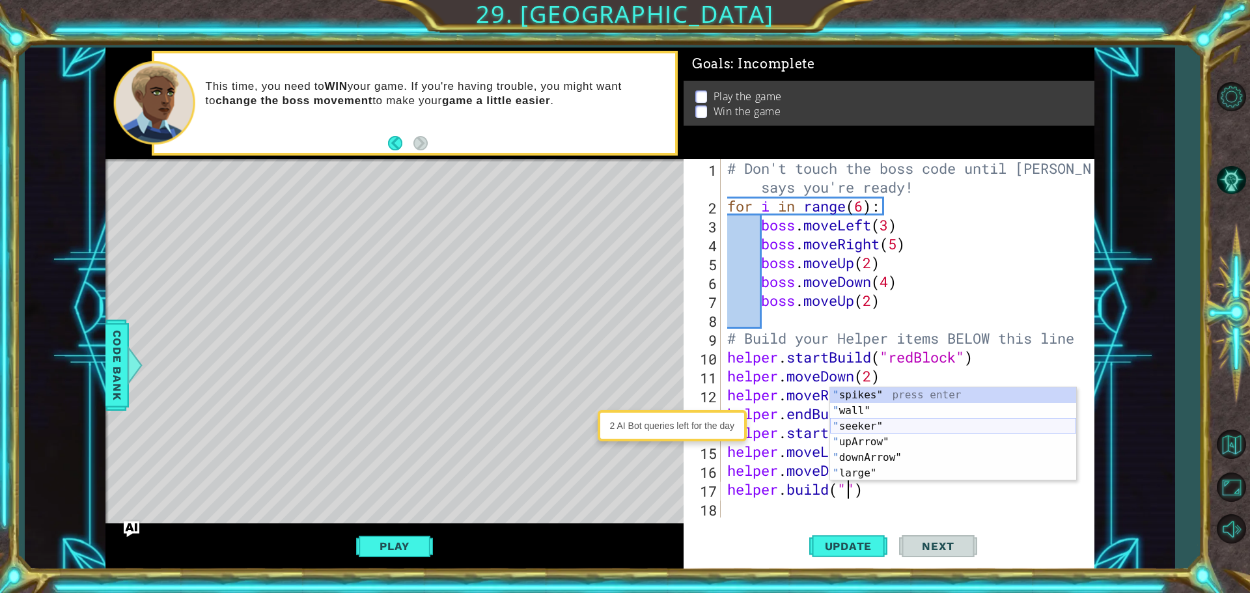
click at [849, 423] on div "" spikes" press enter " wall" press enter " seeker" press enter " upArrow" pres…" at bounding box center [953, 449] width 246 height 125
type textarea "[DOMAIN_NAME]("seeker")"
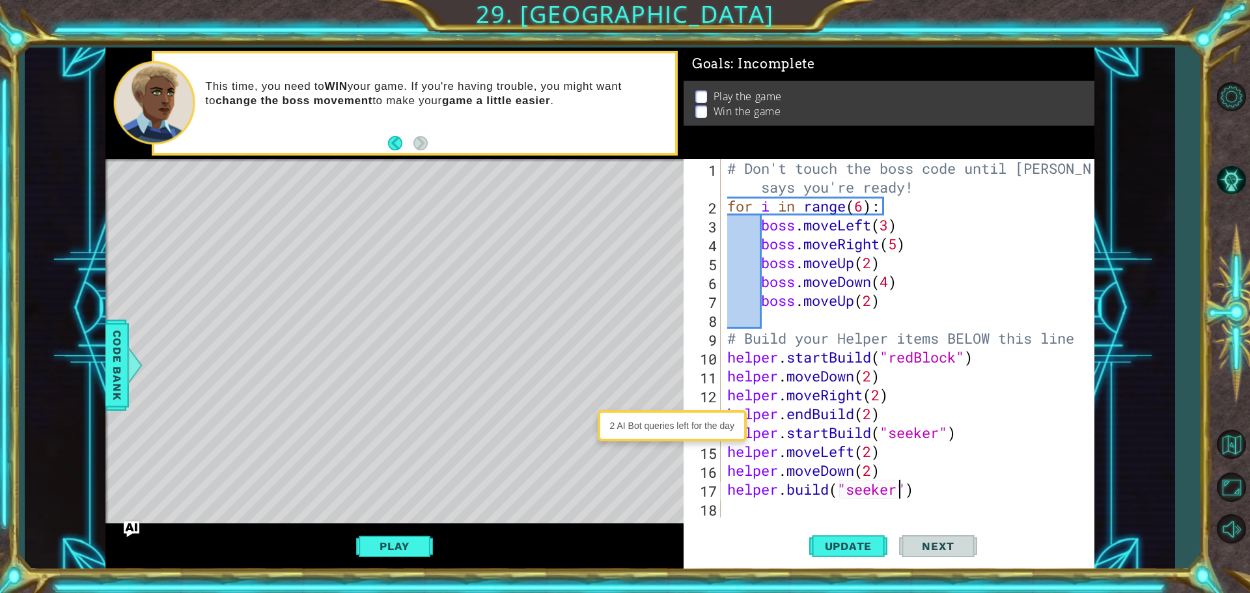
click at [739, 506] on div "# Don't touch the boss code until [PERSON_NAME] says you're ready! for i in ran…" at bounding box center [910, 366] width 372 height 415
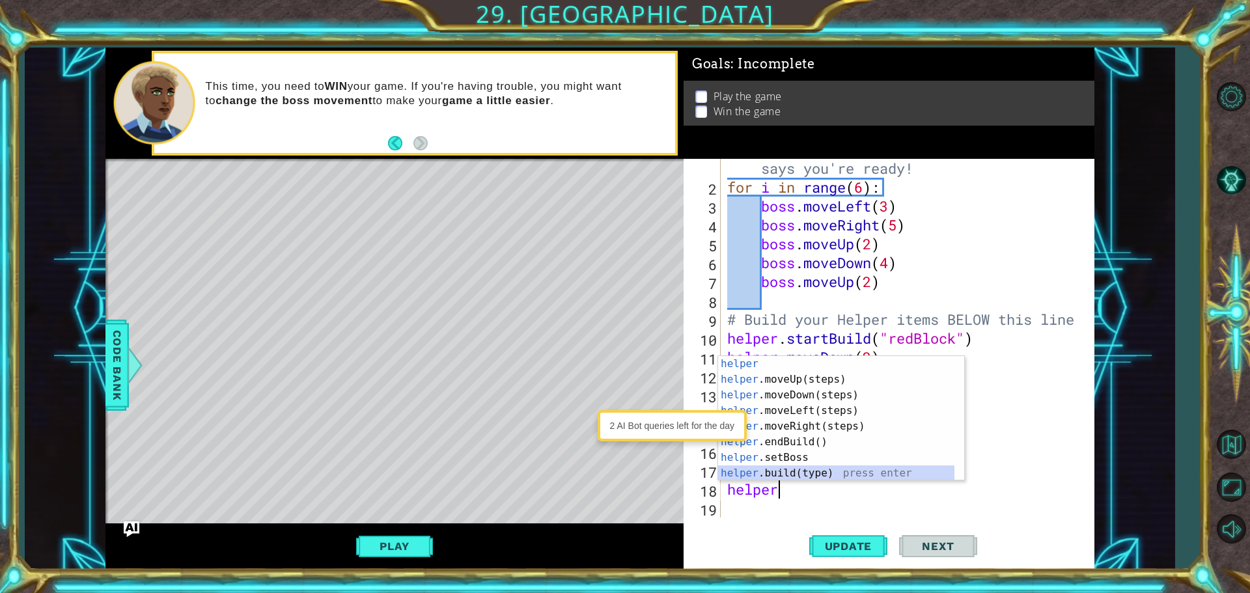
click at [724, 468] on div "helper press enter helper .moveUp(steps) press enter helper .moveDown(steps) pr…" at bounding box center [836, 434] width 236 height 156
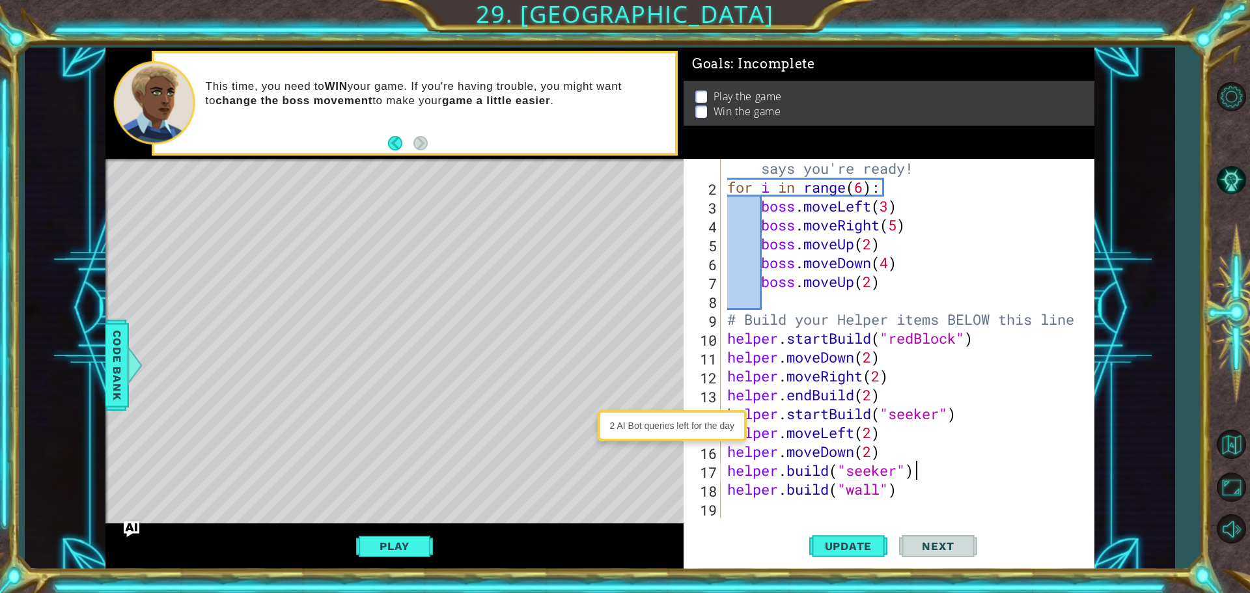
click at [918, 476] on div "# Don't touch the boss code until [PERSON_NAME] says you're ready! for i in ran…" at bounding box center [905, 347] width 363 height 415
type textarea "[DOMAIN_NAME]("seeker")"
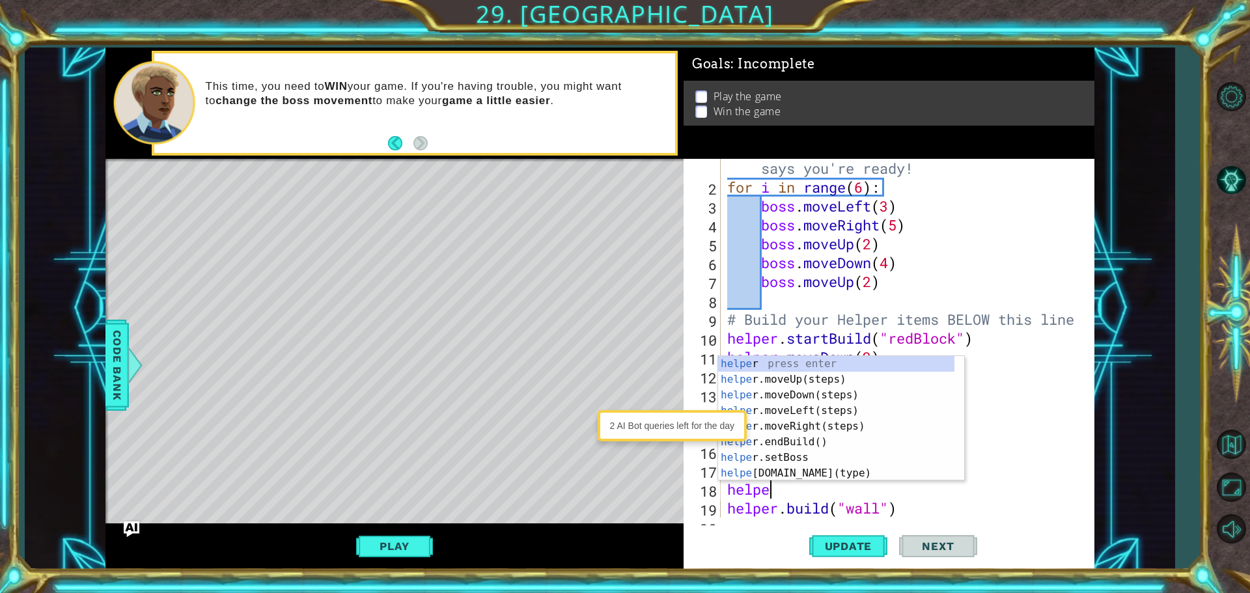
type textarea "helper"
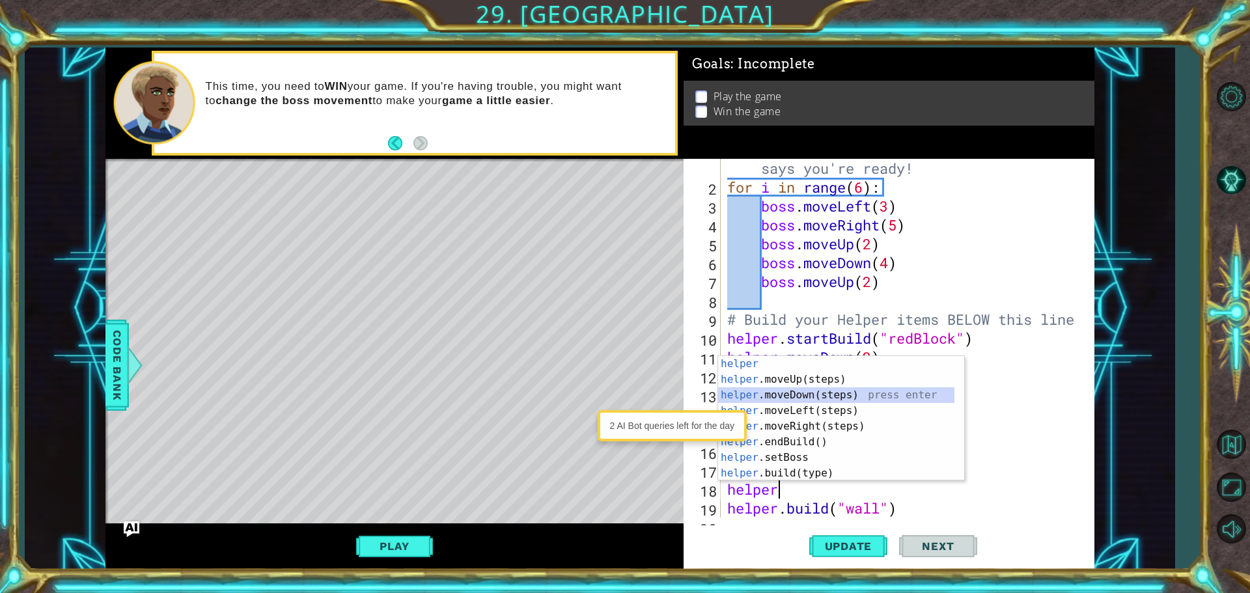
click at [801, 396] on div "helper press enter helper .moveUp(steps) press enter helper .moveDown(steps) pr…" at bounding box center [836, 434] width 236 height 156
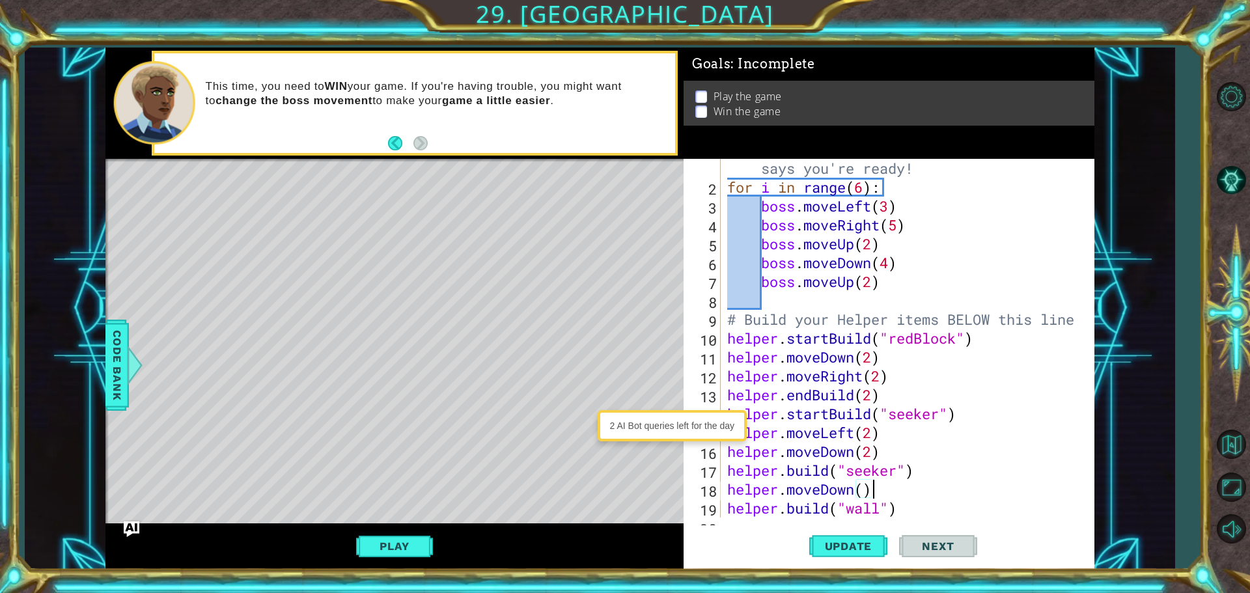
click at [877, 506] on div "# Don't touch the boss code until [PERSON_NAME] says you're ready! for i in ran…" at bounding box center [905, 347] width 363 height 415
click at [881, 503] on div "# Don't touch the boss code until [PERSON_NAME] says you're ready! for i in ran…" at bounding box center [905, 347] width 363 height 415
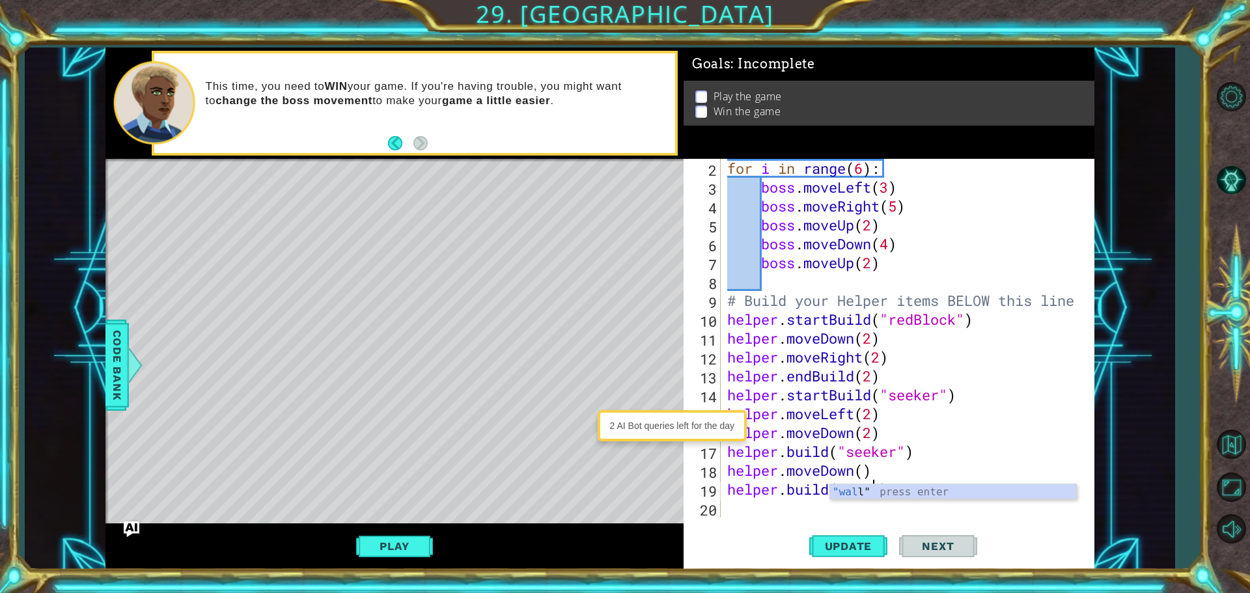
scroll to position [38, 0]
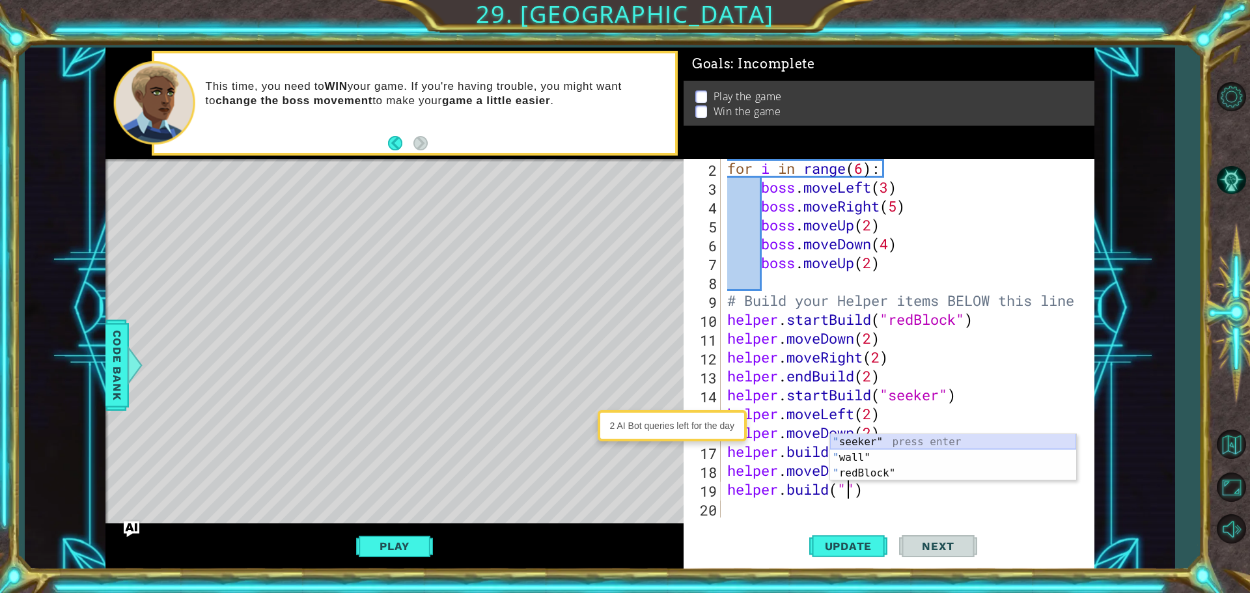
click at [885, 442] on div "" seeker" press enter " wall" press enter " redBlock" press enter" at bounding box center [953, 473] width 246 height 78
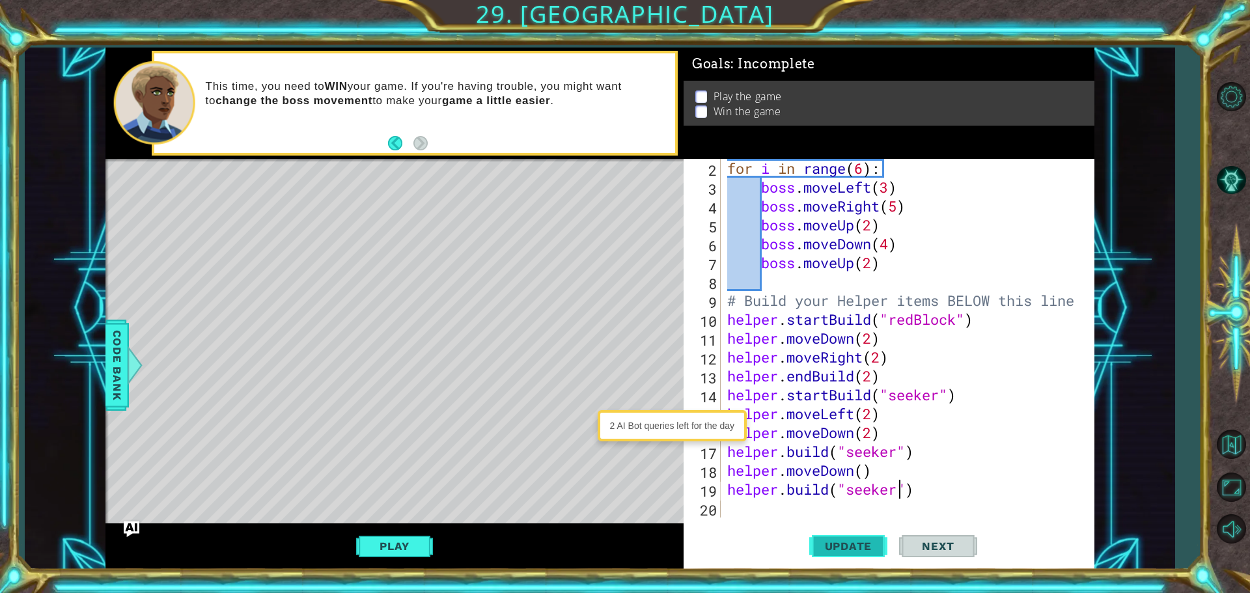
type textarea "[DOMAIN_NAME]("seeker")"
click at [814, 540] on span "Update" at bounding box center [849, 546] width 74 height 13
click at [384, 552] on button "Play" at bounding box center [394, 546] width 76 height 25
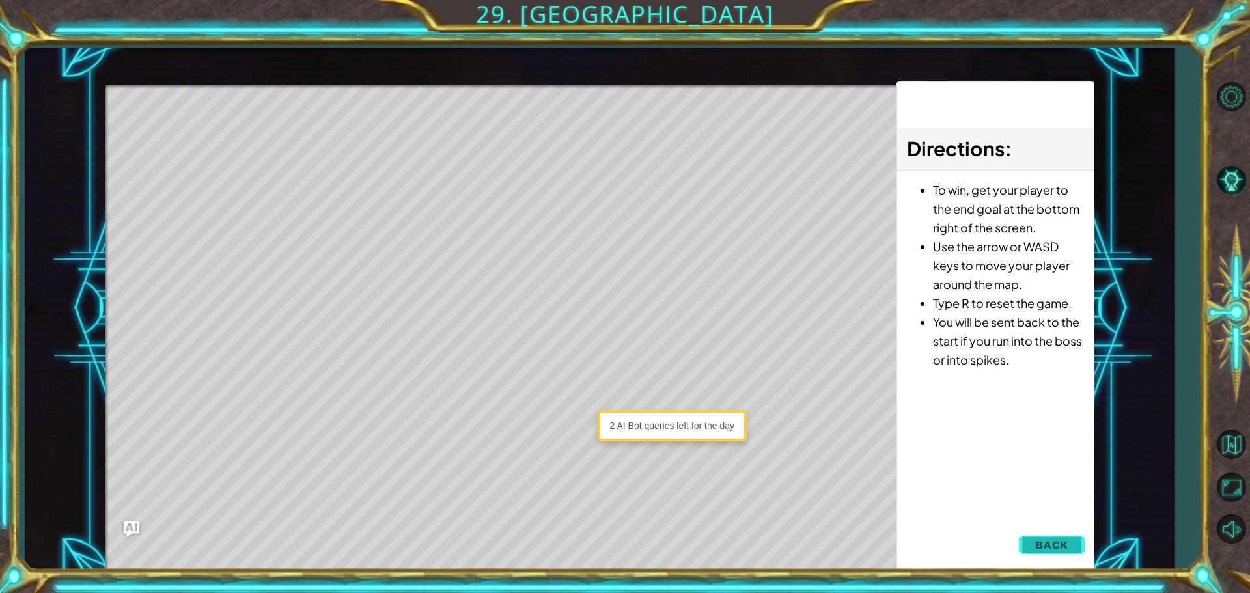
click at [1043, 543] on span "Back" at bounding box center [1051, 544] width 33 height 13
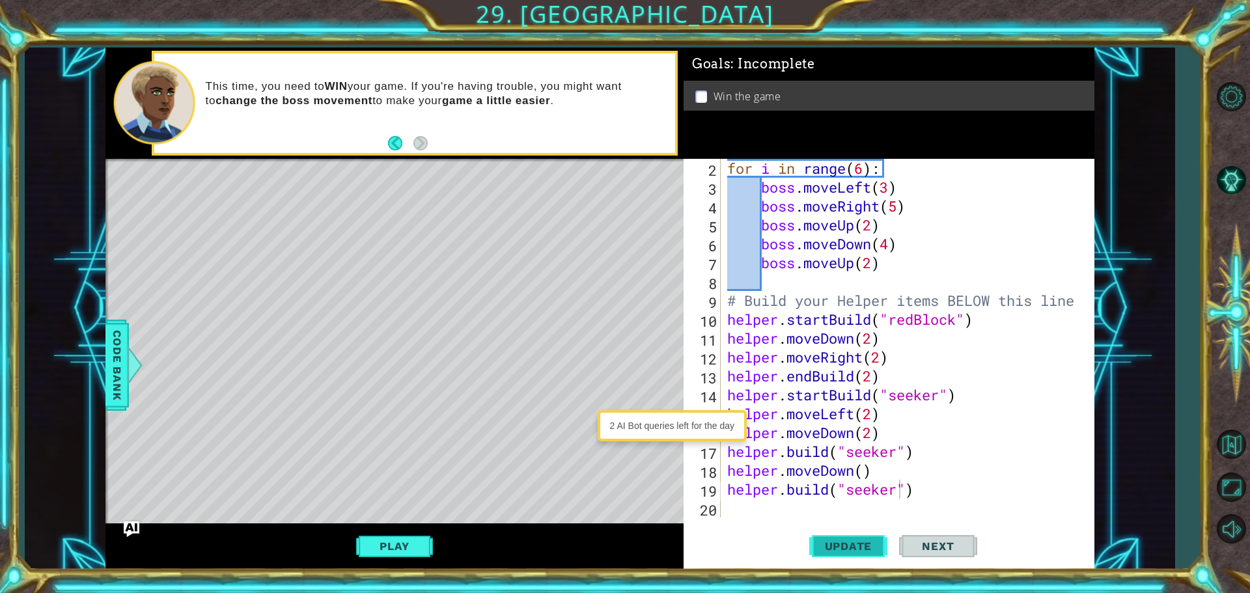
click at [843, 546] on span "Update" at bounding box center [849, 546] width 74 height 13
drag, startPoint x: 361, startPoint y: 550, endPoint x: 349, endPoint y: 545, distance: 12.6
click at [350, 547] on div "Play" at bounding box center [394, 546] width 578 height 46
click at [381, 536] on button "Play" at bounding box center [394, 546] width 76 height 25
click at [781, 506] on div "for i in range ( 6 ) : boss . moveLeft ( 3 ) boss . moveRight ( 5 ) boss . move…" at bounding box center [905, 357] width 363 height 396
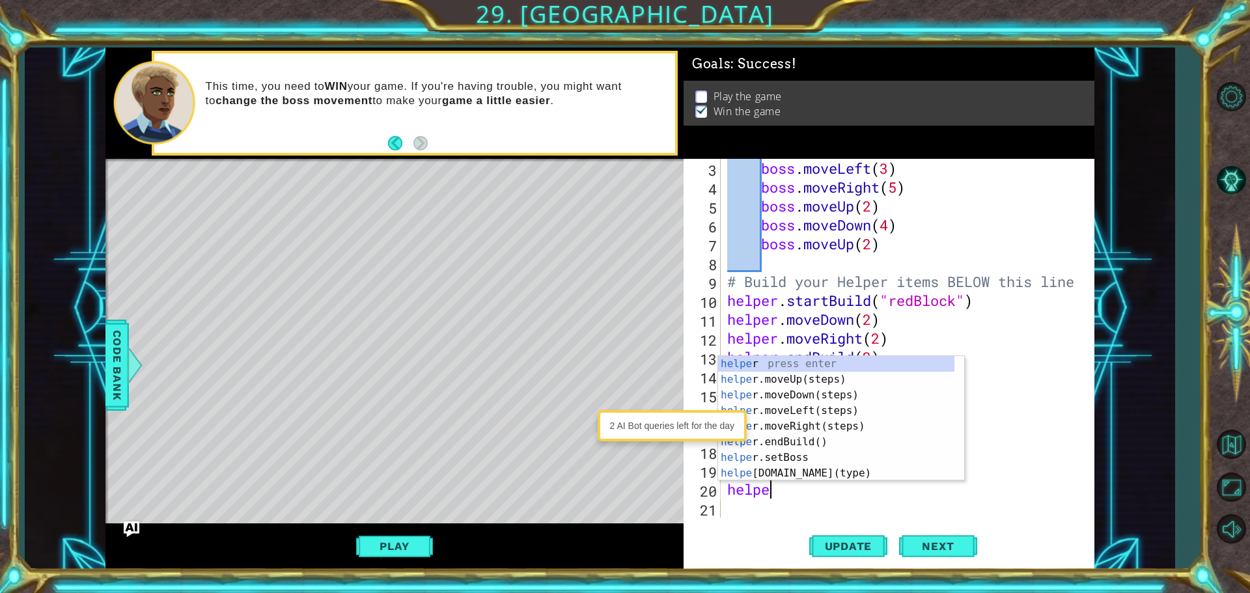
scroll to position [0, 1]
type textarea "helper"
click at [864, 445] on div "helper press enter helper .moveUp(steps) press enter helper .moveDown(steps) pr…" at bounding box center [836, 434] width 236 height 156
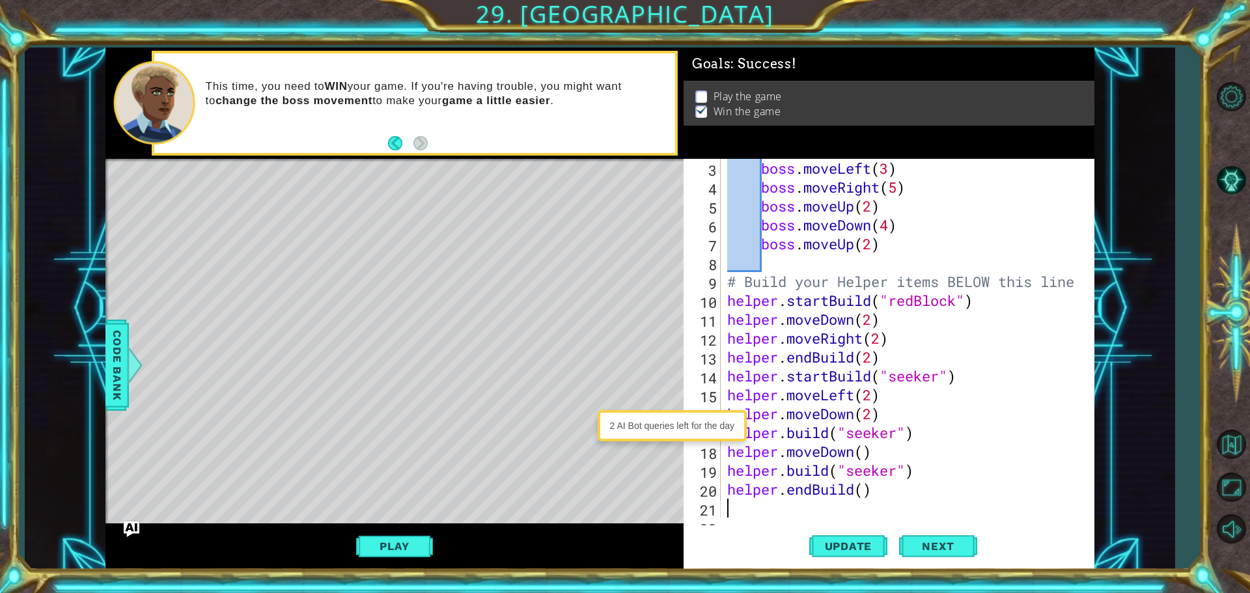
scroll to position [76, 0]
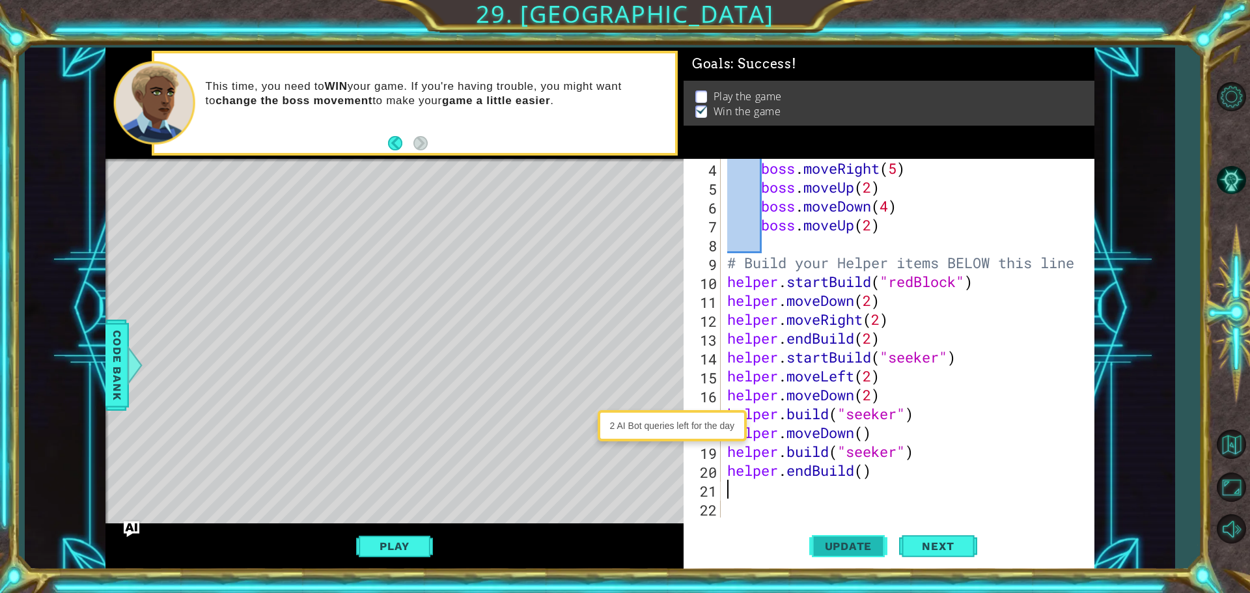
click at [825, 543] on span "Update" at bounding box center [849, 546] width 74 height 13
click at [921, 456] on div "boss . moveRight ( 5 ) boss . moveUp ( 2 ) boss . moveDown ( 4 ) boss . moveUp …" at bounding box center [905, 357] width 363 height 396
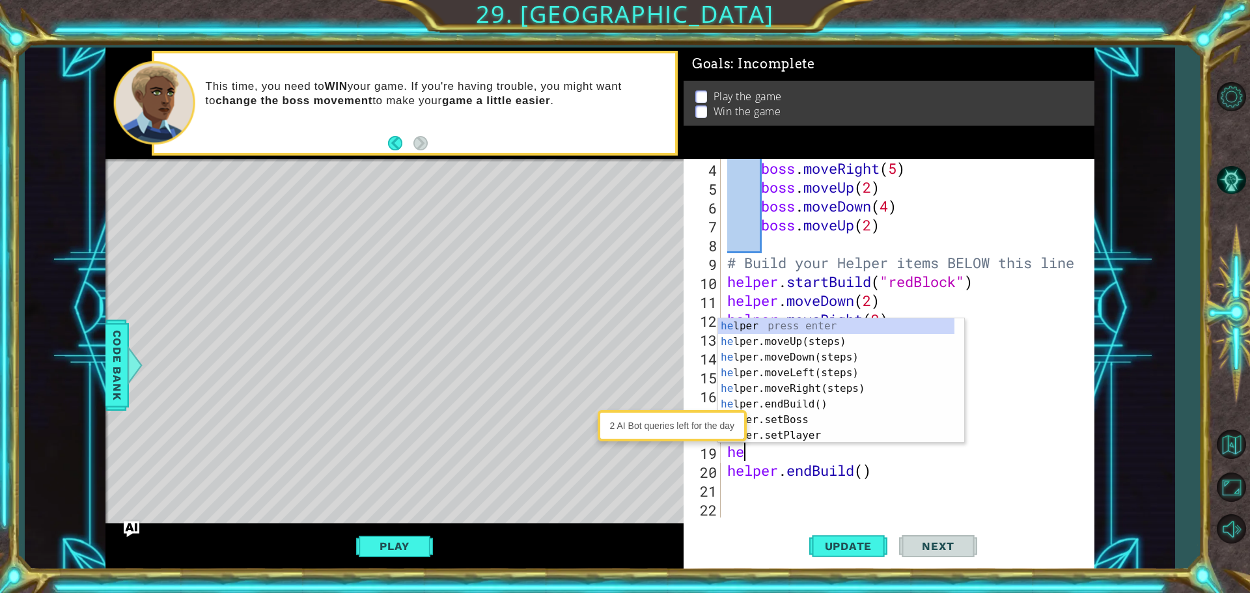
type textarea "h"
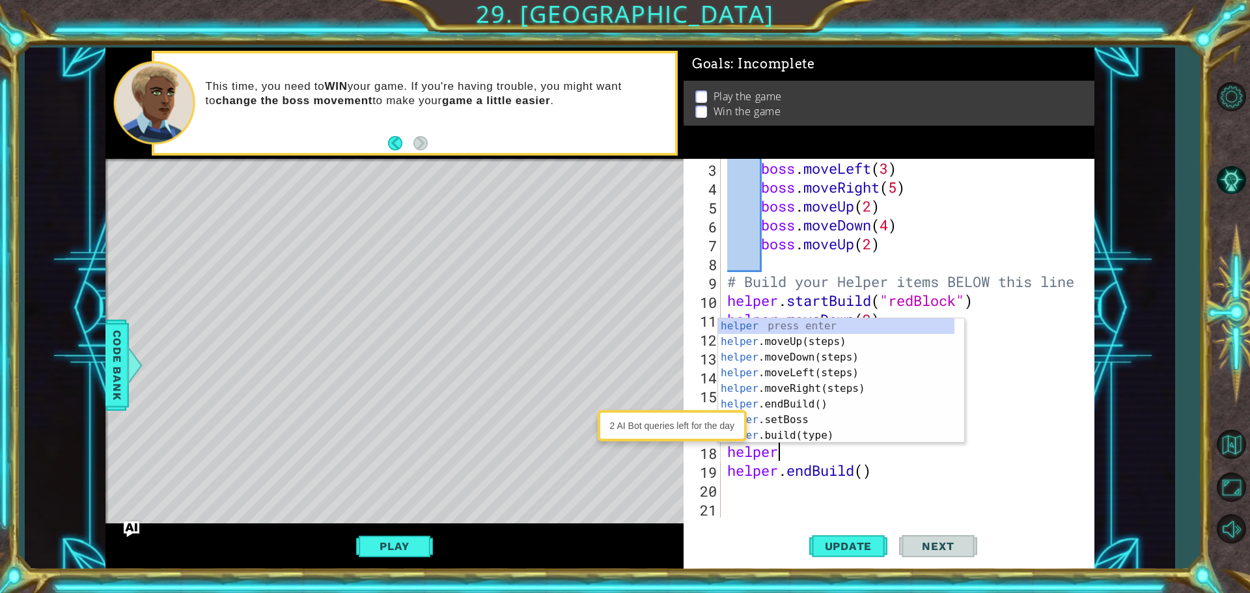
type textarea "h"
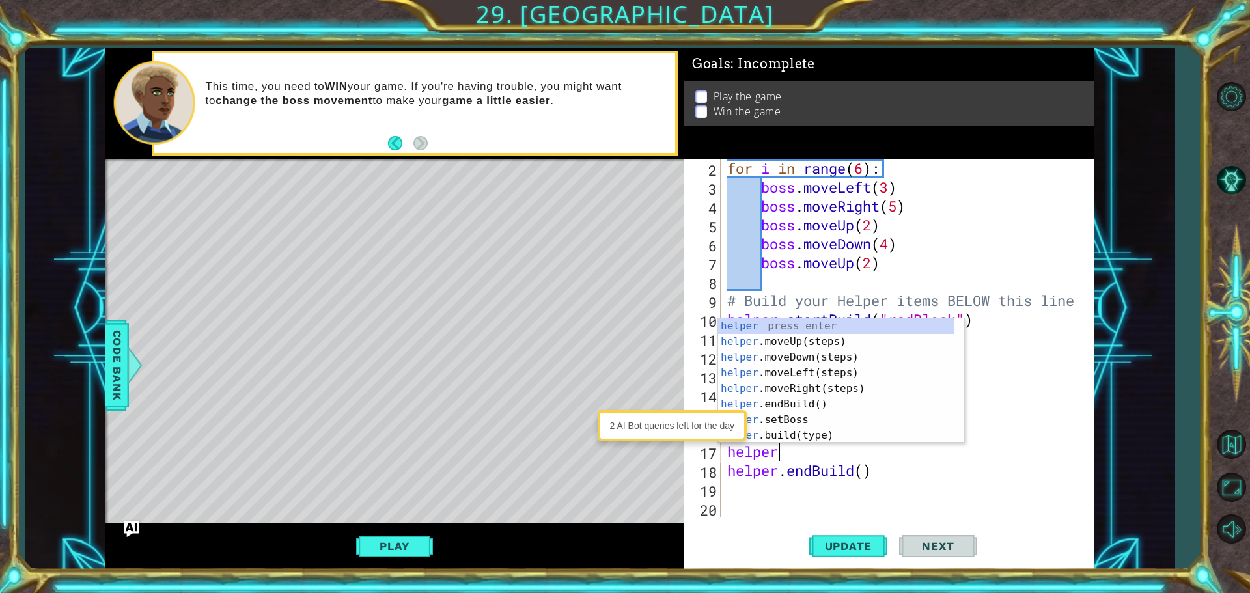
type textarea "h"
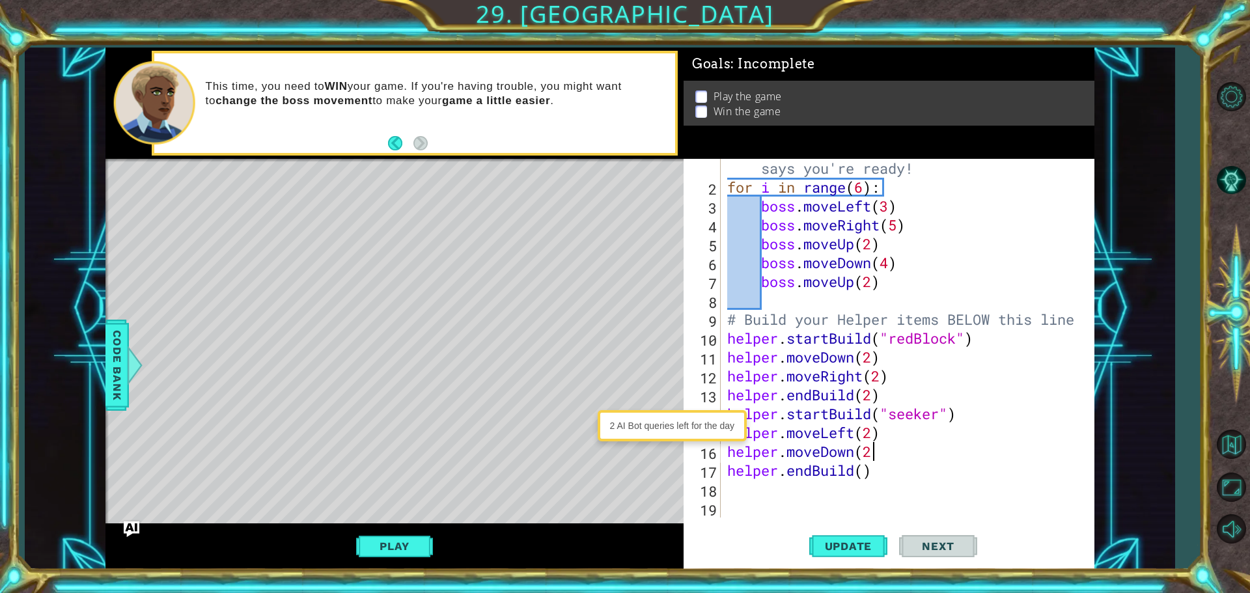
scroll to position [19, 0]
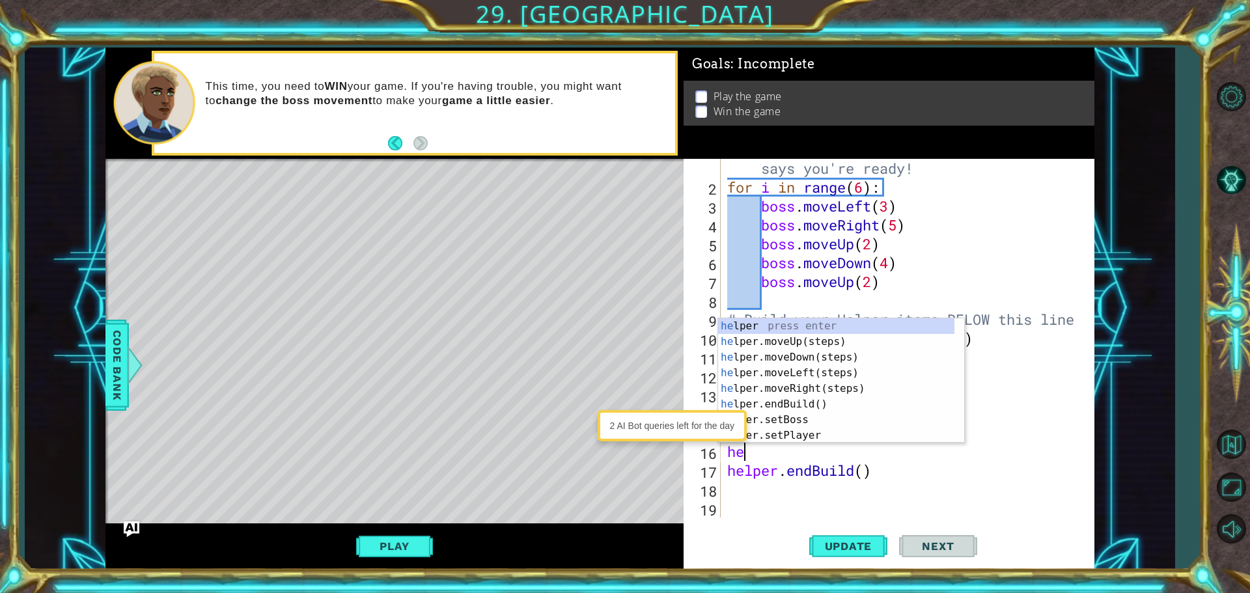
type textarea "h"
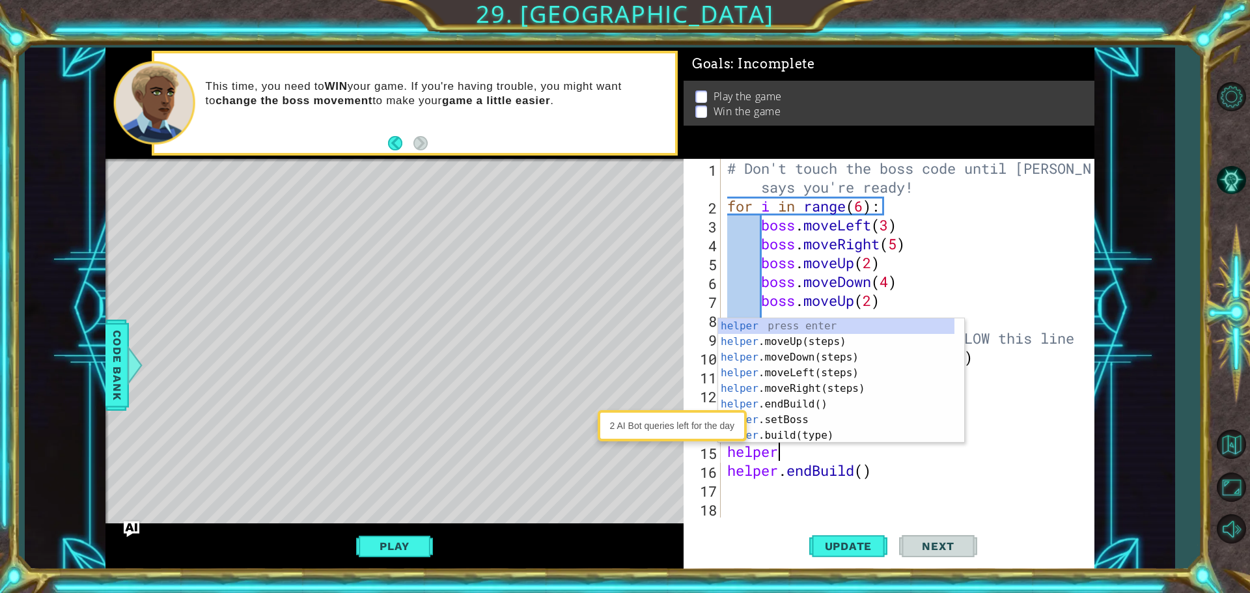
type textarea "h"
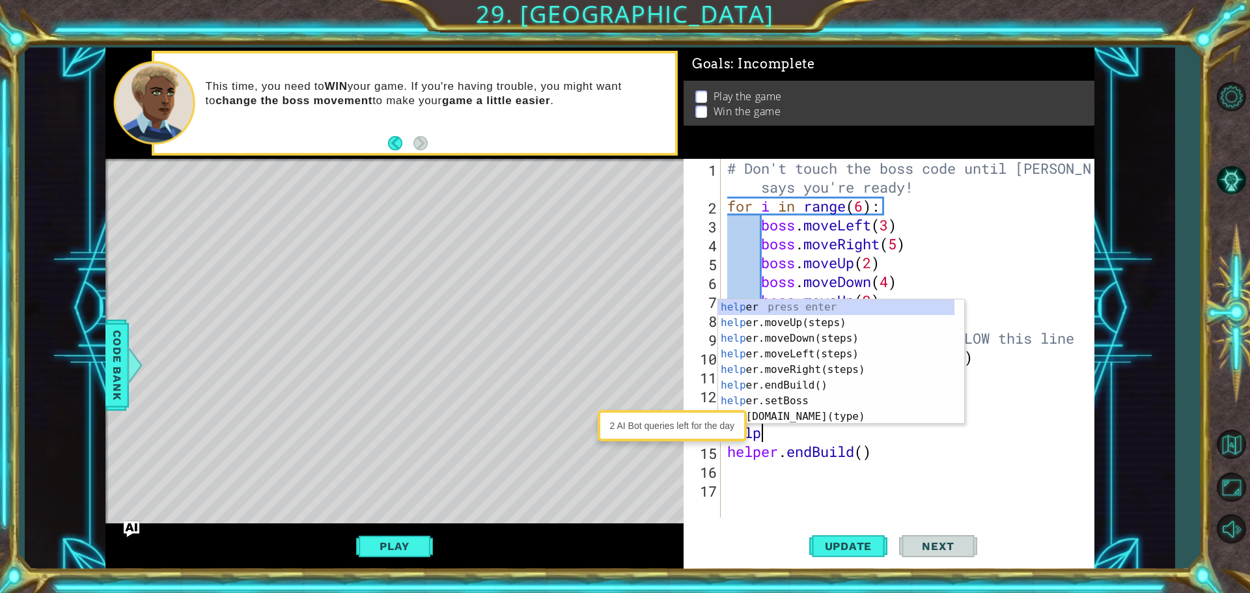
type textarea "h"
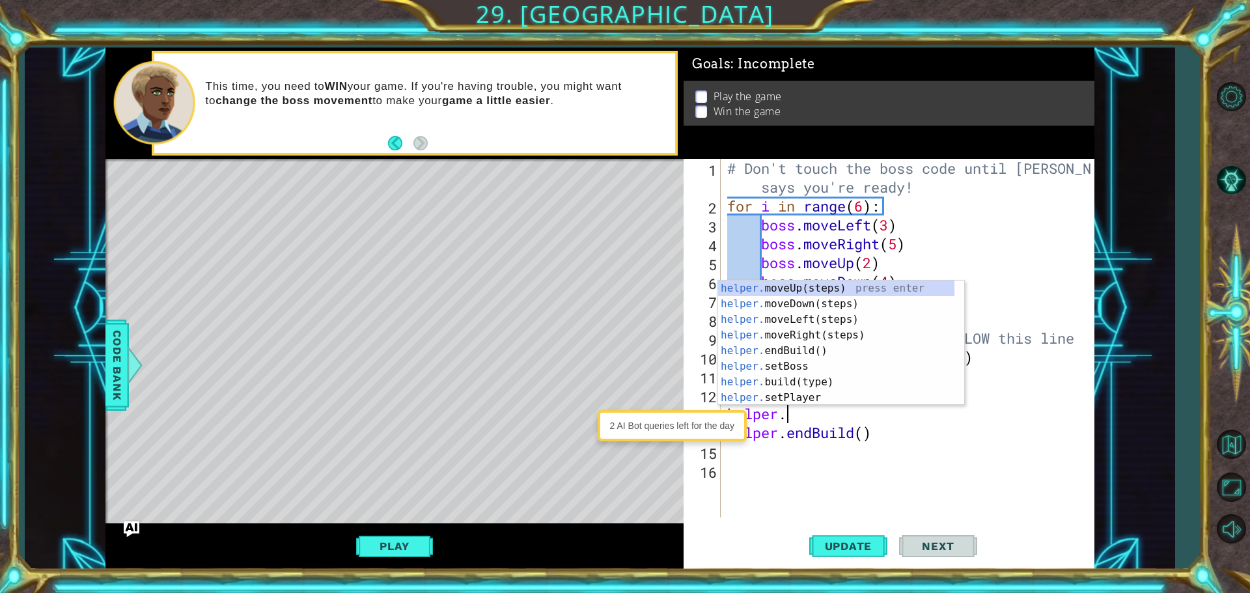
type textarea "h"
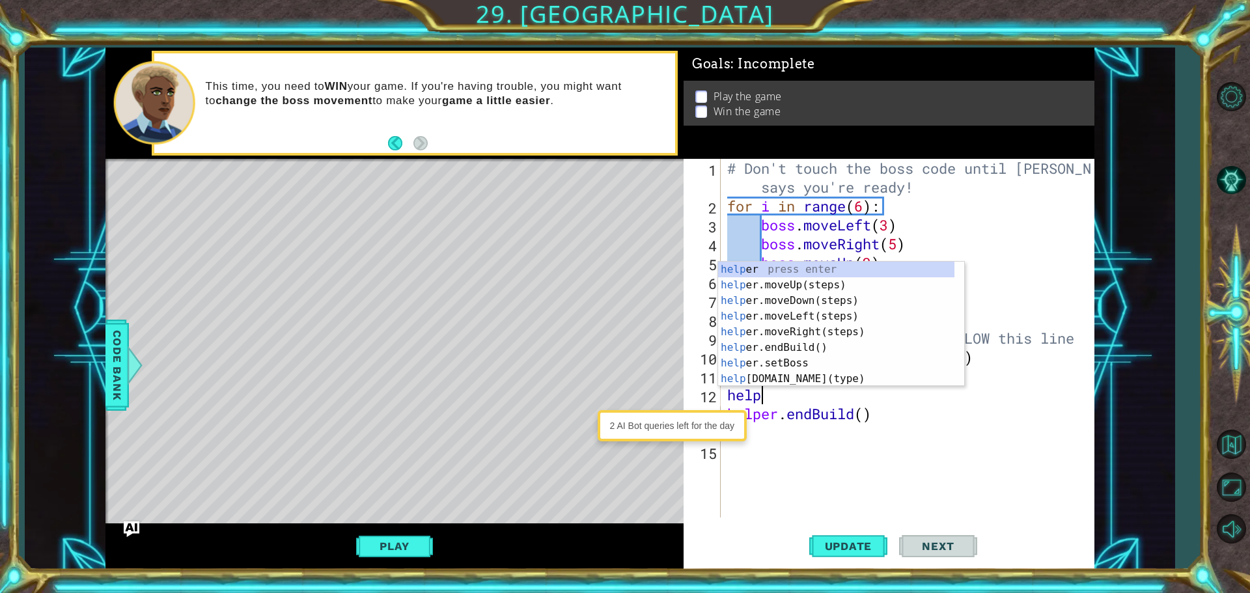
type textarea "h"
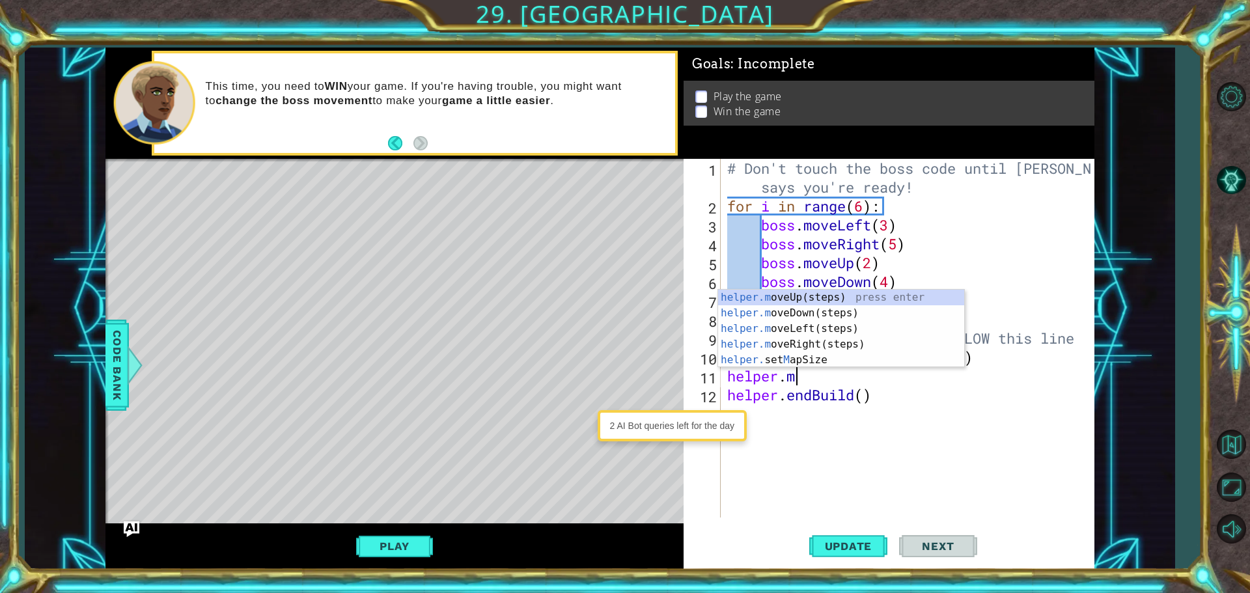
type textarea "h"
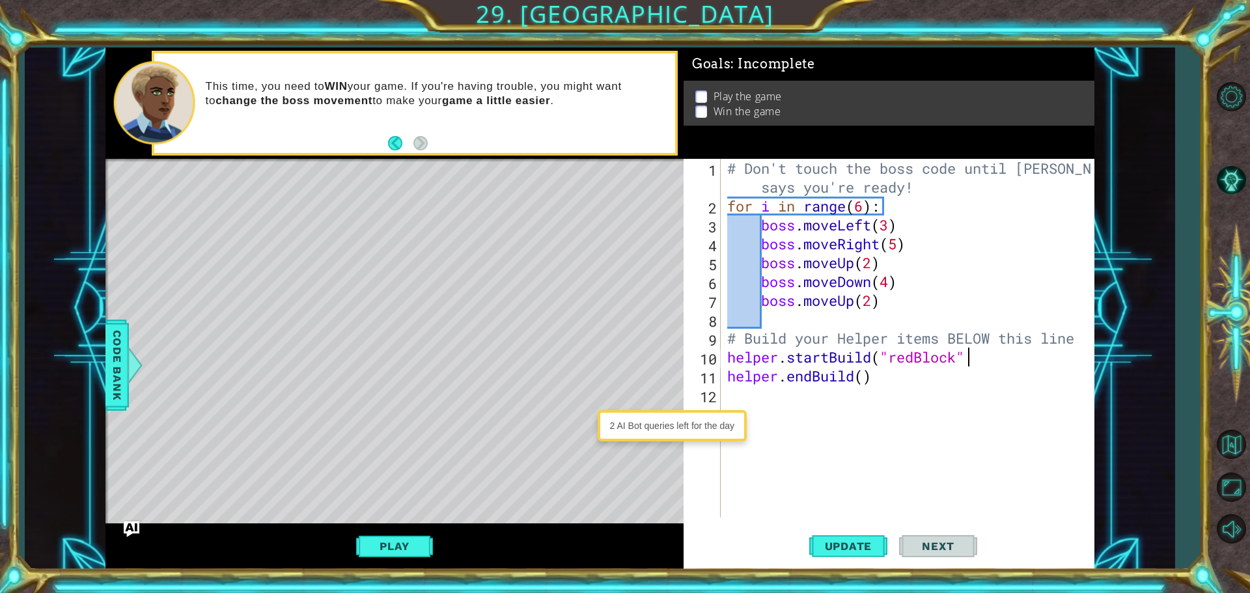
scroll to position [0, 10]
click at [905, 382] on div "# Don't touch the boss code until [PERSON_NAME] says you're ready! for i in ran…" at bounding box center [910, 366] width 372 height 415
type textarea "helper.endBuild()"
click at [896, 378] on div "# Don't touch the boss code until [PERSON_NAME] says you're ready! for i in ran…" at bounding box center [910, 366] width 372 height 415
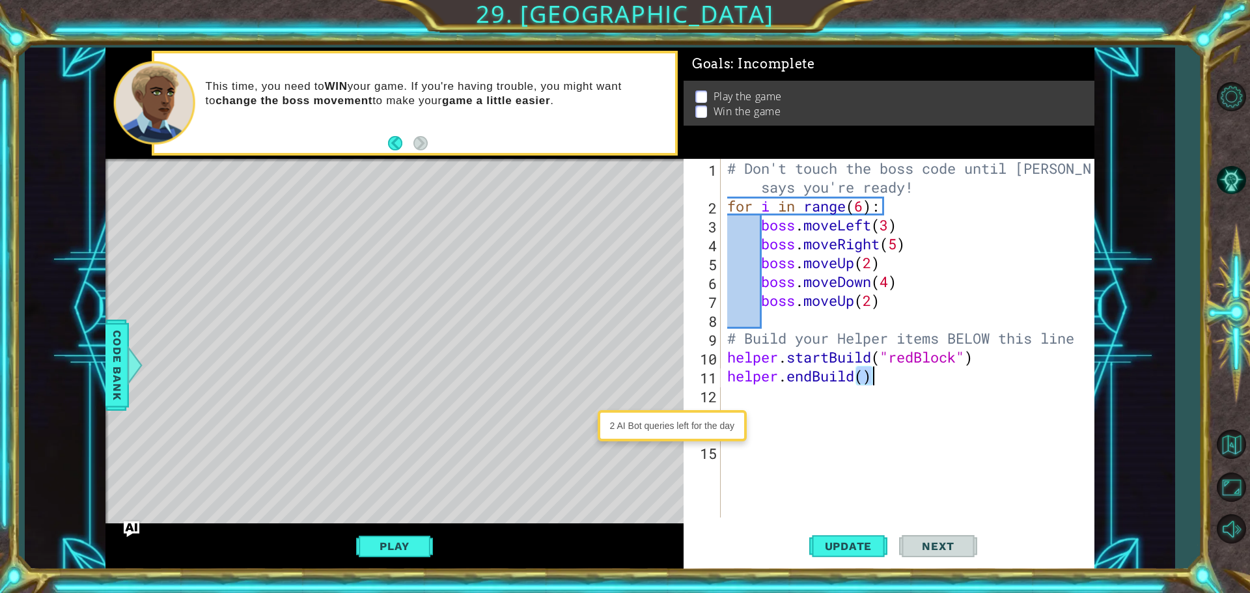
click at [896, 378] on div "# Don't touch the boss code until [PERSON_NAME] says you're ready! for i in ran…" at bounding box center [910, 366] width 372 height 415
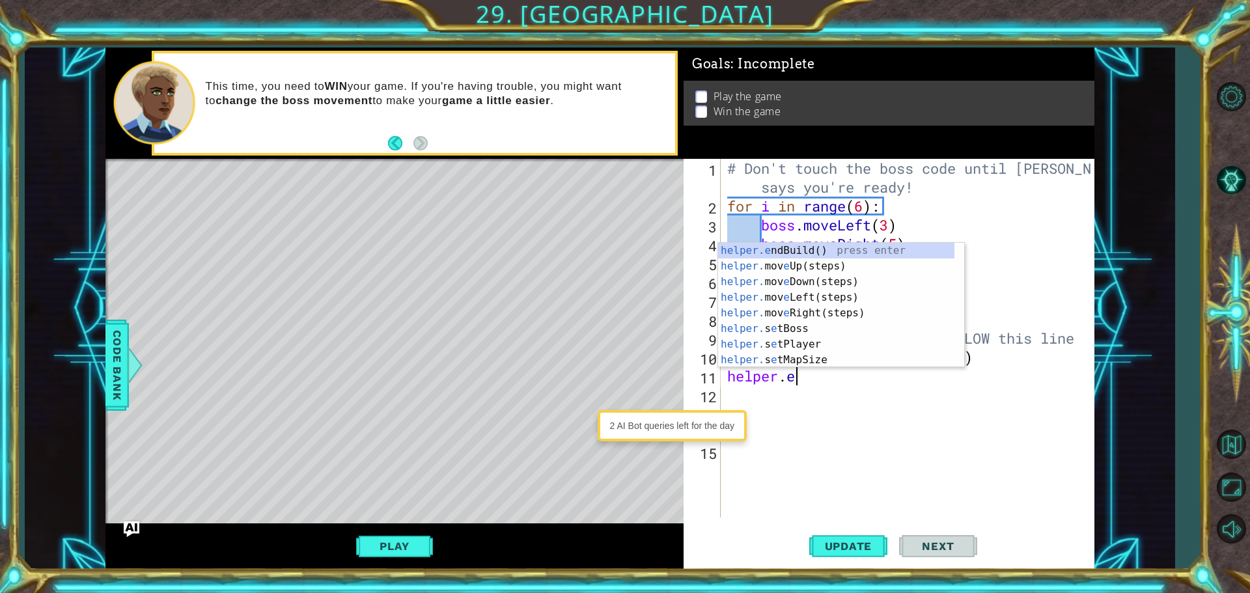
type textarea "h"
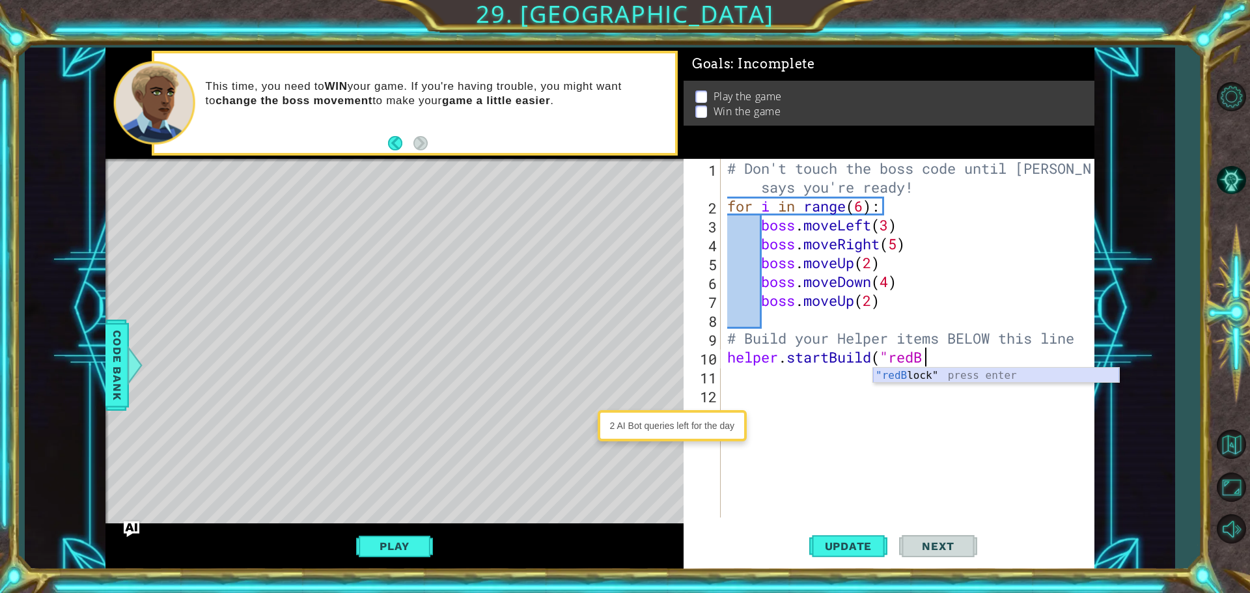
click at [894, 368] on div ""redB lock" press enter" at bounding box center [996, 391] width 246 height 47
type textarea "helper.startBuild("redBlock")"
drag, startPoint x: 884, startPoint y: 379, endPoint x: 874, endPoint y: 382, distance: 10.1
click at [877, 382] on div "# Don't touch the boss code until [PERSON_NAME] says you're ready! for i in ran…" at bounding box center [910, 366] width 372 height 415
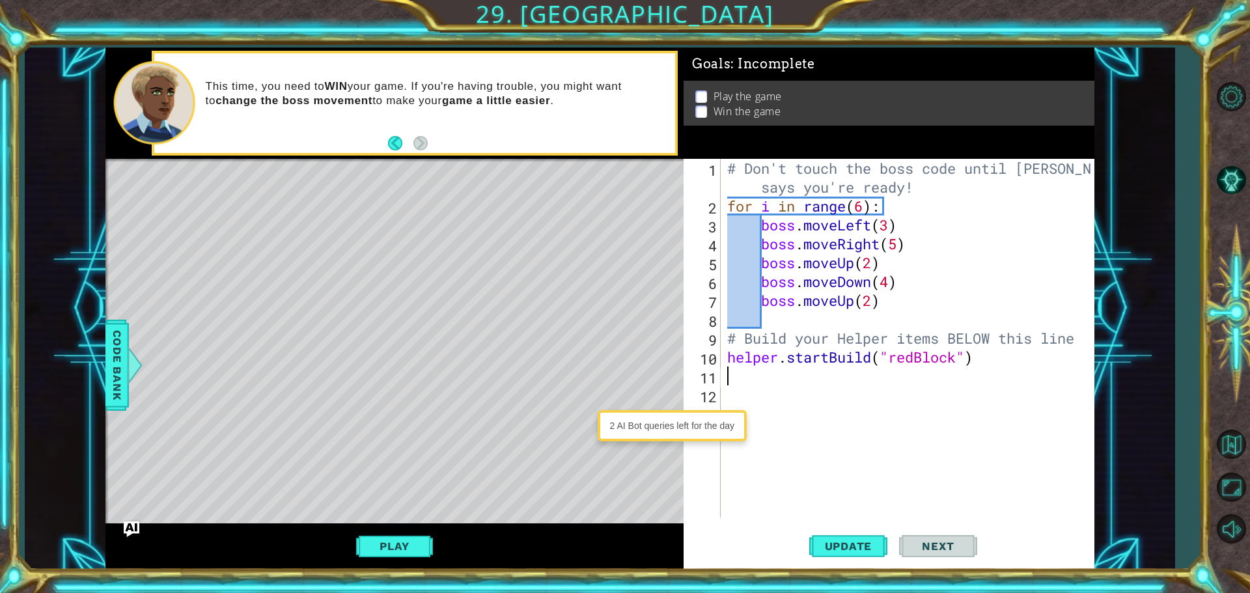
scroll to position [0, 0]
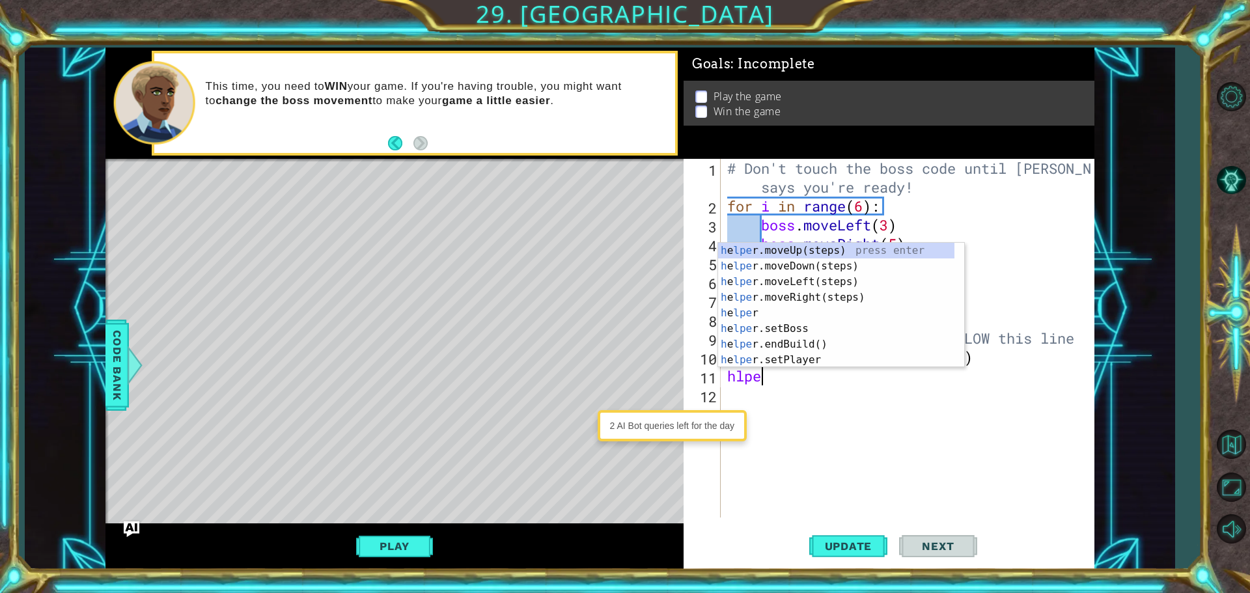
type textarea "hlper"
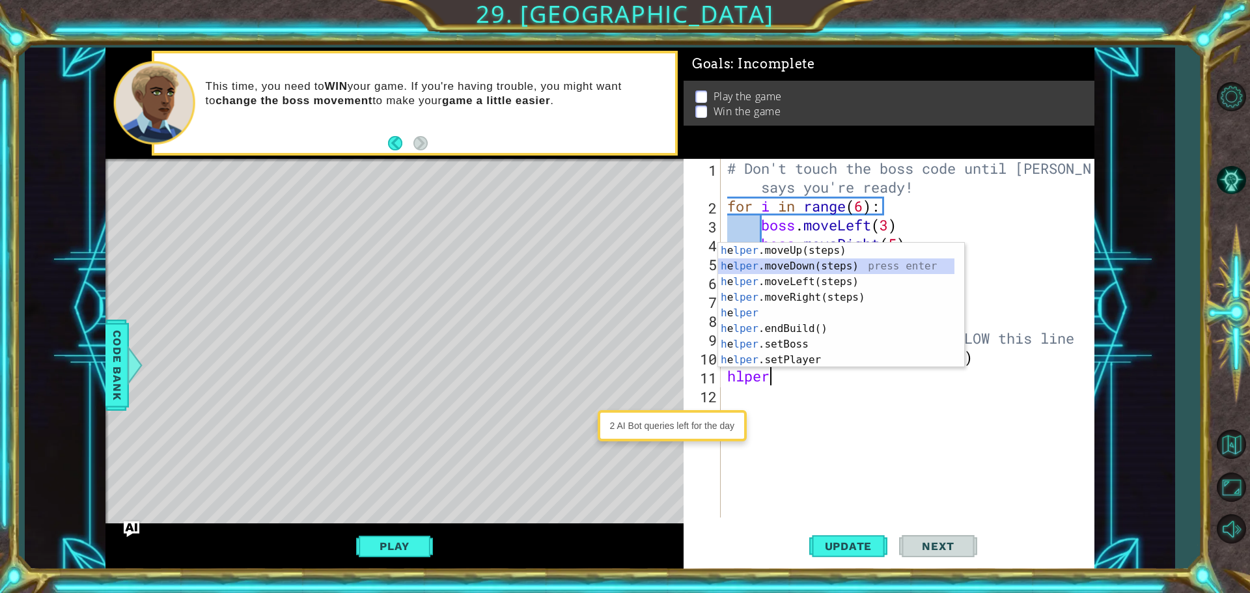
click at [758, 268] on div "h e lper .moveUp(steps) press enter h e lper .moveDown(steps) press enter h e l…" at bounding box center [836, 321] width 236 height 156
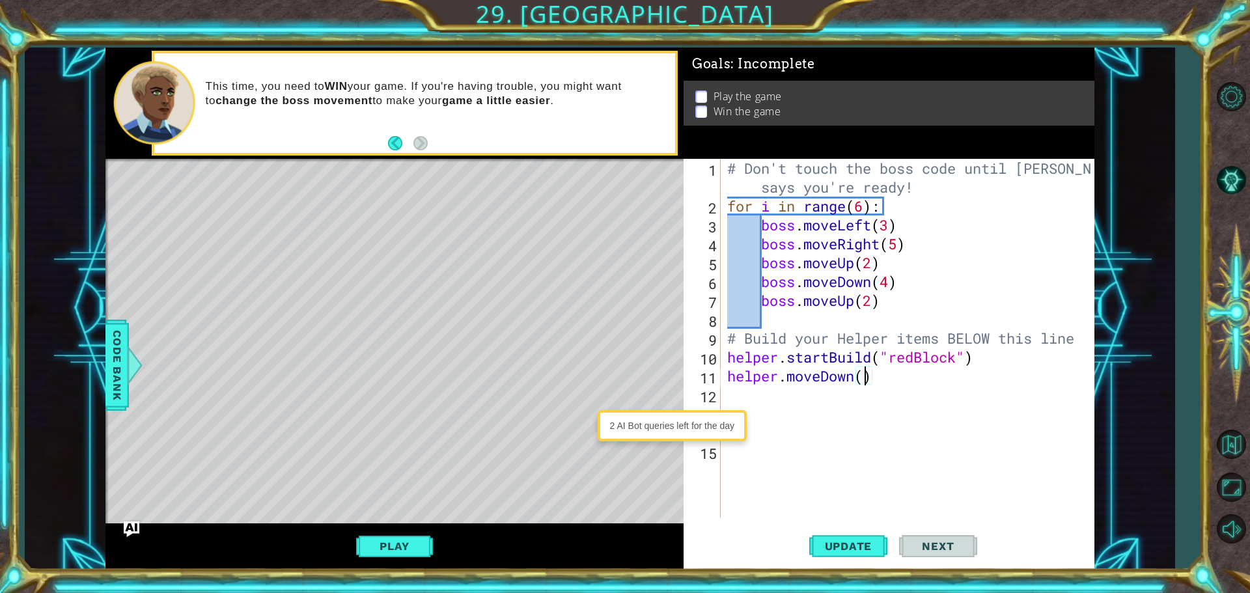
drag, startPoint x: 866, startPoint y: 376, endPoint x: 873, endPoint y: 378, distance: 8.2
click at [866, 376] on div "# Don't touch the boss code until [PERSON_NAME] says you're ready! for i in ran…" at bounding box center [910, 366] width 372 height 415
type textarea "helper.moveDown(1)"
click at [779, 406] on div "# Don't touch the boss code until [PERSON_NAME] says you're ready! for i in ran…" at bounding box center [910, 366] width 372 height 415
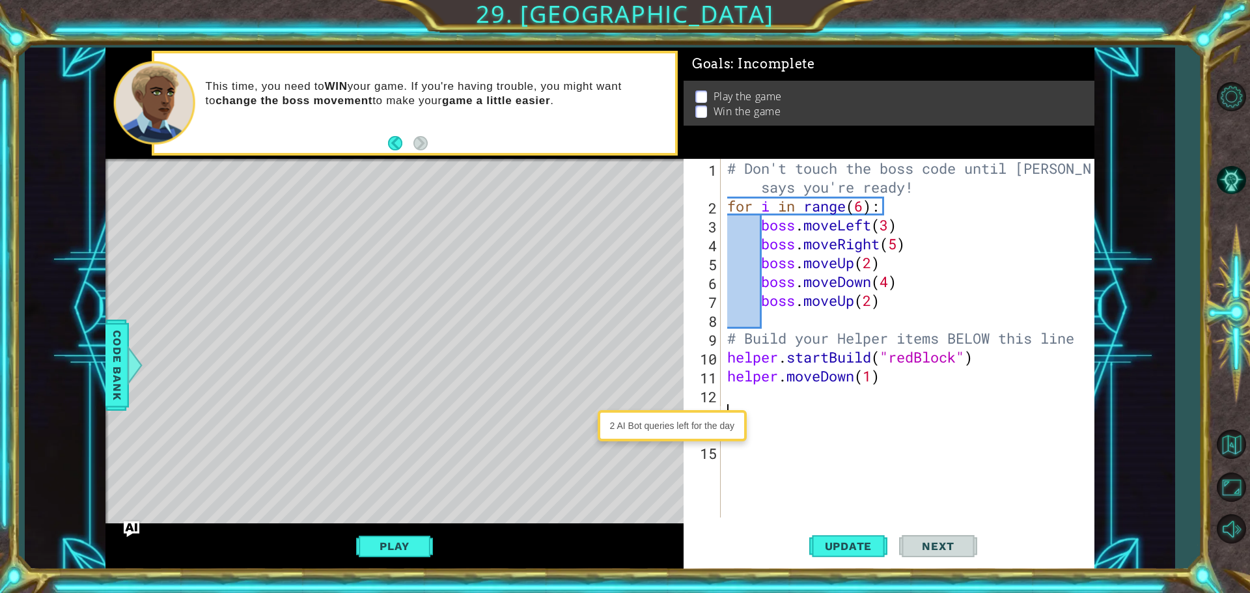
scroll to position [0, 0]
click at [752, 394] on div "# Don't touch the boss code until [PERSON_NAME] says you're ready! for i in ran…" at bounding box center [910, 366] width 372 height 415
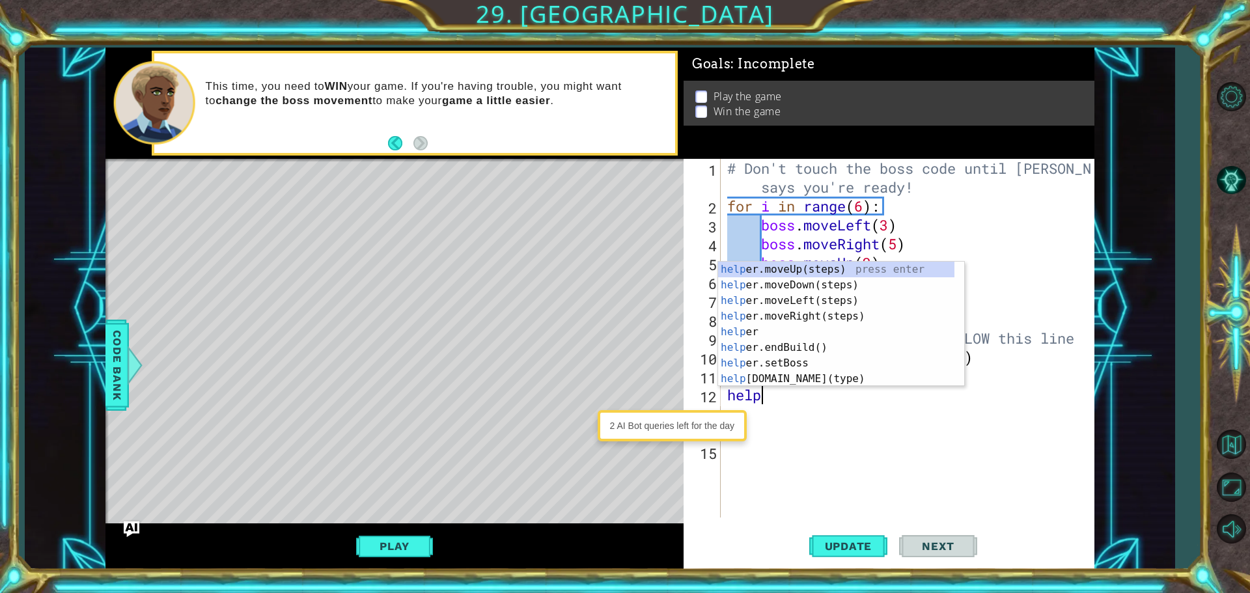
scroll to position [0, 1]
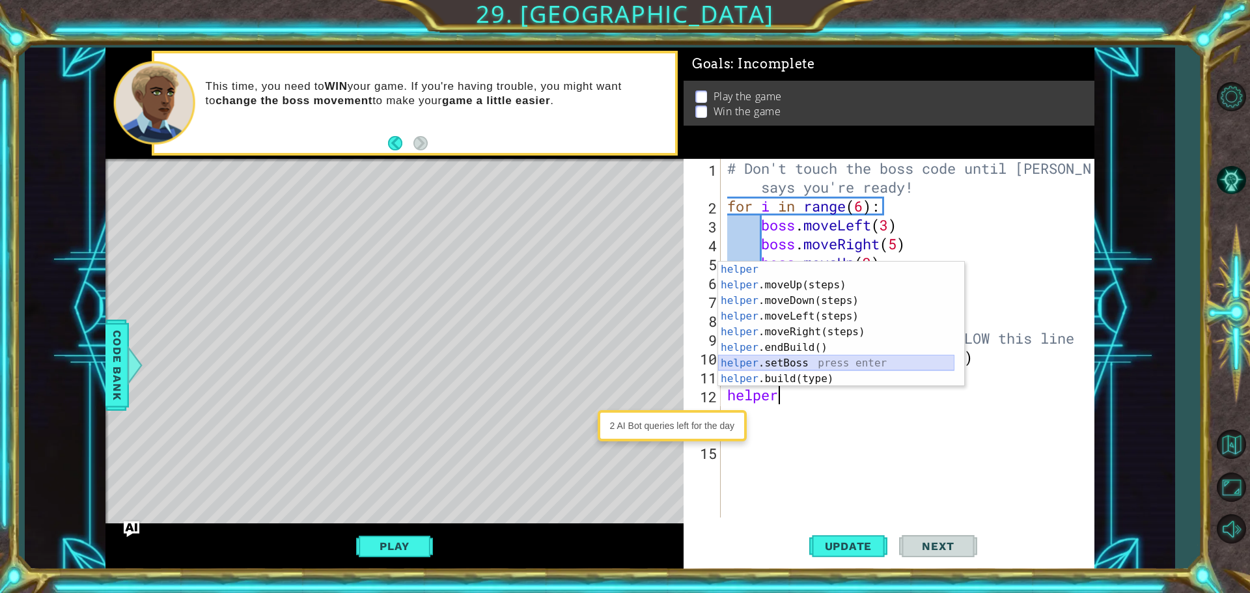
click at [801, 368] on div "helper press enter helper .moveUp(steps) press enter helper .moveDown(steps) pr…" at bounding box center [836, 340] width 236 height 156
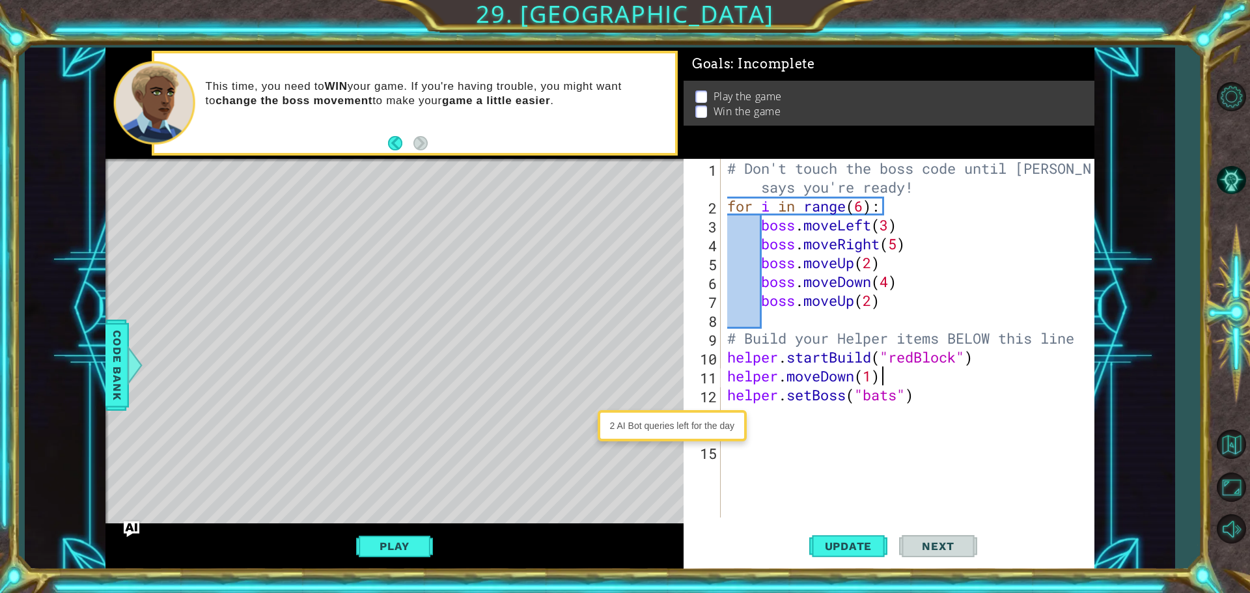
click at [931, 383] on div "# Don't touch the boss code until [PERSON_NAME] says you're ready! for i in ran…" at bounding box center [910, 366] width 372 height 415
click at [922, 385] on div "# Don't touch the boss code until [PERSON_NAME] says you're ready! for i in ran…" at bounding box center [910, 366] width 372 height 415
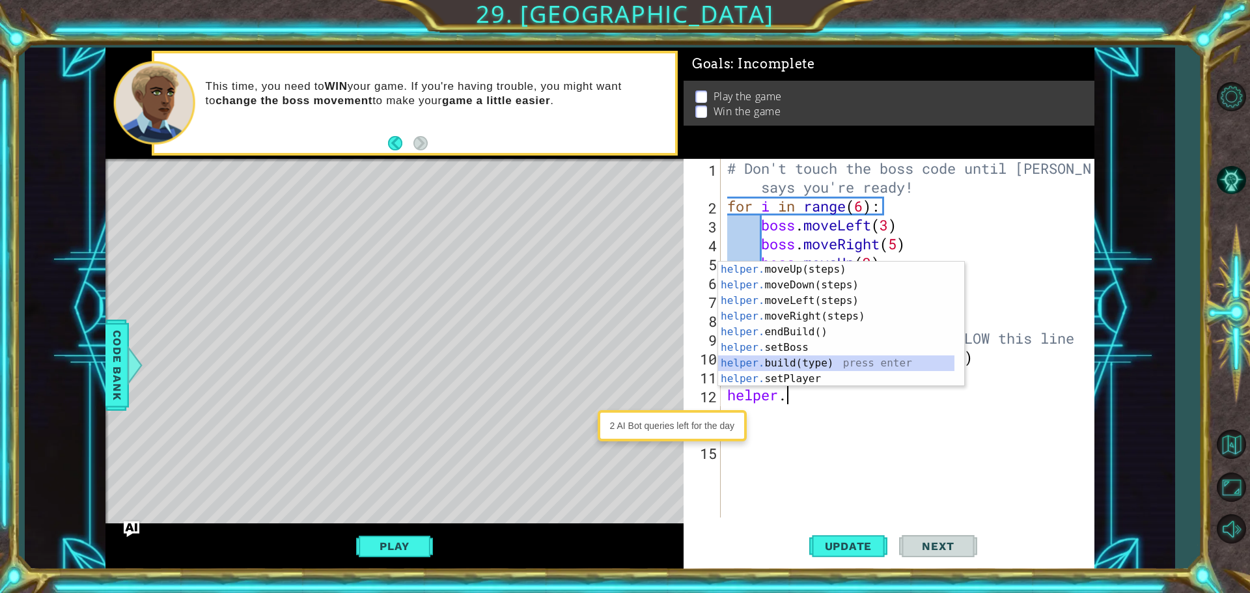
click at [743, 361] on div "helper. moveUp(steps) press enter helper. moveDown(steps) press enter helper. m…" at bounding box center [836, 340] width 236 height 156
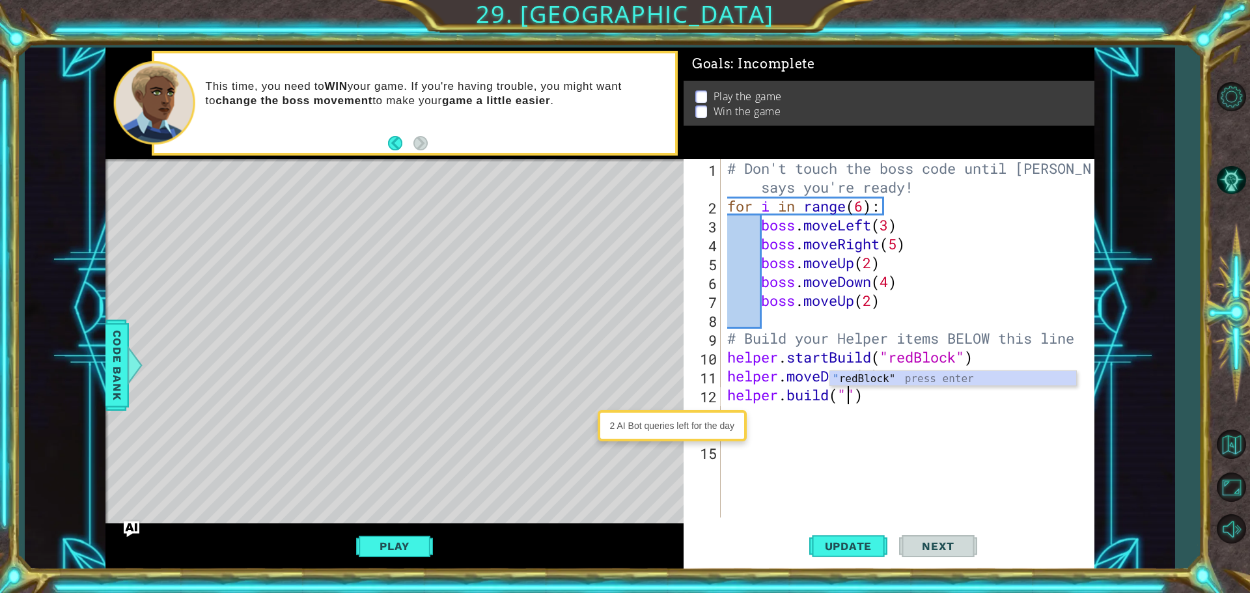
type textarea "[DOMAIN_NAME]("redBlock")"
click at [806, 422] on div "# Don't touch the boss code until [PERSON_NAME] says you're ready! for i in ran…" at bounding box center [910, 366] width 372 height 415
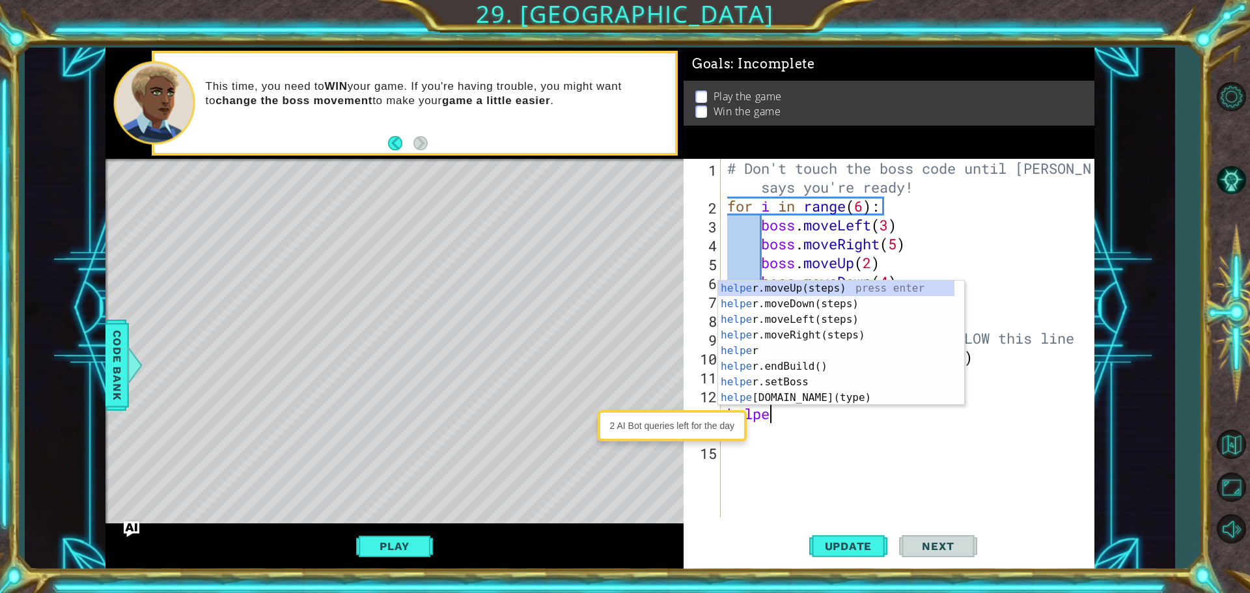
type textarea "helper"
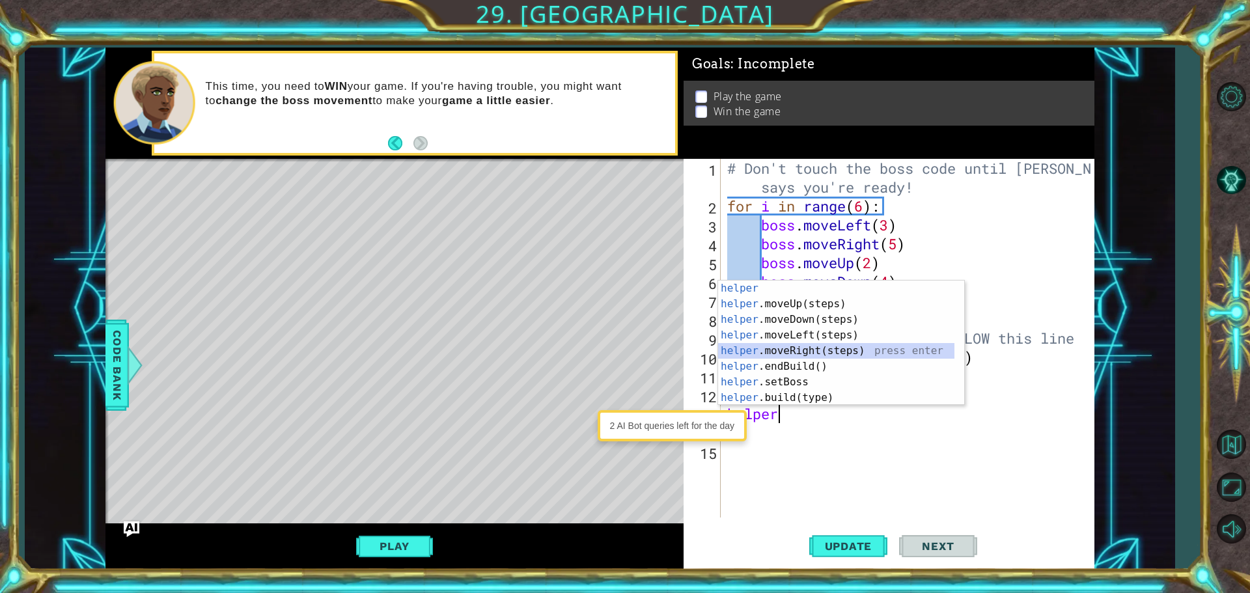
click at [780, 355] on div "helper press enter helper .moveUp(steps) press enter helper .moveDown(steps) pr…" at bounding box center [836, 359] width 236 height 156
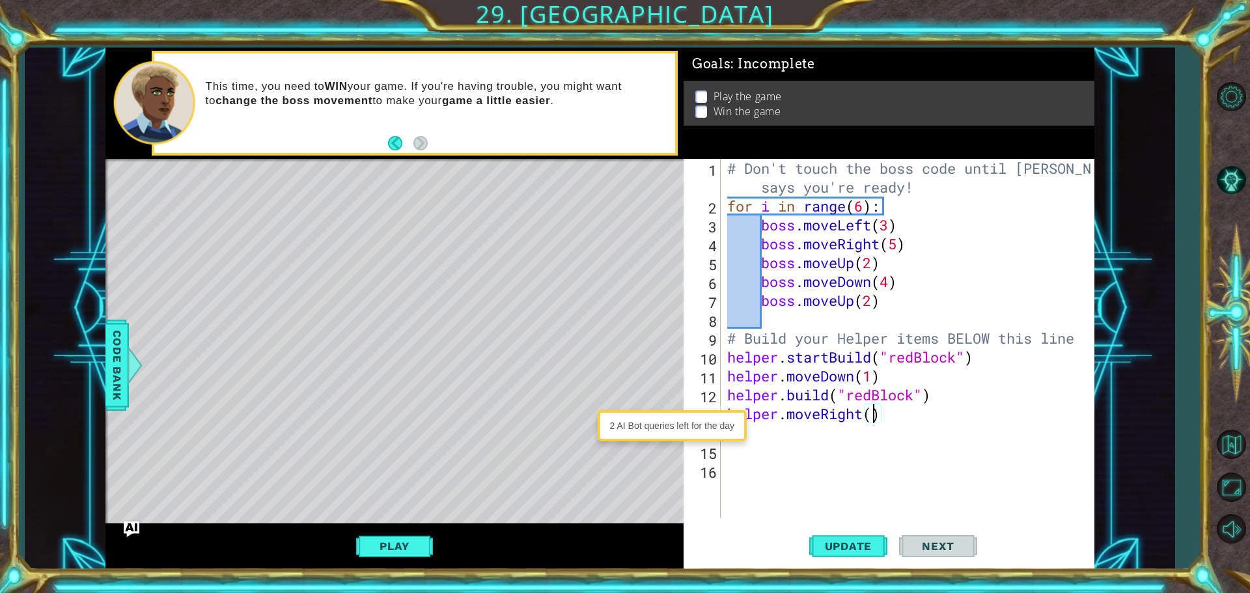
click at [873, 417] on div "# Don't touch the boss code until [PERSON_NAME] says you're ready! for i in ran…" at bounding box center [910, 366] width 372 height 415
type textarea "helper.moveRight(1)"
click at [770, 426] on div "# Don't touch the boss code until [PERSON_NAME] says you're ready! for i in ran…" at bounding box center [910, 366] width 372 height 415
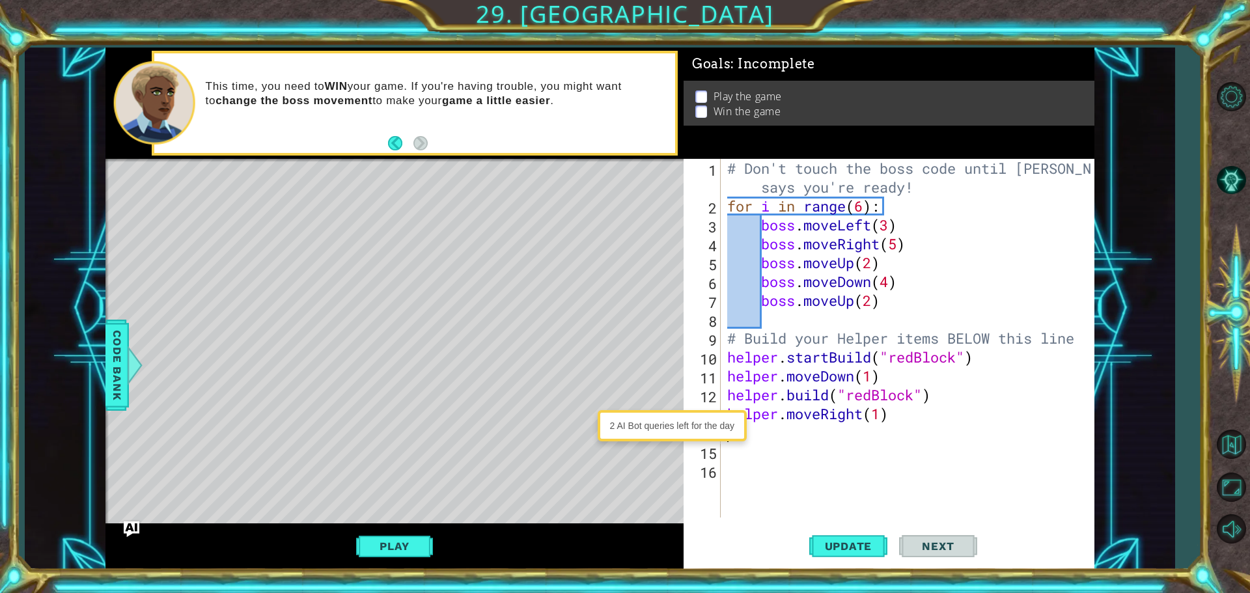
click at [771, 431] on div "# Don't touch the boss code until [PERSON_NAME] says you're ready! for i in ran…" at bounding box center [910, 366] width 372 height 415
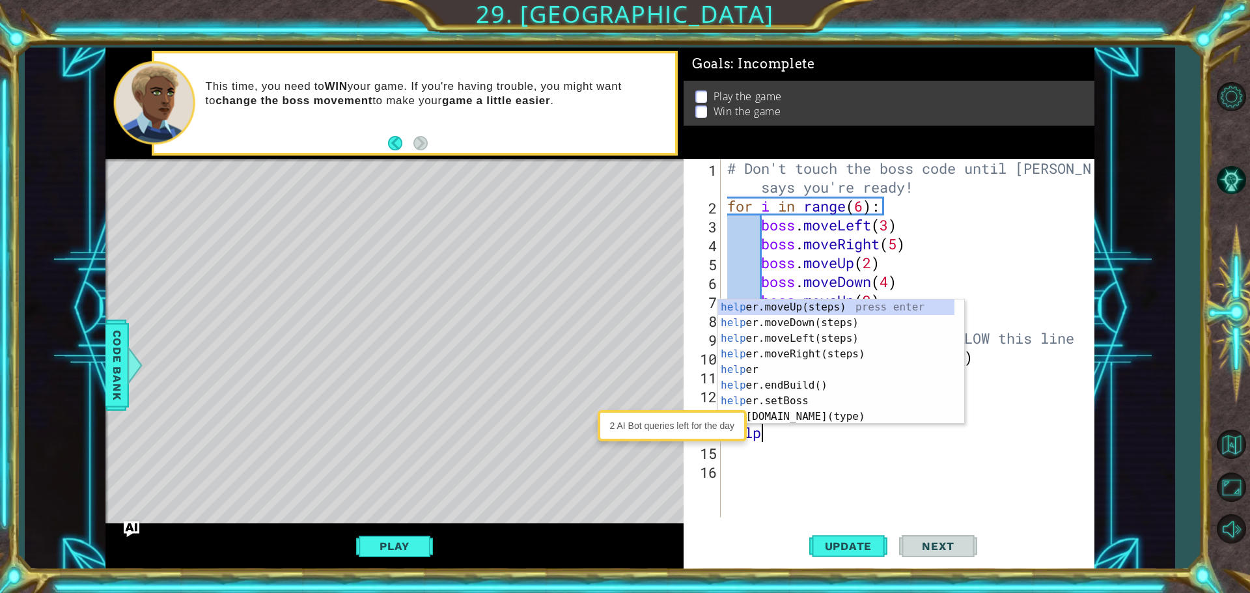
scroll to position [0, 1]
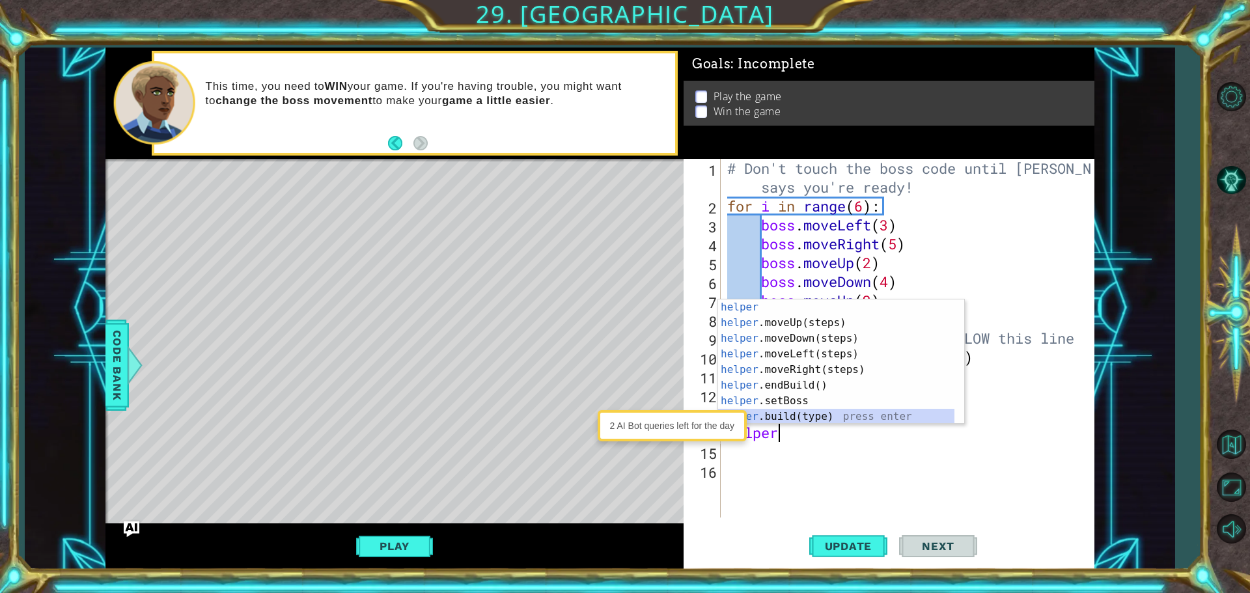
click at [810, 414] on div "helper press enter helper .moveUp(steps) press enter helper .moveDown(steps) pr…" at bounding box center [836, 377] width 236 height 156
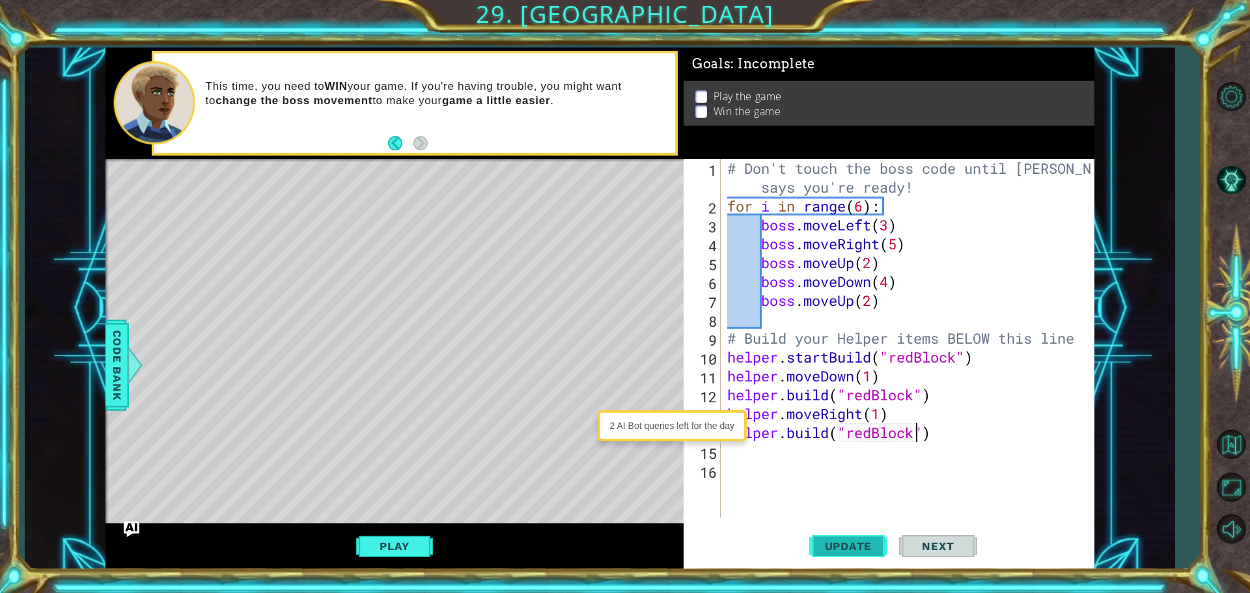
type textarea "[DOMAIN_NAME]("redBlock")"
click at [820, 545] on span "Update" at bounding box center [849, 546] width 74 height 13
click at [748, 456] on div "# Don't touch the boss code until [PERSON_NAME] says you're ready! for i in ran…" at bounding box center [910, 366] width 372 height 415
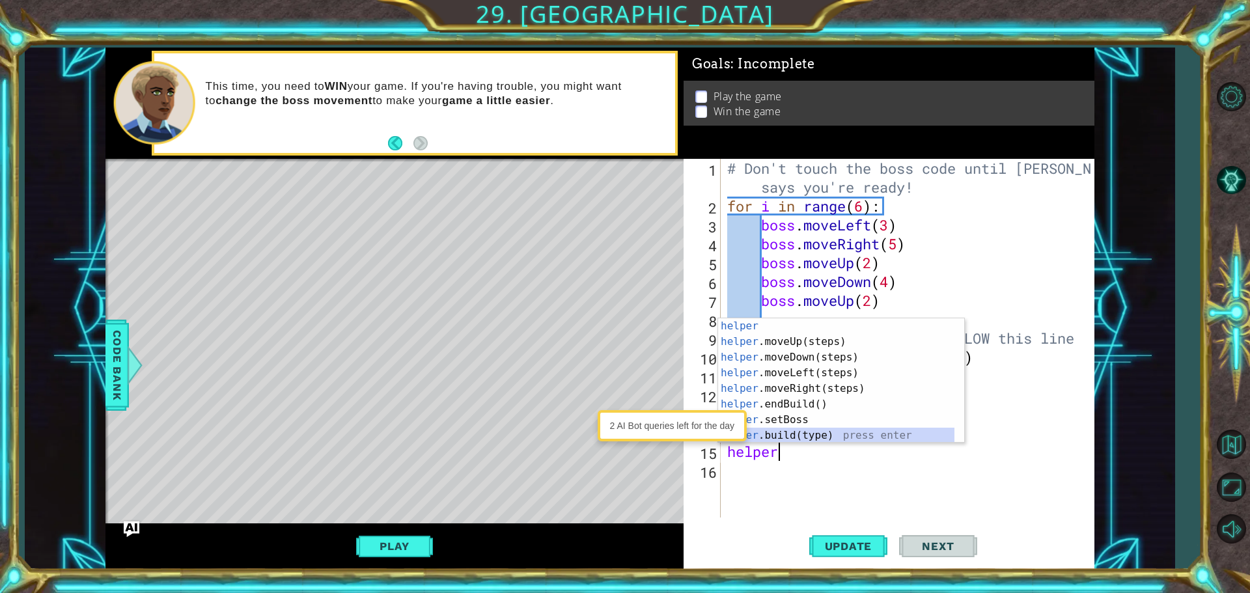
click at [765, 430] on div "helper press enter helper .moveUp(steps) press enter helper .moveDown(steps) pr…" at bounding box center [836, 396] width 236 height 156
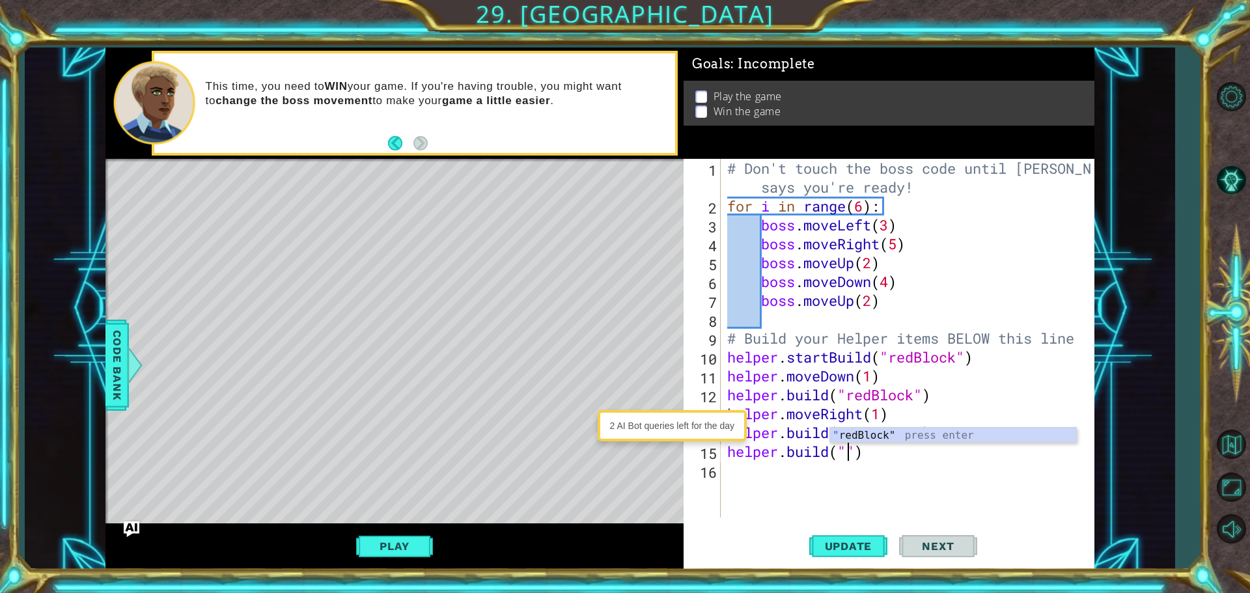
type textarea "[DOMAIN_NAME]("redBlock")"
click at [959, 428] on div "# Don't touch the boss code until [PERSON_NAME] says you're ready! for i in ran…" at bounding box center [910, 366] width 372 height 415
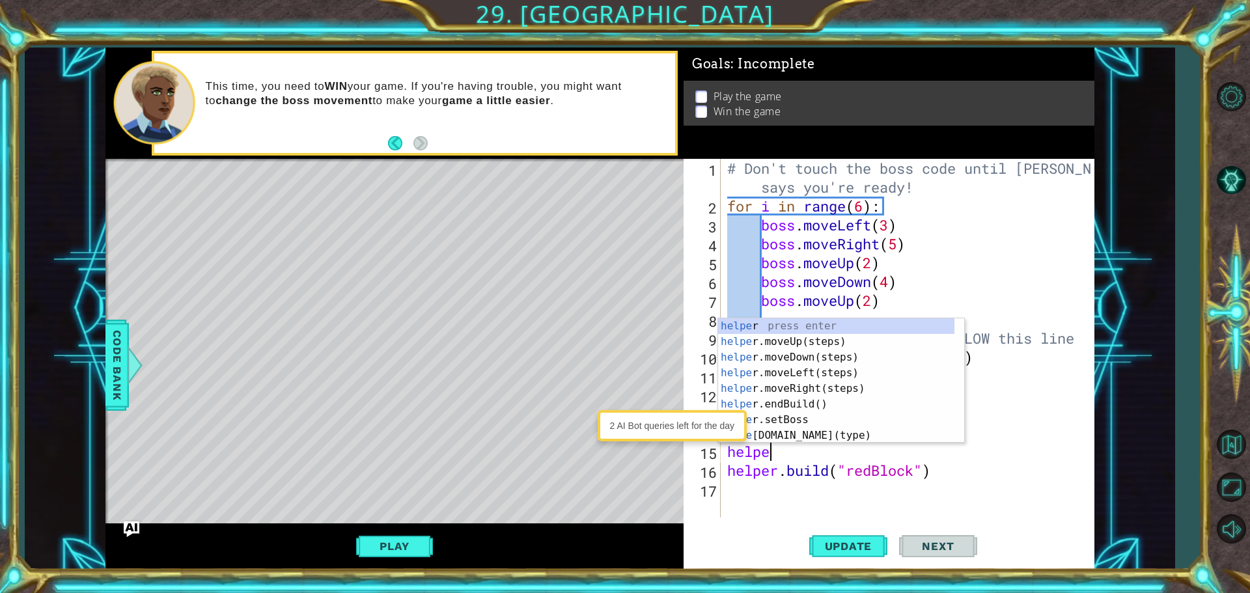
type textarea "helper"
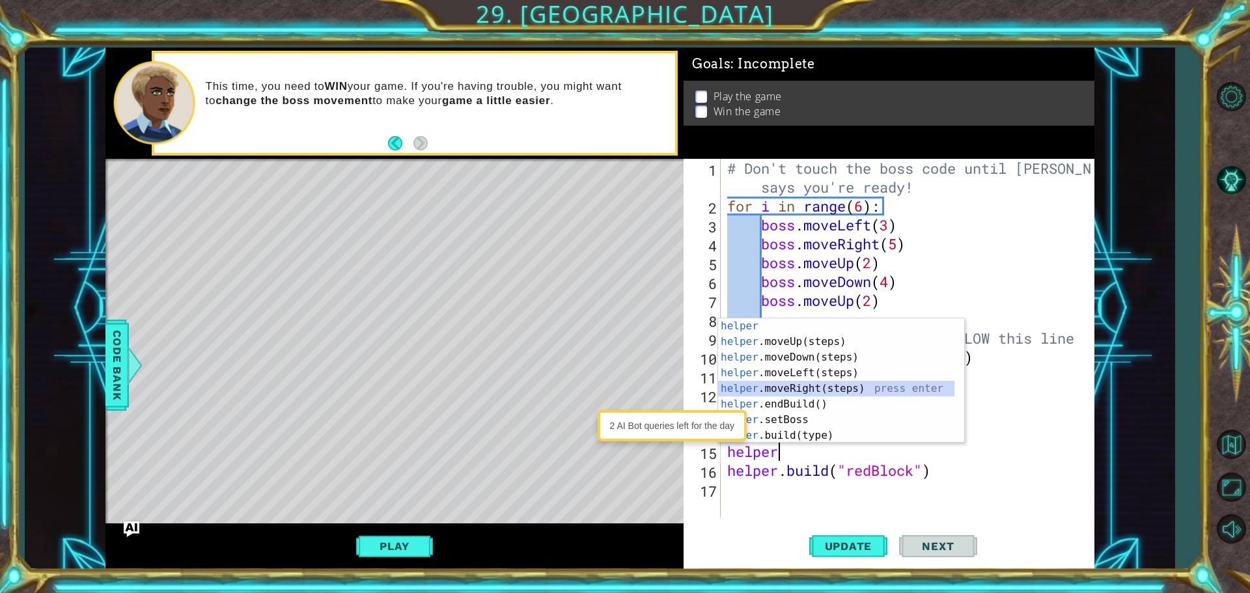
click at [869, 384] on div "helper press enter helper .moveUp(steps) press enter helper .moveDown(steps) pr…" at bounding box center [836, 396] width 236 height 156
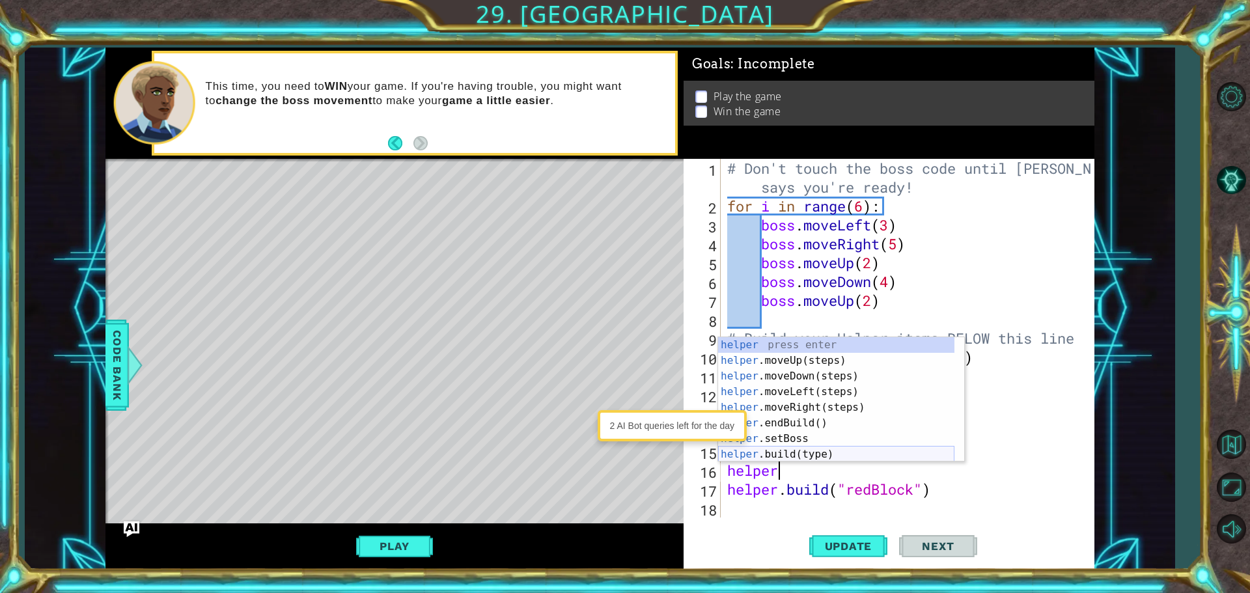
click at [862, 448] on div "helper press enter helper .moveUp(steps) press enter helper .moveDown(steps) pr…" at bounding box center [836, 415] width 236 height 156
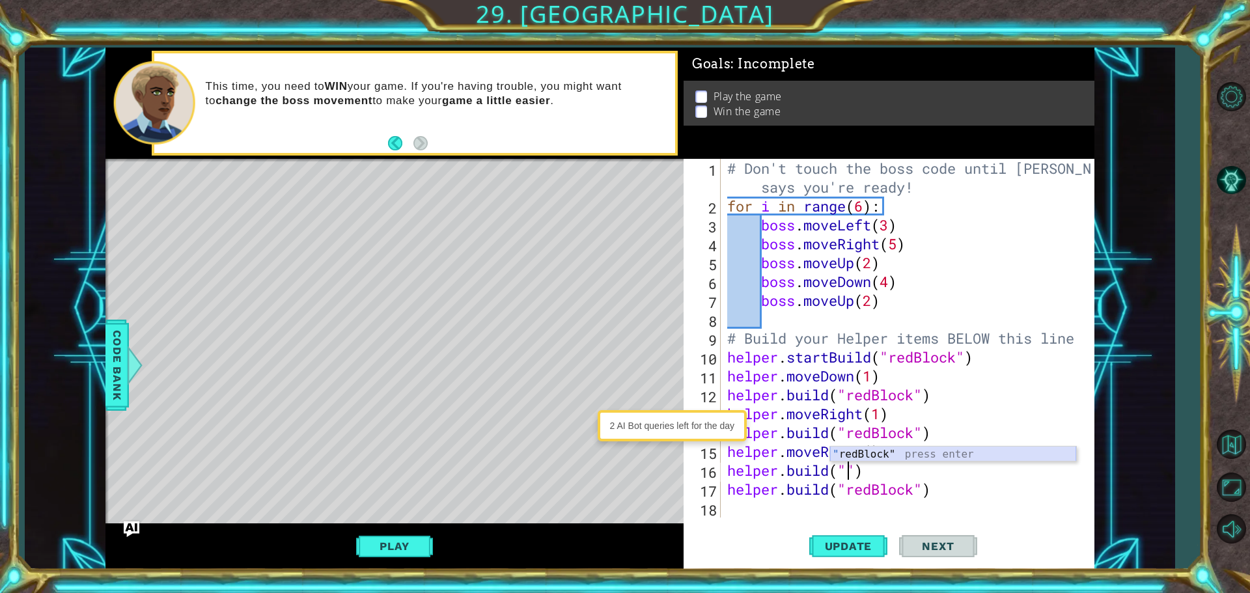
click at [937, 458] on div "" redBlock" press enter" at bounding box center [953, 469] width 246 height 47
type textarea "[DOMAIN_NAME]("redBlock")"
click at [942, 485] on div "# Don't touch the boss code until [PERSON_NAME] says you're ready! for i in ran…" at bounding box center [910, 366] width 372 height 415
click at [944, 474] on div "# Don't touch the boss code until [PERSON_NAME] says you're ready! for i in ran…" at bounding box center [910, 366] width 372 height 415
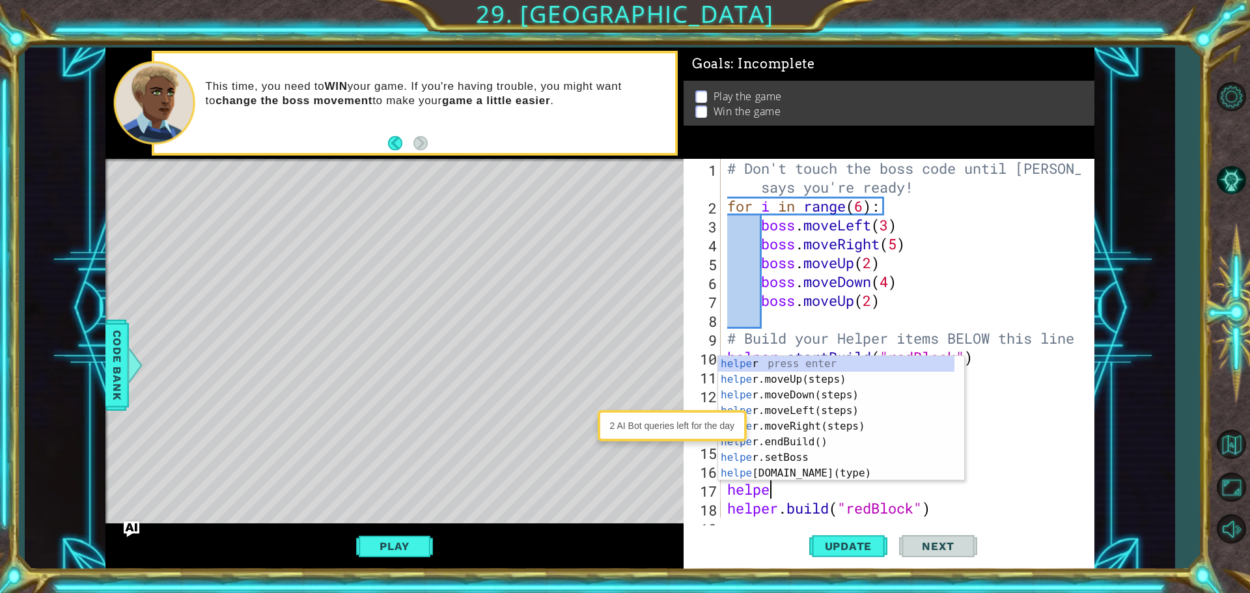
type textarea "helper"
click at [789, 422] on div "helper press enter helper .moveUp(steps) press enter helper .moveDown(steps) pr…" at bounding box center [836, 434] width 236 height 156
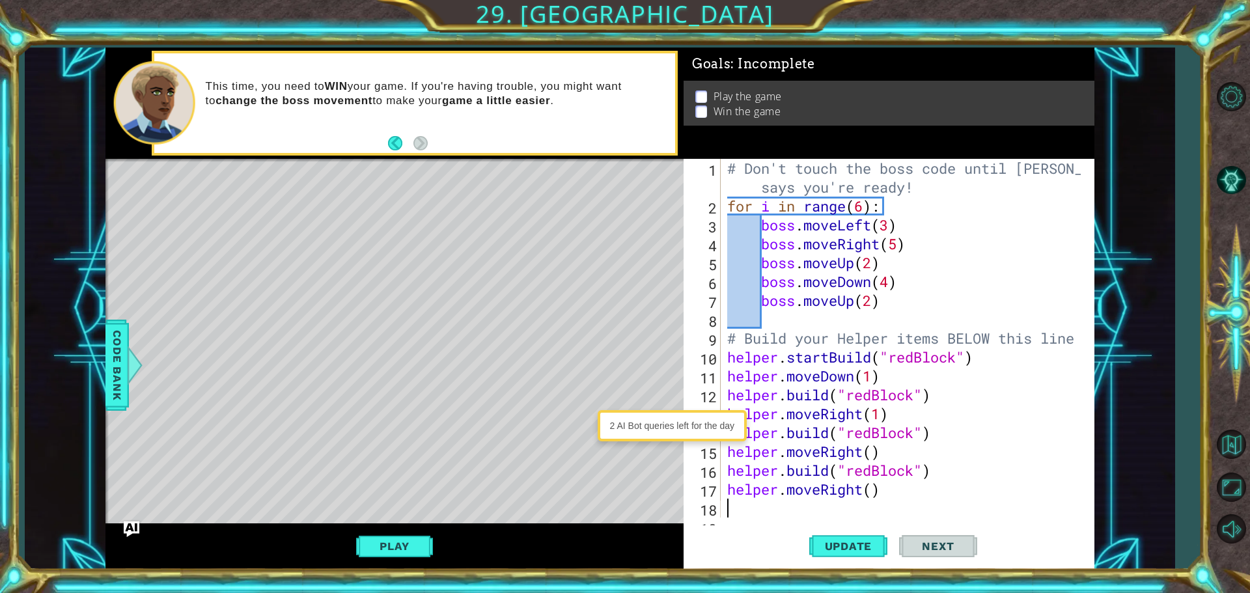
scroll to position [0, 0]
click at [829, 552] on span "Update" at bounding box center [849, 546] width 74 height 13
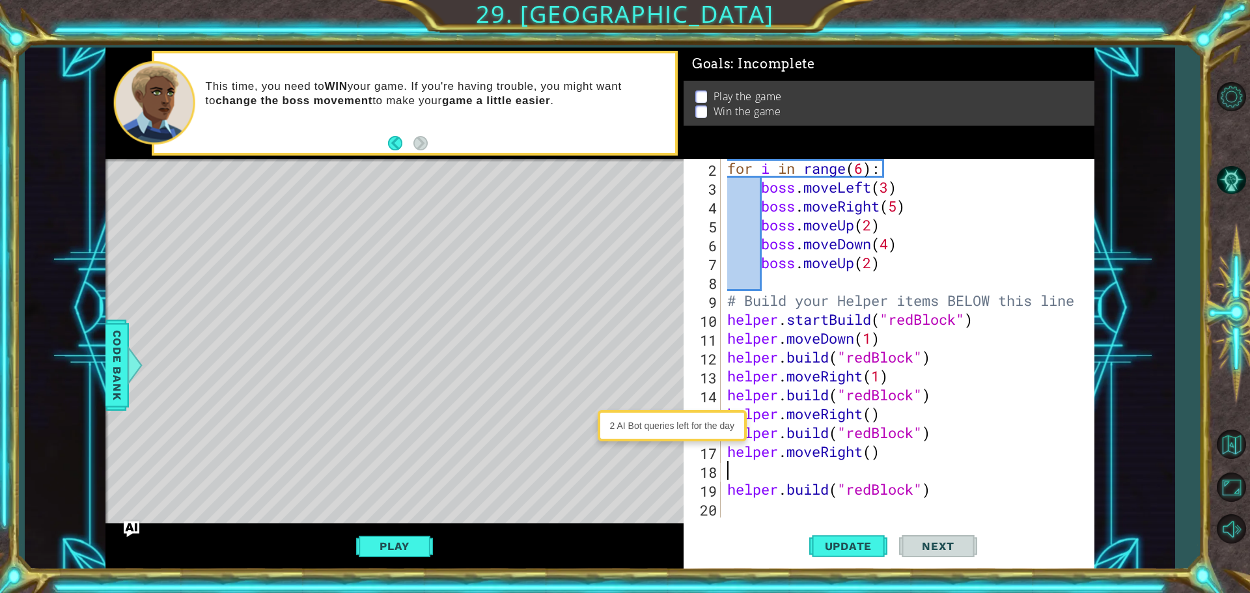
type textarea "helper.moveRight()"
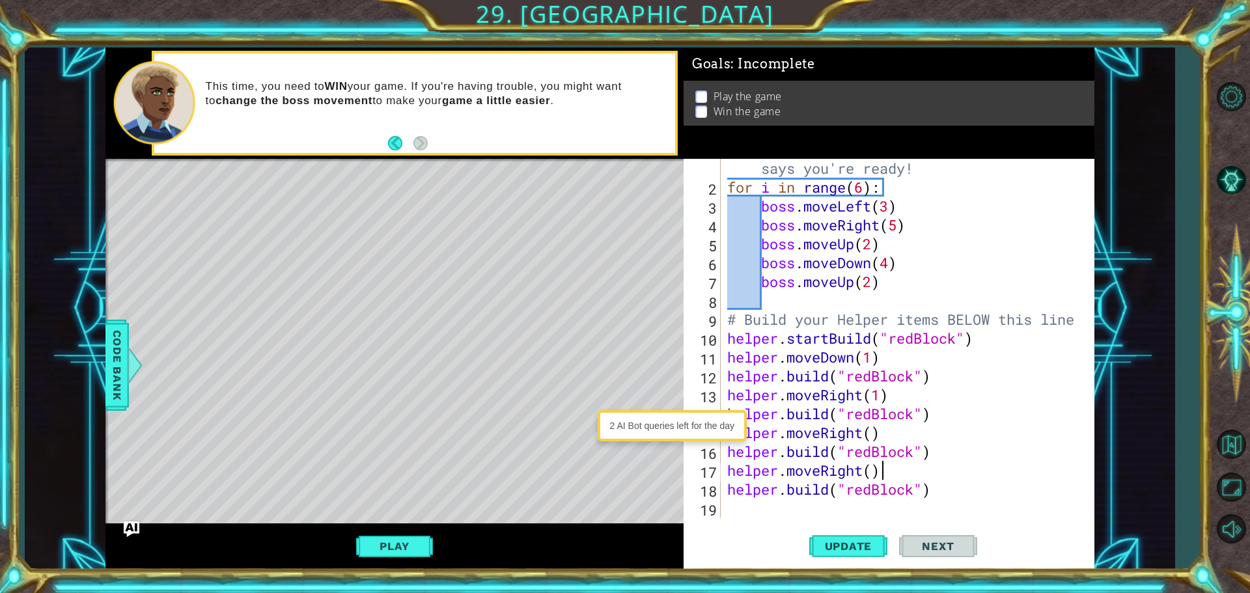
scroll to position [19, 0]
click at [854, 534] on button "Update" at bounding box center [848, 545] width 78 height 41
click at [741, 502] on div "# Don't touch the boss code until [PERSON_NAME] says you're ready! for i in ran…" at bounding box center [905, 347] width 363 height 415
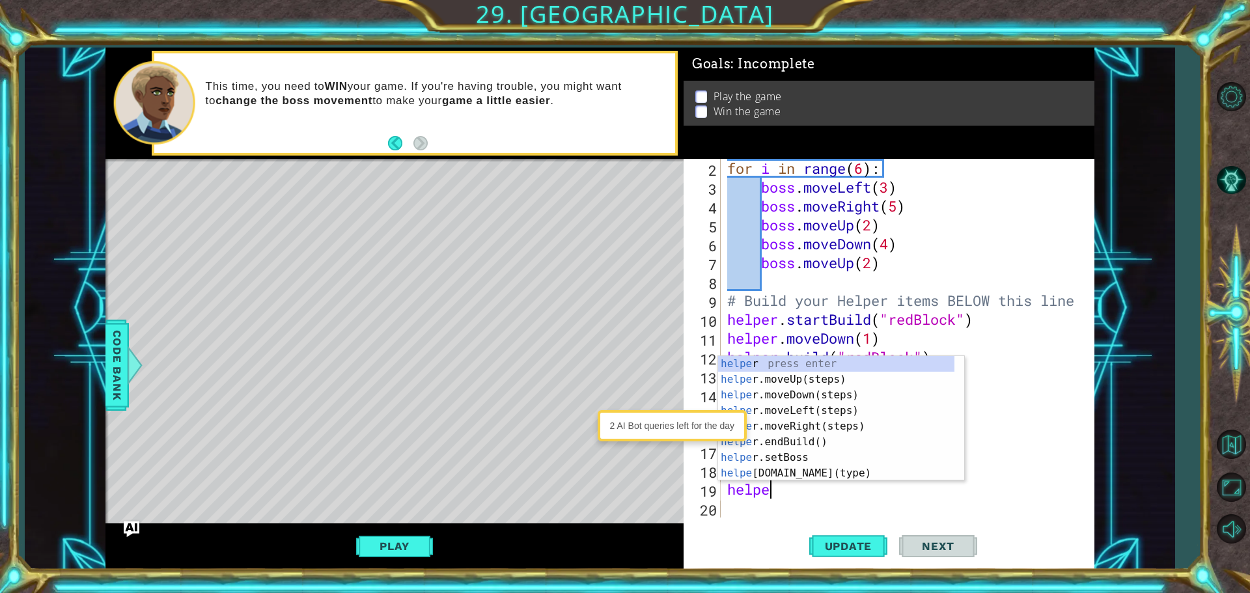
scroll to position [0, 1]
type textarea "helper"
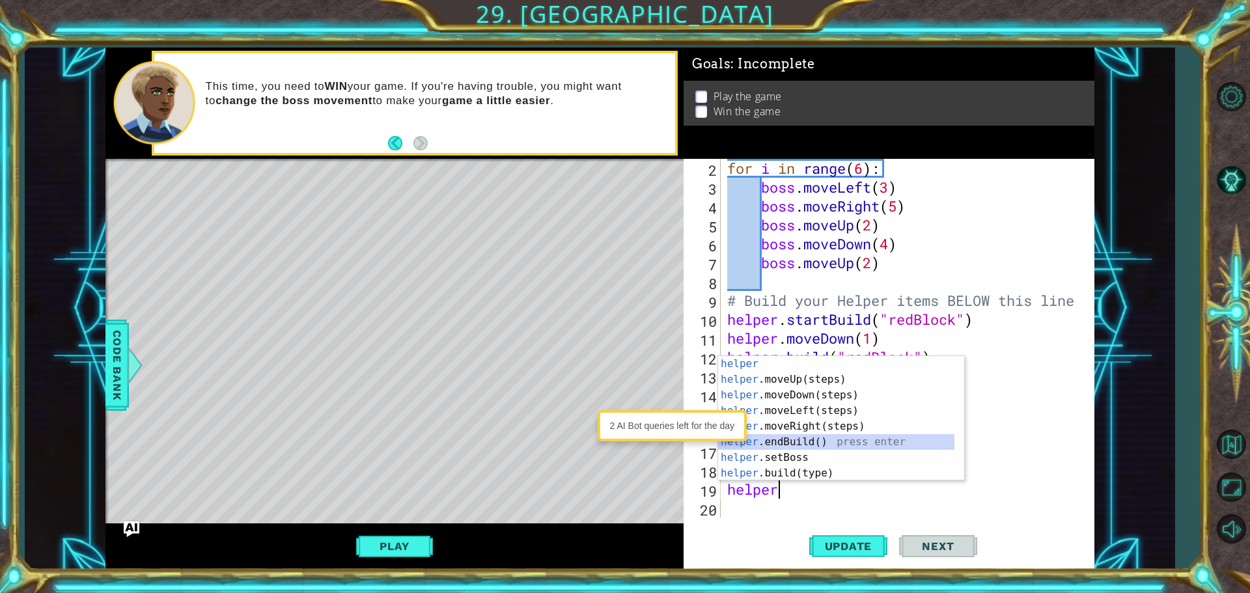
click at [799, 447] on div "helper press enter helper .moveUp(steps) press enter helper .moveDown(steps) pr…" at bounding box center [836, 434] width 236 height 156
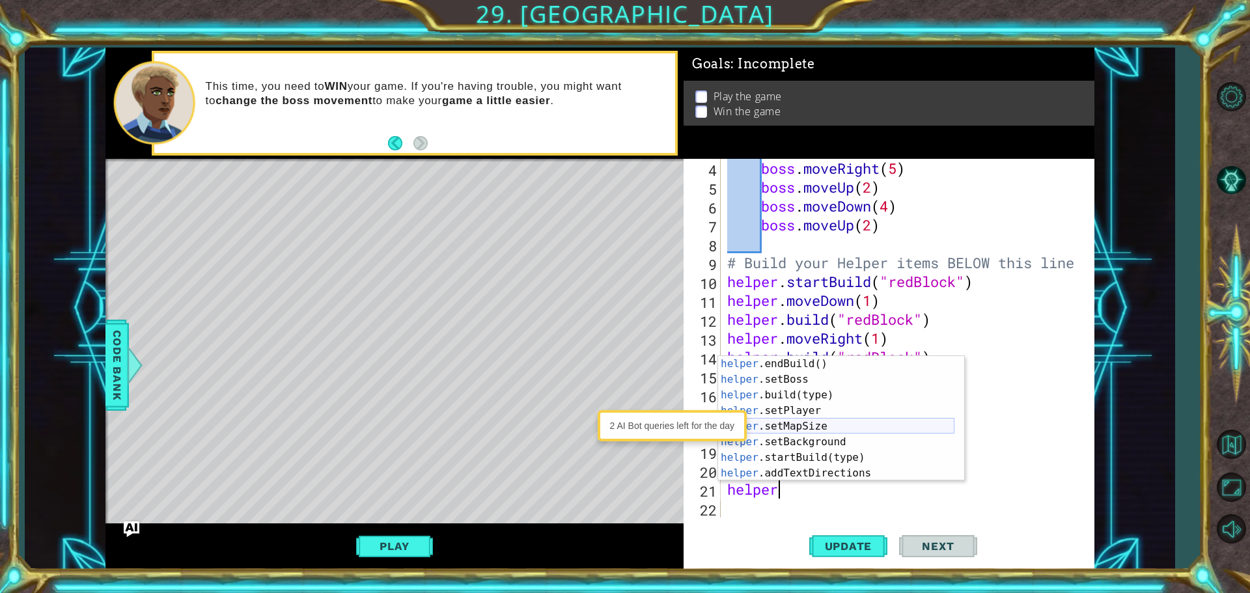
scroll to position [78, 0]
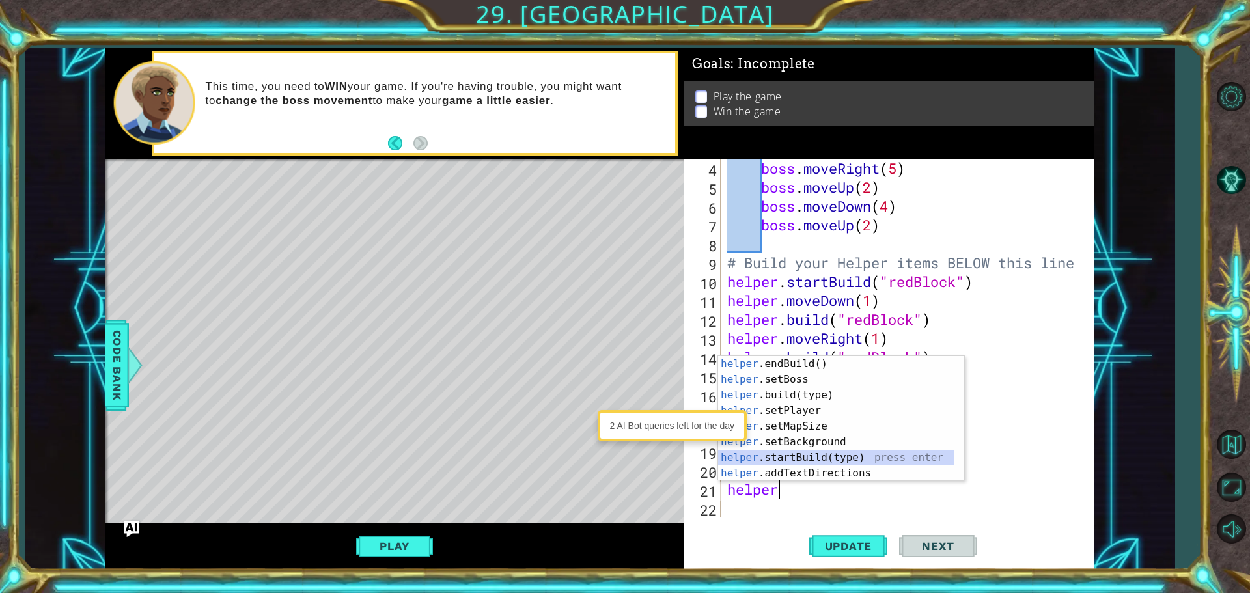
click at [793, 450] on div "helper .endBuild() press enter helper .setBoss press enter helper .build(type) …" at bounding box center [836, 434] width 236 height 156
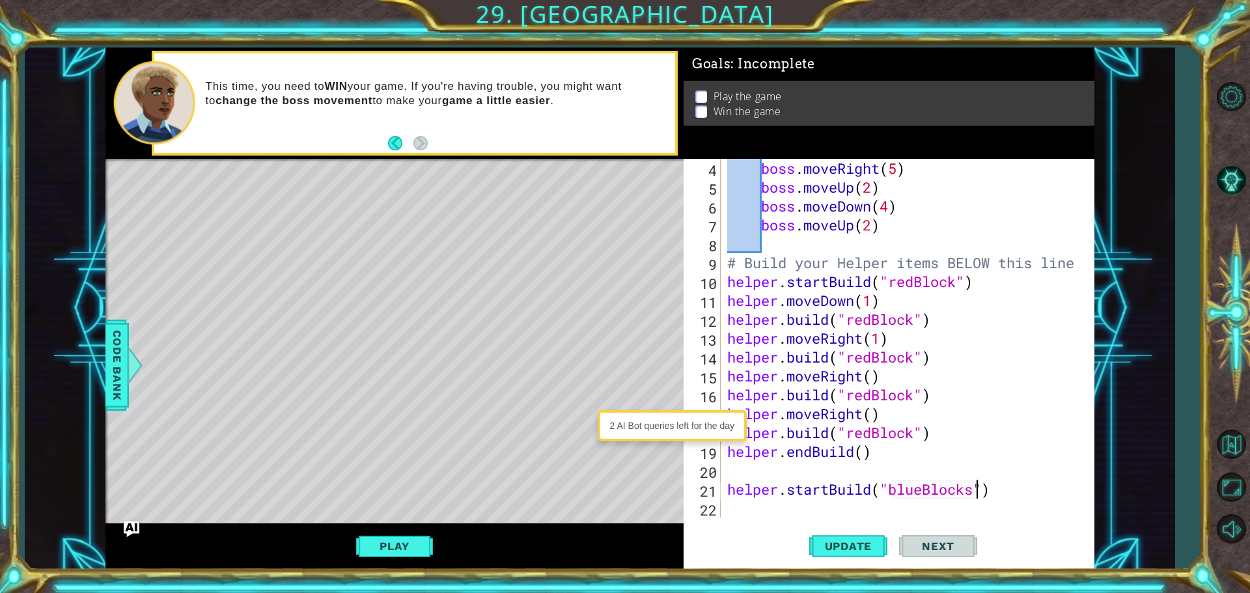
scroll to position [0, 11]
type textarea "helper.startBuild("blueBlock")"
click at [747, 513] on div "boss . moveRight ( 5 ) boss . moveUp ( 2 ) boss . moveDown ( 4 ) boss . moveUp …" at bounding box center [905, 357] width 363 height 396
click at [841, 530] on button "Update" at bounding box center [848, 545] width 78 height 41
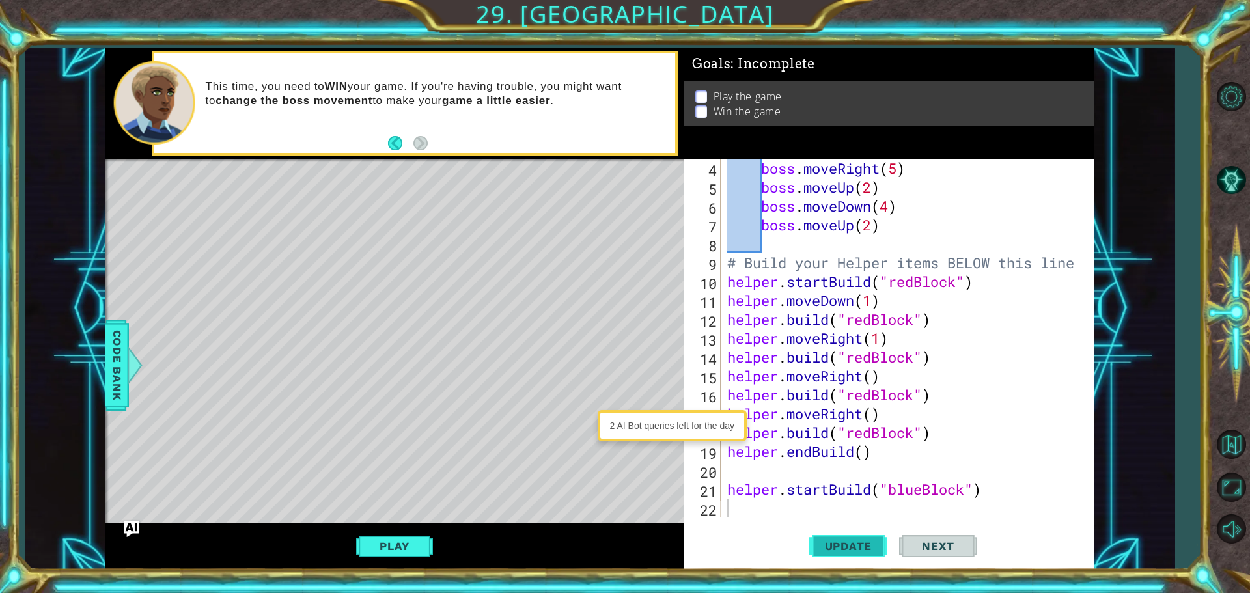
click at [842, 530] on button "Update" at bounding box center [848, 545] width 78 height 41
click at [972, 459] on div "boss . moveRight ( 5 ) boss . moveUp ( 2 ) boss . moveDown ( 4 ) boss . moveUp …" at bounding box center [905, 357] width 363 height 396
type textarea "helper.endBuild()"
click at [875, 475] on div "boss . moveRight ( 5 ) boss . moveUp ( 2 ) boss . moveDown ( 4 ) boss . moveUp …" at bounding box center [905, 357] width 363 height 396
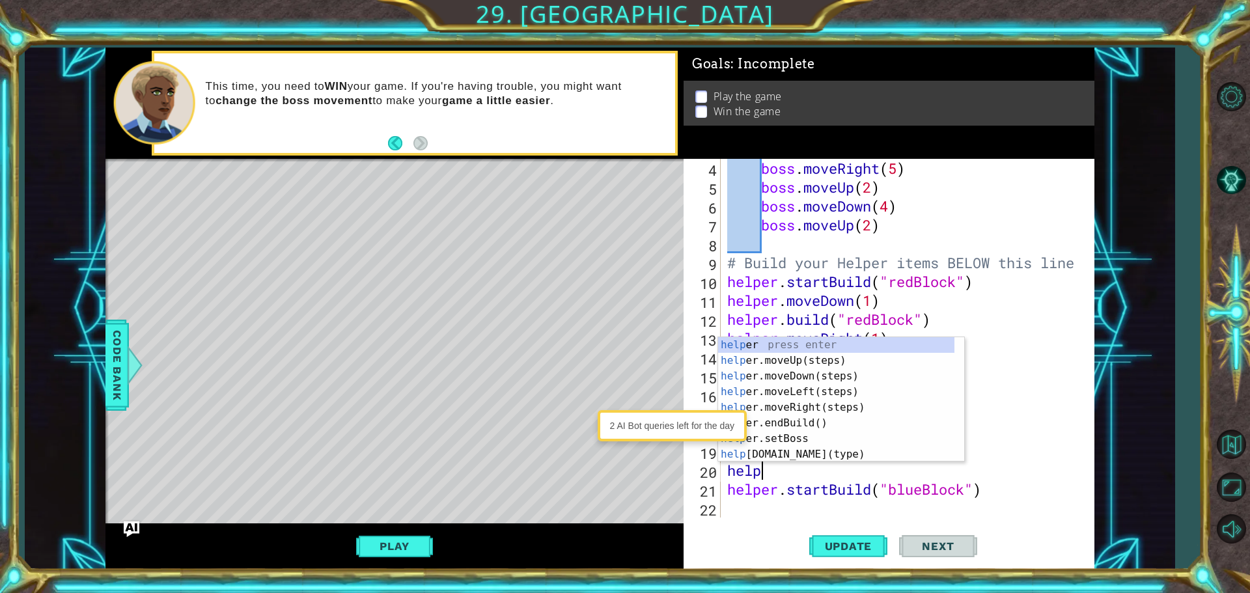
scroll to position [0, 1]
type textarea "helper"
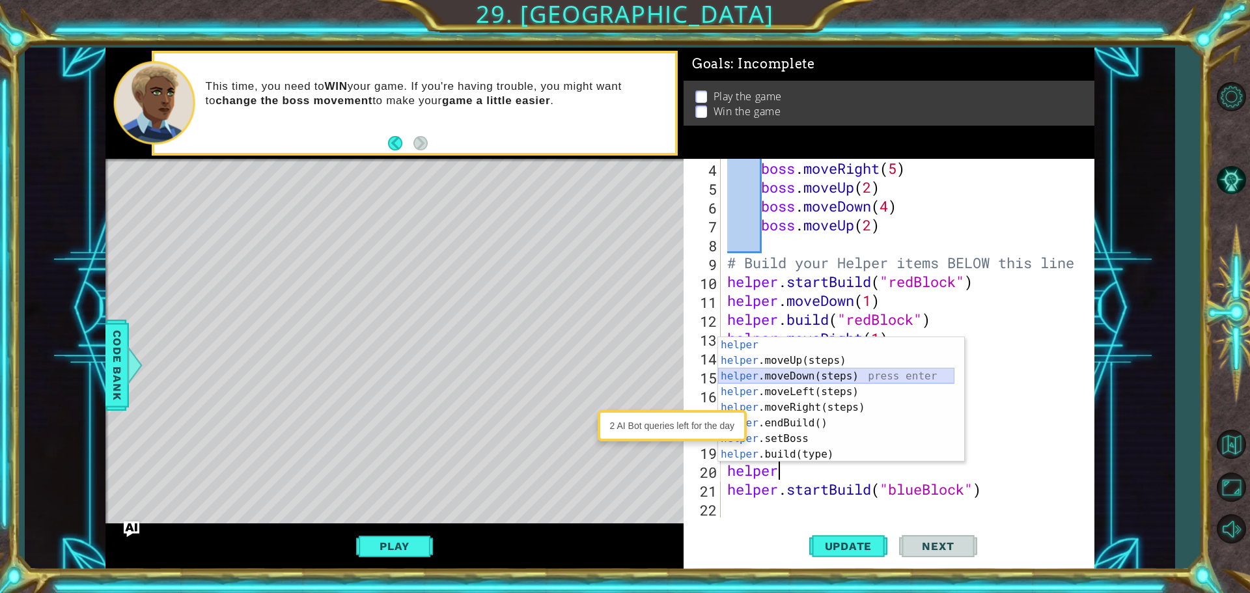
click at [814, 377] on div "helper press enter helper .moveUp(steps) press enter helper .moveDown(steps) pr…" at bounding box center [836, 415] width 236 height 156
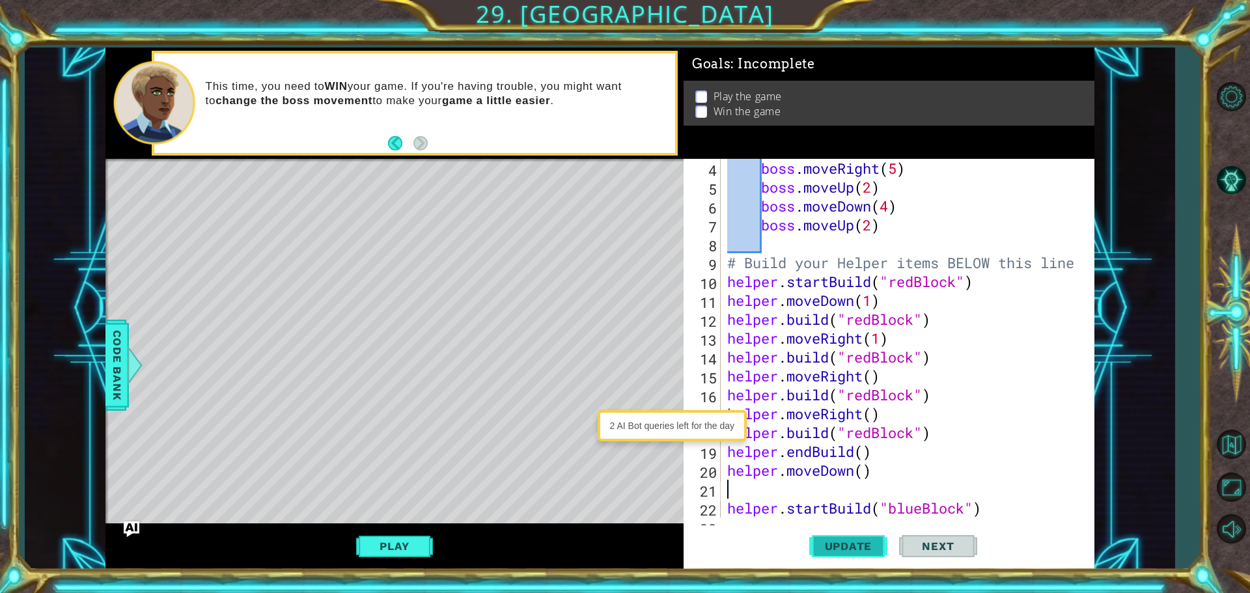
click at [840, 552] on button "Update" at bounding box center [848, 545] width 78 height 41
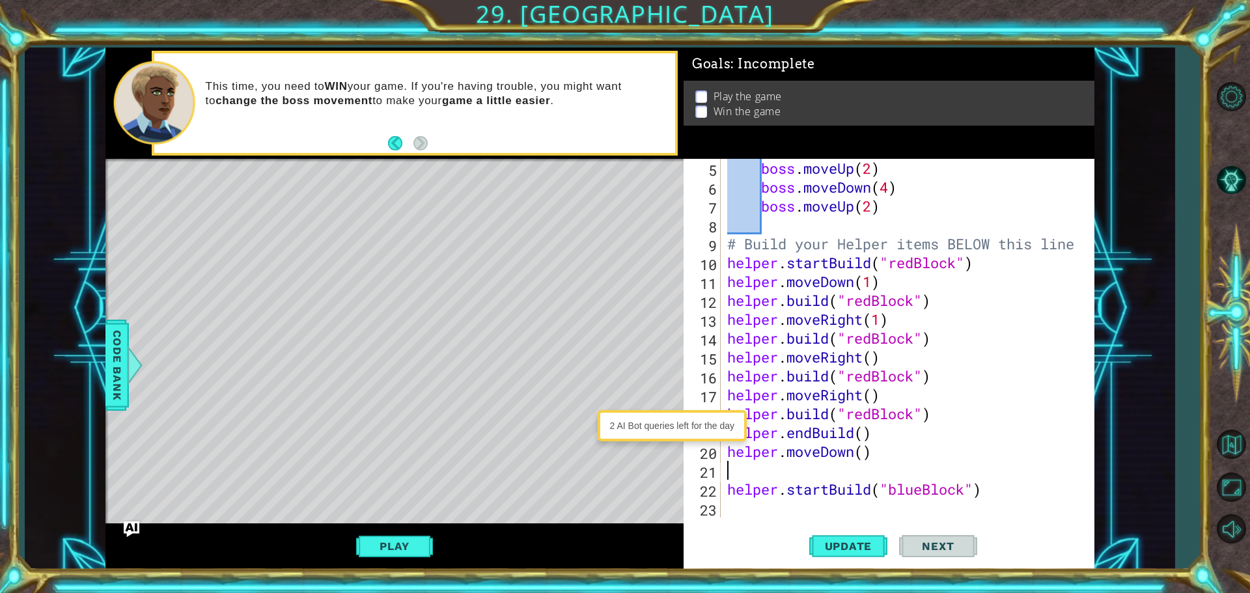
scroll to position [94, 0]
click at [783, 509] on div "boss . moveUp ( 2 ) boss . moveDown ( 4 ) boss . moveUp ( 2 ) # Build your Help…" at bounding box center [905, 357] width 363 height 396
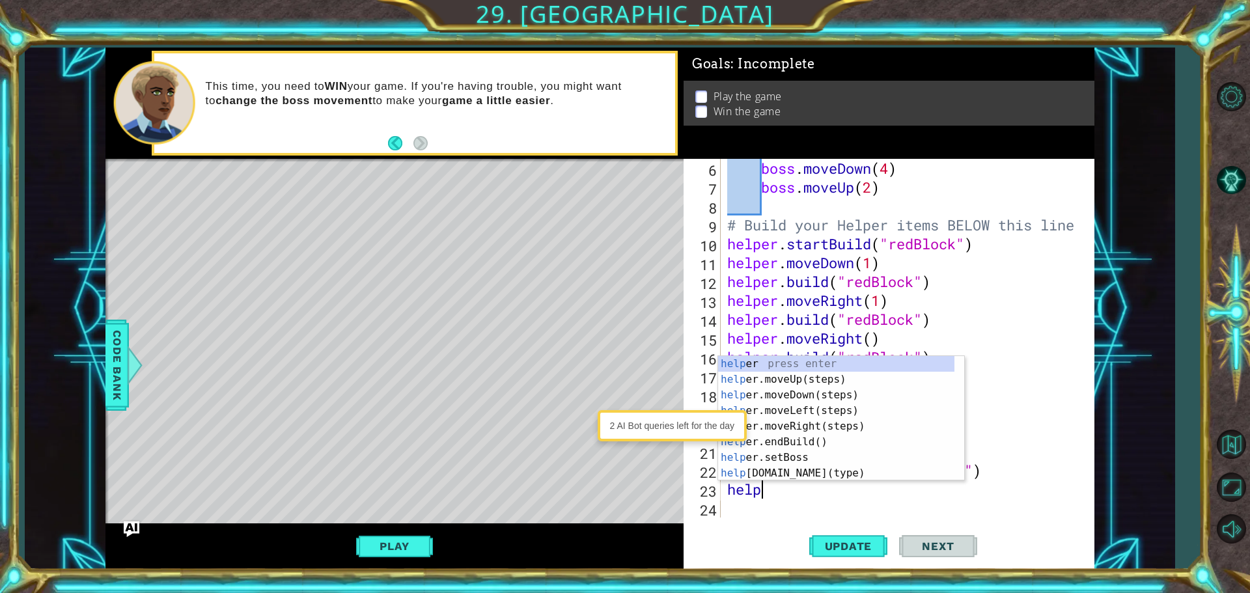
scroll to position [0, 1]
type textarea "helper"
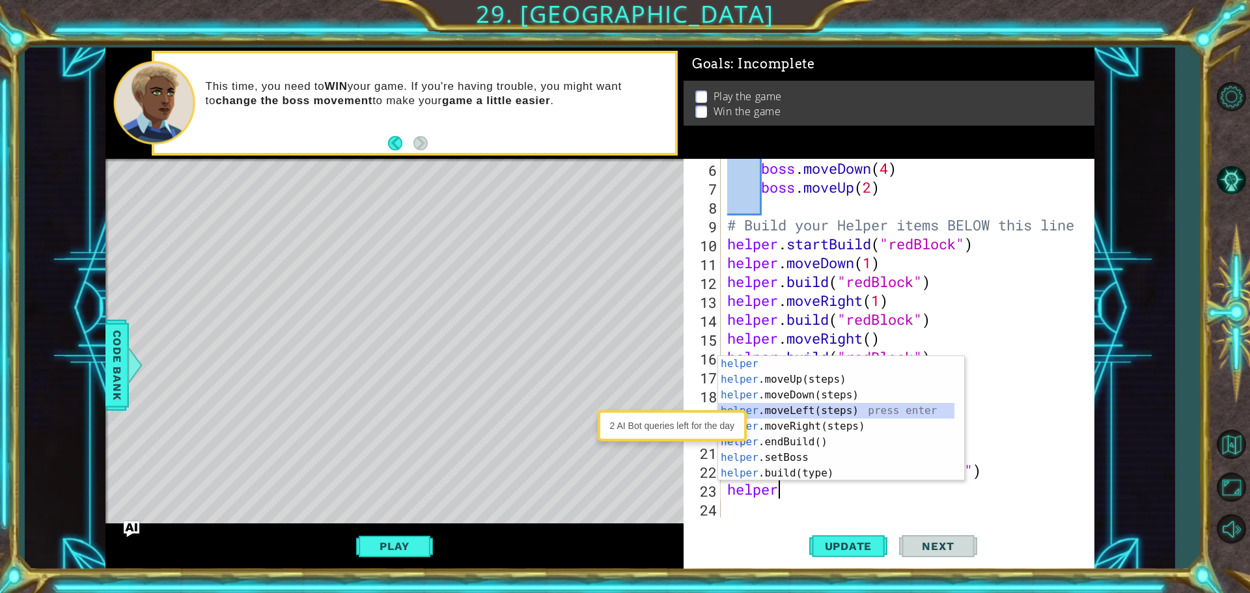
click at [806, 405] on div "helper press enter helper .moveUp(steps) press enter helper .moveDown(steps) pr…" at bounding box center [836, 434] width 236 height 156
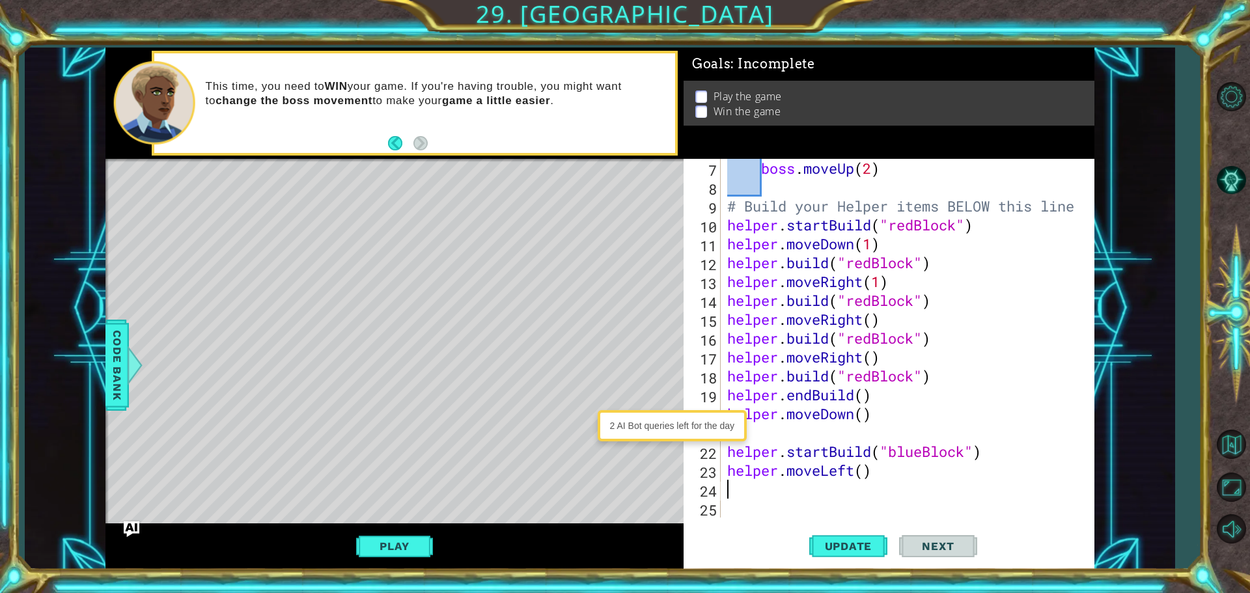
scroll to position [132, 0]
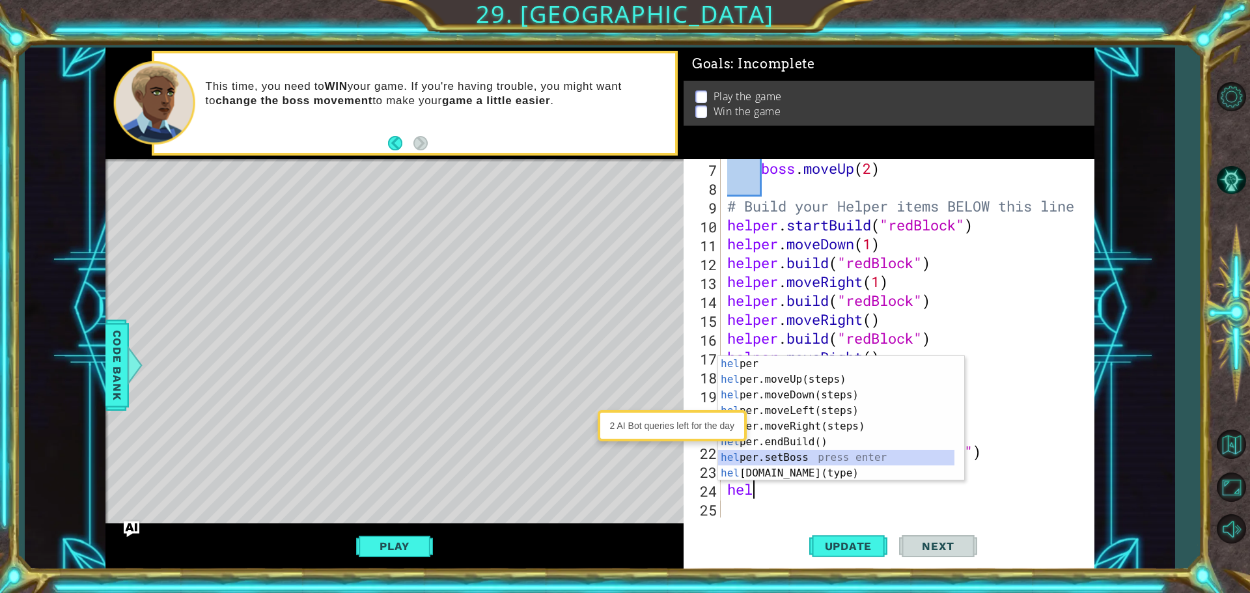
click at [813, 461] on div "hel per press enter hel per.moveUp(steps) press enter hel per.moveDown(steps) p…" at bounding box center [836, 434] width 236 height 156
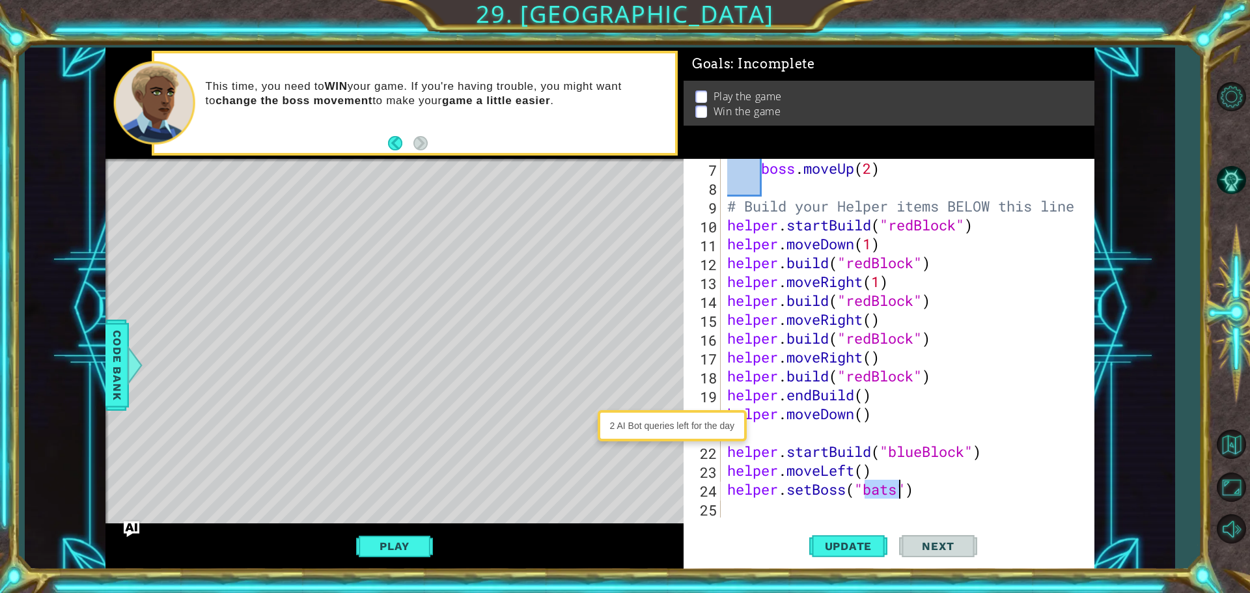
click at [926, 495] on div "boss . moveUp ( 2 ) # Build your Helper items BELOW this line helper . startBui…" at bounding box center [905, 357] width 363 height 396
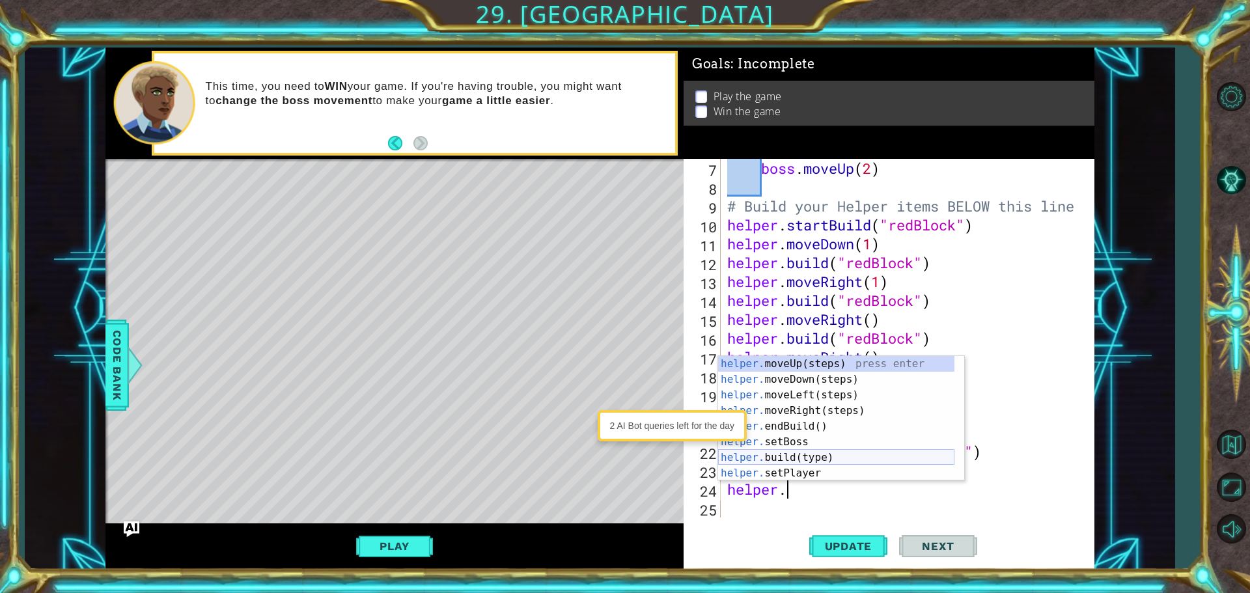
click at [861, 455] on div "helper. moveUp(steps) press enter helper. moveDown(steps) press enter helper. m…" at bounding box center [836, 434] width 236 height 156
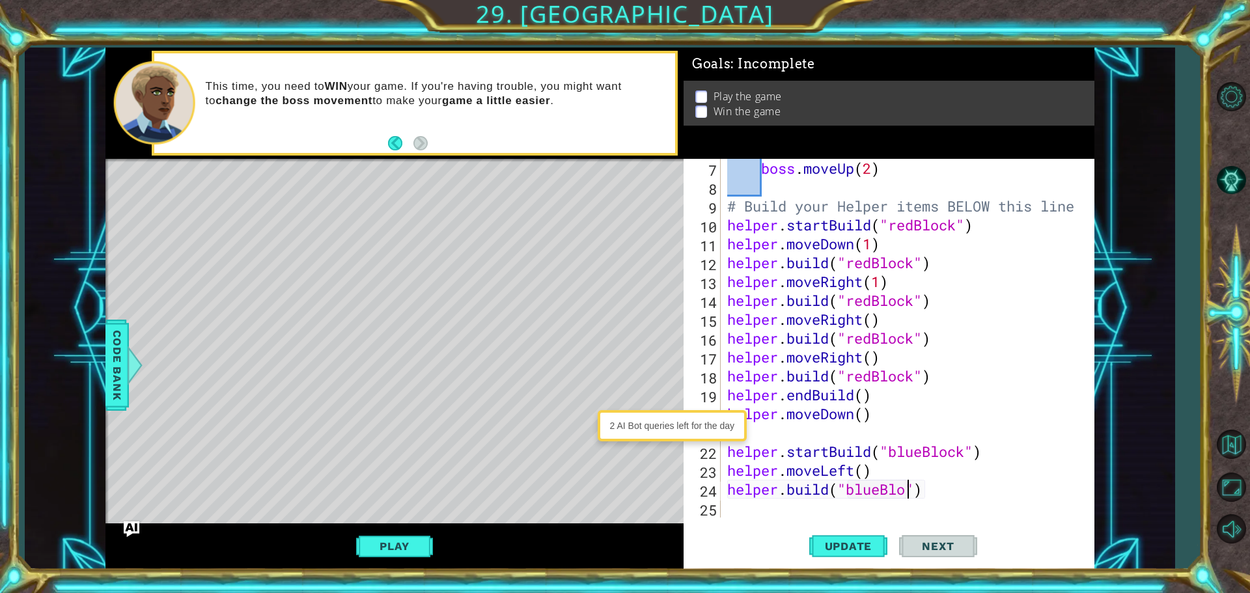
scroll to position [0, 8]
type textarea "[DOMAIN_NAME]("blueBlock")"
click at [752, 508] on div "boss . moveUp ( 2 ) # Build your Helper items BELOW this line helper . startBui…" at bounding box center [905, 357] width 363 height 396
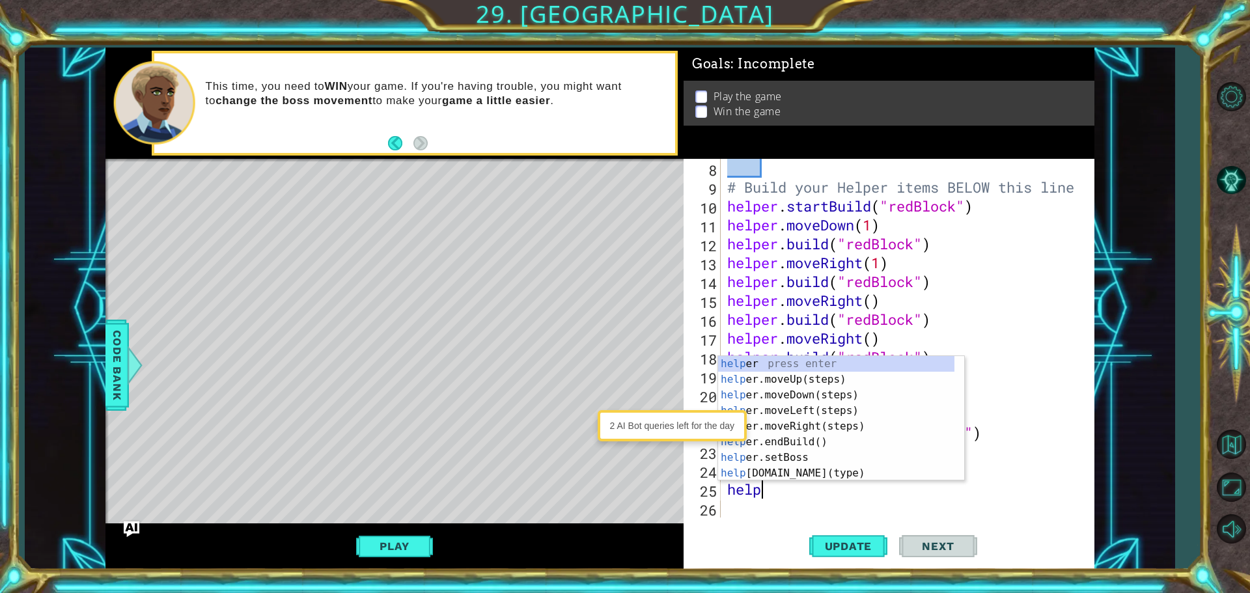
scroll to position [0, 1]
type textarea "helper"
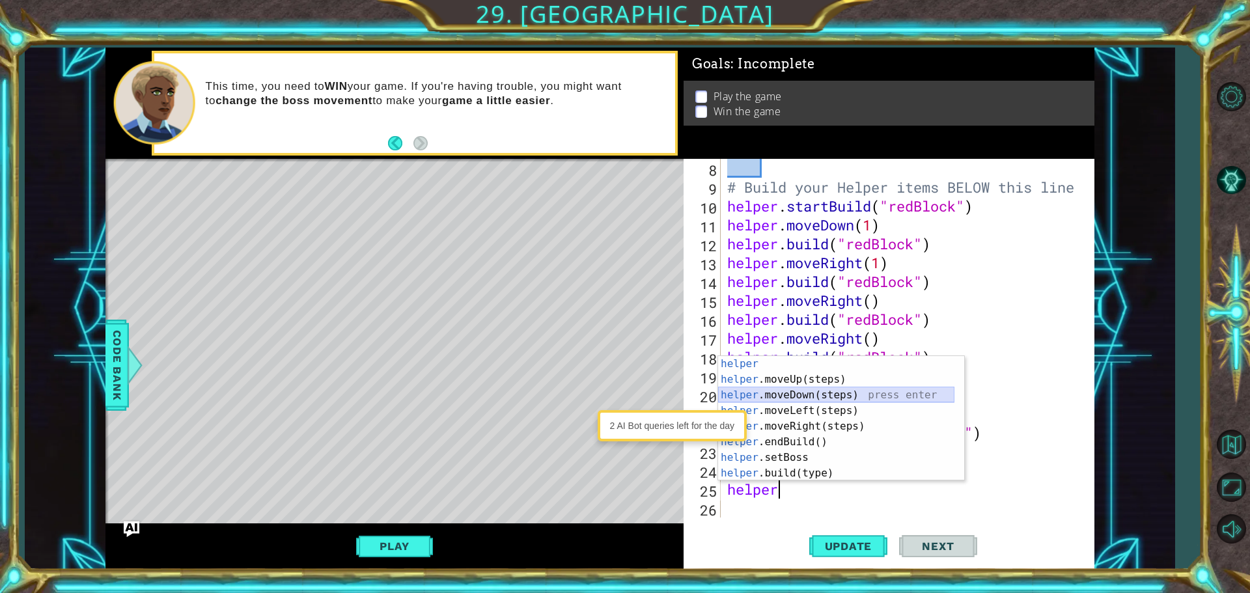
click at [793, 391] on div "helper press enter helper .moveUp(steps) press enter helper .moveDown(steps) pr…" at bounding box center [836, 434] width 236 height 156
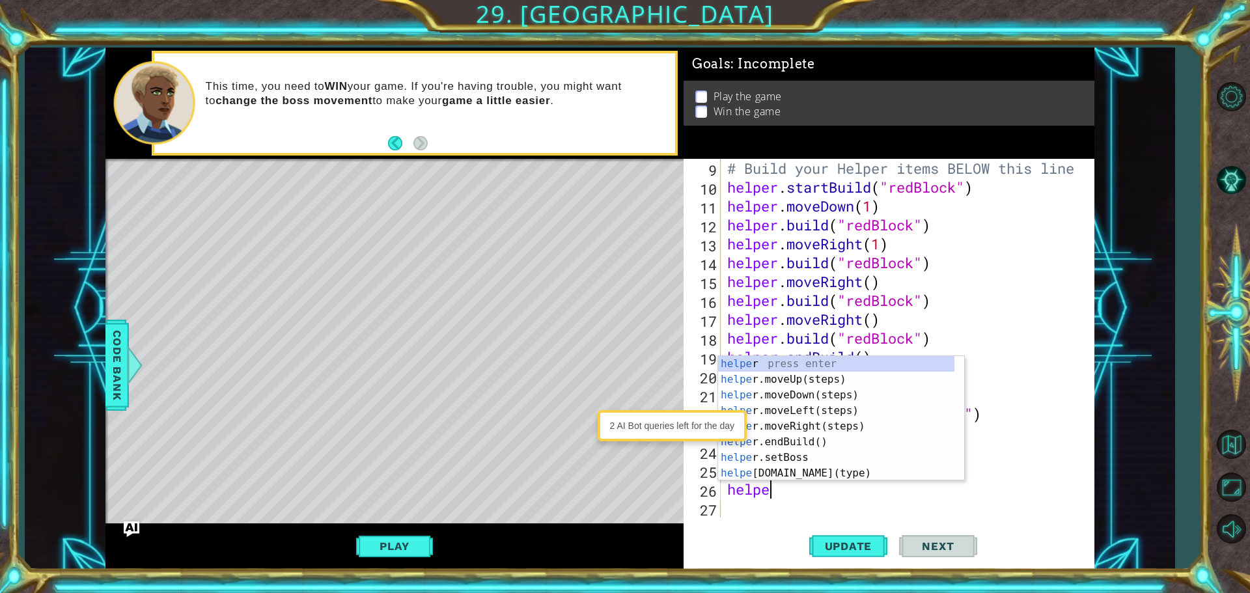
type textarea "helper"
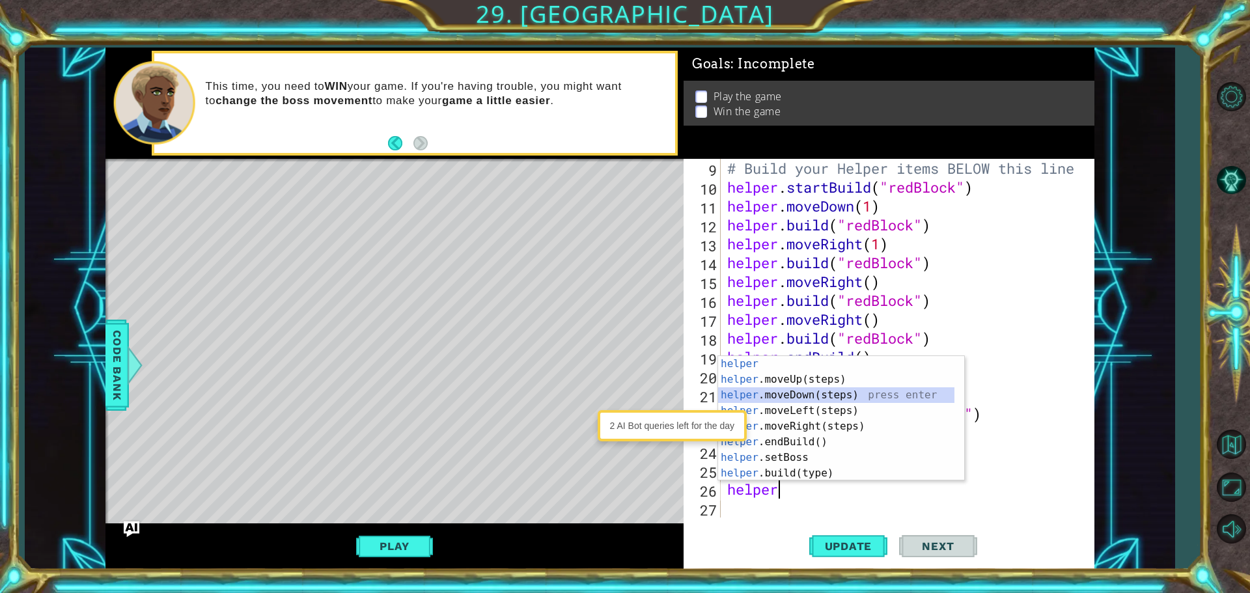
click at [771, 396] on div "helper press enter helper .moveUp(steps) press enter helper .moveDown(steps) pr…" at bounding box center [836, 434] width 236 height 156
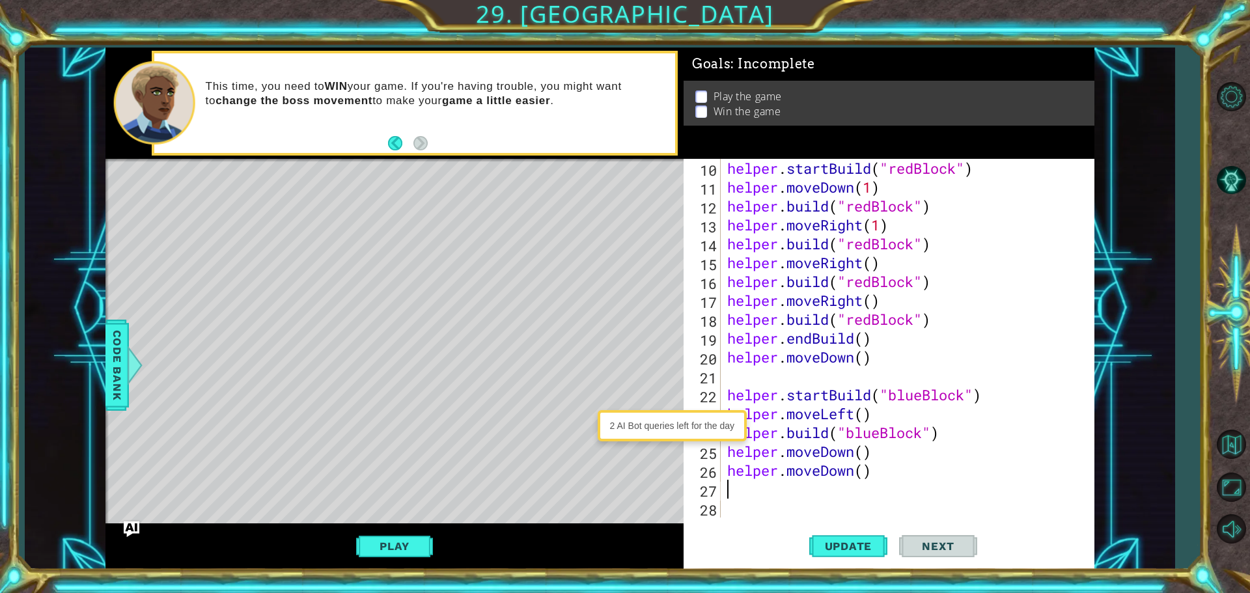
scroll to position [189, 0]
click at [885, 475] on div "helper . startBuild ( "redBlock" ) helper . moveDown ( 1 ) helper . build ( "re…" at bounding box center [905, 357] width 363 height 396
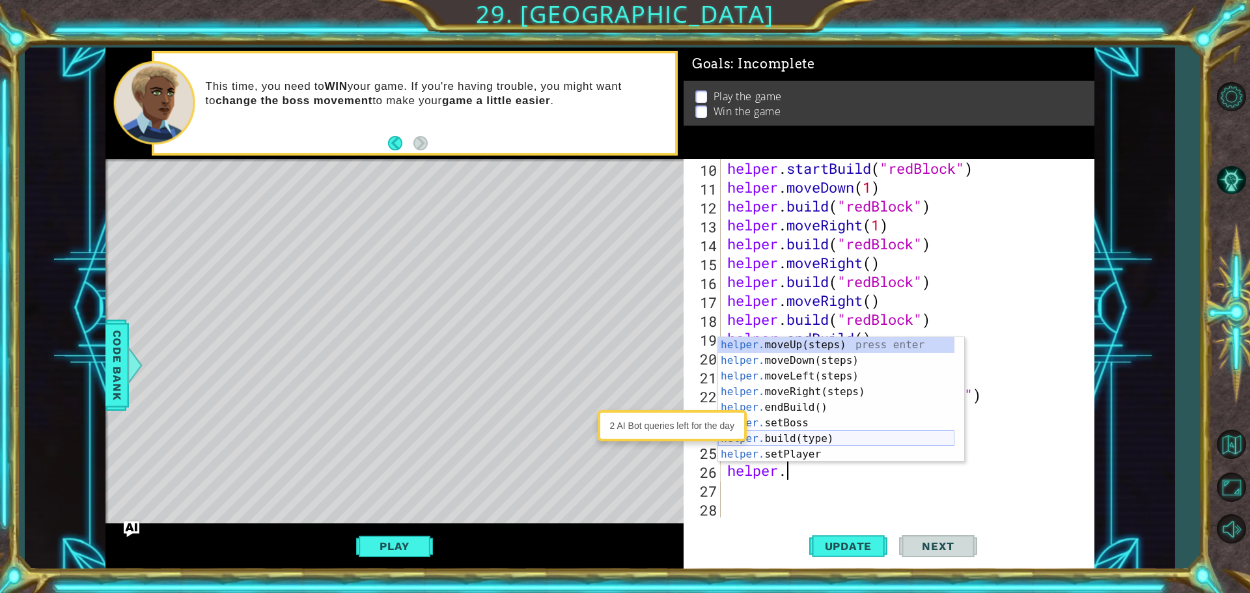
click at [831, 431] on div "helper. moveUp(steps) press enter helper. moveDown(steps) press enter helper. m…" at bounding box center [836, 415] width 236 height 156
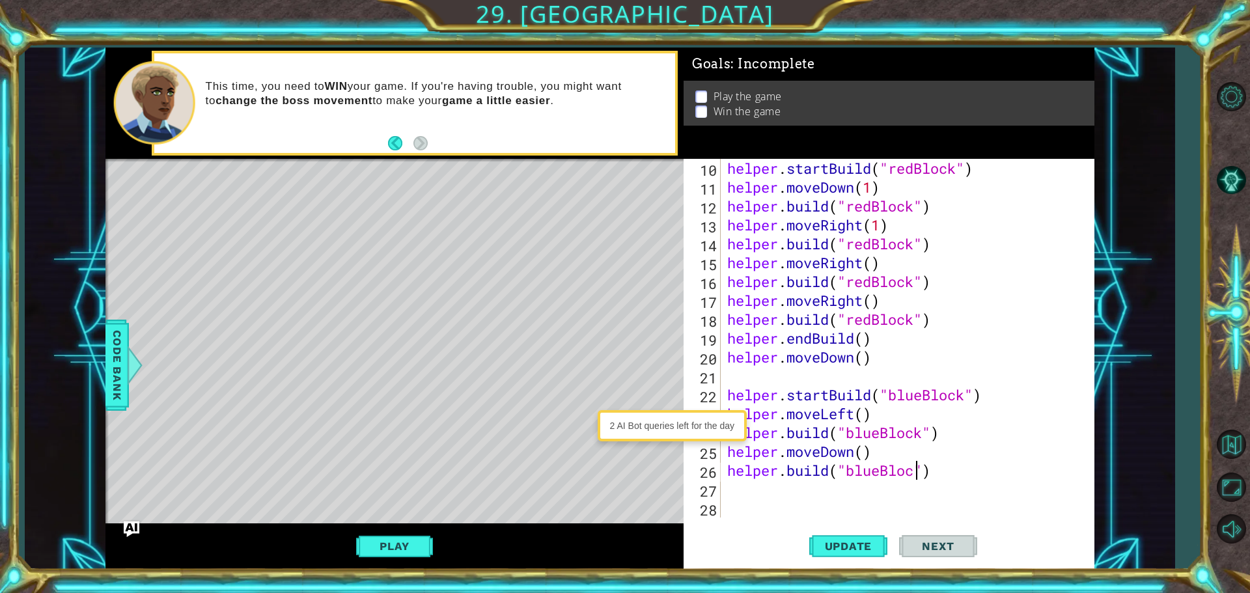
scroll to position [0, 8]
type textarea "[DOMAIN_NAME]("blueBlock")"
click at [861, 541] on span "Update" at bounding box center [849, 546] width 74 height 13
click at [809, 504] on div "helper . startBuild ( "redBlock" ) helper . moveDown ( 1 ) helper . build ( "re…" at bounding box center [905, 357] width 363 height 396
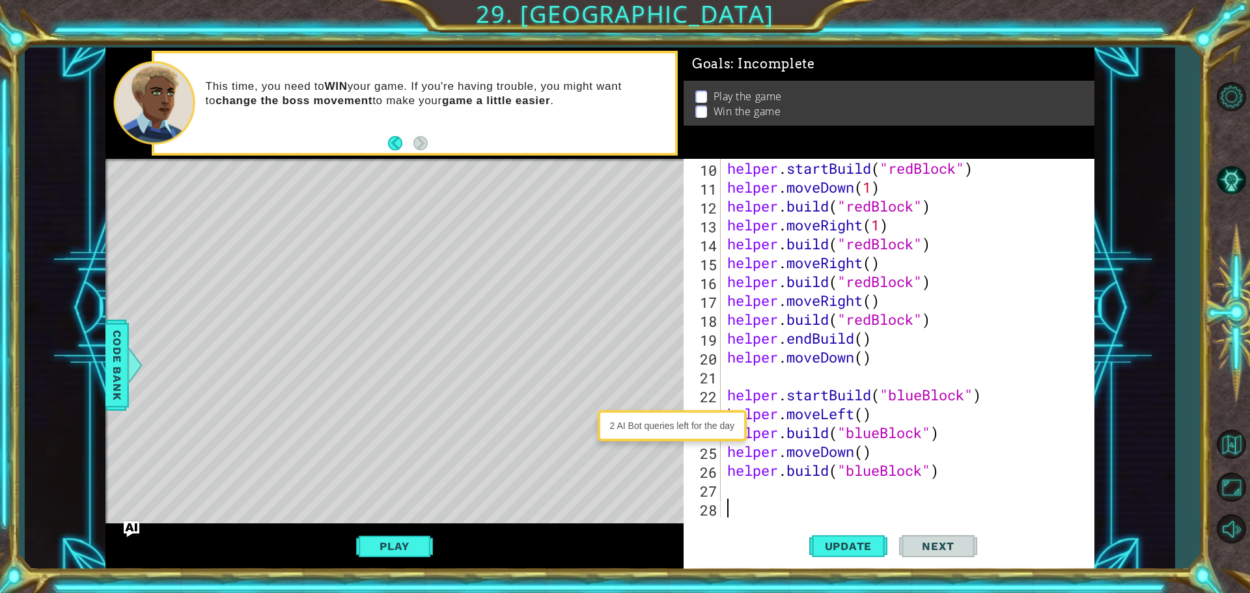
click at [795, 495] on div "helper . startBuild ( "redBlock" ) helper . moveDown ( 1 ) helper . build ( "re…" at bounding box center [905, 357] width 363 height 396
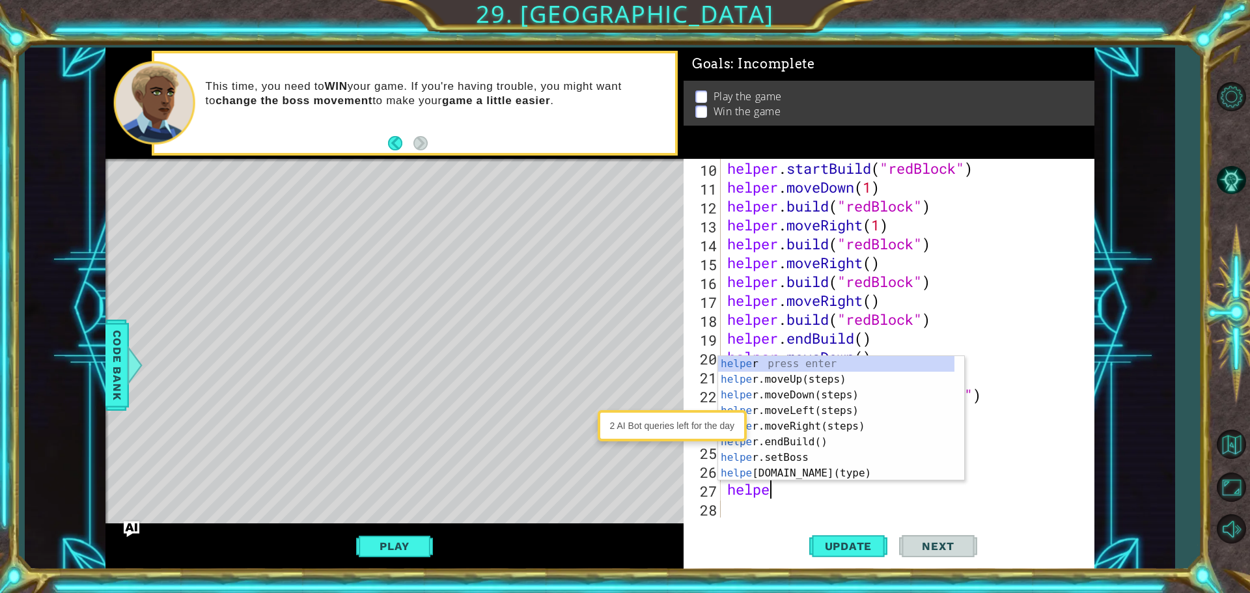
scroll to position [0, 1]
type textarea "helper"
click at [847, 408] on div "helper press enter helper .moveUp(steps) press enter helper .moveDown(steps) pr…" at bounding box center [836, 434] width 236 height 156
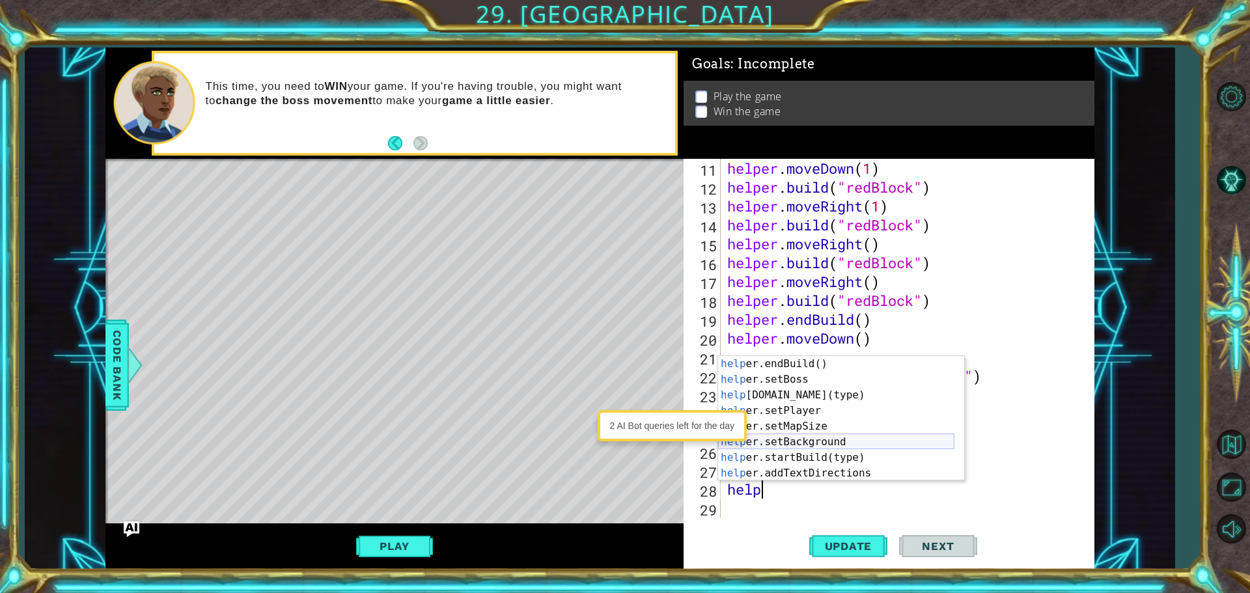
scroll to position [78, 0]
click at [811, 395] on div "help er.endBuild() press enter help er.setBoss press enter help [DOMAIN_NAME](t…" at bounding box center [836, 434] width 236 height 156
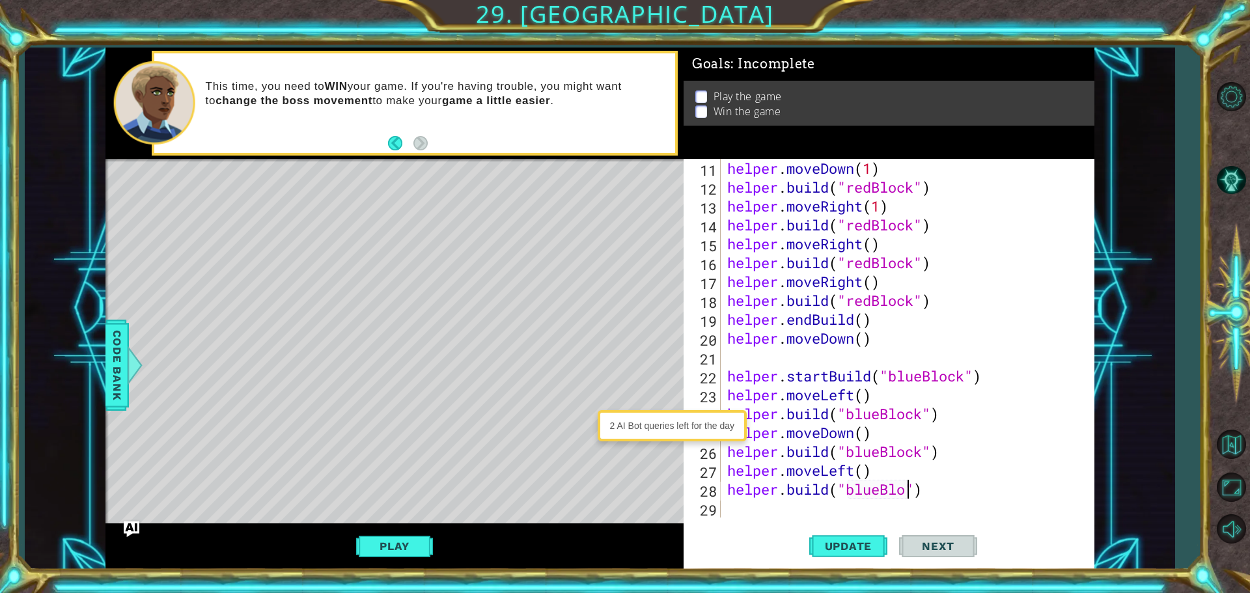
scroll to position [0, 8]
type textarea "[DOMAIN_NAME]("blueBlock")"
click at [747, 502] on div "helper . moveDown ( 1 ) helper . build ( "redBlock" ) helper . moveRight ( 1 ) …" at bounding box center [905, 357] width 363 height 396
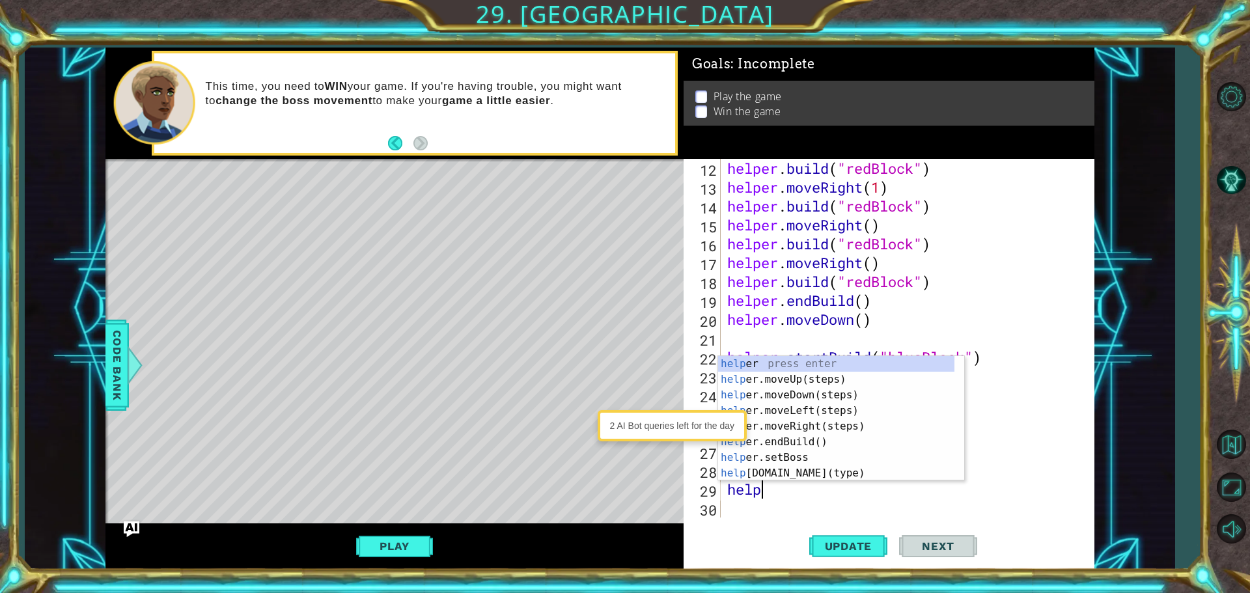
scroll to position [0, 1]
type textarea "helper"
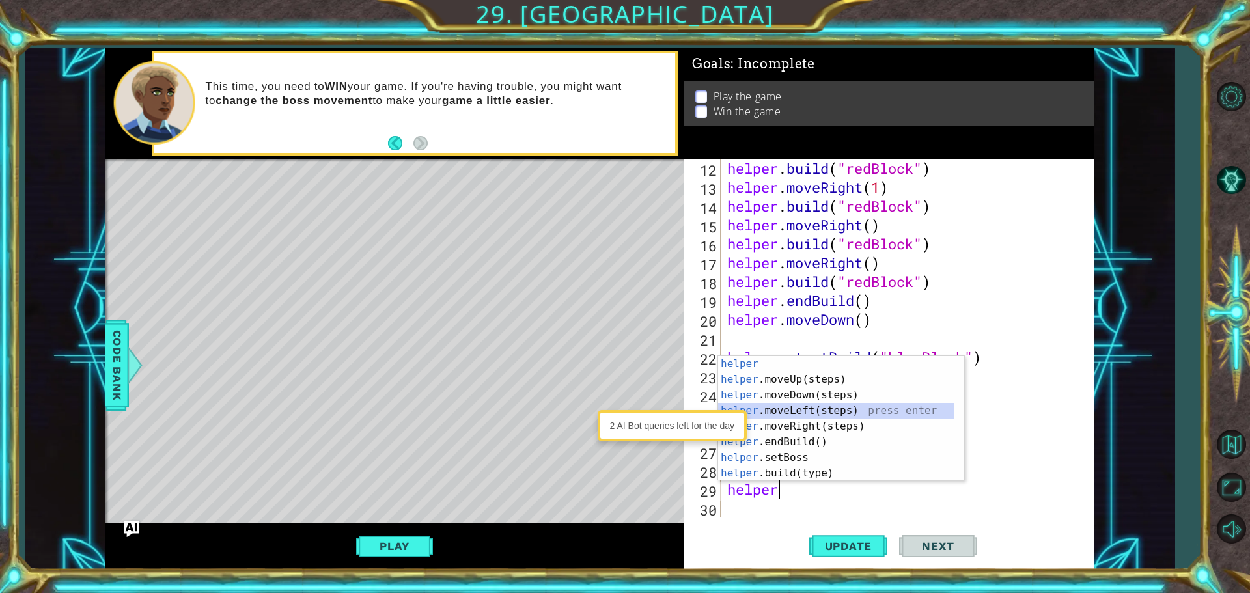
click at [844, 406] on div "helper press enter helper .moveUp(steps) press enter helper .moveDown(steps) pr…" at bounding box center [836, 434] width 236 height 156
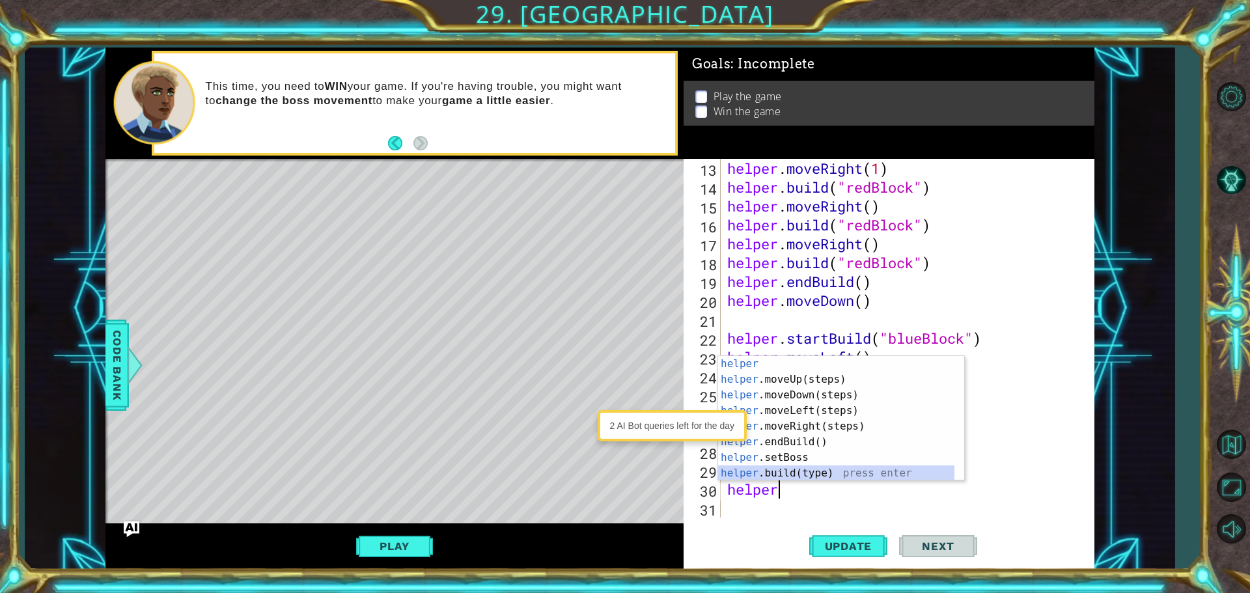
click at [827, 468] on div "helper press enter helper .moveUp(steps) press enter helper .moveDown(steps) pr…" at bounding box center [836, 434] width 236 height 156
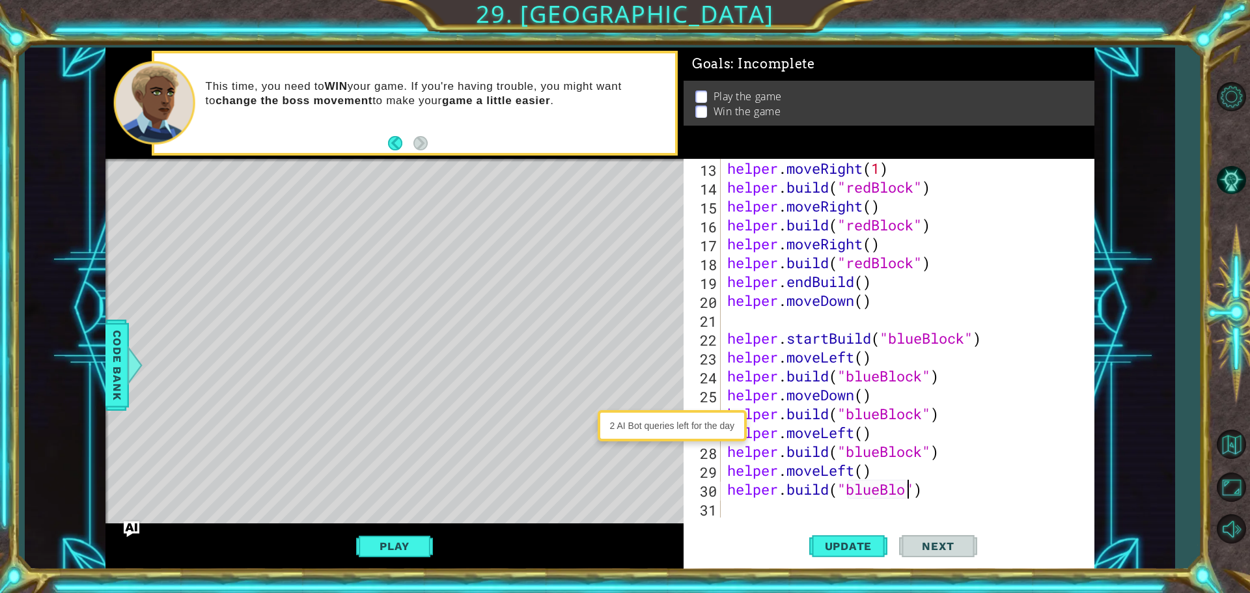
scroll to position [0, 8]
type textarea "[DOMAIN_NAME]("blueBlock")"
click at [872, 532] on button "Update" at bounding box center [848, 545] width 78 height 41
click at [752, 514] on div "helper . moveRight ( 1 ) helper . build ( "redBlock" ) helper . moveRight ( ) h…" at bounding box center [905, 357] width 363 height 396
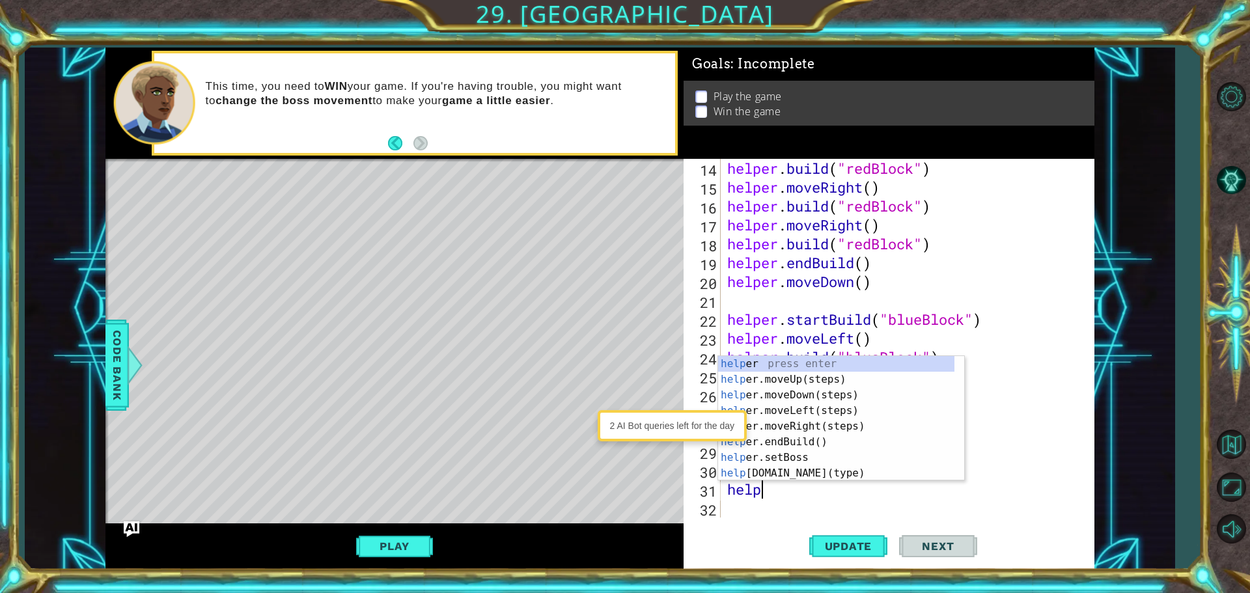
scroll to position [0, 1]
type textarea "helper"
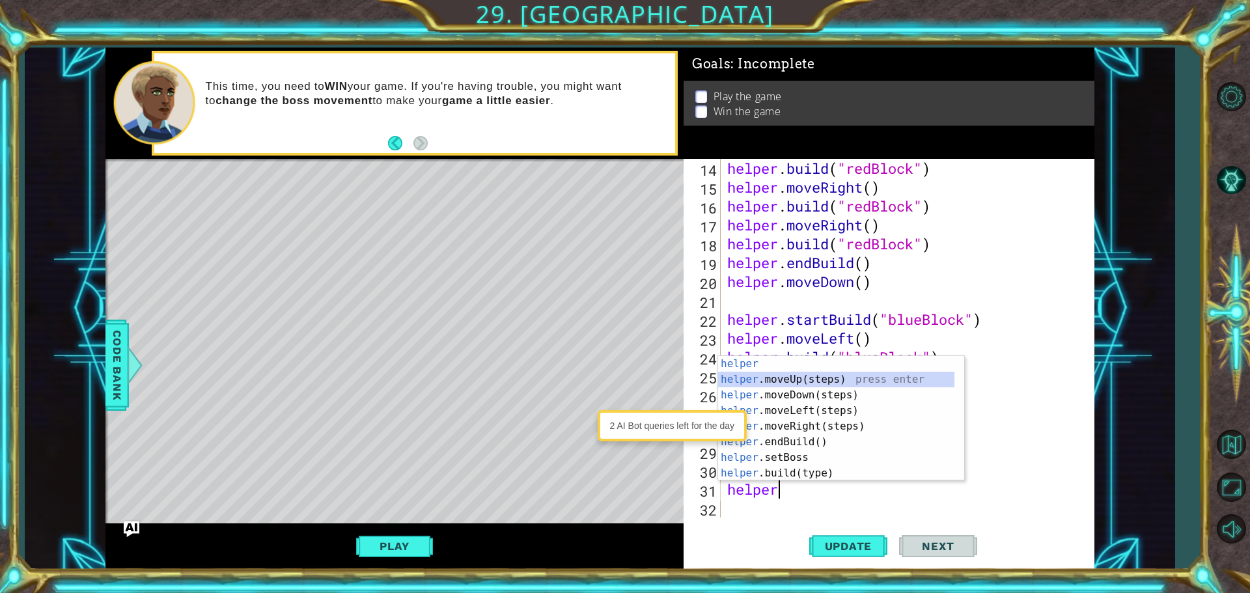
click at [776, 379] on div "helper press enter helper .moveUp(steps) press enter helper .moveDown(steps) pr…" at bounding box center [836, 434] width 236 height 156
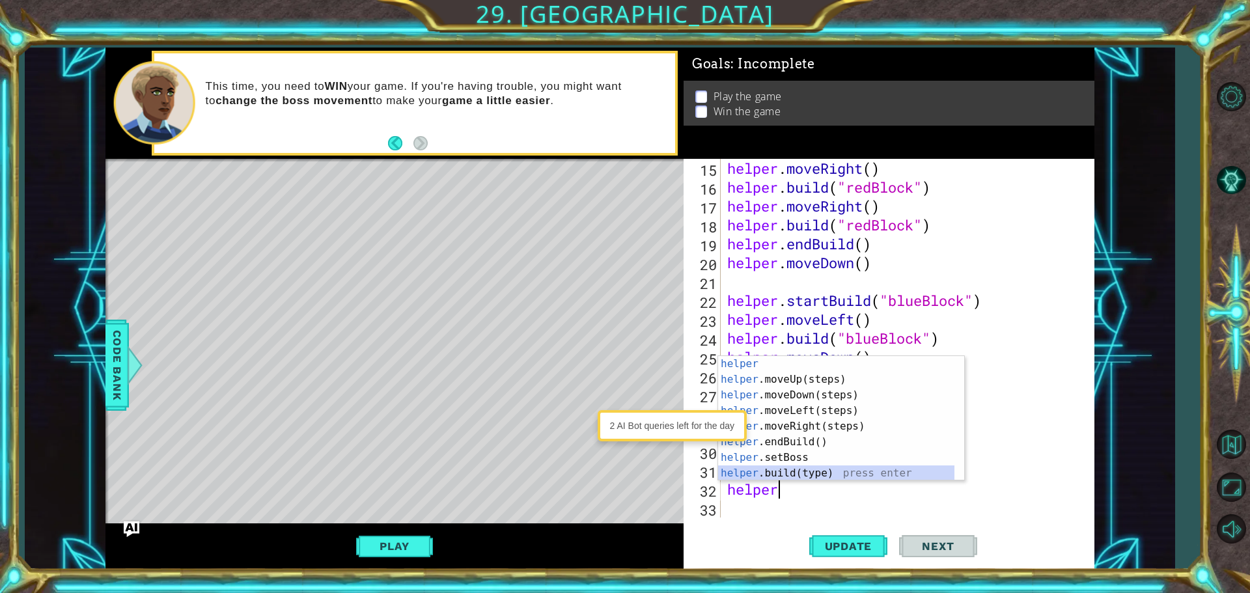
click at [828, 466] on div "helper press enter helper .moveUp(steps) press enter helper .moveDown(steps) pr…" at bounding box center [836, 434] width 236 height 156
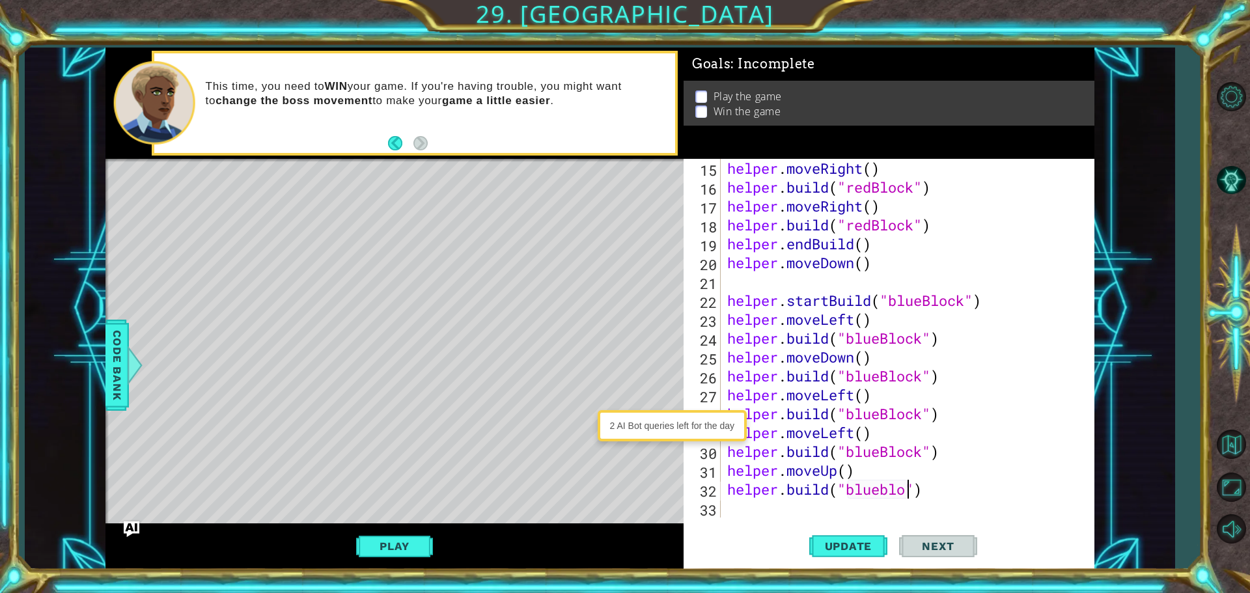
scroll to position [0, 8]
type textarea "[DOMAIN_NAME]("blueblock")"
click at [758, 508] on div "helper . moveRight ( ) helper . build ( "redBlock" ) helper . moveRight ( ) hel…" at bounding box center [905, 357] width 363 height 396
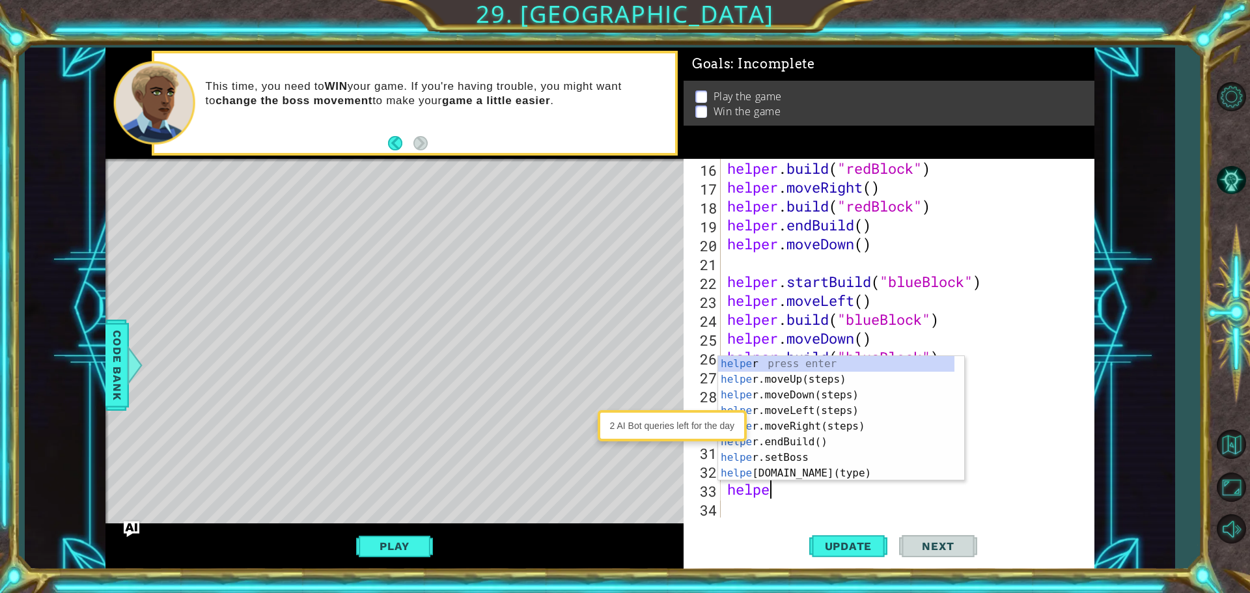
scroll to position [0, 1]
type textarea "helper"
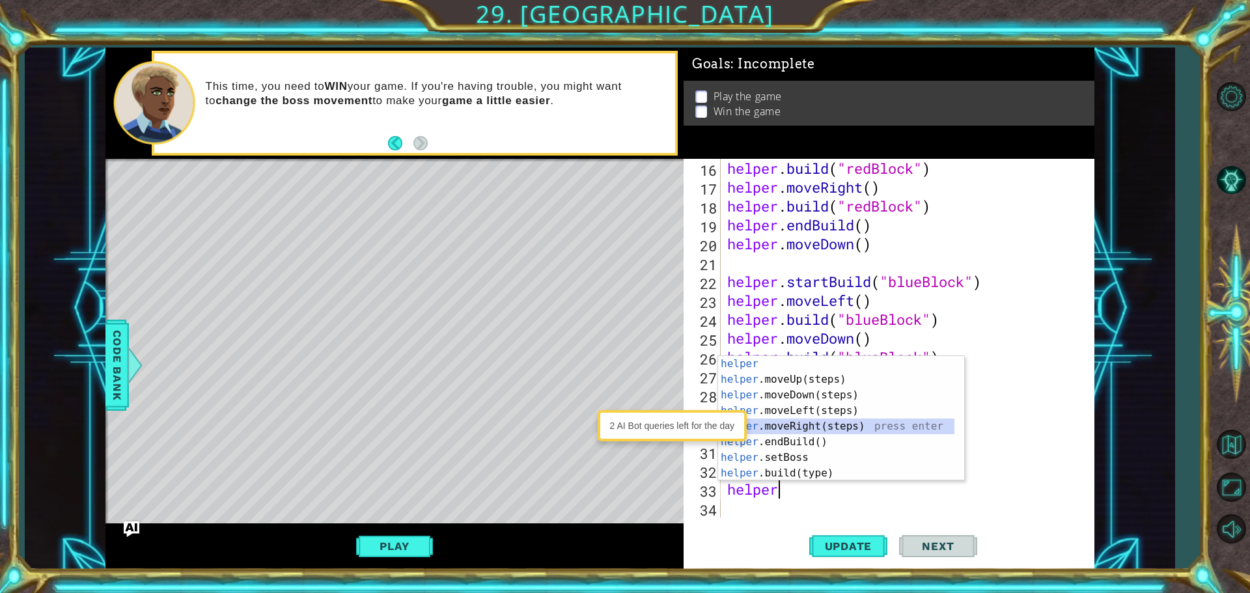
click at [804, 432] on div "helper press enter helper .moveUp(steps) press enter helper .moveDown(steps) pr…" at bounding box center [836, 434] width 236 height 156
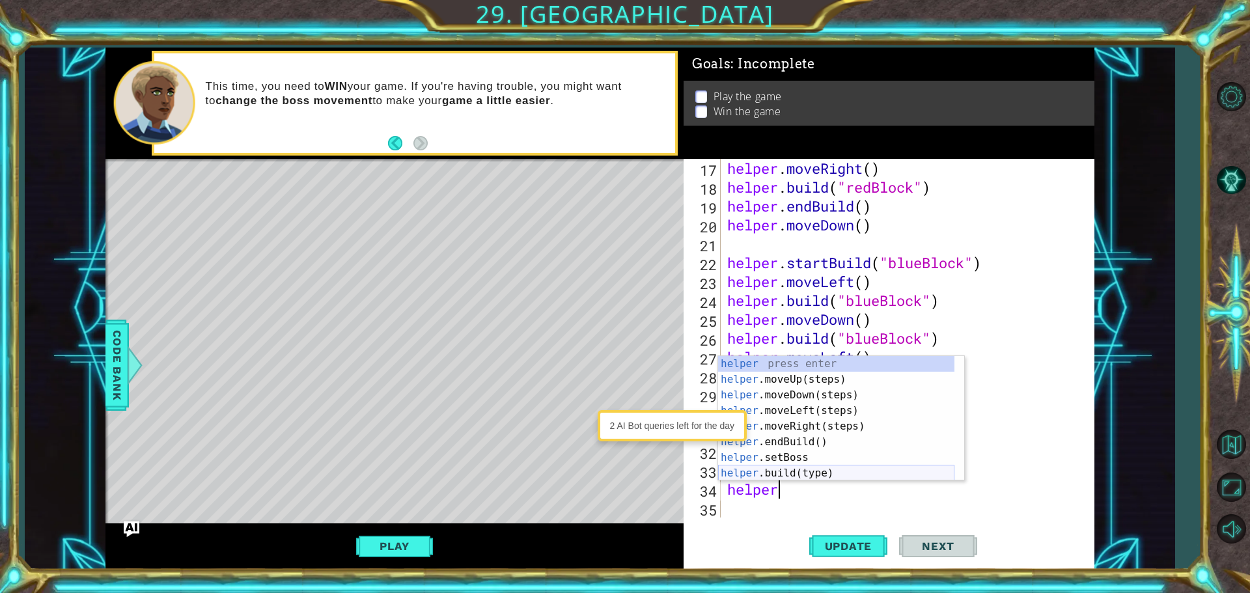
click at [817, 475] on div "helper press enter helper .moveUp(steps) press enter helper .moveDown(steps) pr…" at bounding box center [836, 434] width 236 height 156
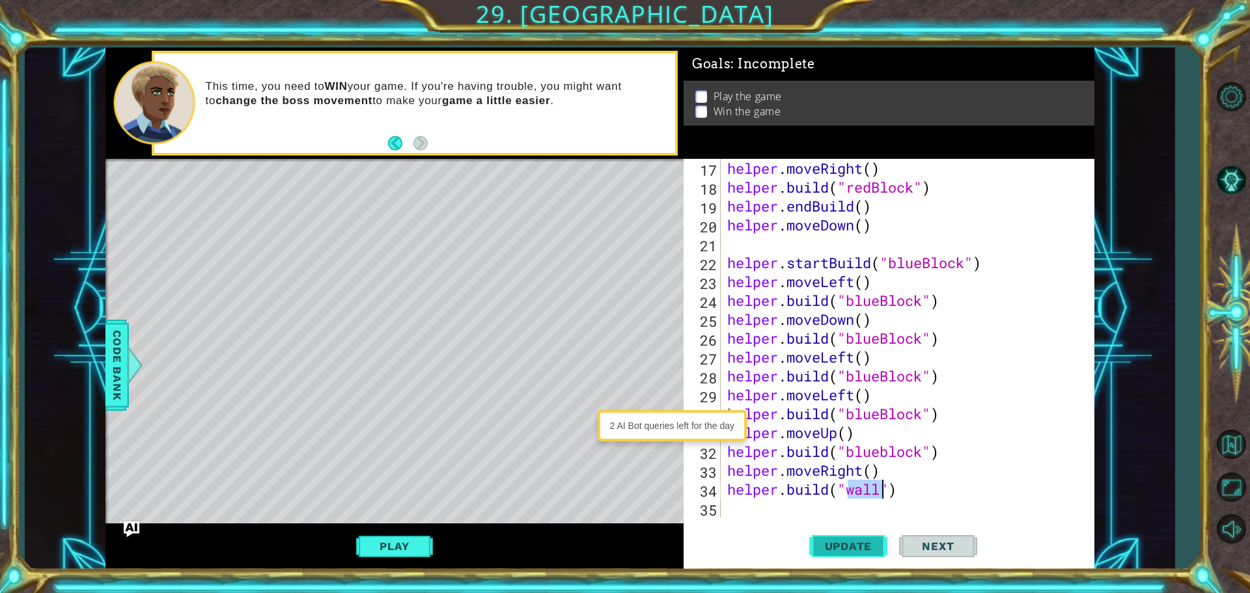
click at [844, 545] on span "Update" at bounding box center [849, 546] width 74 height 13
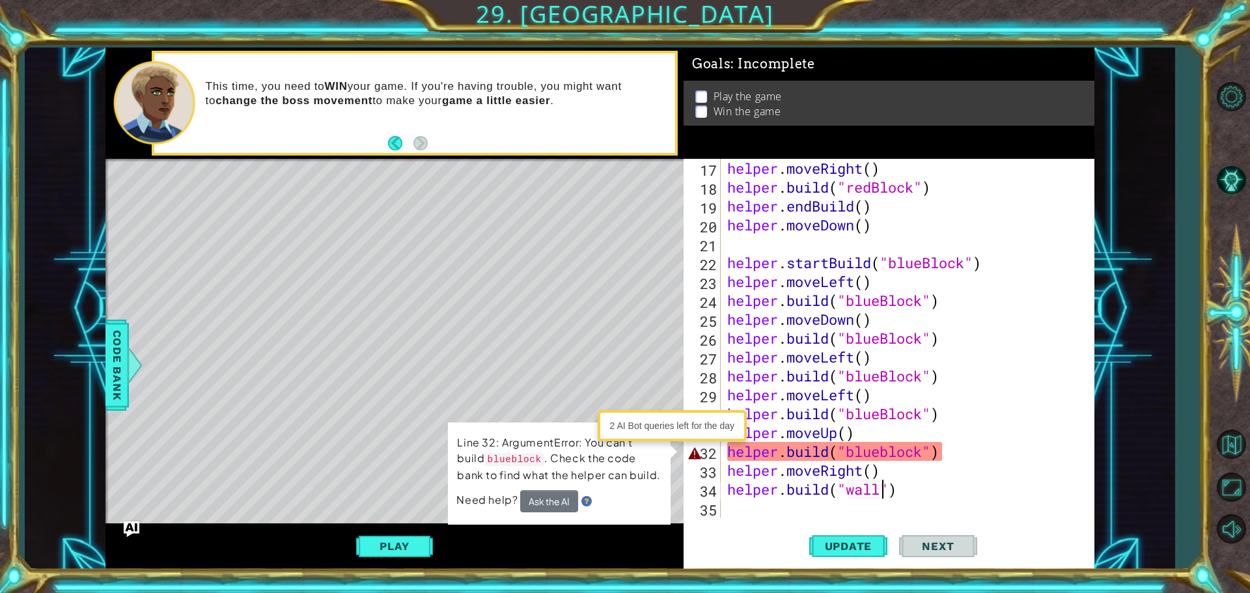
click at [890, 452] on div "helper . moveRight ( ) helper . build ( "redBlock" ) helper . endBuild ( ) help…" at bounding box center [905, 357] width 363 height 396
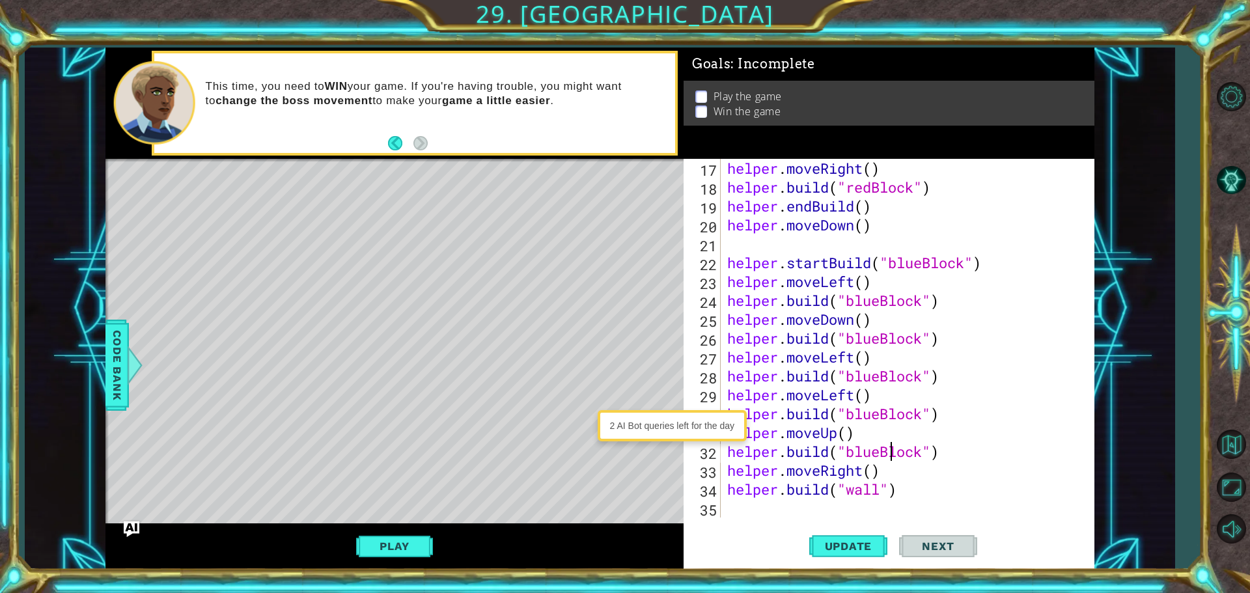
scroll to position [0, 7]
type textarea "[DOMAIN_NAME]("blueBlock")"
click at [879, 545] on span "Update" at bounding box center [849, 546] width 74 height 13
click at [432, 553] on button "Play" at bounding box center [394, 546] width 76 height 25
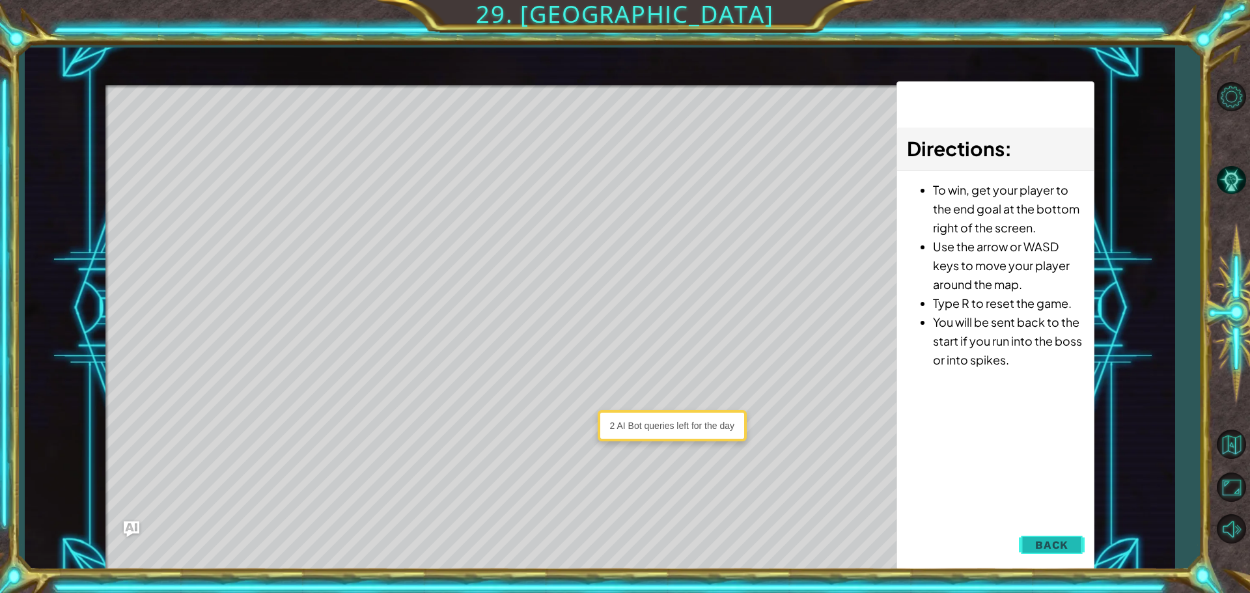
click at [1037, 543] on span "Back" at bounding box center [1051, 544] width 33 height 13
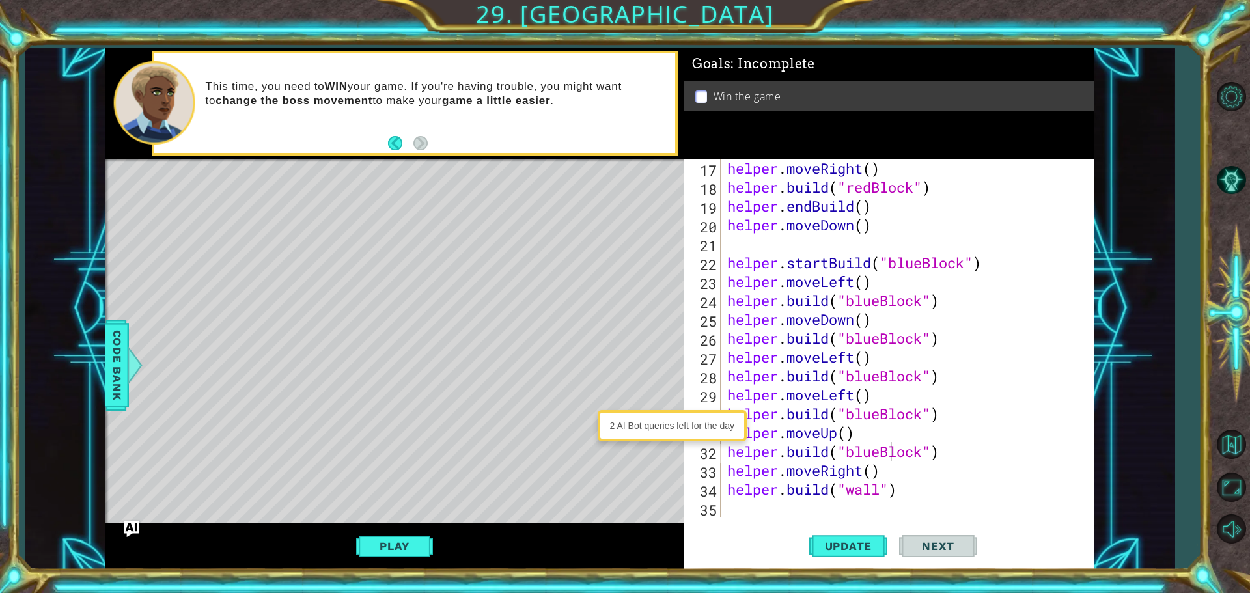
scroll to position [0, 0]
click at [735, 506] on div "helper . moveRight ( ) helper . build ( "redBlock" ) helper . endBuild ( ) help…" at bounding box center [905, 357] width 363 height 396
click at [825, 542] on span "Update" at bounding box center [849, 546] width 74 height 13
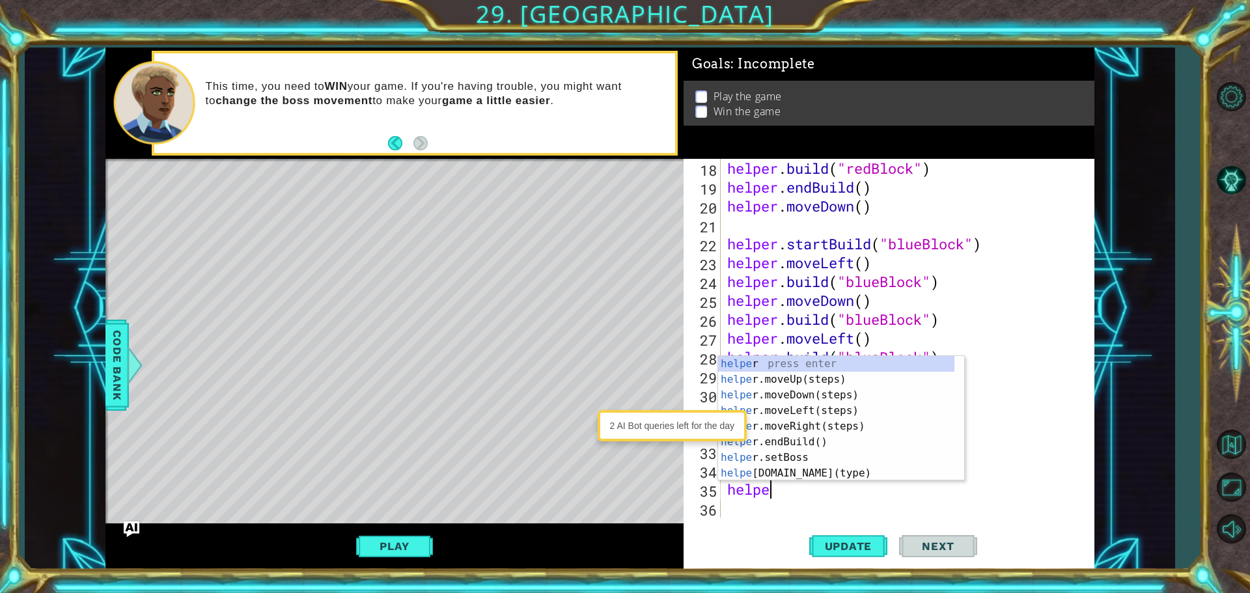
scroll to position [0, 1]
type textarea "helper"
click at [829, 377] on div "helper press enter helper .moveUp(steps) press enter helper .moveDown(steps) pr…" at bounding box center [836, 434] width 236 height 156
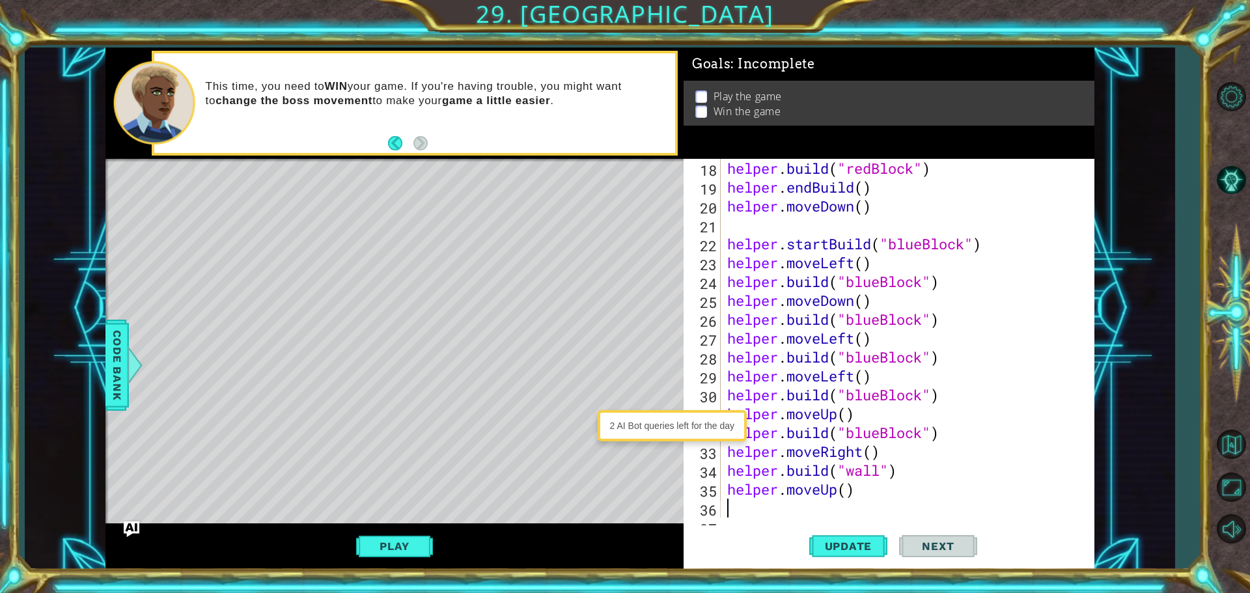
scroll to position [359, 0]
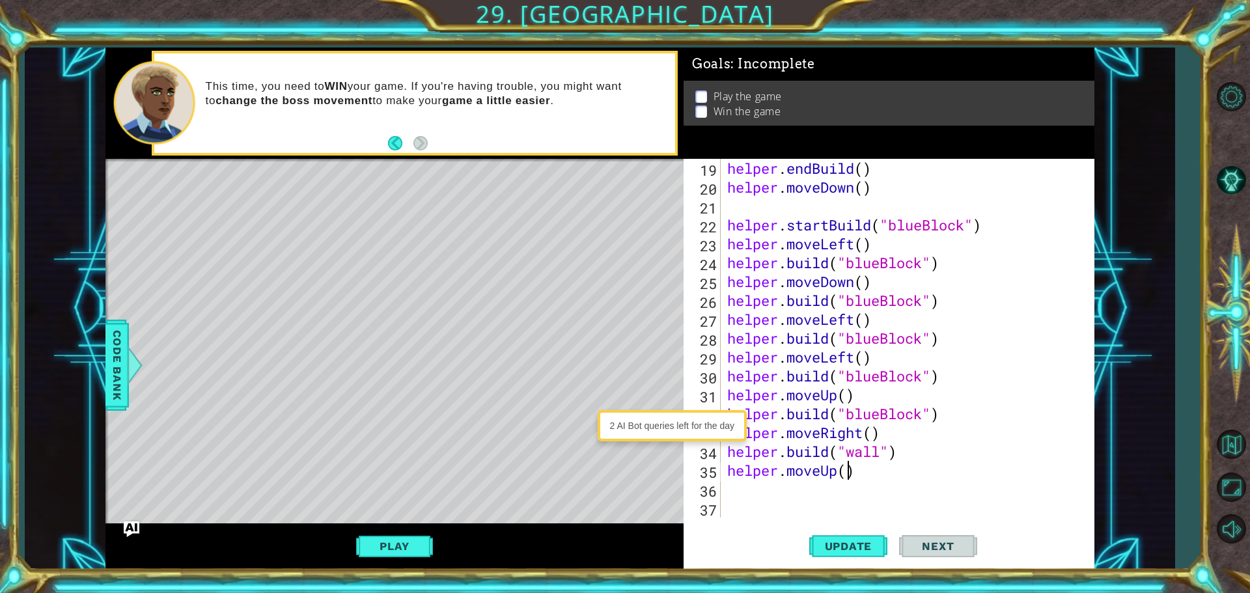
click at [844, 468] on div "helper . endBuild ( ) helper . moveDown ( ) helper . startBuild ( "blueBlock" )…" at bounding box center [905, 357] width 363 height 396
type textarea "helper.moveUp(2)"
click at [737, 495] on div "helper . endBuild ( ) helper . moveDown ( ) helper . startBuild ( "blueBlock" )…" at bounding box center [905, 357] width 363 height 396
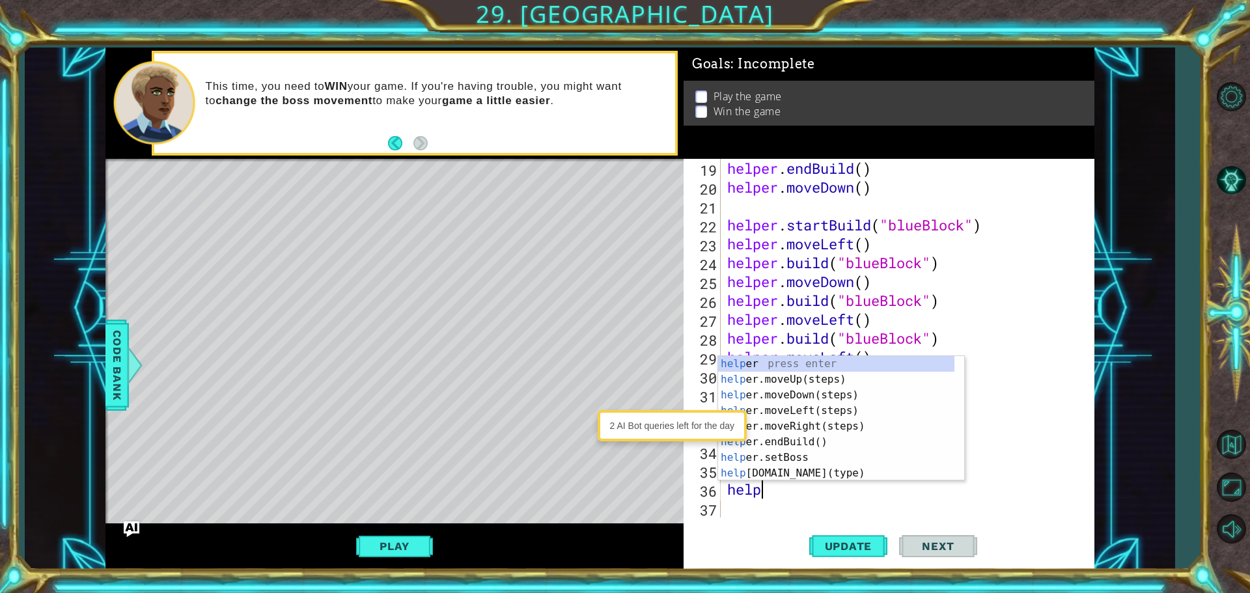
scroll to position [0, 1]
type textarea "helper"
click at [808, 420] on div "helper press enter helper .moveUp(steps) press enter helper .moveDown(steps) pr…" at bounding box center [836, 434] width 236 height 156
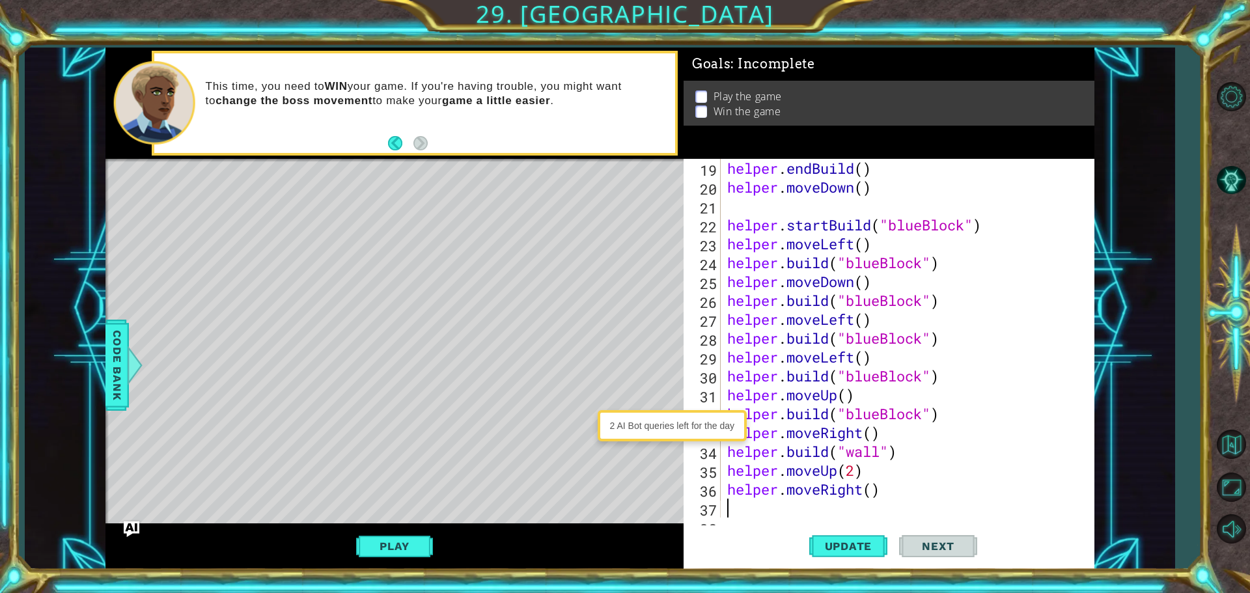
scroll to position [378, 0]
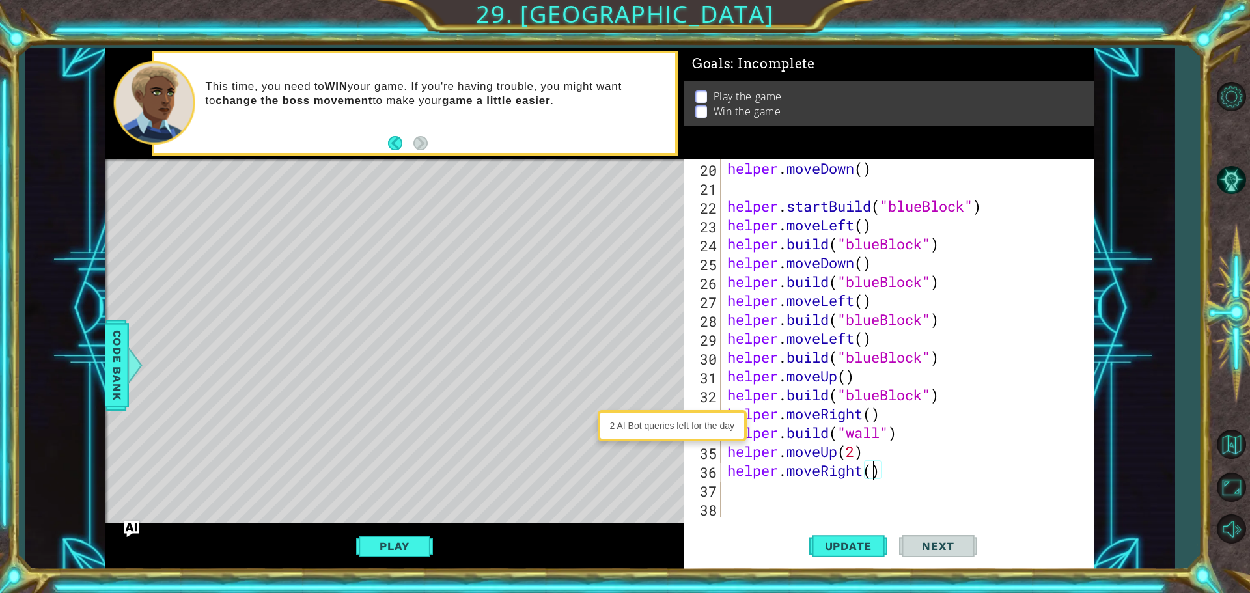
click at [872, 477] on div "helper . moveDown ( ) helper . startBuild ( "blueBlock" ) helper . moveLeft ( )…" at bounding box center [905, 357] width 363 height 396
type textarea "helper.moveRight(5)"
click at [747, 485] on div "helper . moveDown ( ) helper . startBuild ( "blueBlock" ) helper . moveLeft ( )…" at bounding box center [905, 357] width 363 height 396
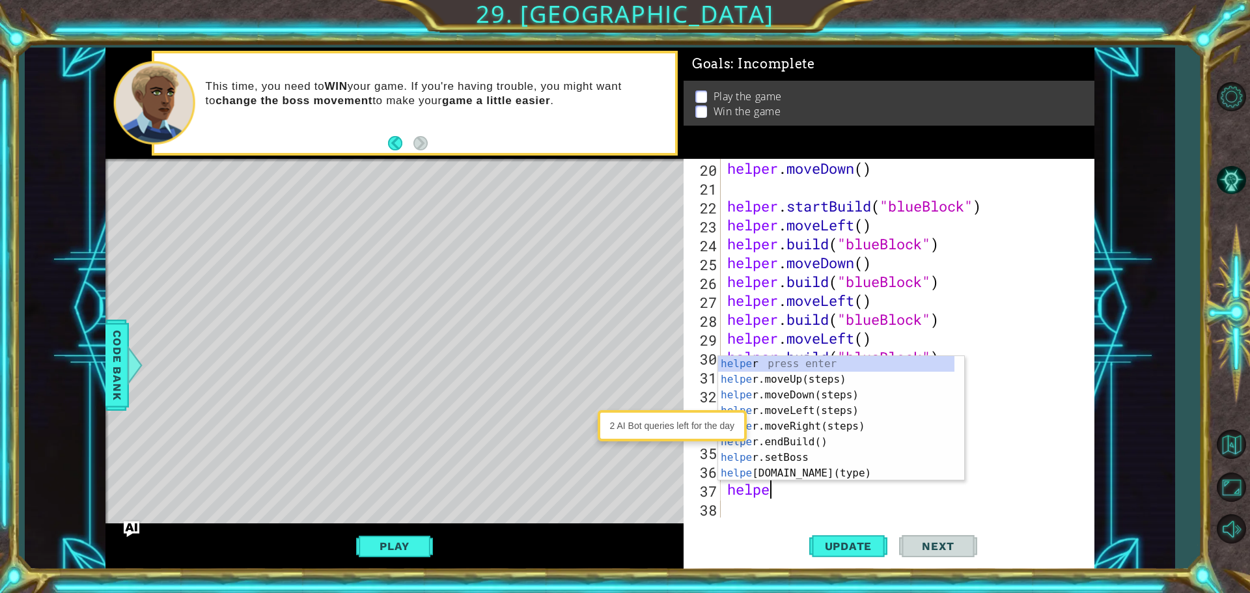
scroll to position [0, 1]
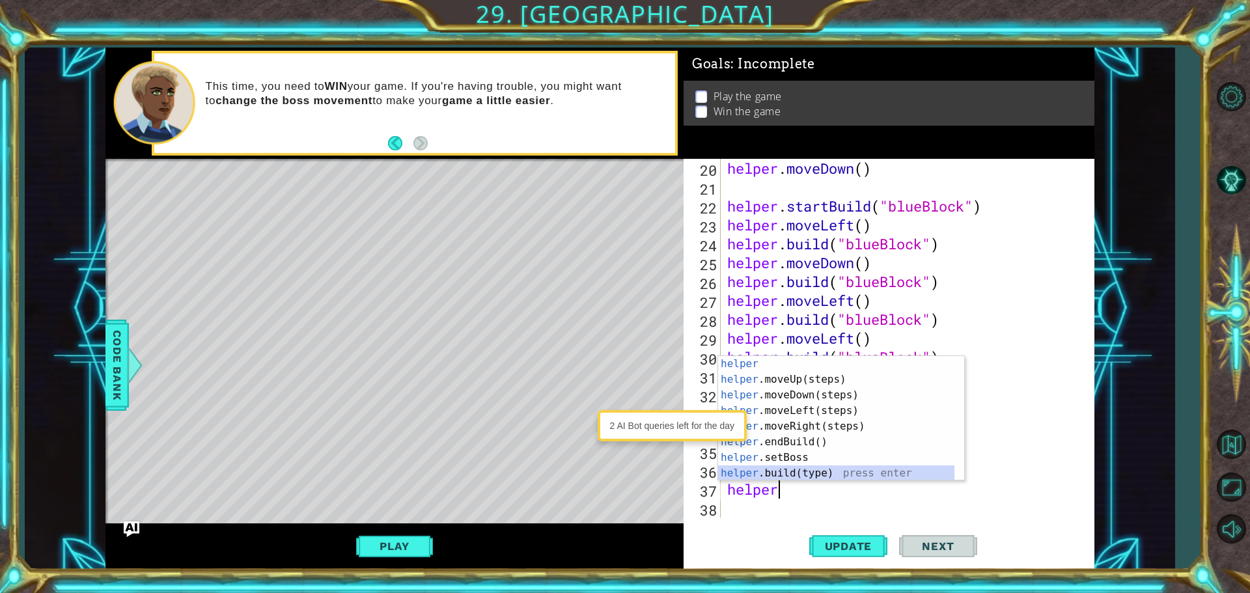
click at [852, 470] on div "helper press enter helper .moveUp(steps) press enter helper .moveDown(steps) pr…" at bounding box center [836, 434] width 236 height 156
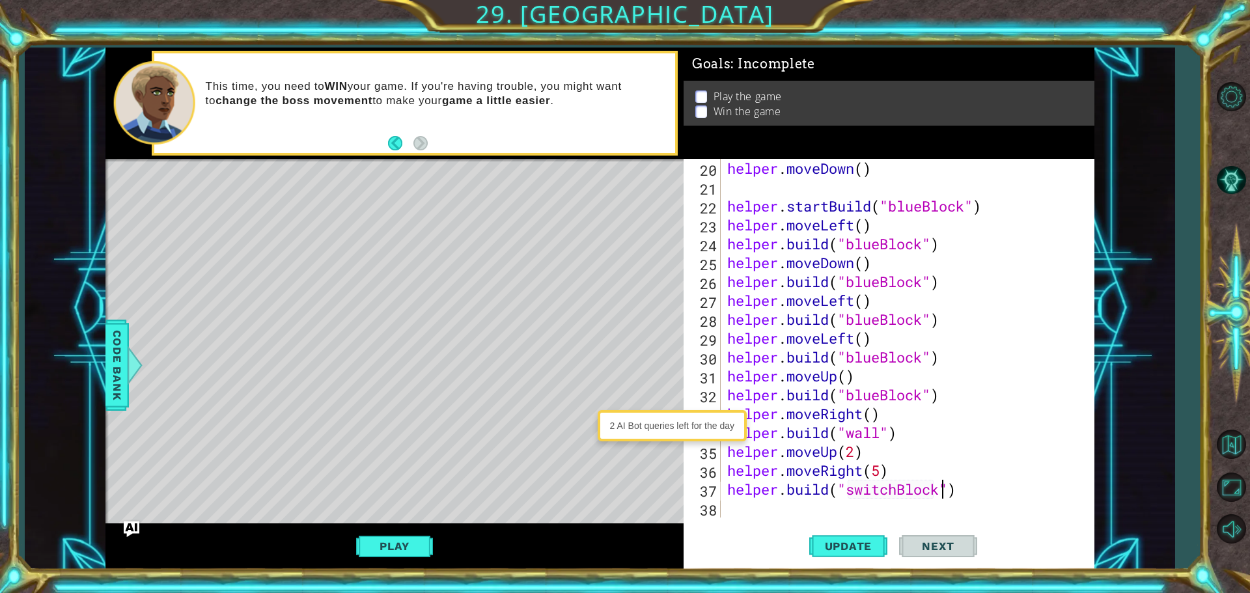
scroll to position [0, 10]
type textarea "[DOMAIN_NAME]("switchBlock")"
click at [866, 542] on span "Update" at bounding box center [849, 546] width 74 height 13
click at [402, 534] on button "Play" at bounding box center [394, 546] width 76 height 25
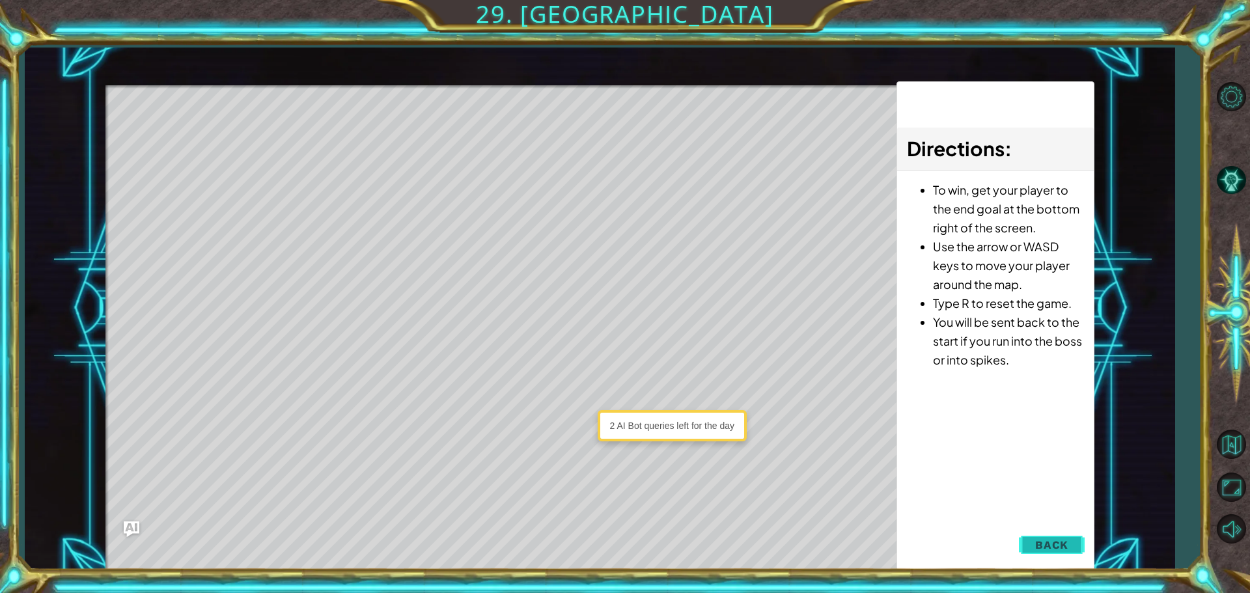
click at [1053, 535] on button "Back" at bounding box center [1052, 545] width 66 height 26
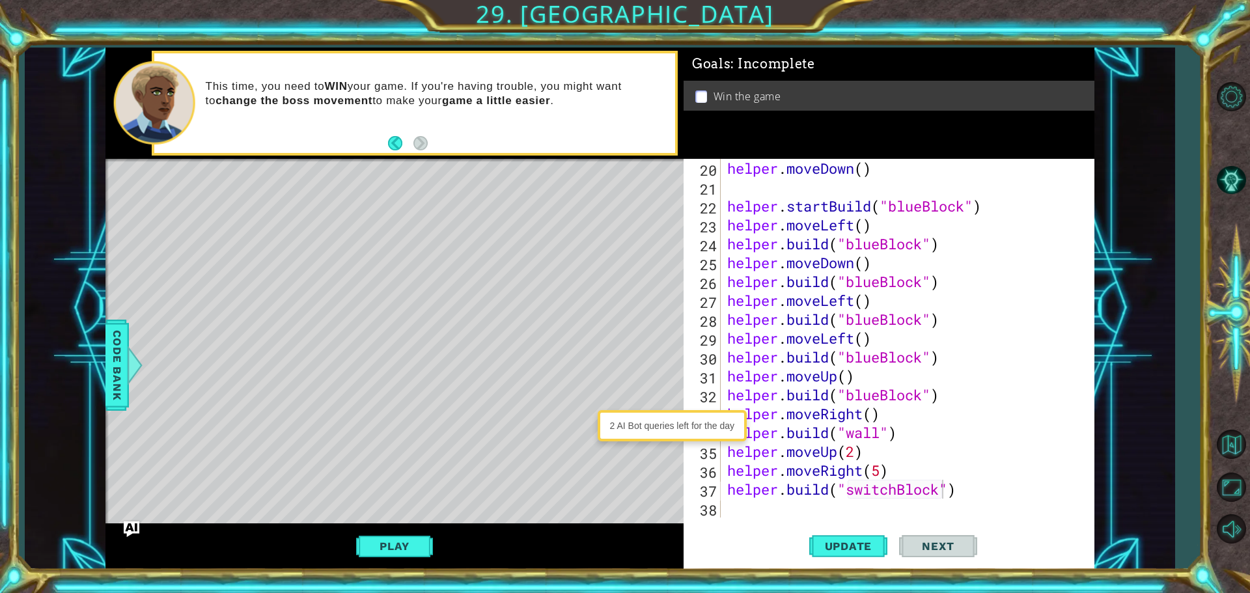
scroll to position [0, 0]
click at [748, 505] on div "helper . moveDown ( ) helper . startBuild ( "blueBlock" ) helper . moveLeft ( )…" at bounding box center [905, 357] width 363 height 396
click at [819, 536] on button "Update" at bounding box center [848, 545] width 78 height 41
click at [402, 541] on button "Play" at bounding box center [394, 546] width 76 height 25
